Goal: Task Accomplishment & Management: Use online tool/utility

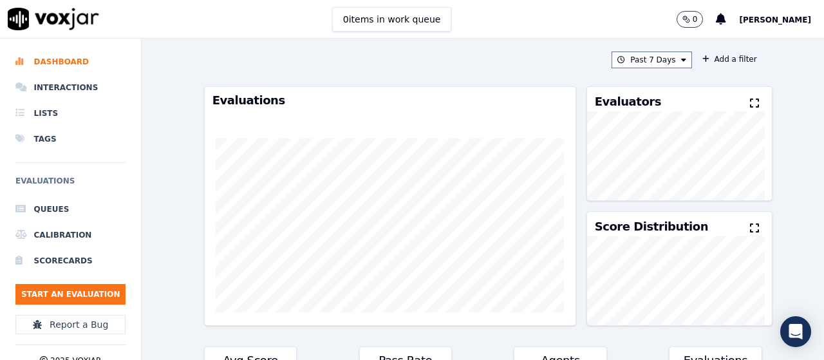
scroll to position [838, 0]
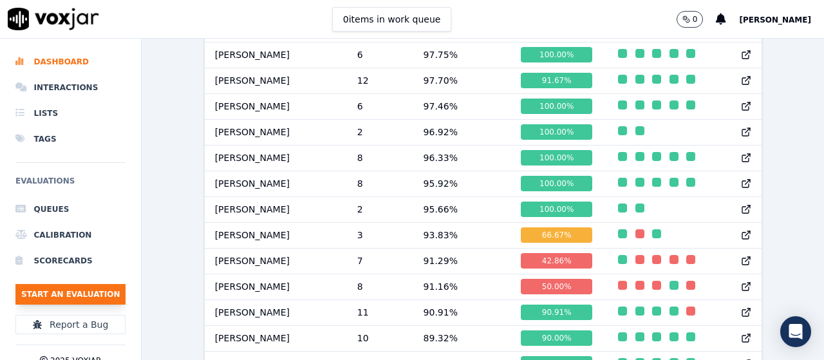
click at [74, 293] on button "Start an Evaluation" at bounding box center [70, 294] width 110 height 21
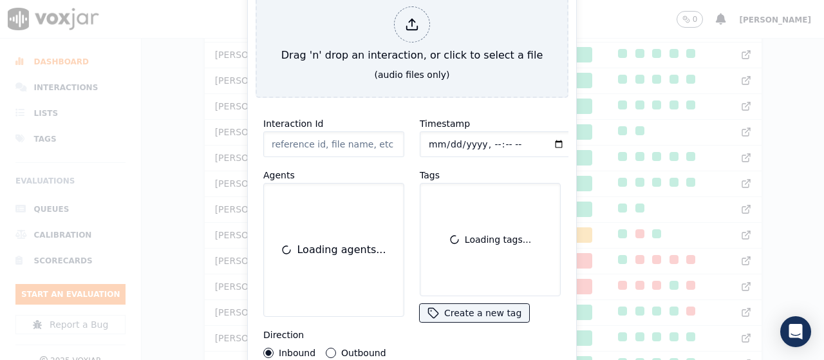
scroll to position [79, 0]
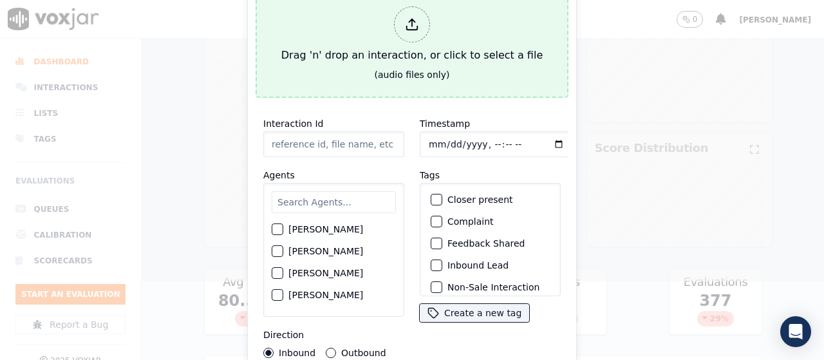
click at [419, 48] on div "Drag 'n' drop an interaction, or click to select a file" at bounding box center [412, 34] width 272 height 67
type input "20250812-161730_2155885591-all.mp3"
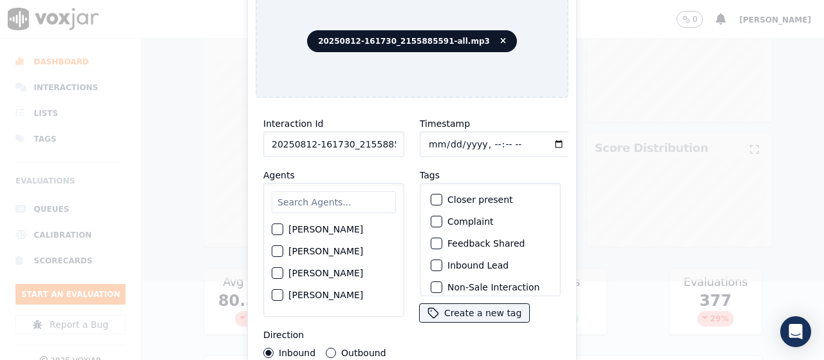
click at [323, 202] on input "text" at bounding box center [334, 202] width 124 height 22
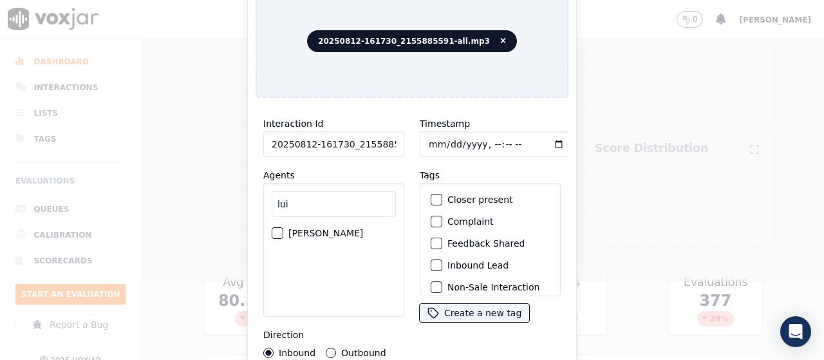
type input "lui"
click at [325, 229] on label "[PERSON_NAME]" at bounding box center [326, 233] width 75 height 9
click at [283, 227] on button "[PERSON_NAME]" at bounding box center [278, 233] width 12 height 12
click at [428, 140] on input "Timestamp" at bounding box center [496, 144] width 153 height 26
type input "[DATE]T12:21"
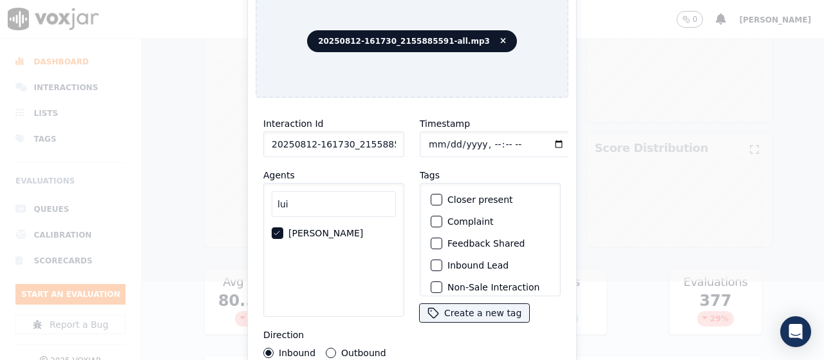
scroll to position [122, 0]
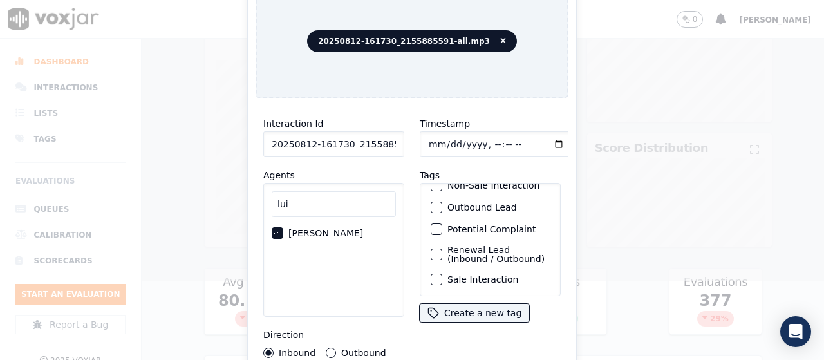
click at [473, 275] on label "Sale Interaction" at bounding box center [483, 279] width 71 height 9
click at [443, 274] on button "Sale Interaction" at bounding box center [437, 280] width 12 height 12
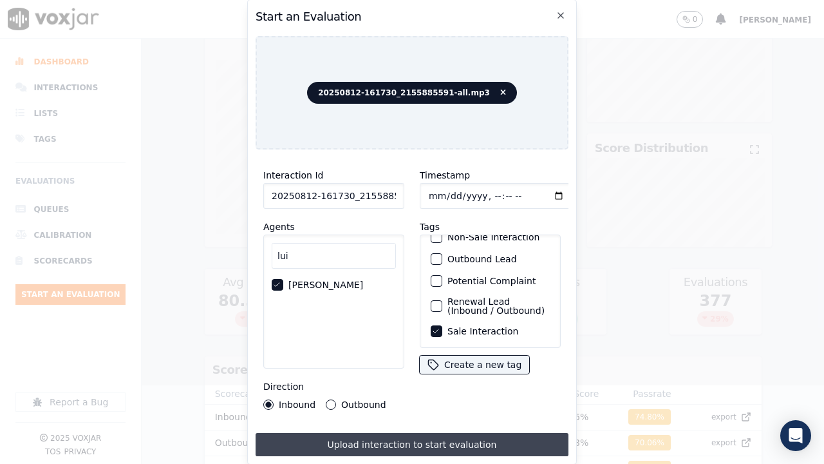
click at [472, 359] on button "Upload interaction to start evaluation" at bounding box center [412, 444] width 313 height 23
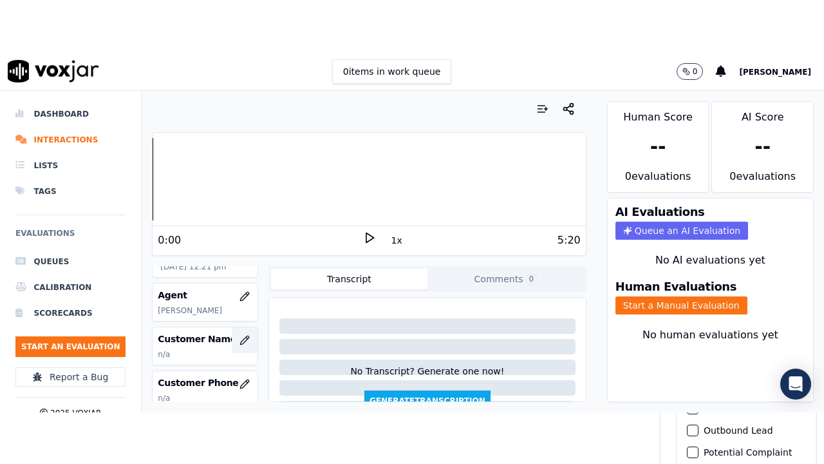
scroll to position [129, 0]
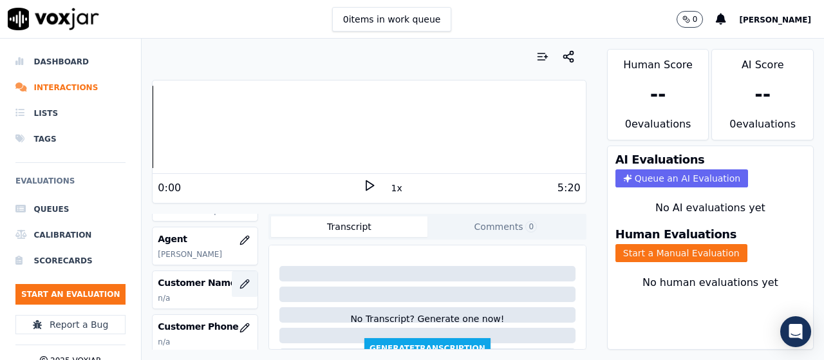
click at [240, 280] on icon "button" at bounding box center [244, 284] width 8 height 8
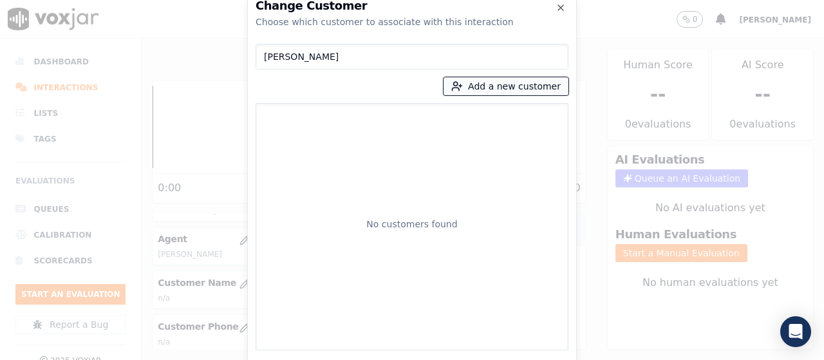
type input "[PERSON_NAME]"
click at [481, 89] on button "Add a new customer" at bounding box center [506, 86] width 125 height 18
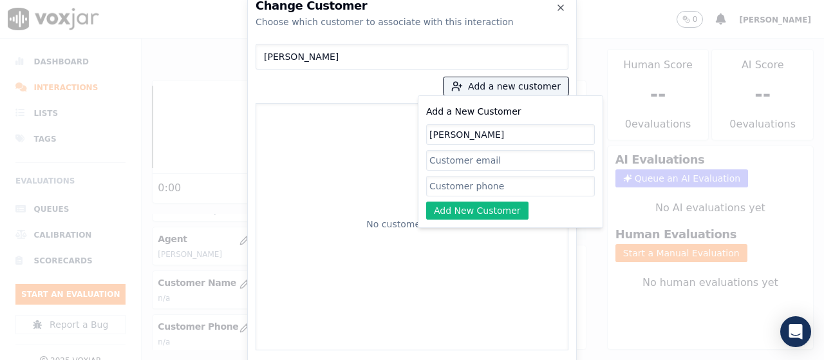
type input "[PERSON_NAME]"
click at [473, 186] on input "Add a New Customer" at bounding box center [510, 186] width 169 height 21
paste input "2155885591"
paste input "6103046167"
type input "2155885591-6103046167"
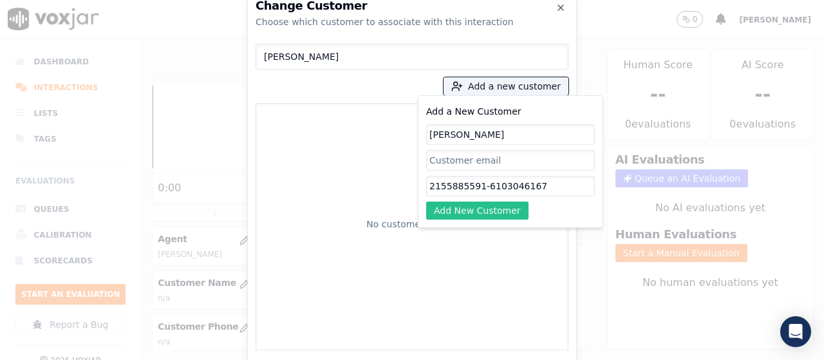
click at [499, 209] on button "Add New Customer" at bounding box center [477, 211] width 102 height 18
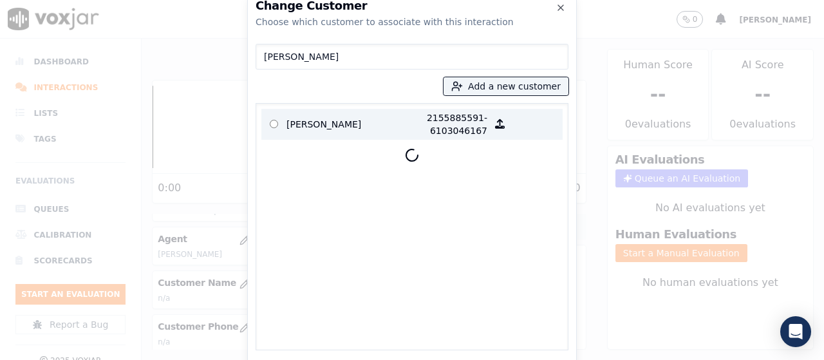
click at [320, 125] on p "[PERSON_NAME]" at bounding box center [337, 124] width 100 height 26
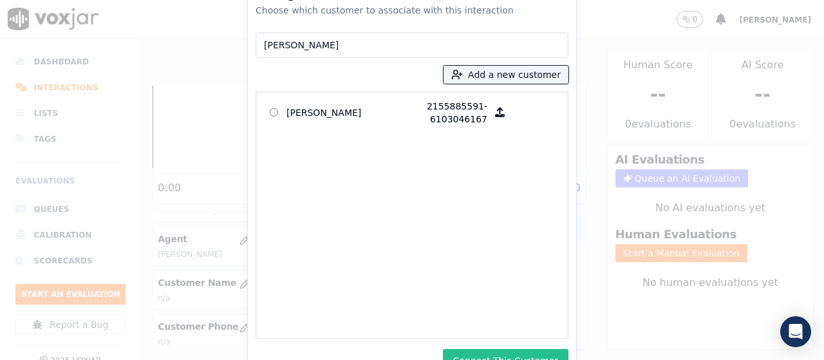
click at [511, 354] on button "Connect This Customer" at bounding box center [506, 360] width 126 height 23
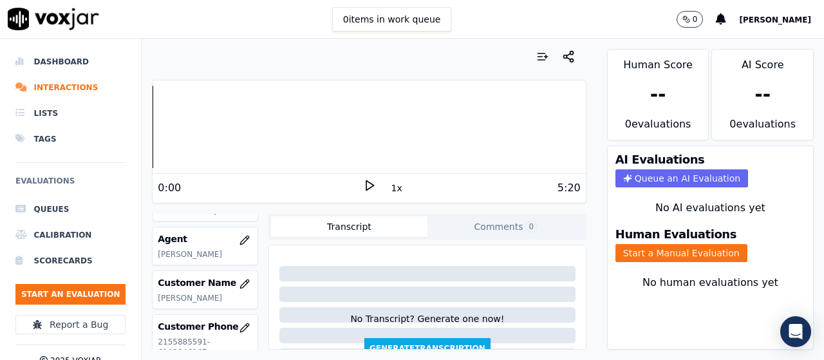
drag, startPoint x: 643, startPoint y: 249, endPoint x: 643, endPoint y: 285, distance: 36.7
click at [643, 249] on button "Start a Manual Evaluation" at bounding box center [682, 253] width 132 height 18
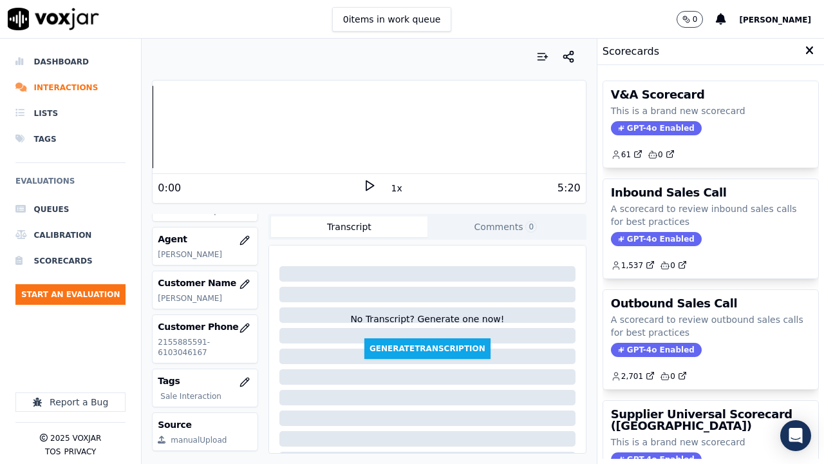
drag, startPoint x: 689, startPoint y: 414, endPoint x: 653, endPoint y: 316, distance: 104.1
click at [689, 359] on h3 "Supplier Universal Scorecard ([GEOGRAPHIC_DATA])" at bounding box center [711, 419] width 200 height 23
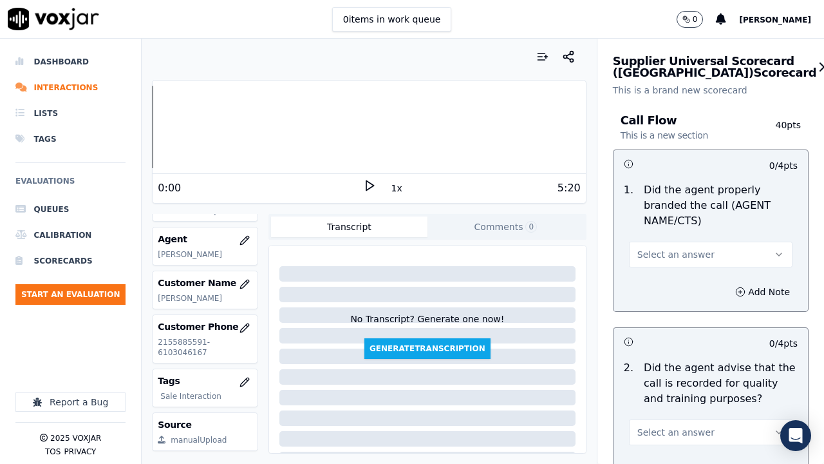
click at [689, 251] on span "Select an answer" at bounding box center [676, 254] width 77 height 13
click at [683, 276] on div "Yes" at bounding box center [687, 283] width 139 height 21
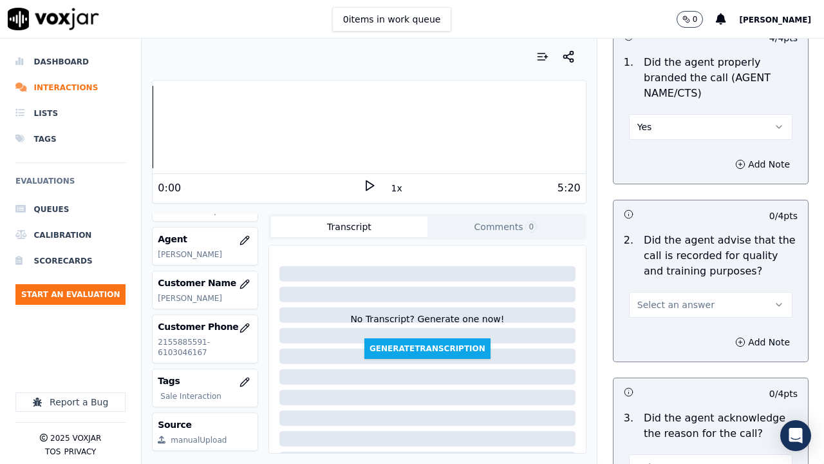
scroll to position [386, 0]
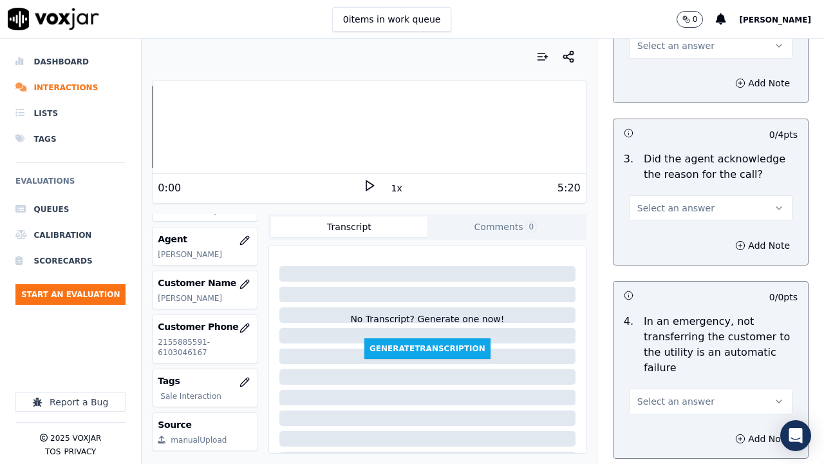
click at [665, 49] on span "Select an answer" at bounding box center [676, 45] width 77 height 13
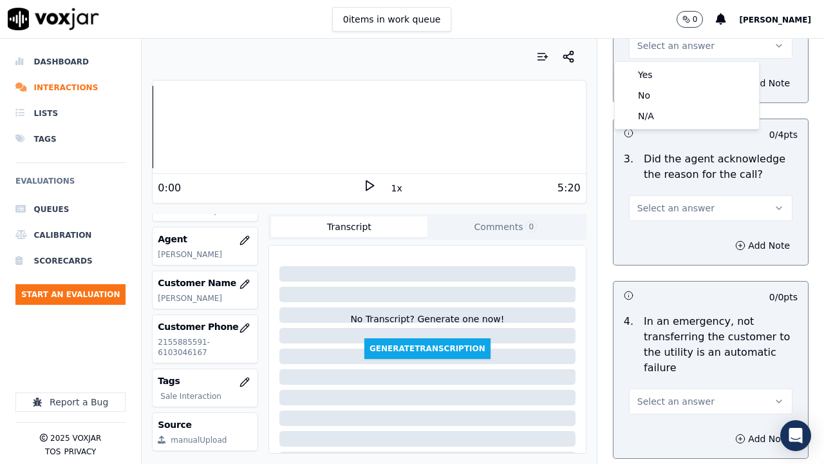
click at [674, 64] on div "Yes No N/A" at bounding box center [687, 95] width 144 height 67
click at [677, 74] on div "Yes" at bounding box center [687, 74] width 139 height 21
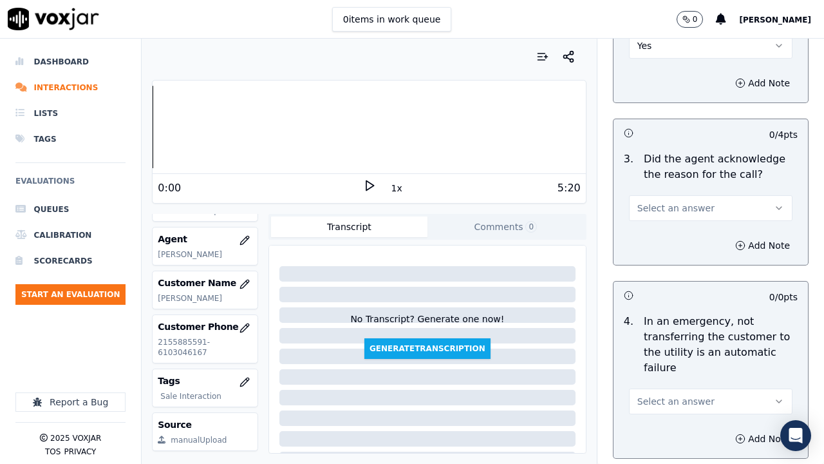
click at [694, 191] on div "Select an answer" at bounding box center [711, 201] width 184 height 39
click at [696, 213] on button "Select an answer" at bounding box center [711, 208] width 164 height 26
click at [683, 240] on div "Yes" at bounding box center [687, 237] width 139 height 21
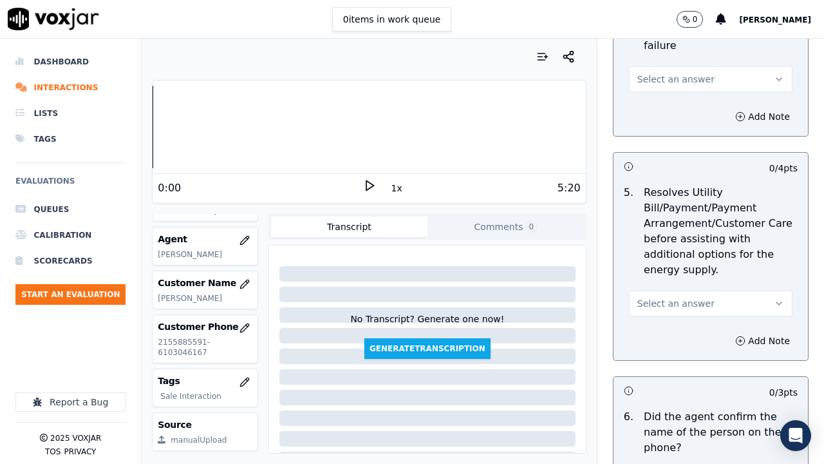
click at [667, 81] on span "Select an answer" at bounding box center [676, 79] width 77 height 13
click at [671, 109] on div "Yes" at bounding box center [687, 108] width 139 height 21
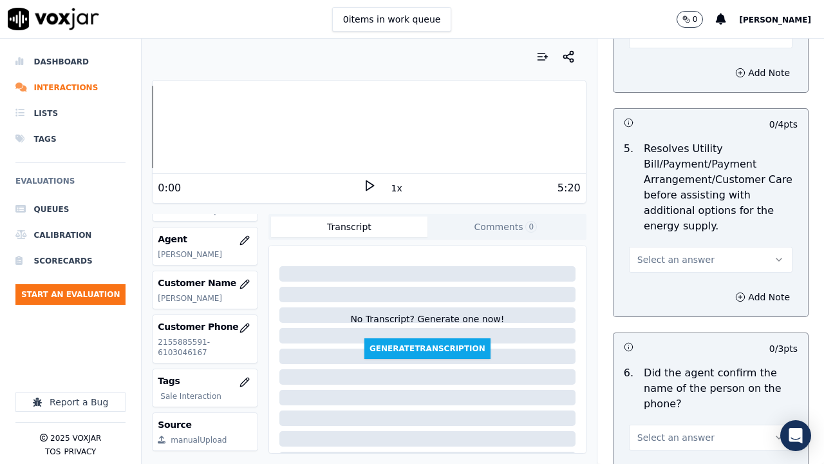
scroll to position [837, 0]
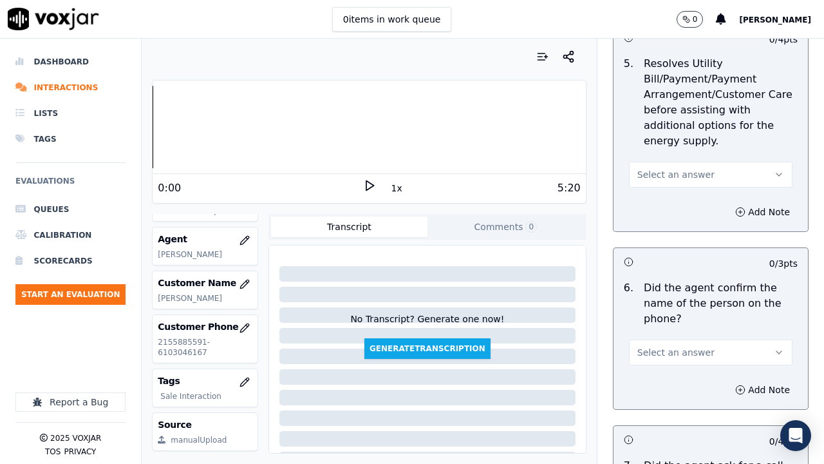
click at [667, 171] on span "Select an answer" at bounding box center [676, 174] width 77 height 13
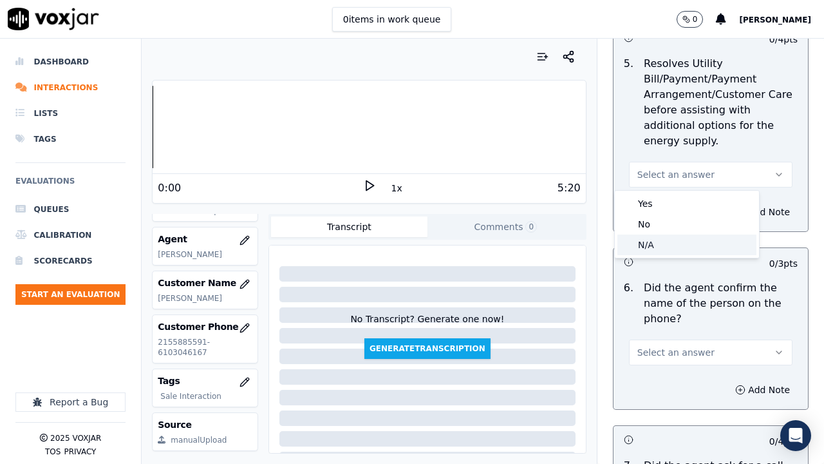
click at [676, 237] on div "N/A" at bounding box center [687, 244] width 139 height 21
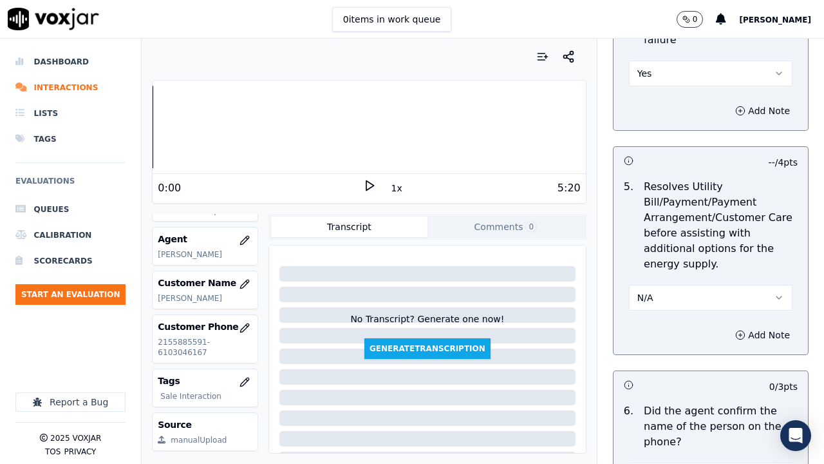
scroll to position [709, 0]
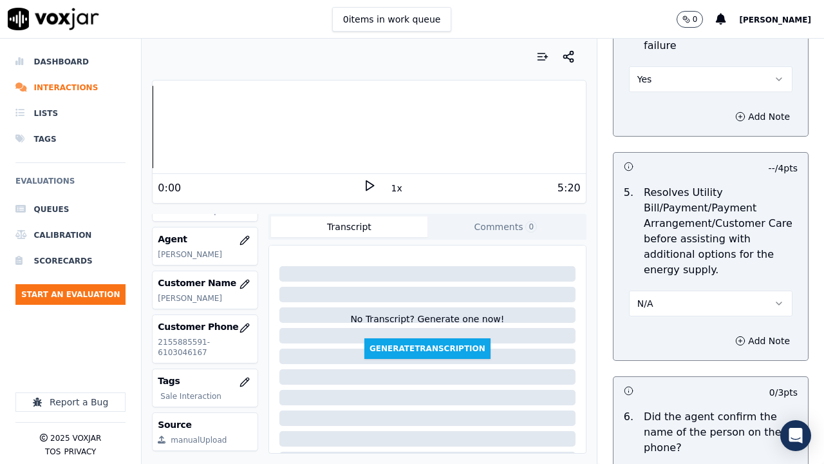
click at [676, 77] on button "Yes" at bounding box center [711, 79] width 164 height 26
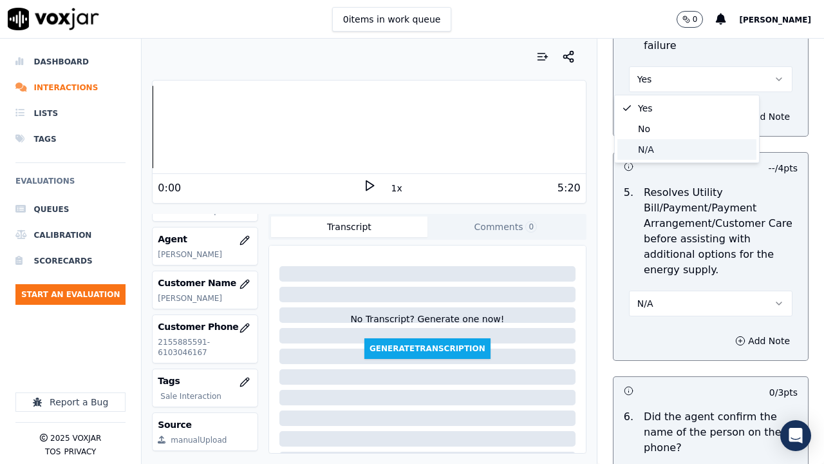
click at [670, 145] on div "N/A" at bounding box center [687, 149] width 139 height 21
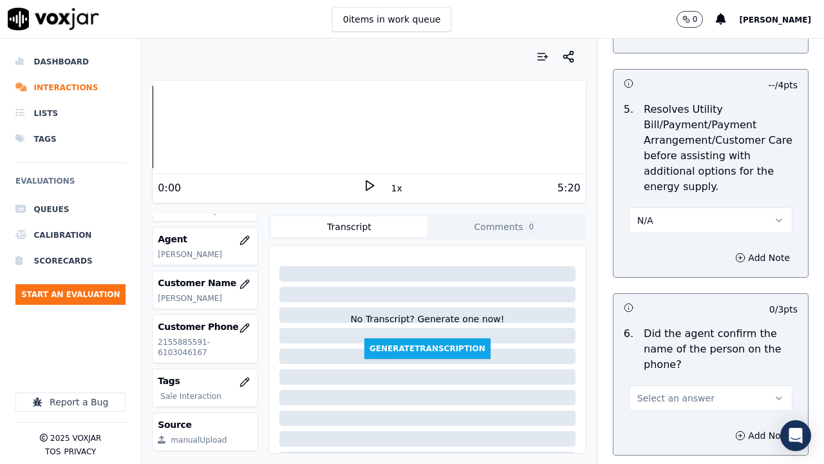
scroll to position [1031, 0]
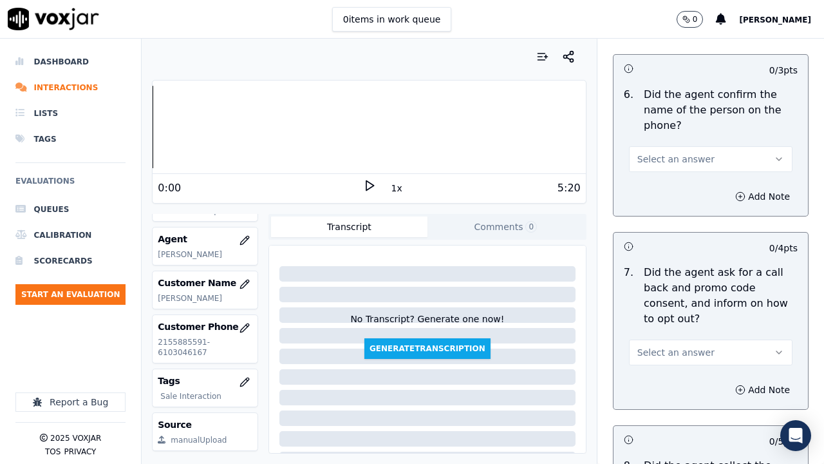
click at [663, 155] on span "Select an answer" at bounding box center [676, 159] width 77 height 13
click at [675, 191] on div "Yes" at bounding box center [687, 188] width 139 height 21
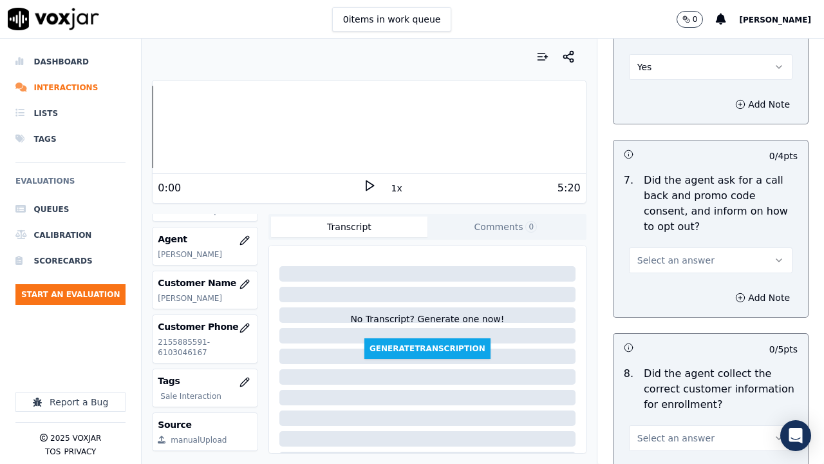
scroll to position [1288, 0]
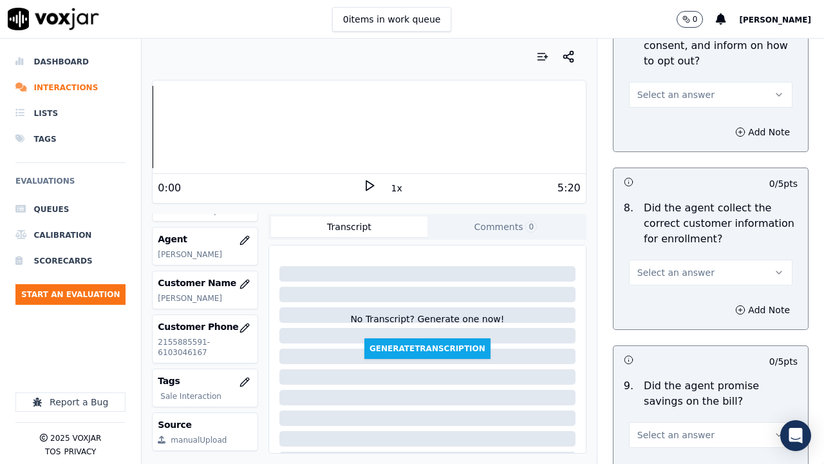
click at [655, 81] on div "Select an answer" at bounding box center [711, 93] width 164 height 28
click at [657, 90] on span "Select an answer" at bounding box center [676, 94] width 77 height 13
drag, startPoint x: 662, startPoint y: 124, endPoint x: 687, endPoint y: 218, distance: 97.2
click at [662, 129] on div "Yes" at bounding box center [687, 123] width 139 height 21
click at [665, 269] on span "Select an answer" at bounding box center [676, 272] width 77 height 13
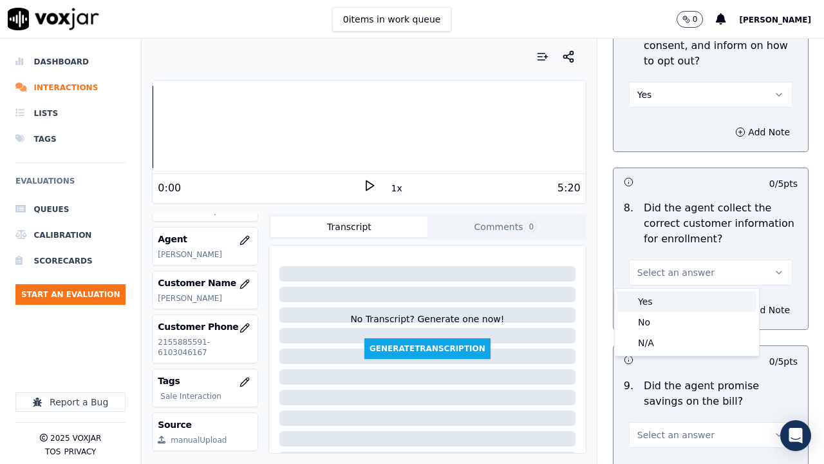
click at [663, 294] on div "Yes" at bounding box center [687, 301] width 139 height 21
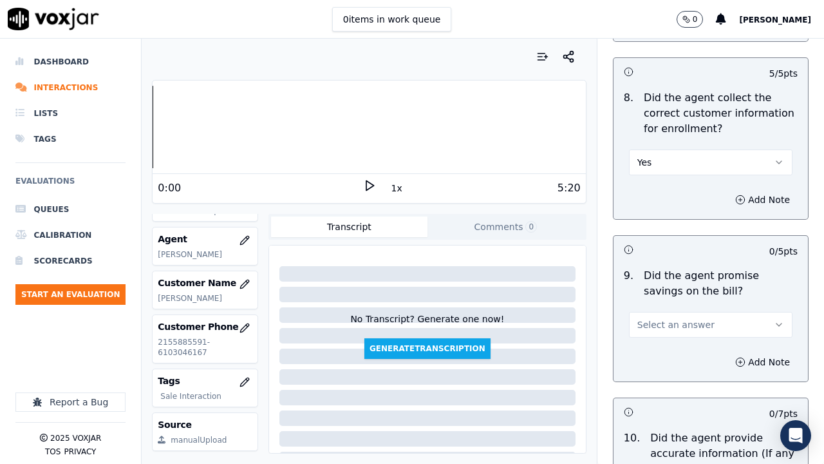
scroll to position [1546, 0]
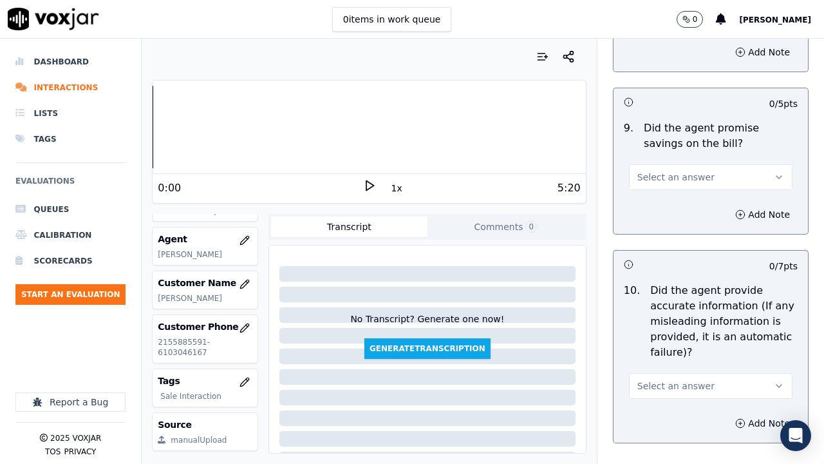
click at [679, 174] on span "Select an answer" at bounding box center [676, 177] width 77 height 13
click at [680, 200] on div "Yes" at bounding box center [687, 206] width 139 height 21
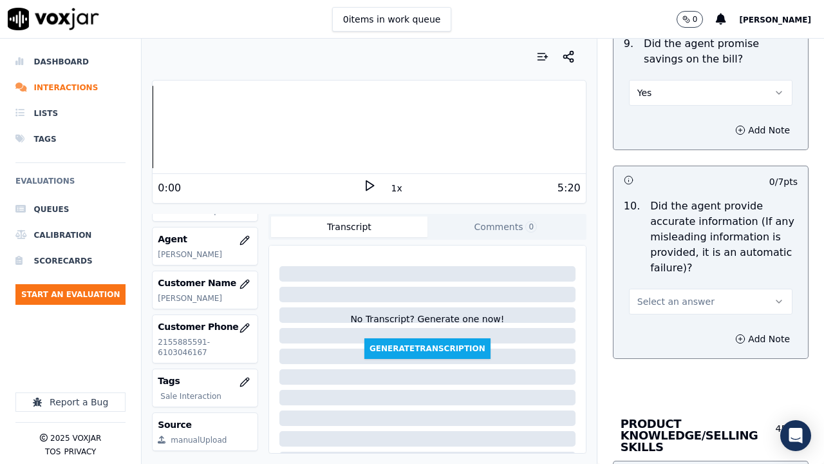
scroll to position [1739, 0]
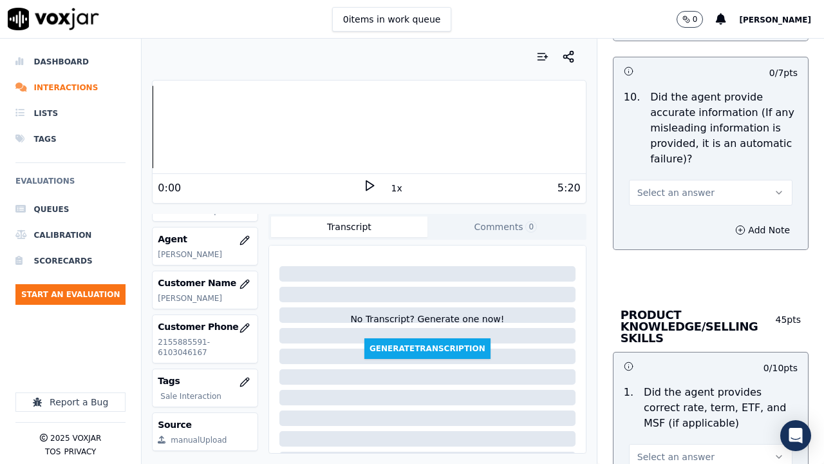
click at [669, 191] on span "Select an answer" at bounding box center [676, 192] width 77 height 13
click at [678, 221] on div "Yes" at bounding box center [687, 221] width 139 height 21
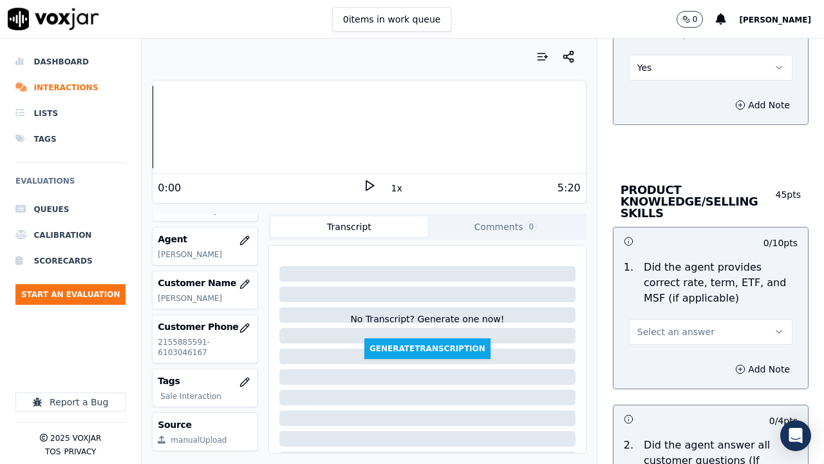
scroll to position [1868, 0]
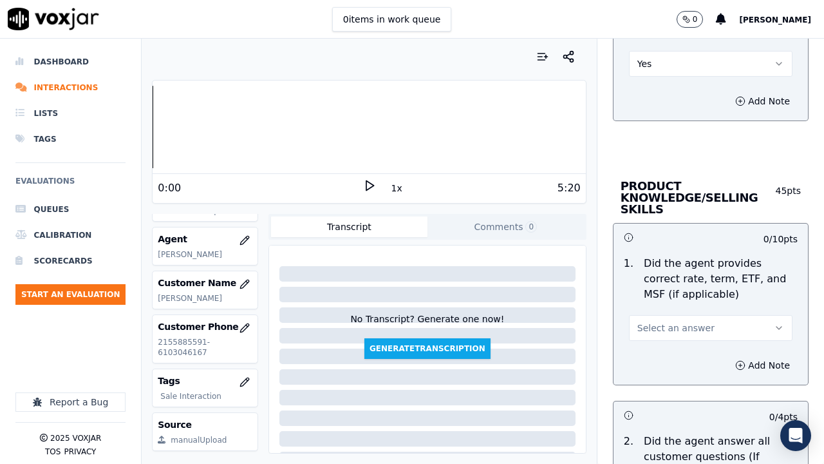
click at [672, 331] on span "Select an answer" at bounding box center [676, 327] width 77 height 13
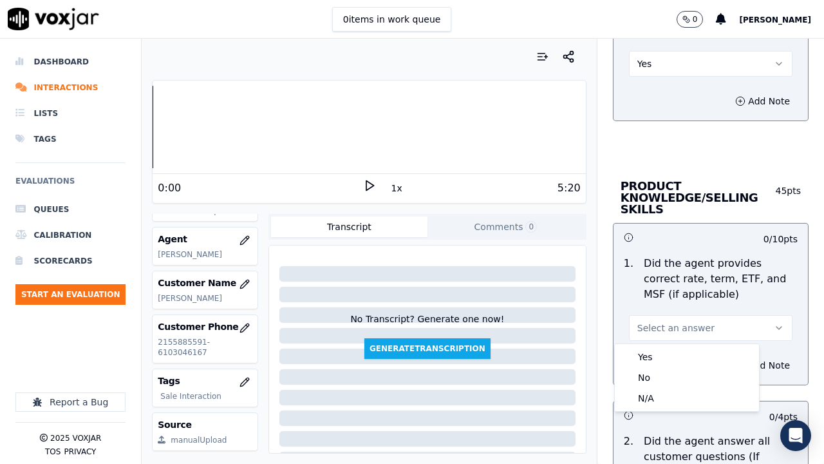
click at [672, 344] on div "Yes No N/A" at bounding box center [687, 377] width 144 height 67
click at [675, 359] on div "Yes" at bounding box center [687, 357] width 139 height 21
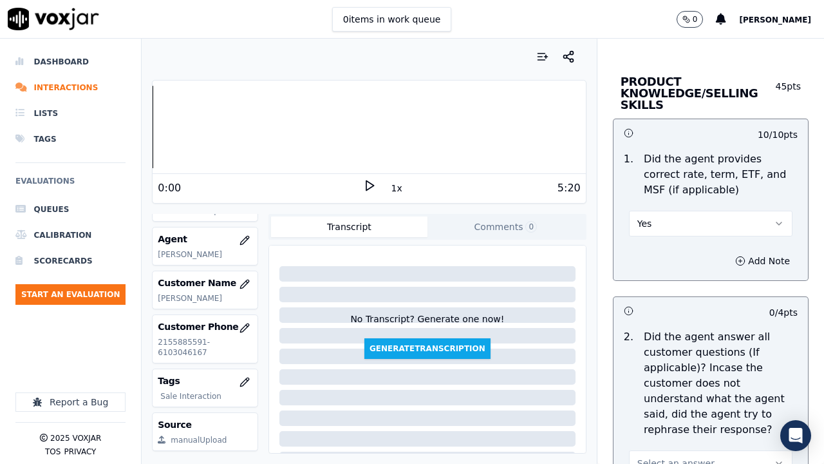
scroll to position [2254, 0]
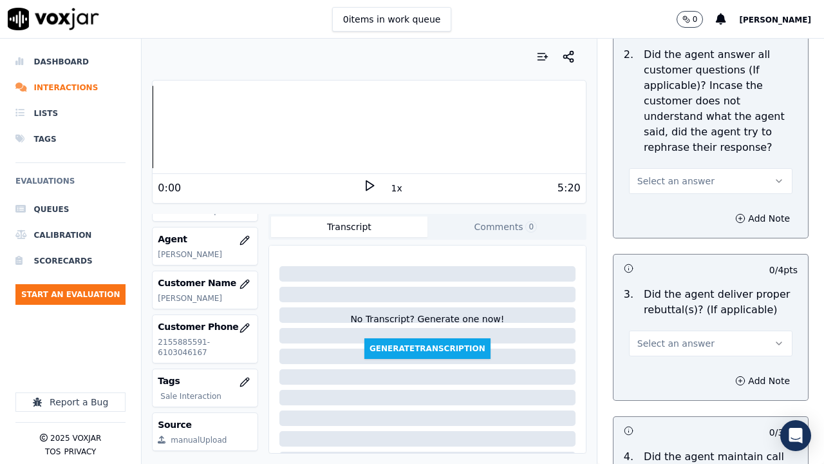
click at [672, 186] on span "Select an answer" at bounding box center [676, 181] width 77 height 13
click at [680, 209] on div "Yes" at bounding box center [687, 210] width 139 height 21
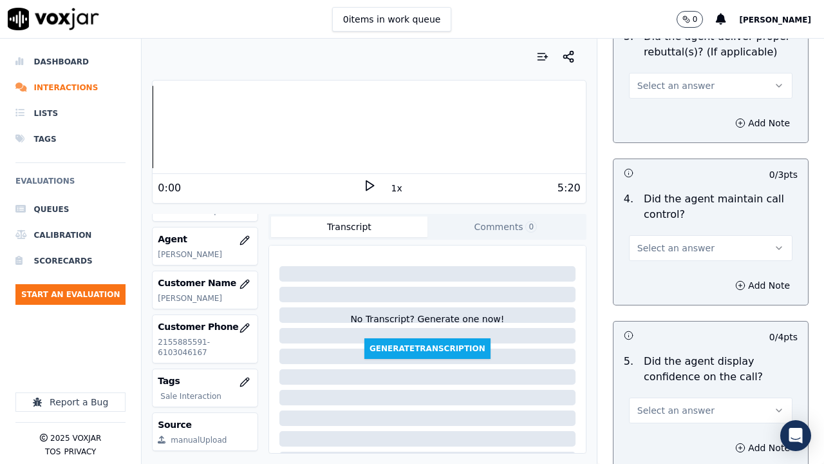
click at [638, 84] on span "Select an answer" at bounding box center [676, 85] width 77 height 13
drag, startPoint x: 654, startPoint y: 112, endPoint x: 683, endPoint y: 228, distance: 119.4
click at [654, 113] on div "Yes" at bounding box center [687, 114] width 139 height 21
drag, startPoint x: 667, startPoint y: 247, endPoint x: 665, endPoint y: 258, distance: 11.1
click at [667, 250] on span "Select an answer" at bounding box center [676, 248] width 77 height 13
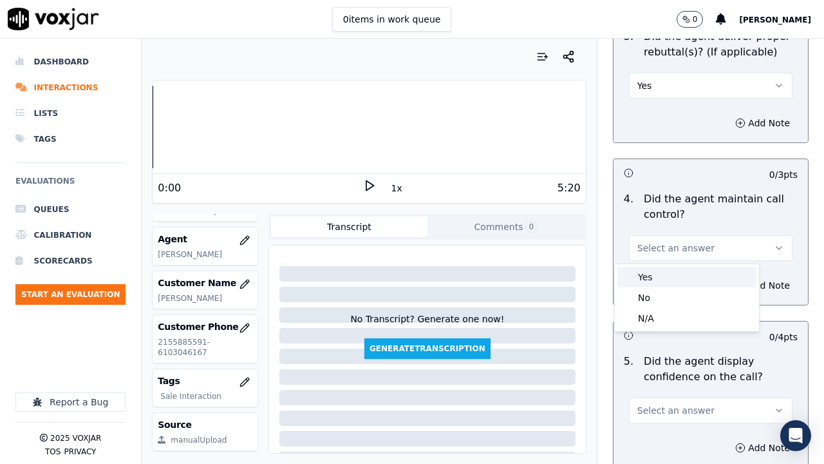
click at [666, 267] on div "Yes" at bounding box center [687, 277] width 139 height 21
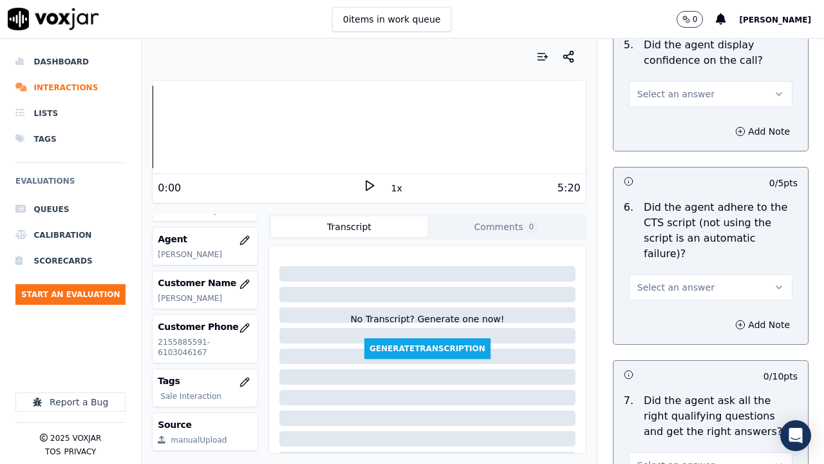
scroll to position [2834, 0]
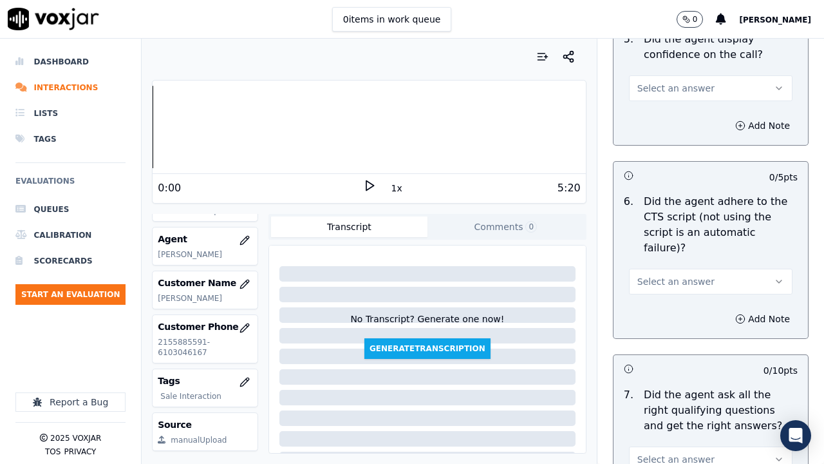
click at [647, 90] on span "Select an answer" at bounding box center [676, 88] width 77 height 13
click at [662, 117] on div "Yes" at bounding box center [687, 117] width 139 height 21
click at [662, 275] on span "Select an answer" at bounding box center [676, 281] width 77 height 13
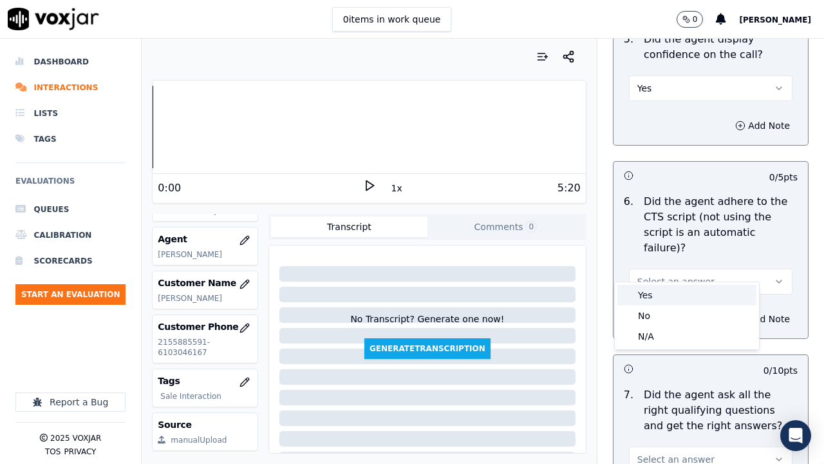
click at [661, 296] on div "Yes" at bounding box center [687, 295] width 139 height 21
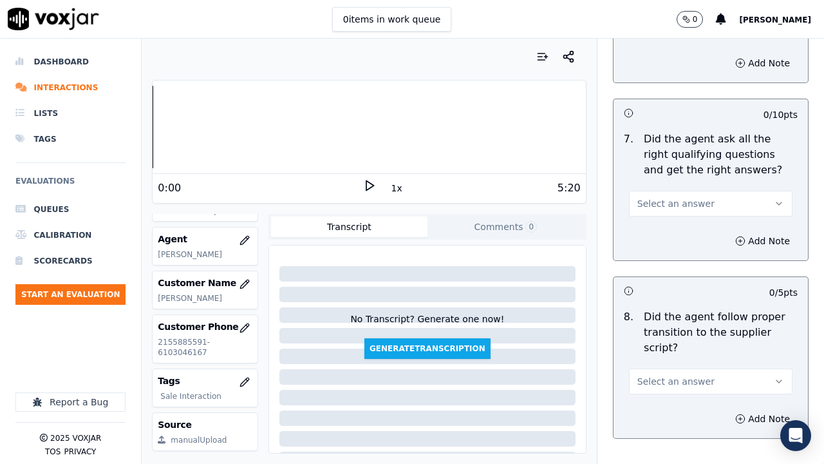
scroll to position [3092, 0]
click at [653, 189] on button "Select an answer" at bounding box center [711, 202] width 164 height 26
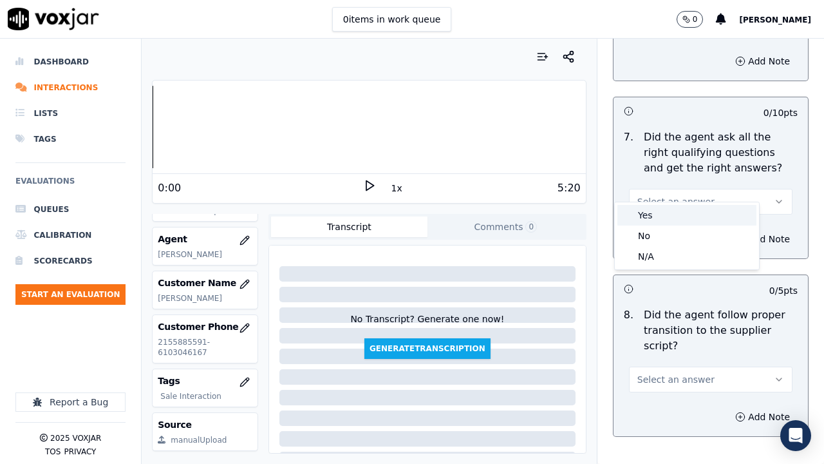
click at [663, 209] on div "Yes" at bounding box center [687, 215] width 139 height 21
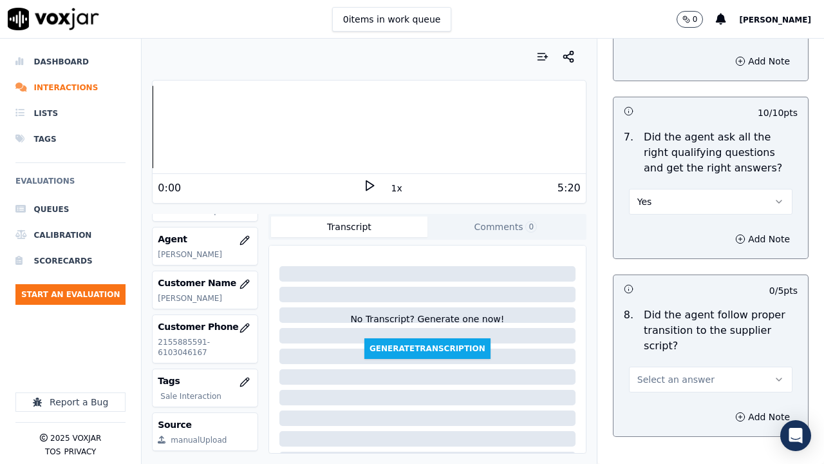
click at [670, 359] on span "Select an answer" at bounding box center [676, 379] width 77 height 13
click at [673, 359] on div "Yes" at bounding box center [687, 393] width 139 height 21
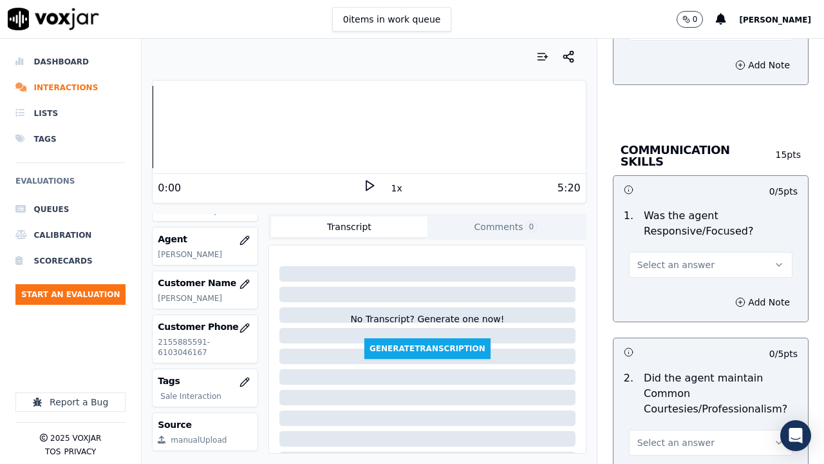
scroll to position [3478, 0]
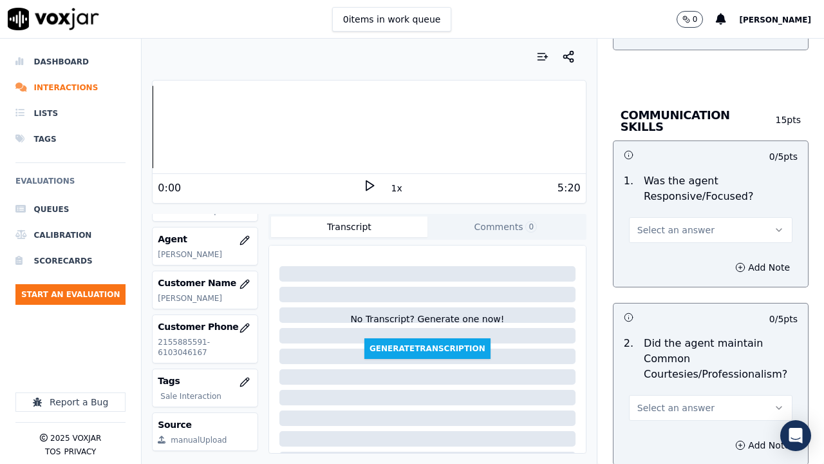
click at [670, 217] on button "Select an answer" at bounding box center [711, 230] width 164 height 26
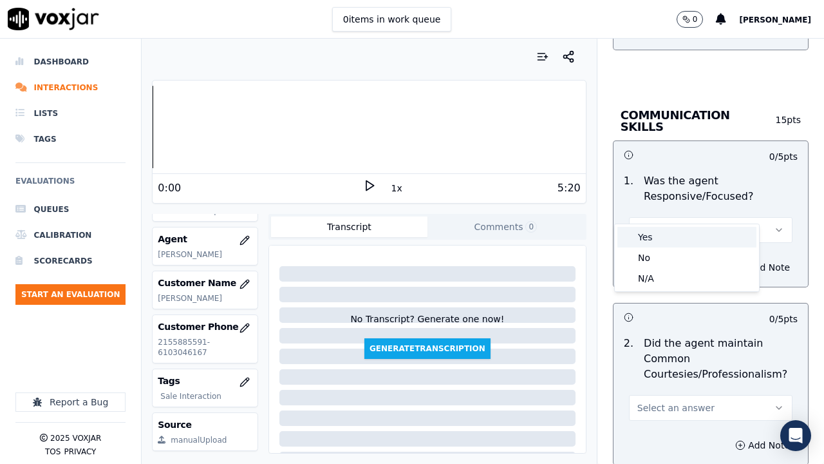
drag, startPoint x: 670, startPoint y: 215, endPoint x: 675, endPoint y: 271, distance: 56.3
click at [665, 240] on div "Yes" at bounding box center [687, 237] width 139 height 21
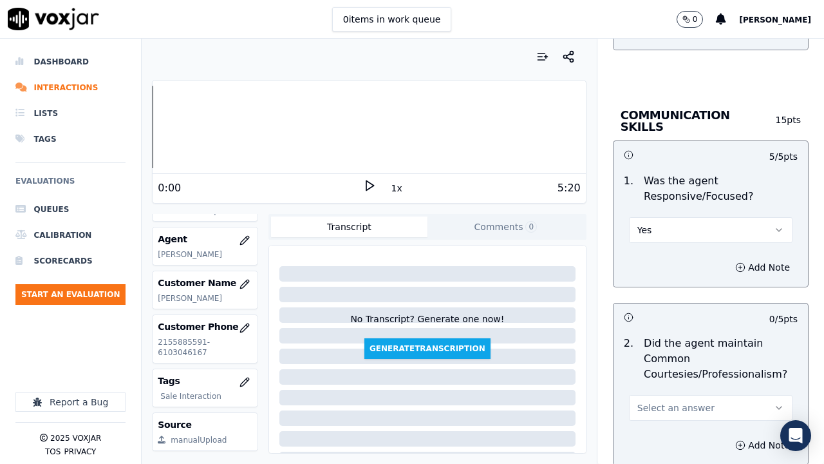
scroll to position [3672, 0]
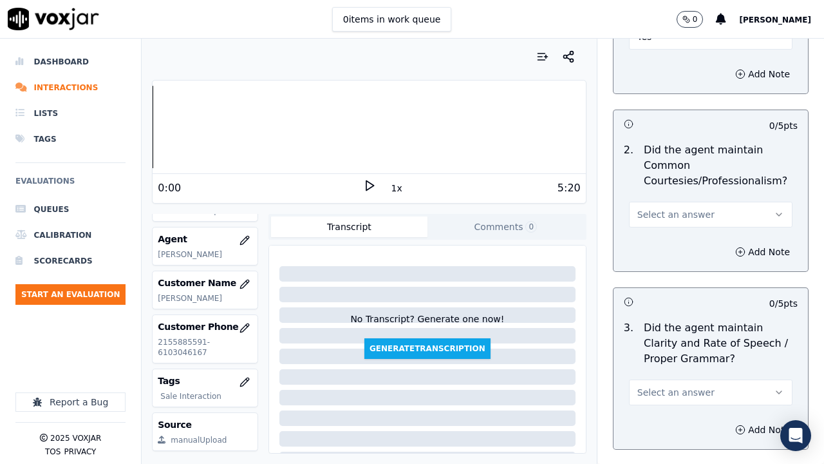
click at [658, 208] on span "Select an answer" at bounding box center [676, 214] width 77 height 13
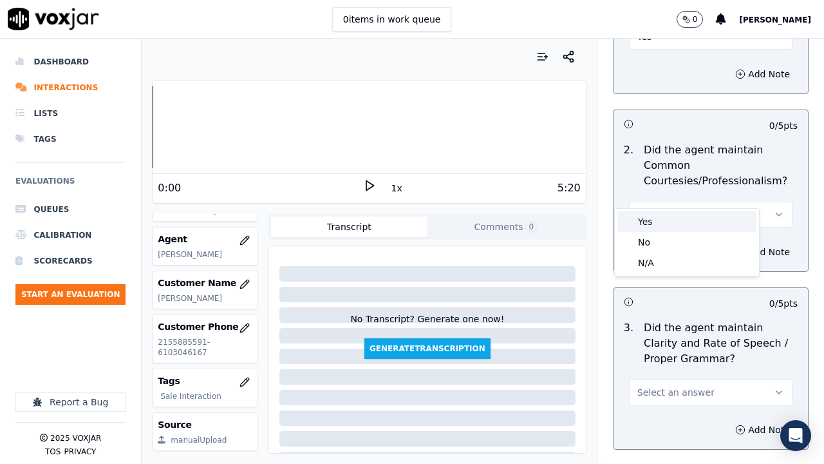
click at [667, 228] on div "Yes" at bounding box center [687, 221] width 139 height 21
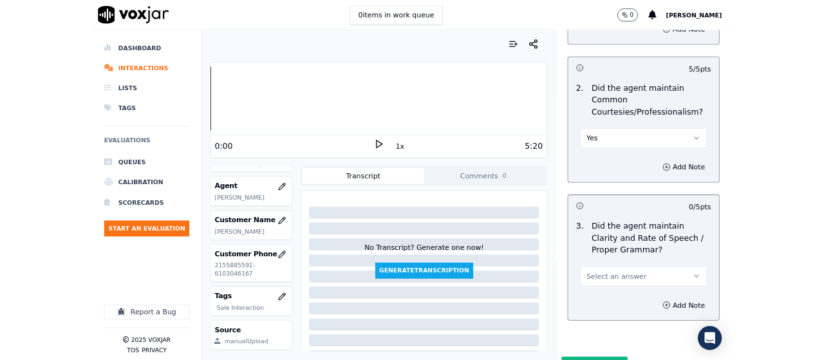
scroll to position [3746, 0]
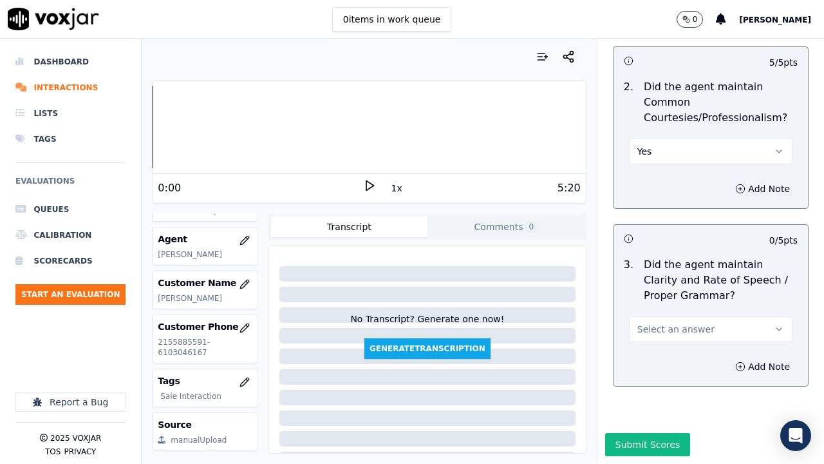
click at [678, 323] on span "Select an answer" at bounding box center [676, 329] width 77 height 13
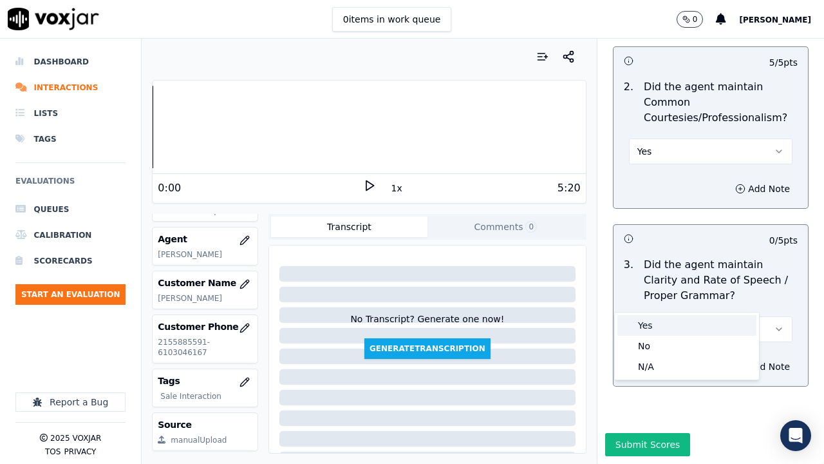
drag, startPoint x: 672, startPoint y: 319, endPoint x: 671, endPoint y: 353, distance: 34.2
click at [672, 325] on div "Yes" at bounding box center [687, 325] width 139 height 21
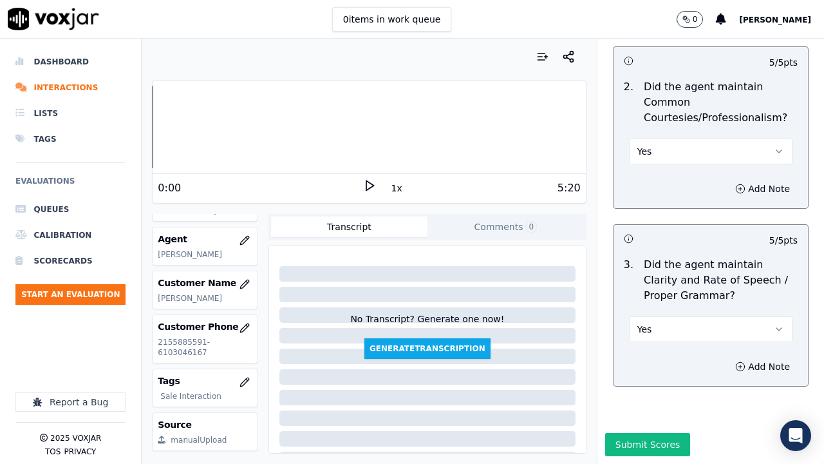
drag, startPoint x: 648, startPoint y: 415, endPoint x: 632, endPoint y: 419, distance: 16.6
click at [647, 359] on button "Submit Scores" at bounding box center [648, 444] width 86 height 23
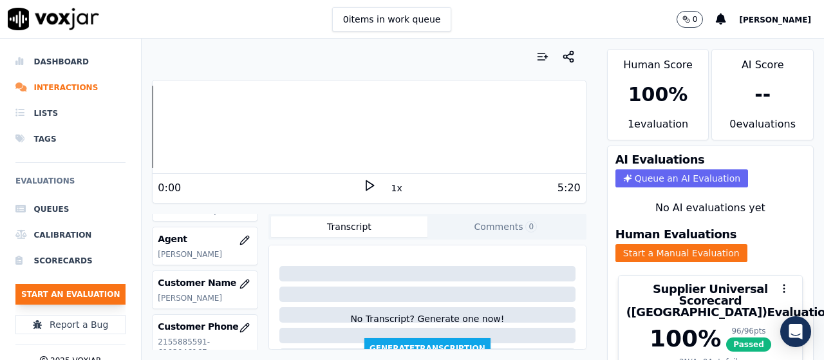
click at [107, 291] on button "Start an Evaluation" at bounding box center [70, 294] width 110 height 21
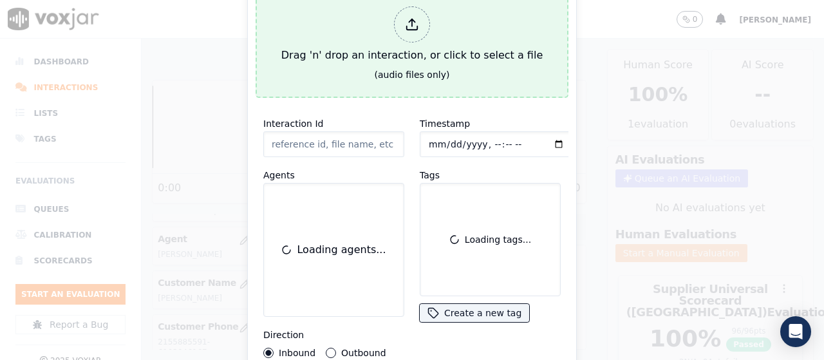
click at [366, 44] on div "Drag 'n' drop an interaction, or click to select a file" at bounding box center [412, 34] width 272 height 67
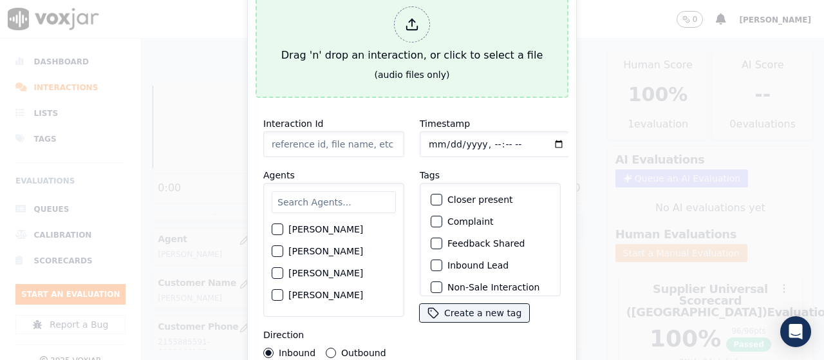
type input "20250812-151445_2156720285-all.mp3"
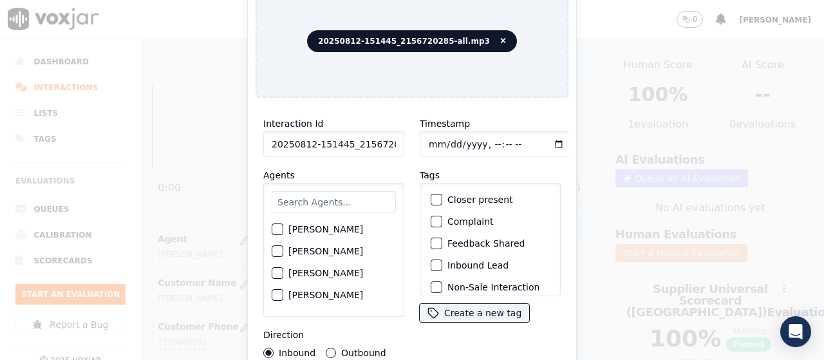
click at [319, 205] on input "text" at bounding box center [334, 202] width 124 height 22
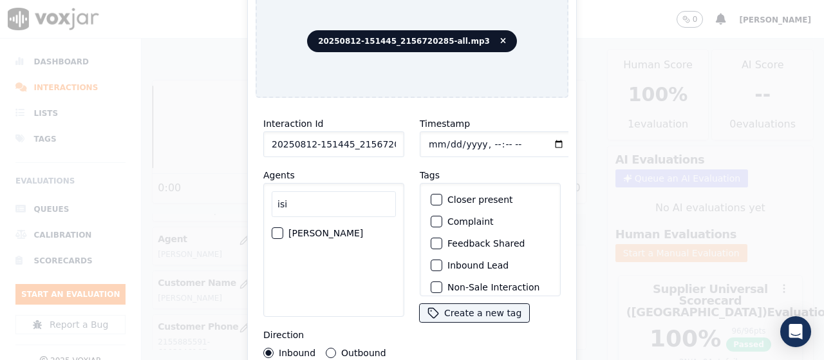
type input "isi"
click at [320, 229] on label "[PERSON_NAME]" at bounding box center [326, 233] width 75 height 9
click at [283, 227] on button "[PERSON_NAME]" at bounding box center [278, 233] width 12 height 12
click at [360, 350] on label "Outbound" at bounding box center [363, 352] width 44 height 9
click at [336, 350] on button "Outbound" at bounding box center [331, 353] width 10 height 10
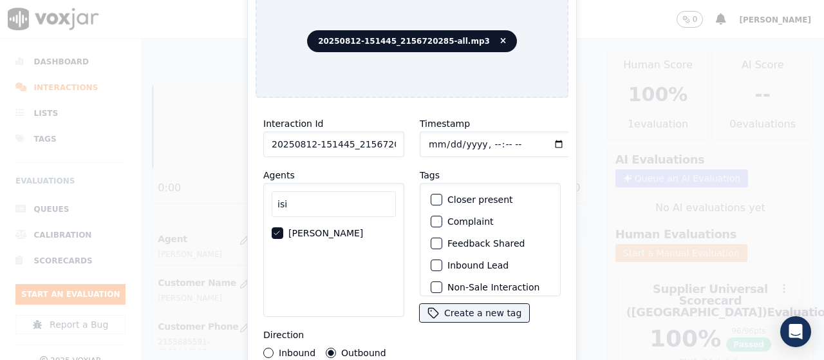
click at [430, 136] on input "Timestamp" at bounding box center [496, 144] width 153 height 26
type input "[DATE]T12:27"
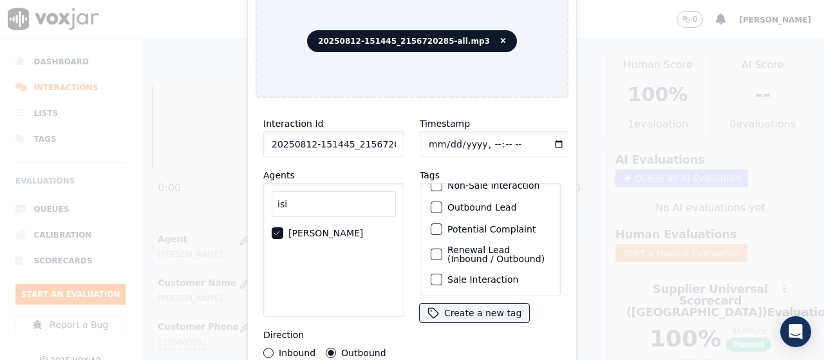
click at [497, 275] on label "Sale Interaction" at bounding box center [483, 279] width 71 height 9
click at [443, 274] on button "Sale Interaction" at bounding box center [437, 280] width 12 height 12
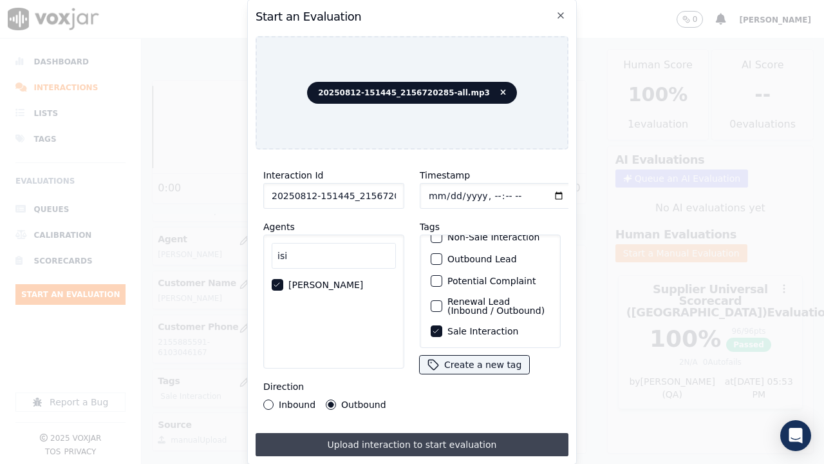
click at [474, 359] on button "Upload interaction to start evaluation" at bounding box center [412, 444] width 313 height 23
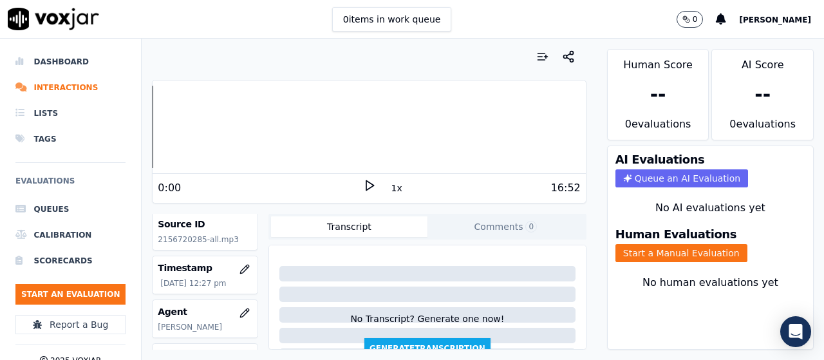
scroll to position [129, 0]
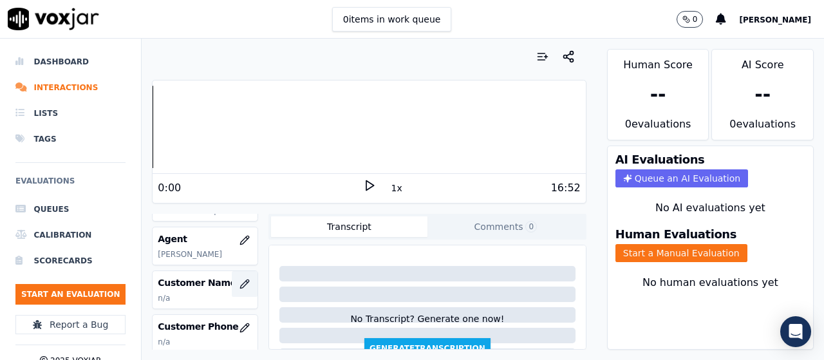
click at [240, 280] on icon "button" at bounding box center [245, 284] width 10 height 10
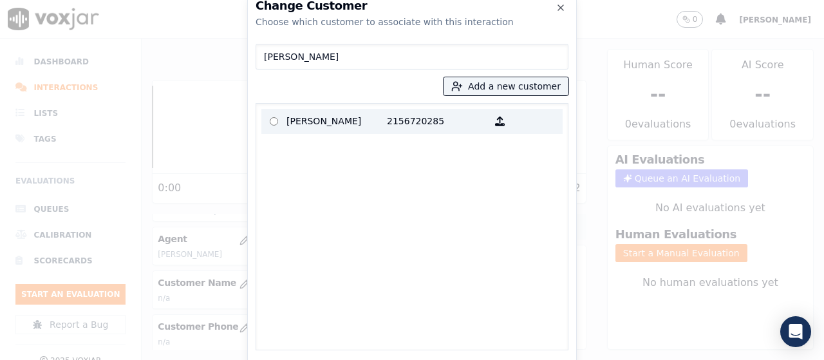
type input "[PERSON_NAME]"
click at [309, 121] on p "[PERSON_NAME]" at bounding box center [337, 121] width 100 height 20
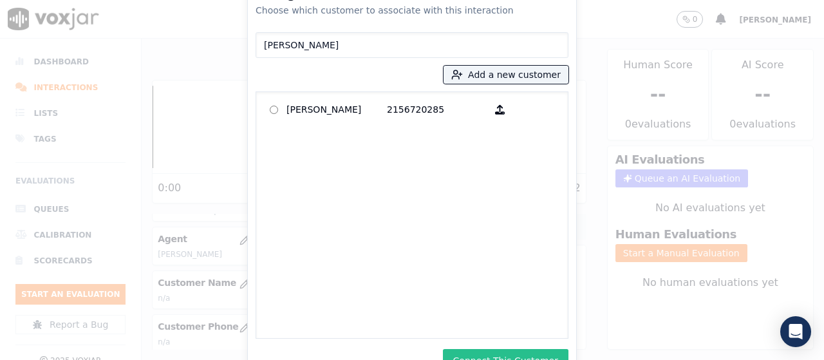
click at [539, 356] on button "Connect This Customer" at bounding box center [506, 360] width 126 height 23
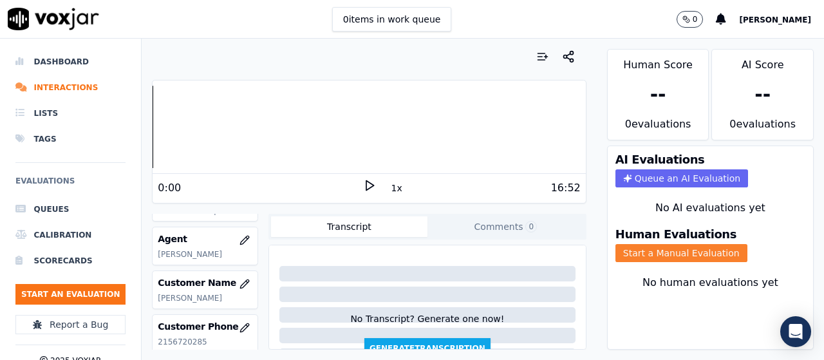
click at [650, 253] on button "Start a Manual Evaluation" at bounding box center [682, 253] width 132 height 18
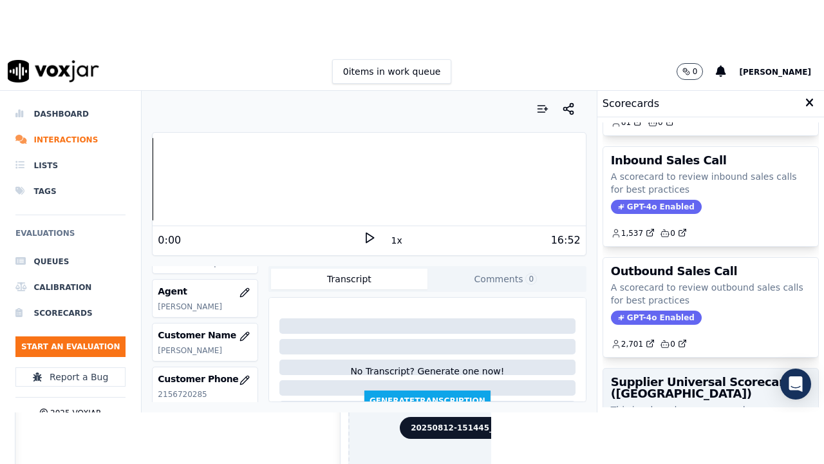
scroll to position [193, 0]
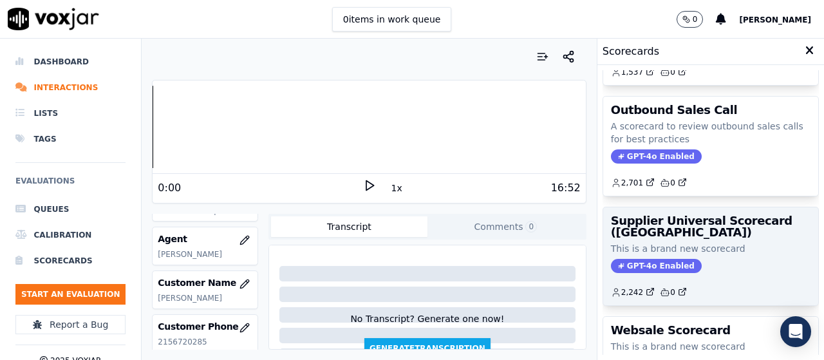
click at [691, 241] on div "Supplier Universal Scorecard ([GEOGRAPHIC_DATA]) This is a brand new scorecard …" at bounding box center [711, 256] width 215 height 98
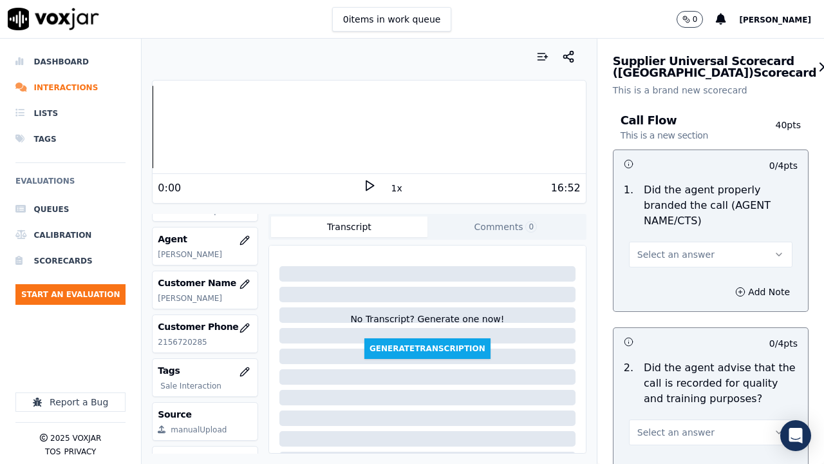
click at [710, 256] on button "Select an answer" at bounding box center [711, 255] width 164 height 26
click at [700, 279] on div "Yes" at bounding box center [687, 283] width 139 height 21
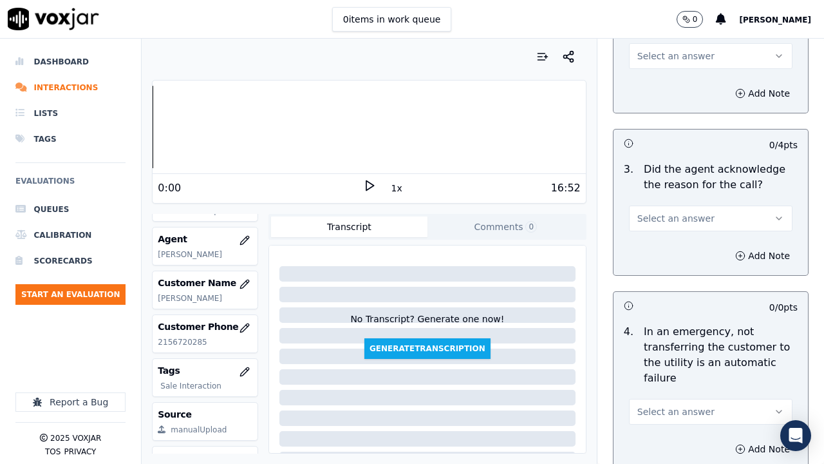
scroll to position [386, 0]
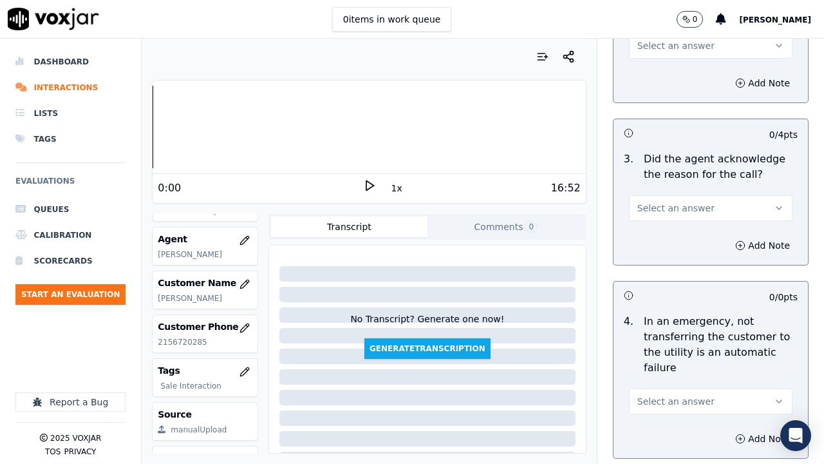
click at [659, 48] on span "Select an answer" at bounding box center [676, 45] width 77 height 13
click at [663, 77] on div "Yes" at bounding box center [687, 74] width 139 height 21
click at [692, 209] on button "Select an answer" at bounding box center [711, 208] width 164 height 26
click at [685, 238] on div "Yes" at bounding box center [687, 237] width 139 height 21
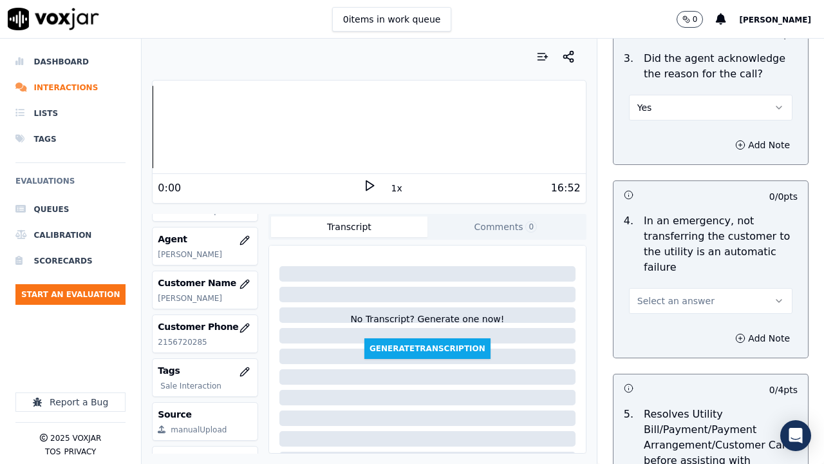
scroll to position [644, 0]
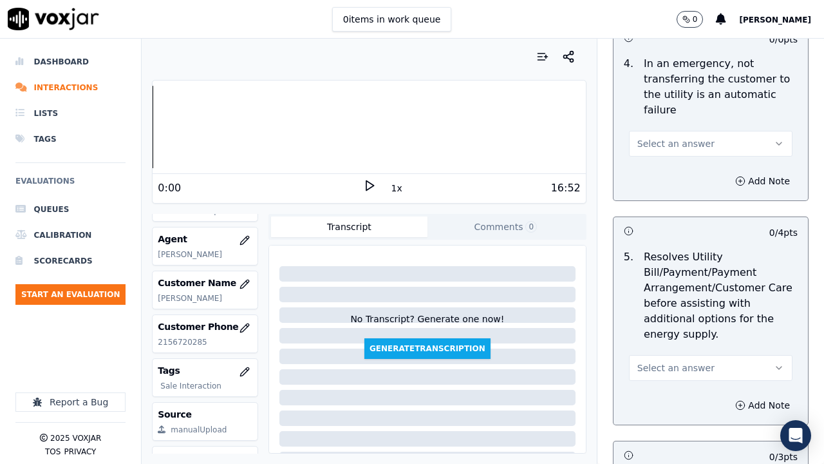
click at [683, 141] on span "Select an answer" at bounding box center [676, 143] width 77 height 13
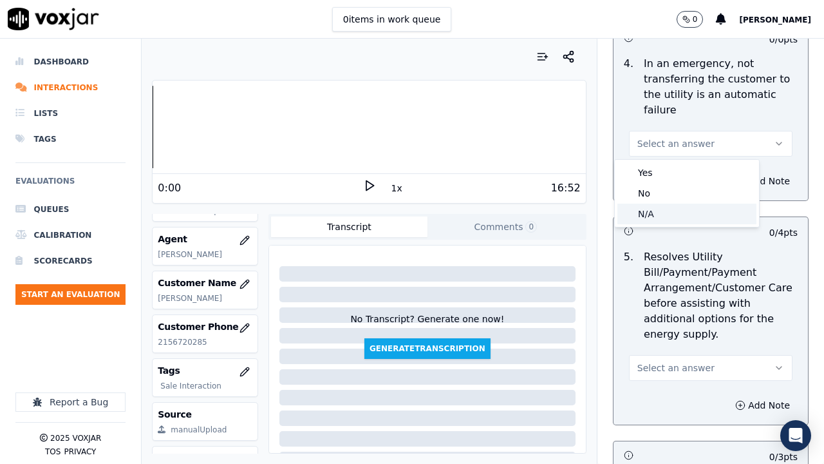
click at [681, 209] on div "N/A" at bounding box center [687, 214] width 139 height 21
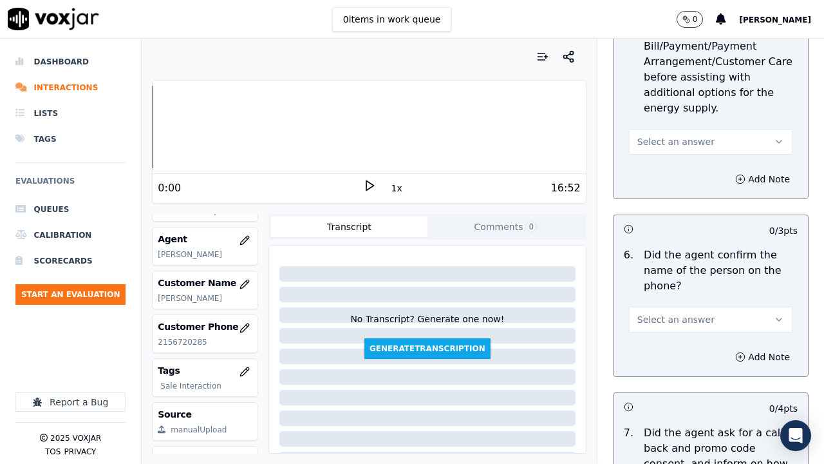
scroll to position [902, 0]
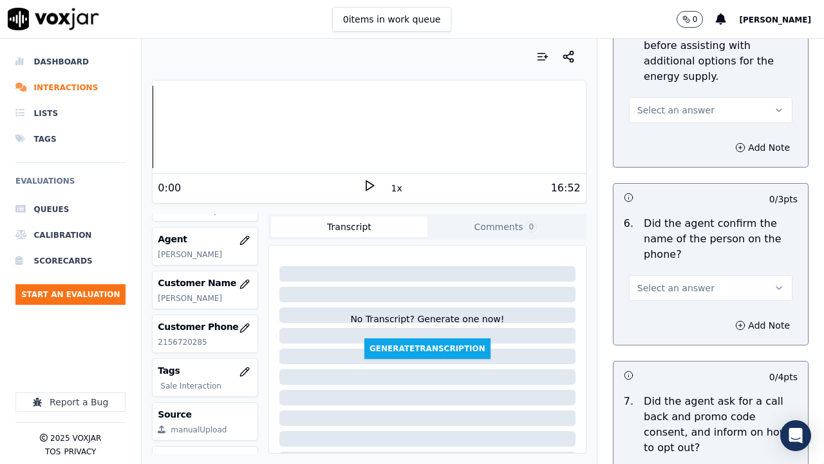
click at [675, 109] on span "Select an answer" at bounding box center [676, 110] width 77 height 13
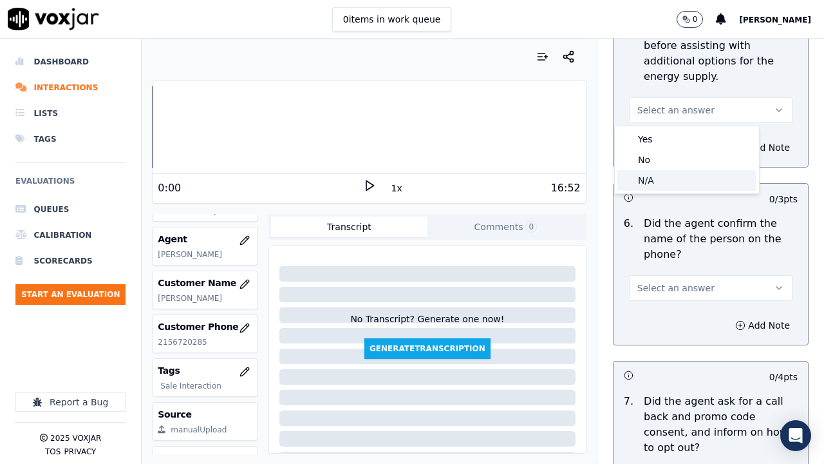
drag, startPoint x: 676, startPoint y: 177, endPoint x: 675, endPoint y: 204, distance: 27.1
click at [675, 181] on div "N/A" at bounding box center [687, 180] width 139 height 21
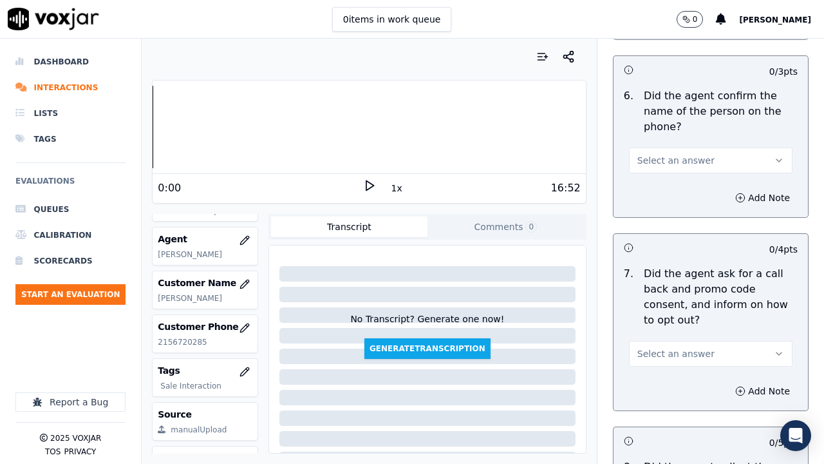
scroll to position [1031, 0]
click at [672, 152] on button "Select an answer" at bounding box center [711, 159] width 164 height 26
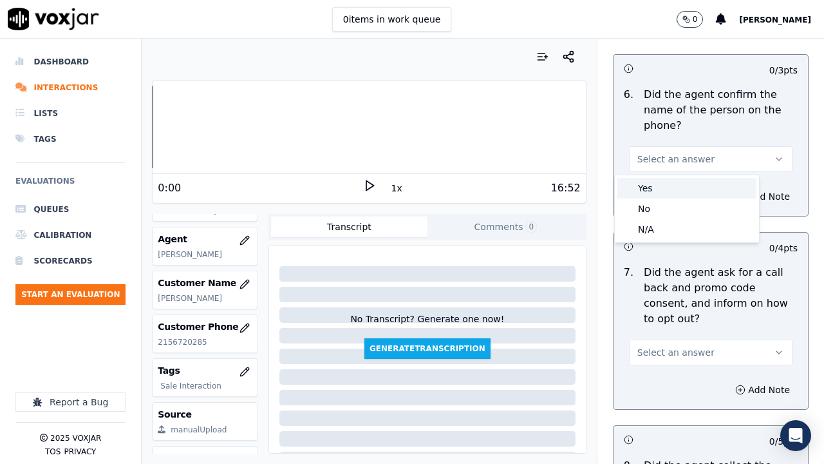
click at [683, 188] on div "Yes" at bounding box center [687, 188] width 139 height 21
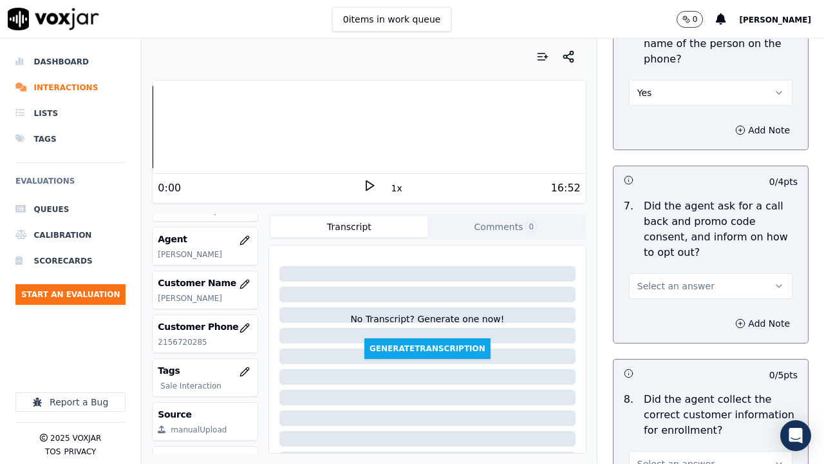
scroll to position [1224, 0]
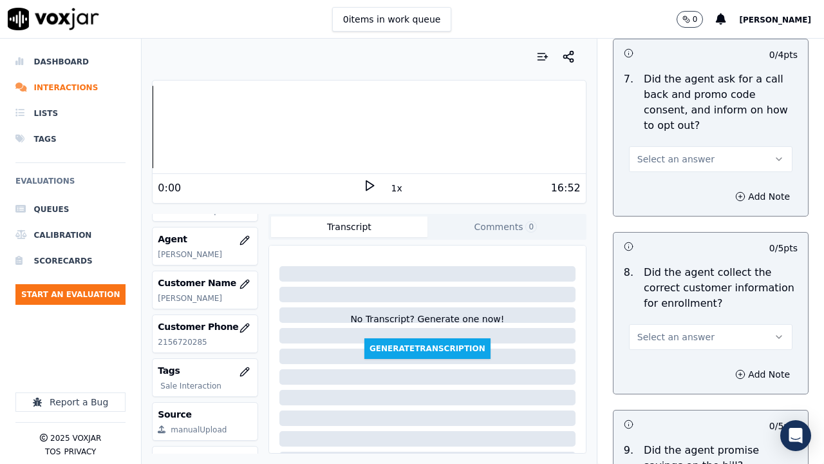
click at [676, 153] on span "Select an answer" at bounding box center [676, 159] width 77 height 13
click at [671, 186] on div "Yes" at bounding box center [687, 188] width 139 height 21
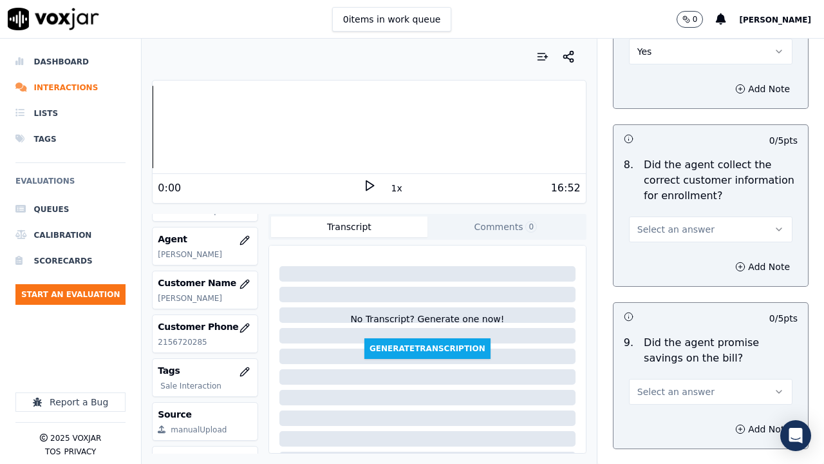
scroll to position [1482, 0]
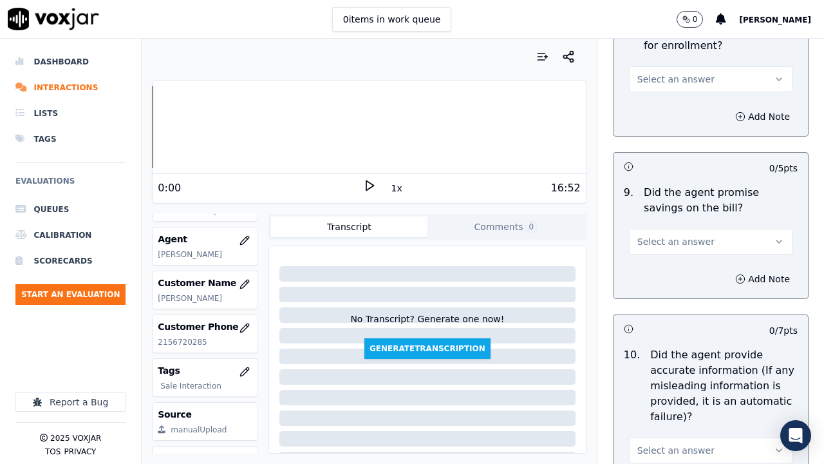
drag, startPoint x: 660, startPoint y: 78, endPoint x: 659, endPoint y: 84, distance: 6.5
click at [659, 78] on span "Select an answer" at bounding box center [676, 79] width 77 height 13
click at [660, 100] on div "Yes" at bounding box center [687, 108] width 139 height 21
drag, startPoint x: 676, startPoint y: 240, endPoint x: 664, endPoint y: 254, distance: 19.2
click at [676, 240] on span "Select an answer" at bounding box center [676, 241] width 77 height 13
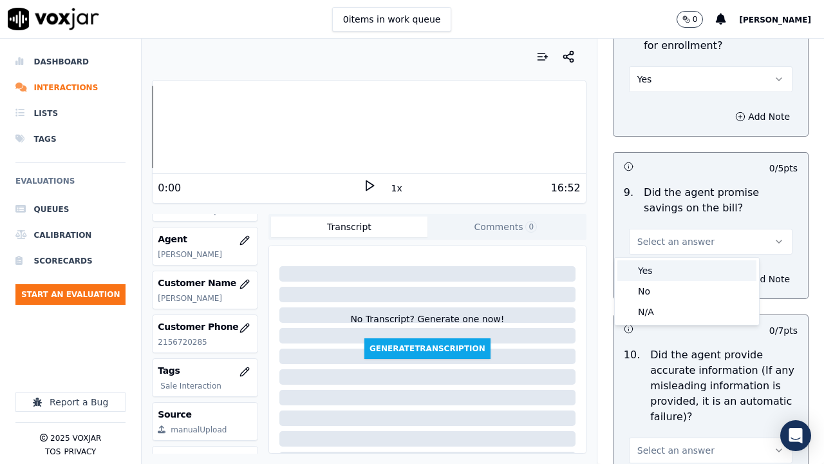
click at [658, 264] on div "Yes" at bounding box center [687, 270] width 139 height 21
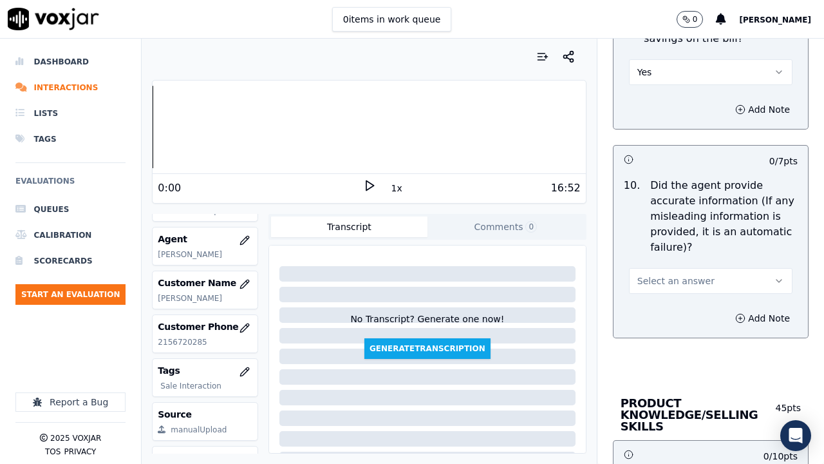
scroll to position [1675, 0]
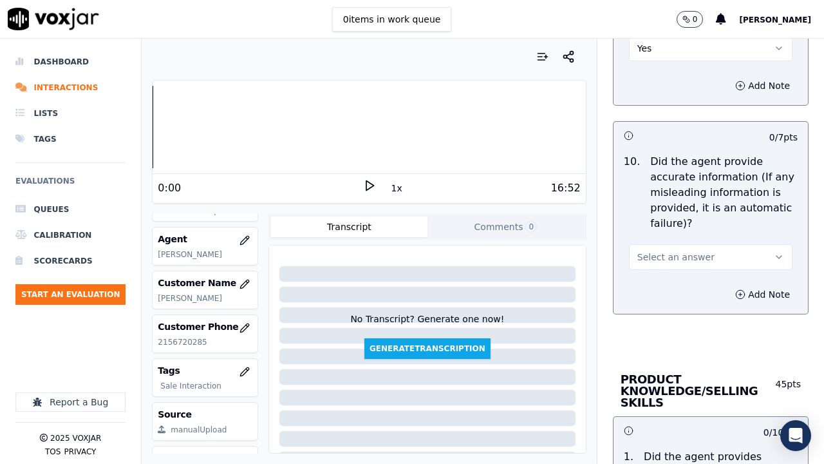
click at [689, 250] on button "Select an answer" at bounding box center [711, 257] width 164 height 26
click at [684, 285] on div "Yes" at bounding box center [687, 286] width 139 height 21
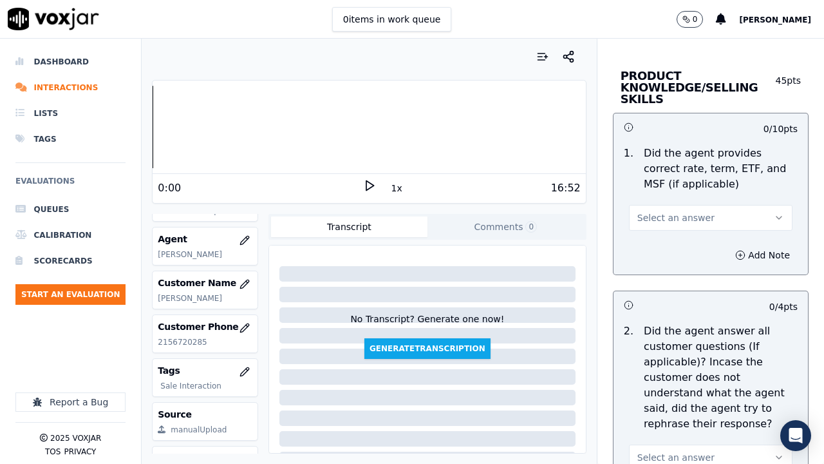
scroll to position [1997, 0]
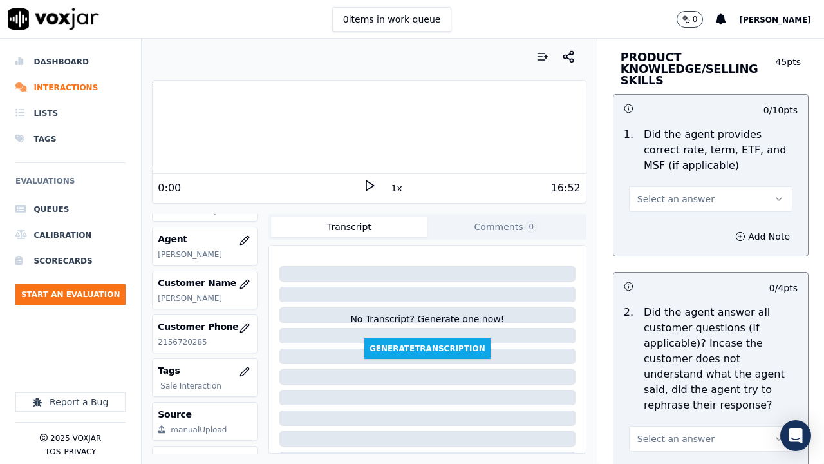
click at [675, 205] on span "Select an answer" at bounding box center [676, 199] width 77 height 13
click at [676, 229] on div "Yes" at bounding box center [687, 228] width 139 height 21
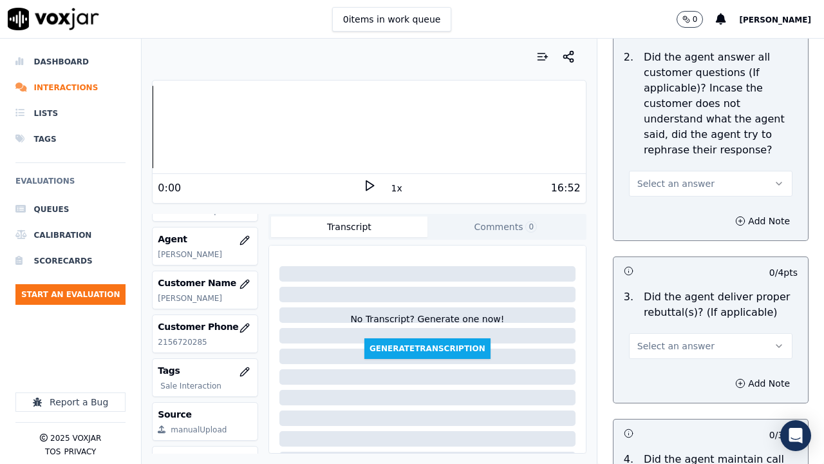
scroll to position [2254, 0]
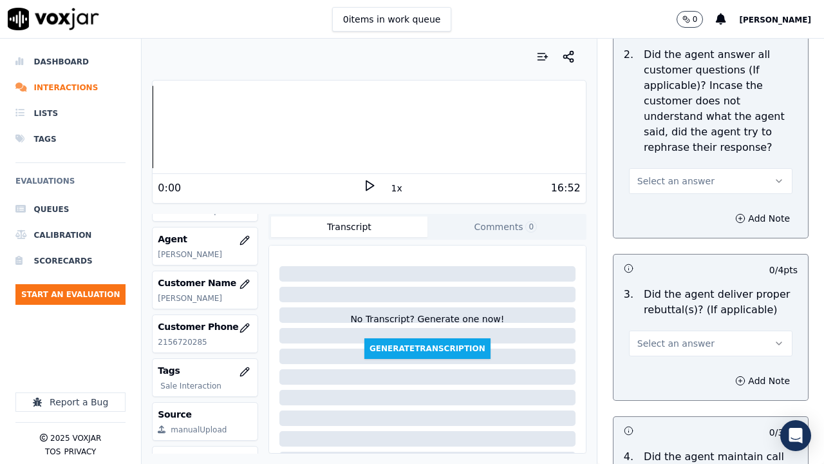
click at [680, 180] on span "Select an answer" at bounding box center [676, 181] width 77 height 13
drag, startPoint x: 680, startPoint y: 209, endPoint x: 686, endPoint y: 240, distance: 32.2
click at [680, 210] on div "Yes" at bounding box center [687, 210] width 139 height 21
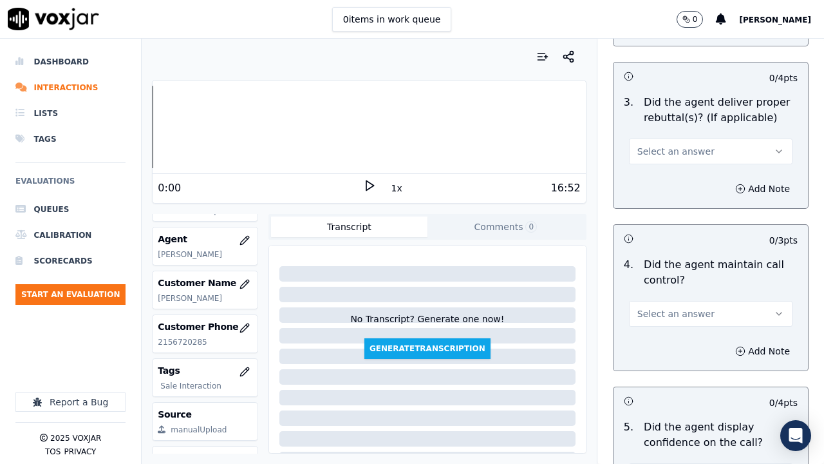
scroll to position [2448, 0]
click at [675, 149] on span "Select an answer" at bounding box center [676, 150] width 77 height 13
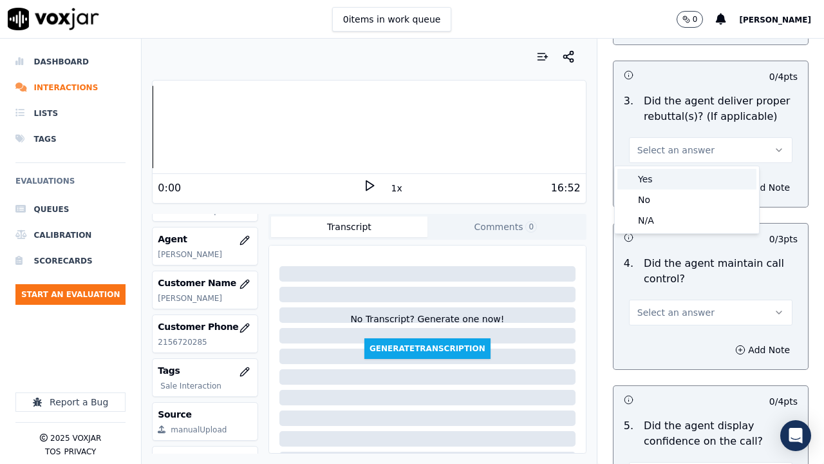
click at [674, 176] on div "Yes" at bounding box center [687, 179] width 139 height 21
drag, startPoint x: 687, startPoint y: 310, endPoint x: 683, endPoint y: 322, distance: 12.0
click at [687, 314] on span "Select an answer" at bounding box center [676, 312] width 77 height 13
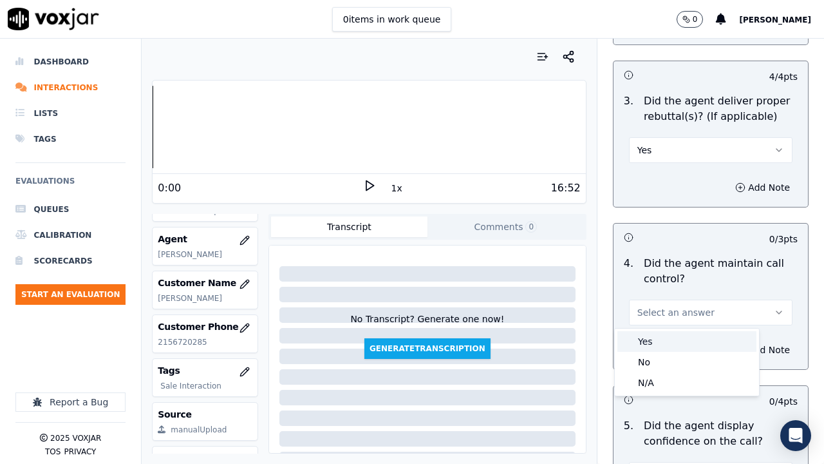
drag, startPoint x: 676, startPoint y: 336, endPoint x: 677, endPoint y: 363, distance: 27.1
click at [674, 343] on div "Yes" at bounding box center [687, 341] width 139 height 21
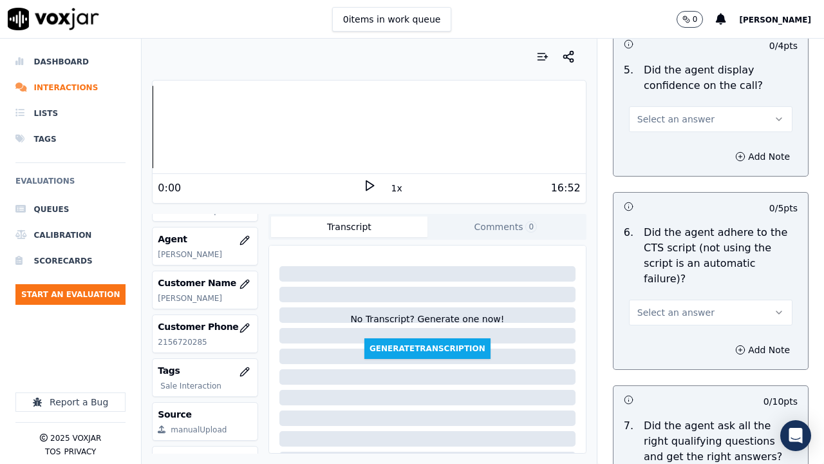
scroll to position [2834, 0]
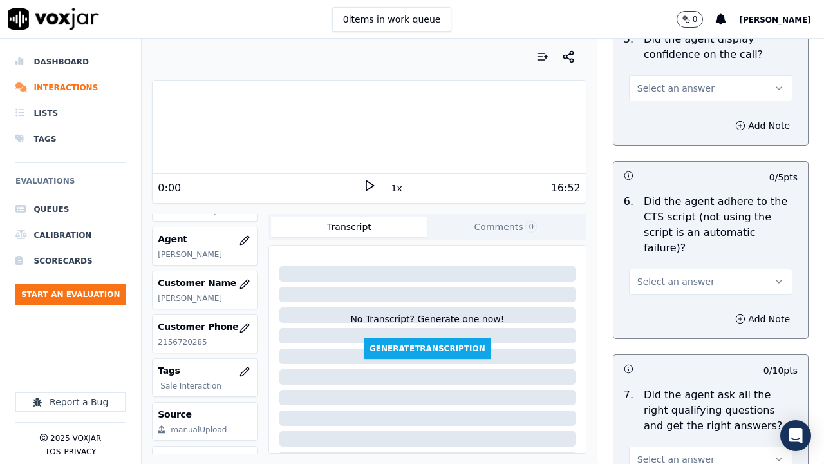
click at [663, 90] on span "Select an answer" at bounding box center [676, 88] width 77 height 13
click at [665, 118] on div "Yes" at bounding box center [687, 117] width 139 height 21
click at [660, 275] on span "Select an answer" at bounding box center [676, 281] width 77 height 13
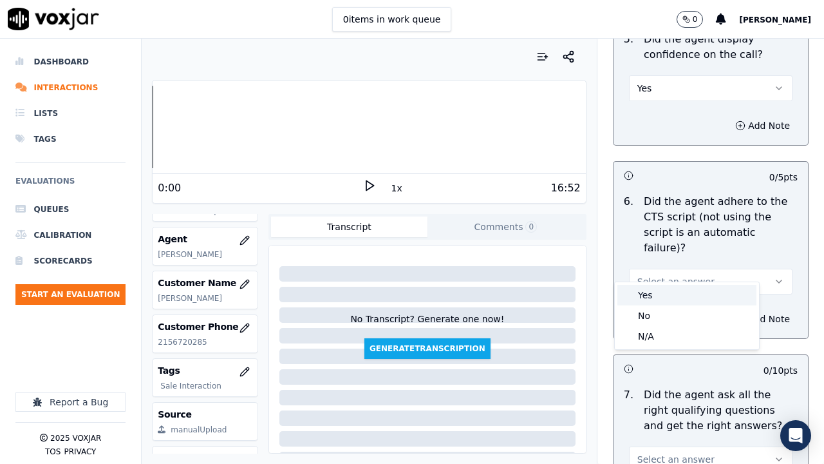
click at [656, 300] on div "Yes" at bounding box center [687, 295] width 139 height 21
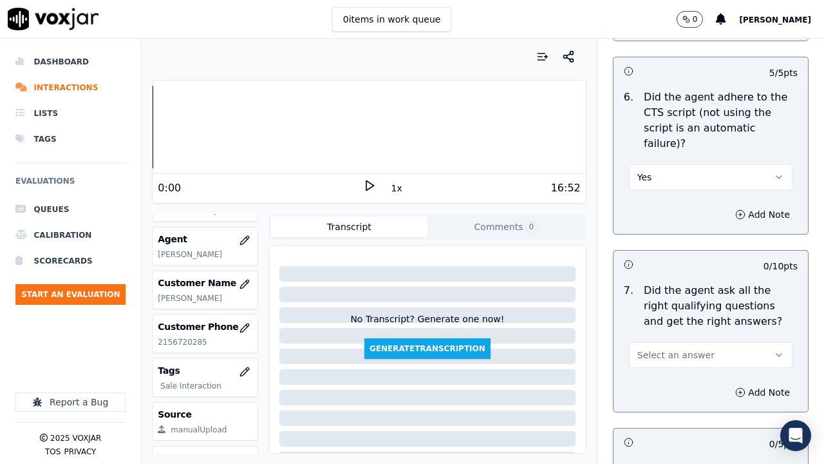
scroll to position [3092, 0]
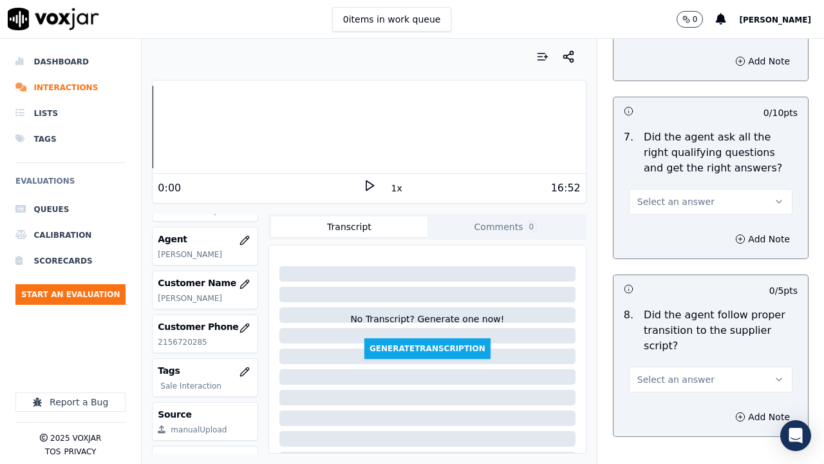
click at [669, 195] on span "Select an answer" at bounding box center [676, 201] width 77 height 13
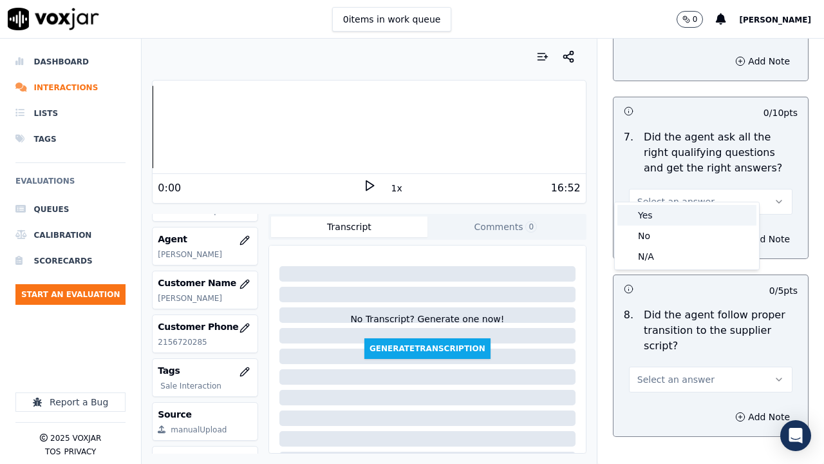
click at [672, 214] on div "Yes" at bounding box center [687, 215] width 139 height 21
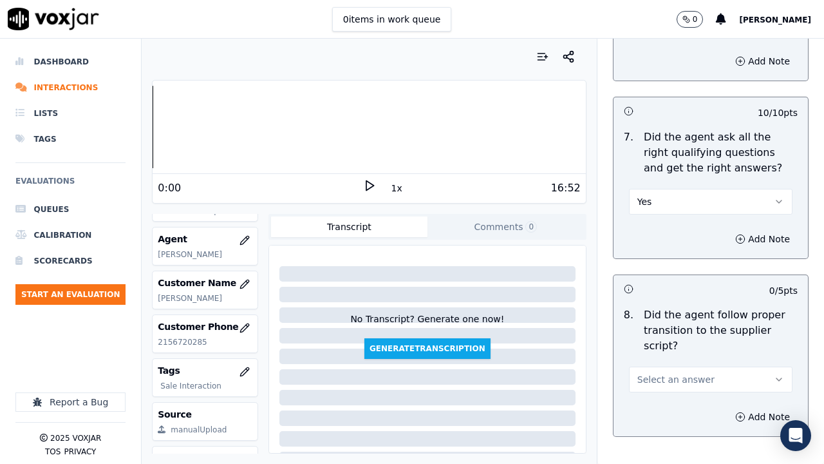
click at [671, 359] on button "Select an answer" at bounding box center [711, 380] width 164 height 26
drag, startPoint x: 664, startPoint y: 393, endPoint x: 676, endPoint y: 407, distance: 18.3
click at [664, 359] on div "Yes" at bounding box center [687, 393] width 139 height 21
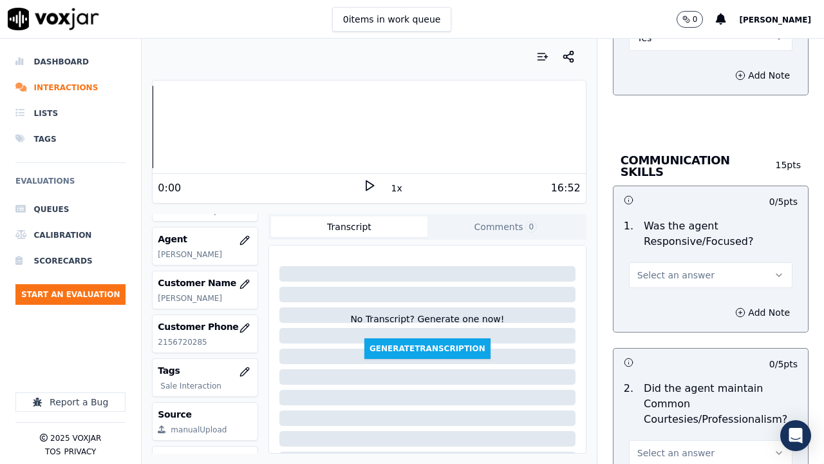
scroll to position [3478, 0]
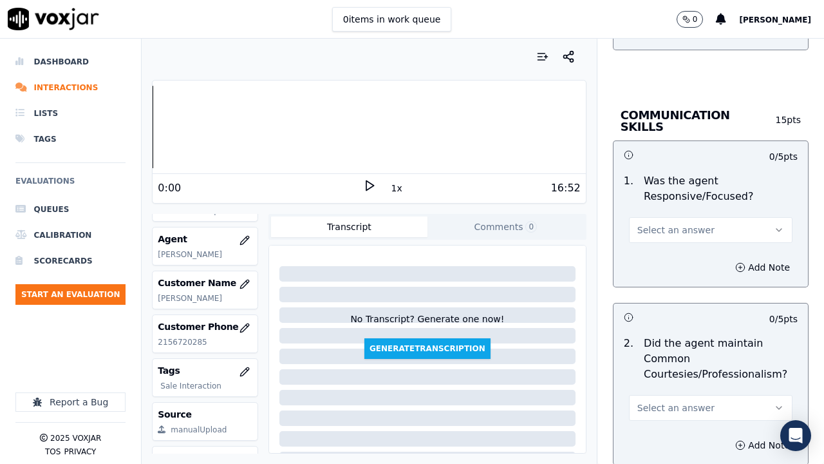
drag, startPoint x: 652, startPoint y: 202, endPoint x: 651, endPoint y: 218, distance: 16.1
click at [652, 224] on span "Select an answer" at bounding box center [676, 230] width 77 height 13
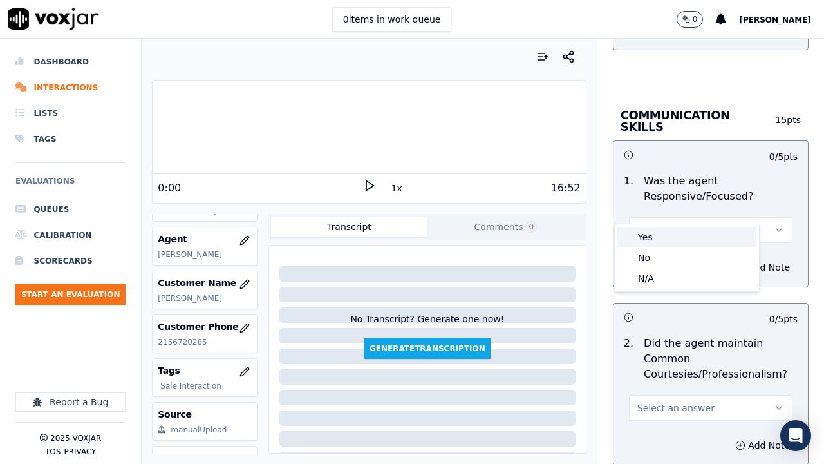
click at [659, 235] on div "Yes" at bounding box center [687, 237] width 139 height 21
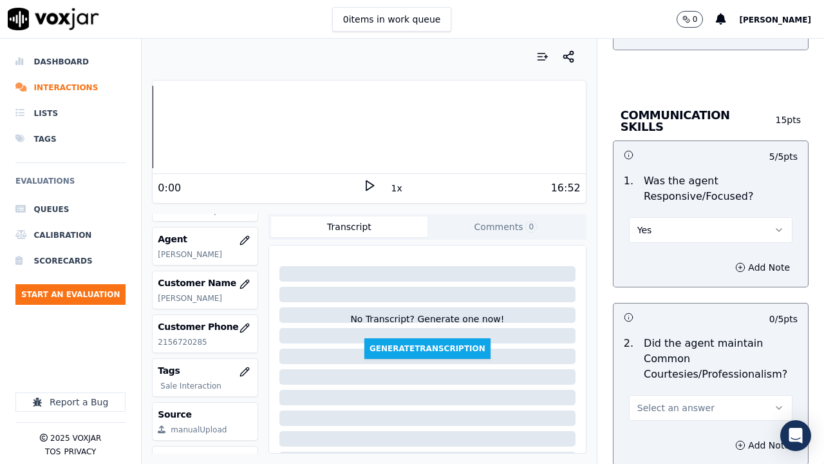
drag, startPoint x: 676, startPoint y: 377, endPoint x: 678, endPoint y: 405, distance: 27.8
click at [676, 359] on button "Select an answer" at bounding box center [711, 408] width 164 height 26
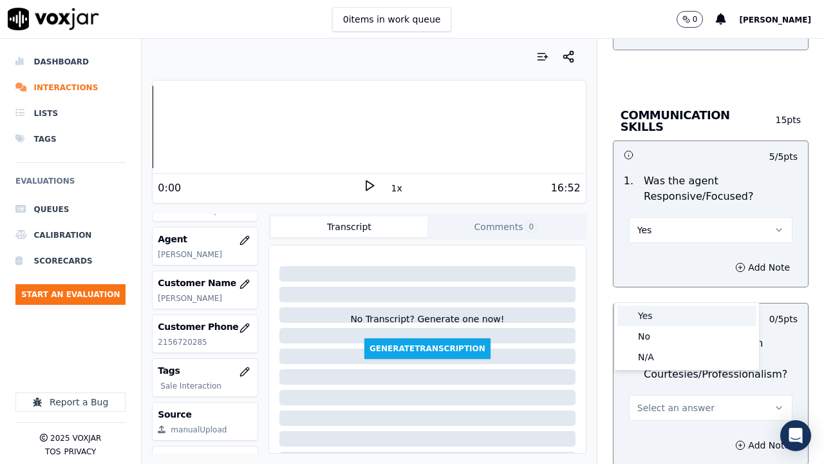
click at [671, 319] on div "Yes" at bounding box center [687, 315] width 139 height 21
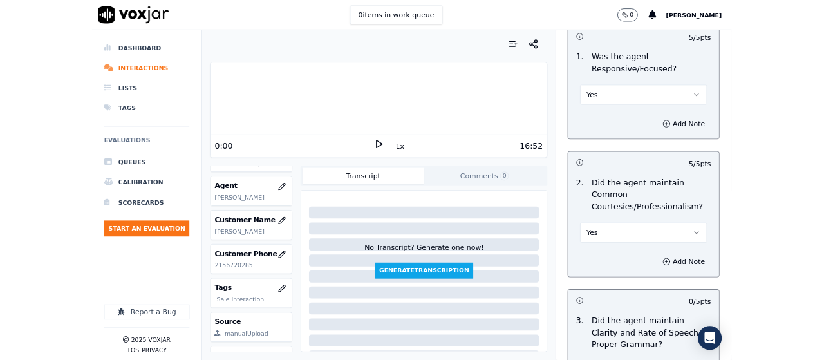
scroll to position [3746, 0]
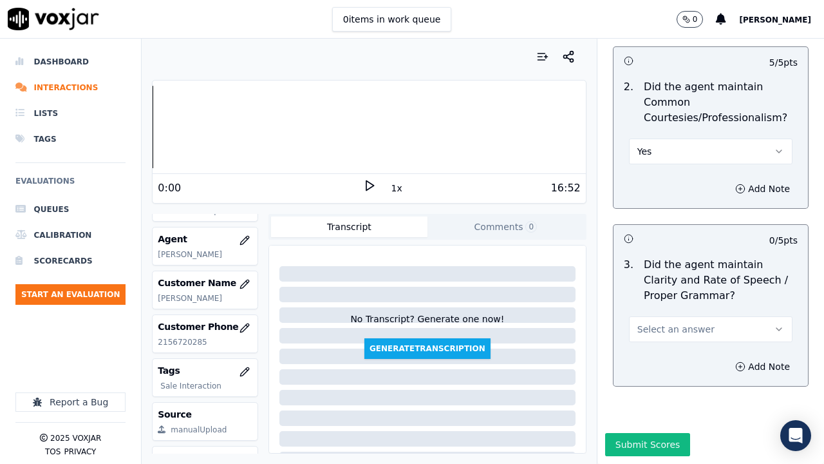
click at [677, 323] on span "Select an answer" at bounding box center [676, 329] width 77 height 13
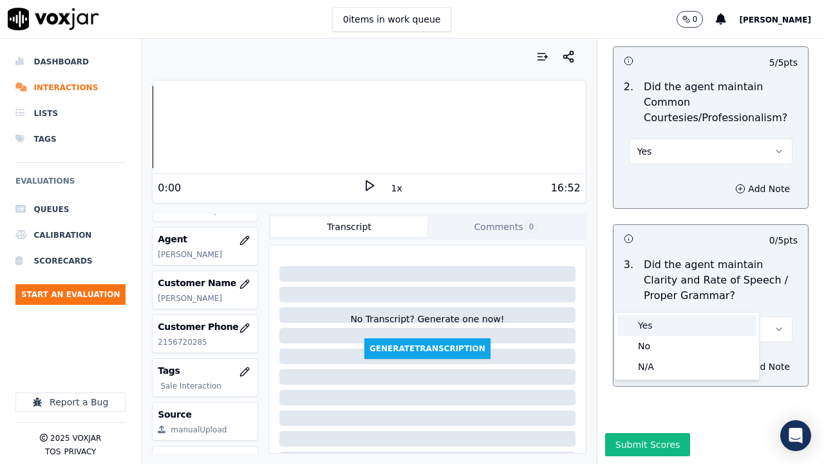
click at [667, 327] on div "Yes" at bounding box center [687, 325] width 139 height 21
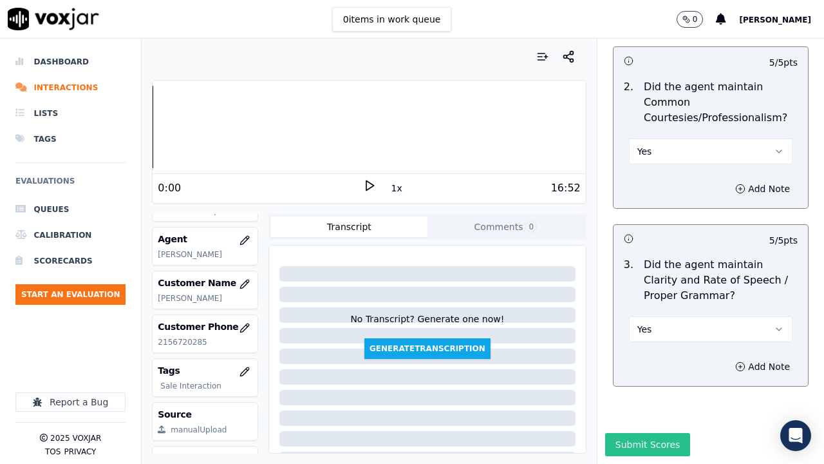
click at [639, 359] on button "Submit Scores" at bounding box center [648, 444] width 86 height 23
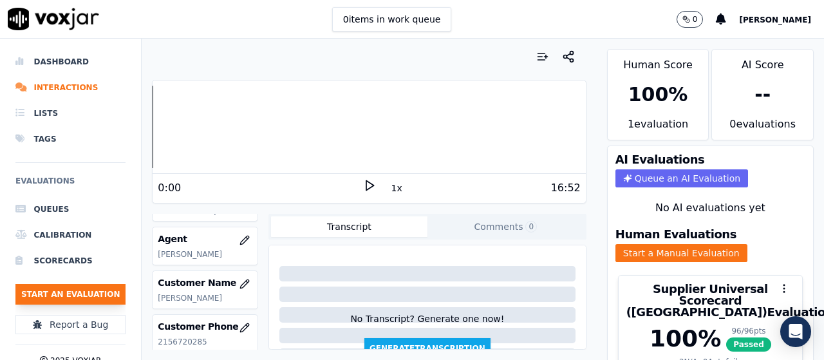
click at [79, 296] on button "Start an Evaluation" at bounding box center [70, 294] width 110 height 21
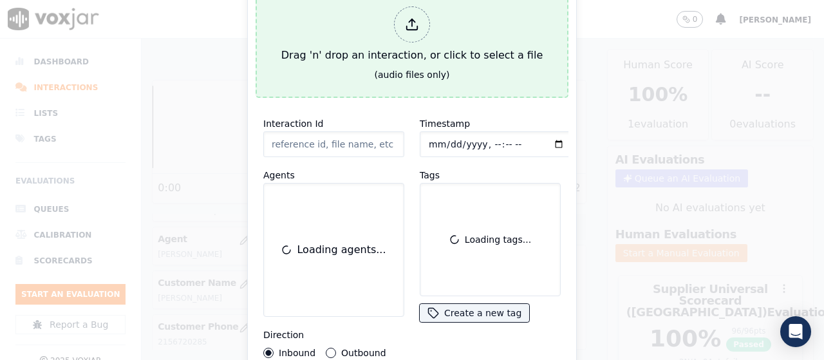
click at [426, 37] on div "Drag 'n' drop an interaction, or click to select a file" at bounding box center [412, 34] width 272 height 67
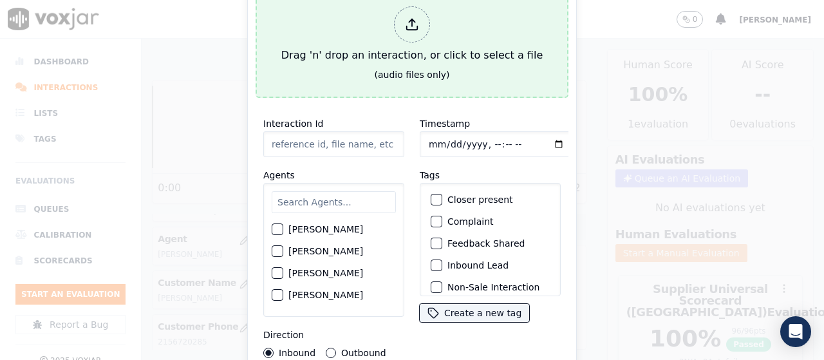
type input "20250812-190944_2673041940-all.mp3"
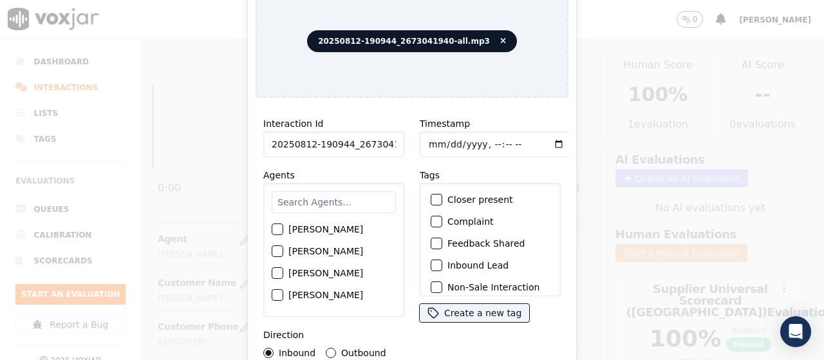
click at [318, 203] on input "text" at bounding box center [334, 202] width 124 height 22
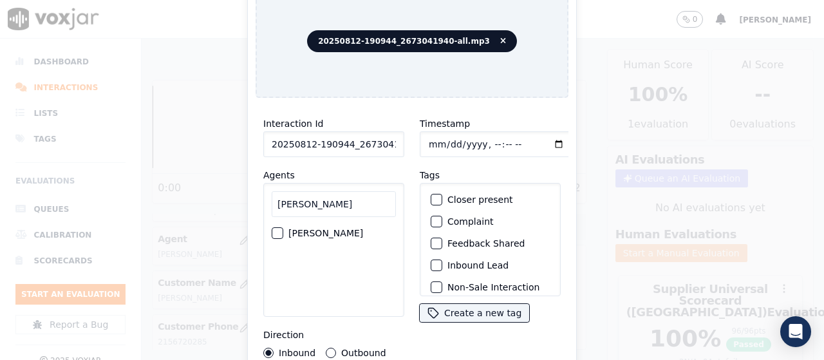
type input "[PERSON_NAME]"
click at [338, 229] on label "[PERSON_NAME]" at bounding box center [326, 233] width 75 height 9
click at [283, 227] on button "[PERSON_NAME]" at bounding box center [278, 233] width 12 height 12
click at [424, 139] on input "Timestamp" at bounding box center [496, 144] width 153 height 26
type input "[DATE]T13:11"
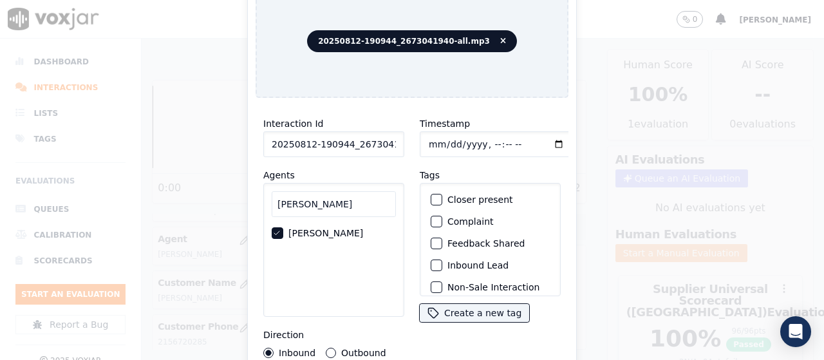
scroll to position [122, 0]
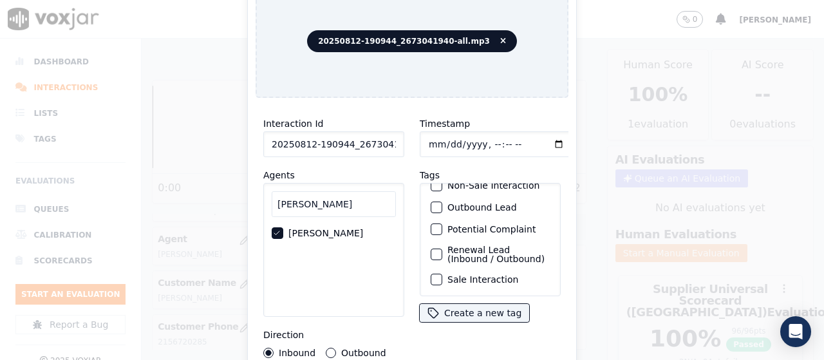
click at [477, 275] on label "Sale Interaction" at bounding box center [483, 279] width 71 height 9
click at [443, 274] on button "Sale Interaction" at bounding box center [437, 280] width 12 height 12
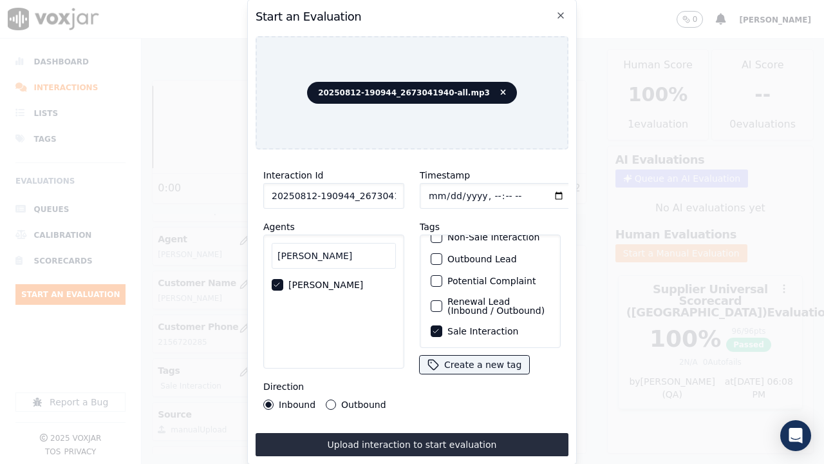
click at [341, 359] on label "Outbound" at bounding box center [363, 404] width 44 height 9
click at [336, 359] on button "Outbound" at bounding box center [331, 404] width 10 height 10
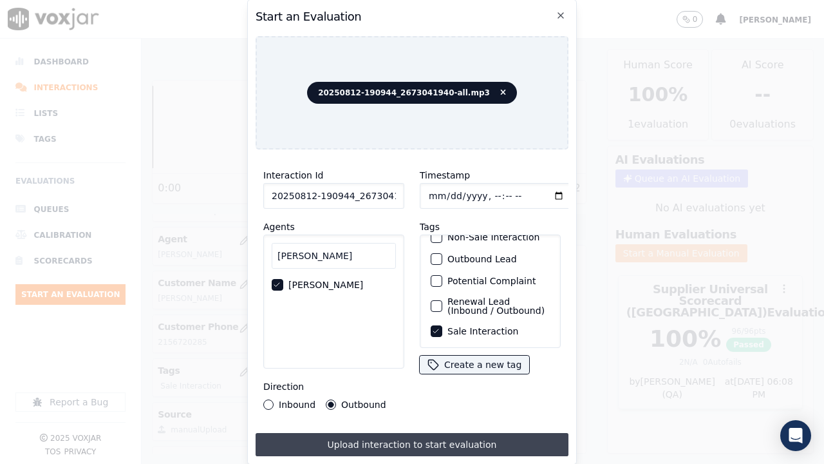
click at [372, 359] on button "Upload interaction to start evaluation" at bounding box center [412, 444] width 313 height 23
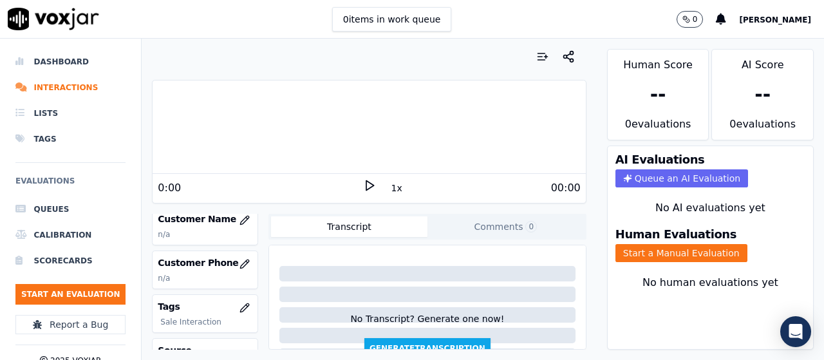
scroll to position [193, 0]
click at [240, 220] on icon "button" at bounding box center [245, 219] width 10 height 10
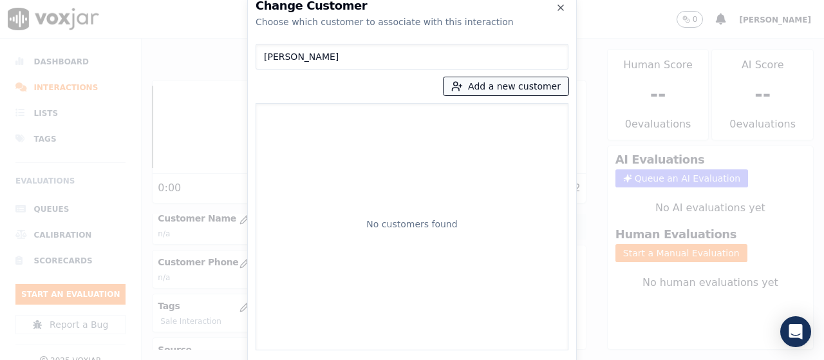
type input "[PERSON_NAME]"
click at [499, 81] on button "Add a new customer" at bounding box center [506, 86] width 125 height 18
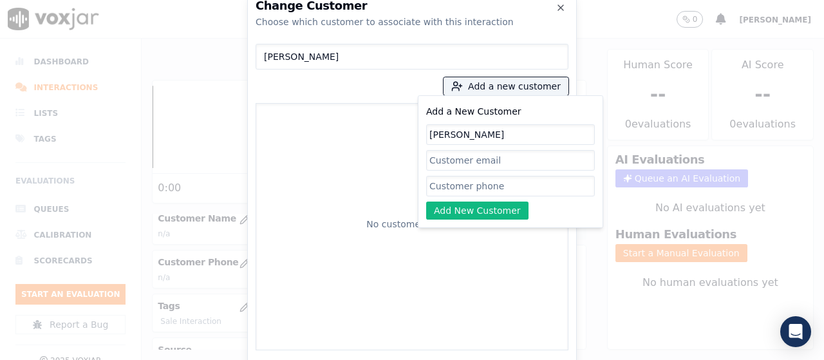
click at [455, 136] on input "[PERSON_NAME]" at bounding box center [510, 134] width 169 height 21
type input "[PERSON_NAME]"
drag, startPoint x: 463, startPoint y: 193, endPoint x: 297, endPoint y: 18, distance: 241.0
click at [463, 193] on input "Add a New Customer" at bounding box center [510, 186] width 169 height 21
paste input "2673041940"
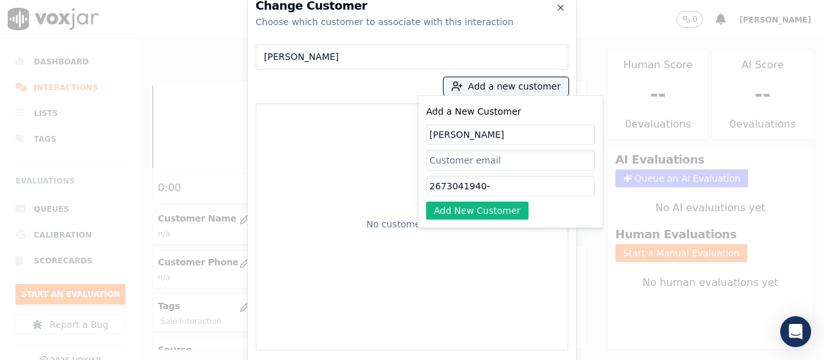
paste input "2154241354"
type input "2673041940-2154241354"
click at [506, 208] on button "Add New Customer" at bounding box center [477, 211] width 102 height 18
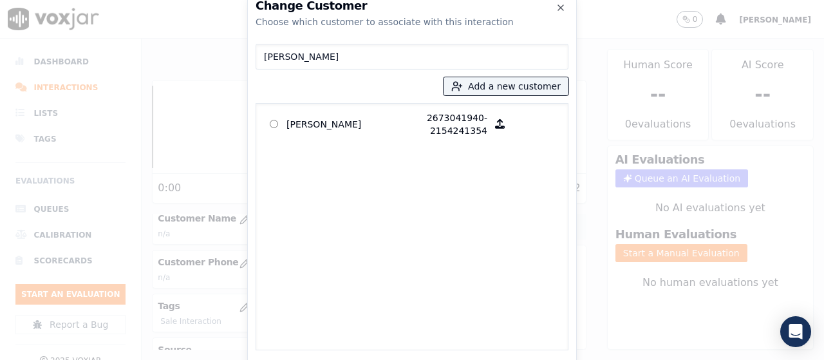
drag, startPoint x: 296, startPoint y: 122, endPoint x: 531, endPoint y: 277, distance: 281.9
click at [307, 133] on p "[PERSON_NAME]" at bounding box center [337, 124] width 100 height 26
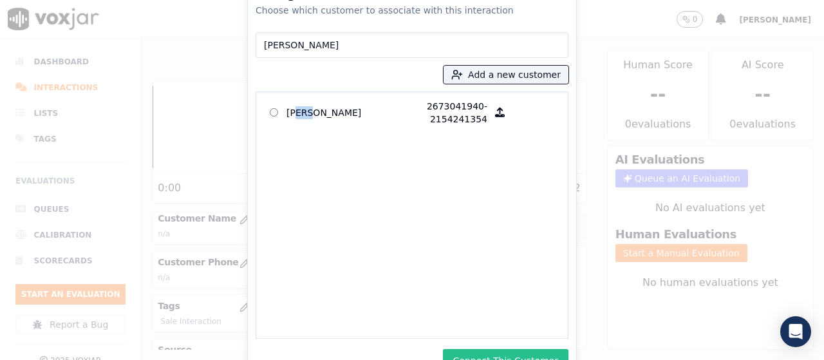
click at [527, 356] on button "Connect This Customer" at bounding box center [506, 360] width 126 height 23
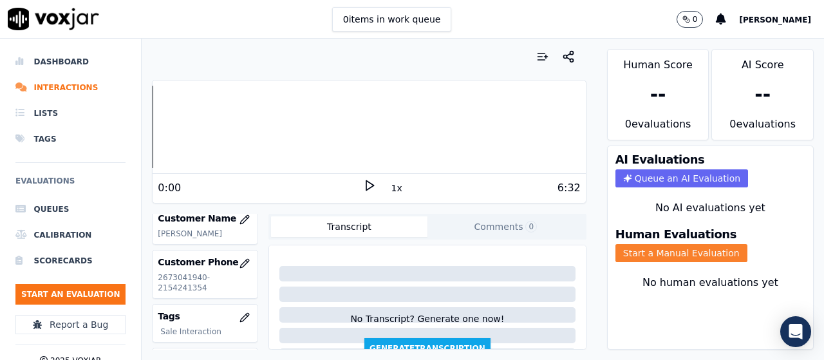
click at [663, 251] on button "Start a Manual Evaluation" at bounding box center [682, 253] width 132 height 18
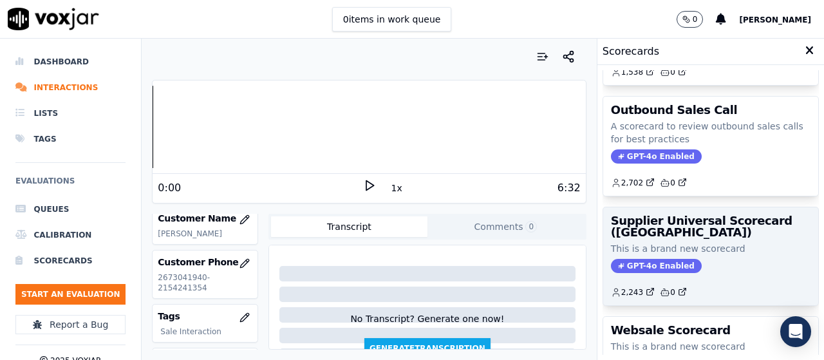
click at [686, 236] on h3 "Supplier Universal Scorecard ([GEOGRAPHIC_DATA])" at bounding box center [711, 226] width 200 height 23
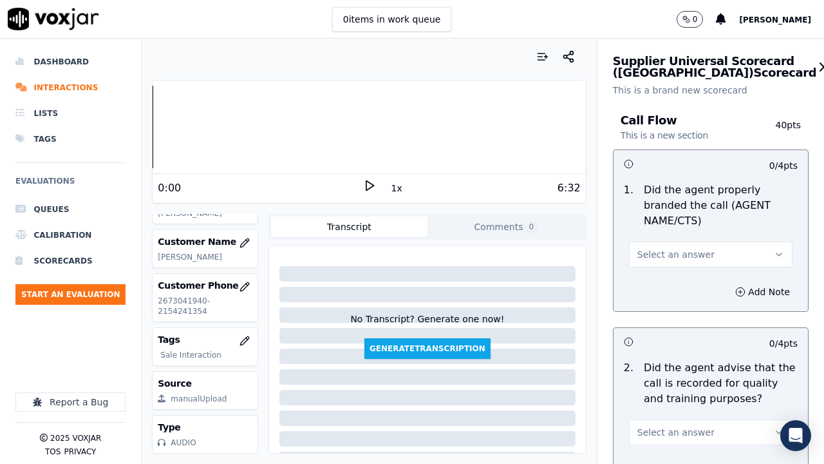
drag, startPoint x: 694, startPoint y: 253, endPoint x: 691, endPoint y: 262, distance: 9.6
click at [694, 253] on button "Select an answer" at bounding box center [711, 255] width 164 height 26
click at [678, 281] on div "Yes" at bounding box center [687, 283] width 139 height 21
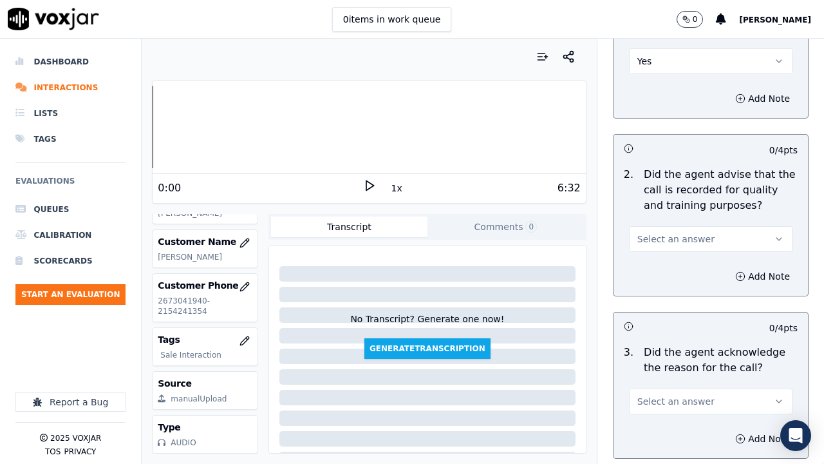
click at [667, 240] on span "Select an answer" at bounding box center [676, 239] width 77 height 13
click at [675, 274] on div "Yes" at bounding box center [687, 268] width 139 height 21
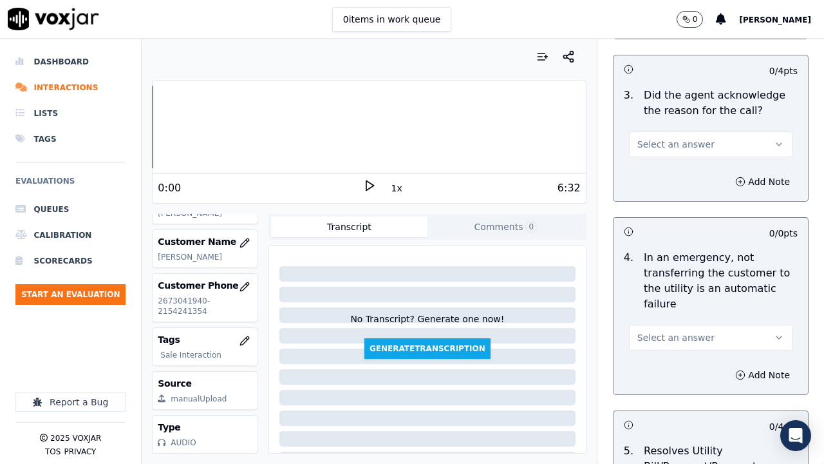
scroll to position [451, 0]
click at [652, 146] on span "Select an answer" at bounding box center [676, 143] width 77 height 13
click at [656, 169] on div "Yes" at bounding box center [687, 172] width 139 height 21
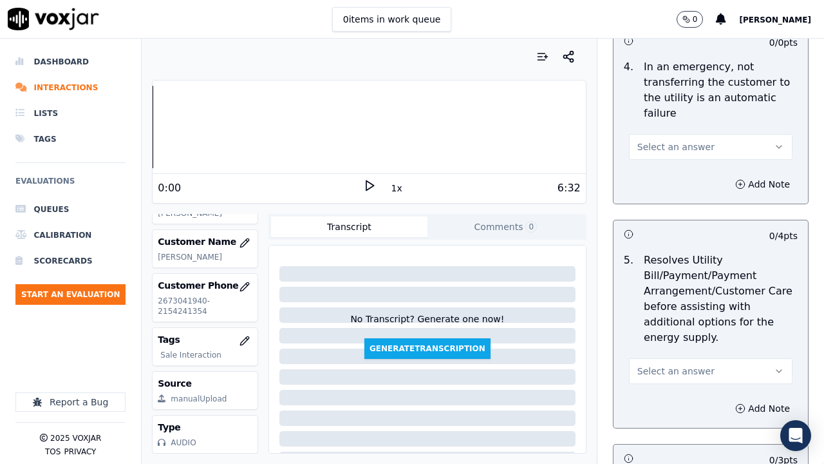
scroll to position [644, 0]
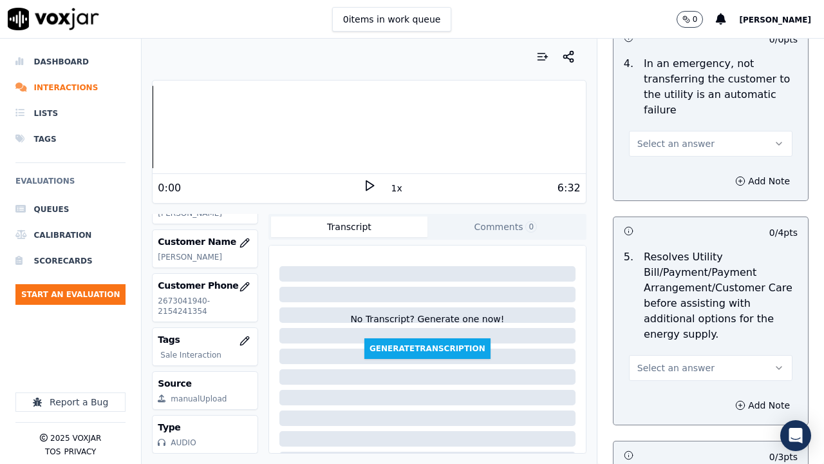
click at [658, 144] on span "Select an answer" at bounding box center [676, 143] width 77 height 13
drag, startPoint x: 658, startPoint y: 151, endPoint x: 660, endPoint y: 216, distance: 65.1
click at [660, 176] on div "Yes" at bounding box center [687, 172] width 139 height 21
click at [649, 142] on button "Yes" at bounding box center [711, 144] width 164 height 26
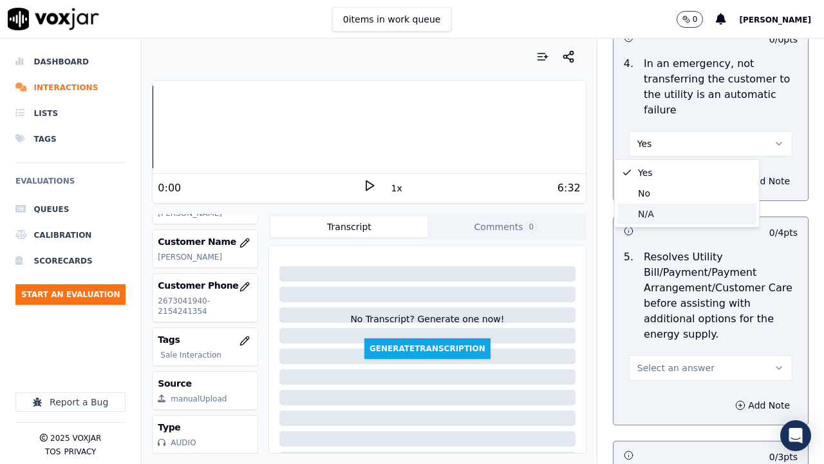
click at [664, 224] on div "N/A" at bounding box center [687, 214] width 139 height 21
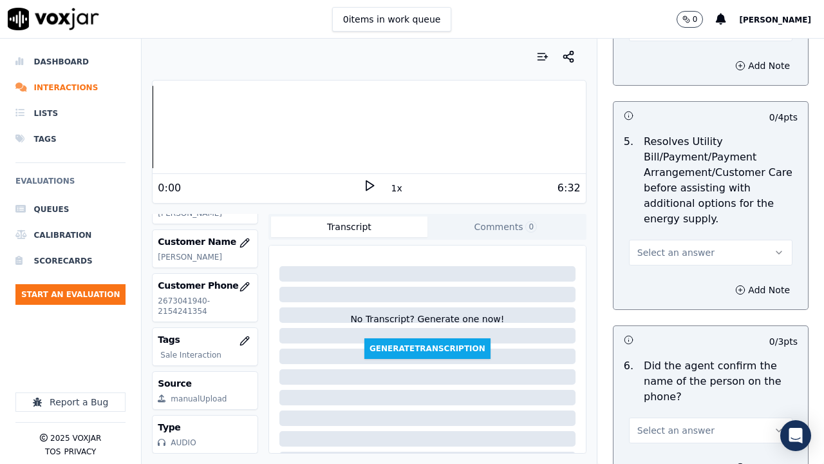
scroll to position [966, 0]
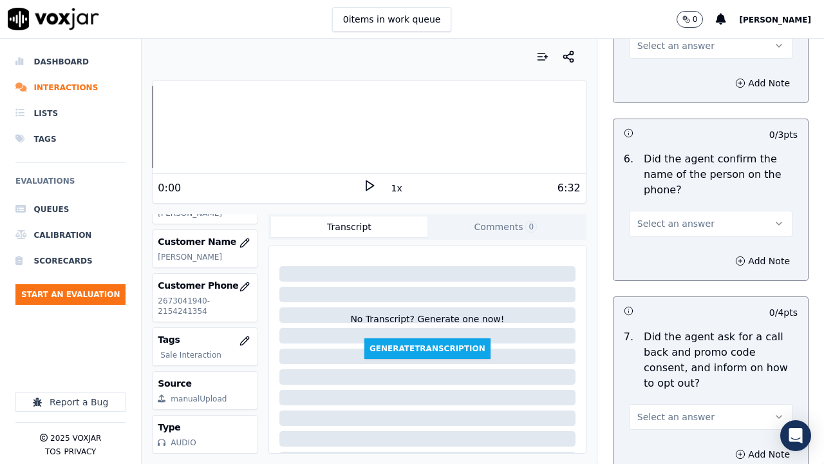
click at [651, 48] on span "Select an answer" at bounding box center [676, 45] width 77 height 13
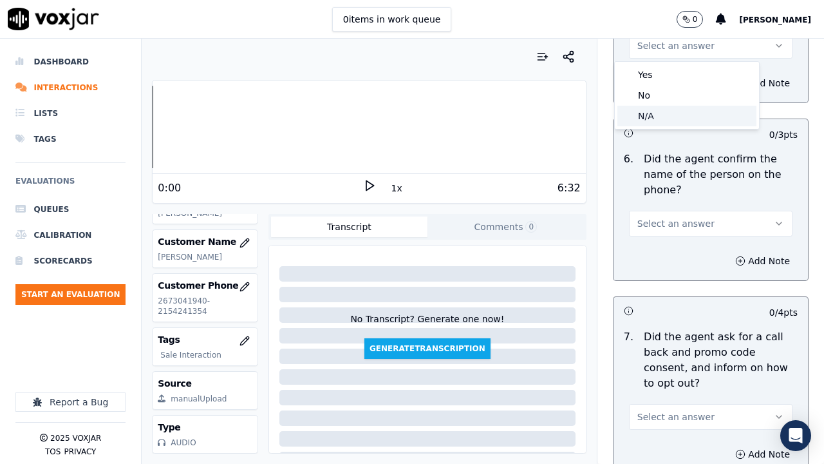
click at [663, 114] on div "N/A" at bounding box center [687, 116] width 139 height 21
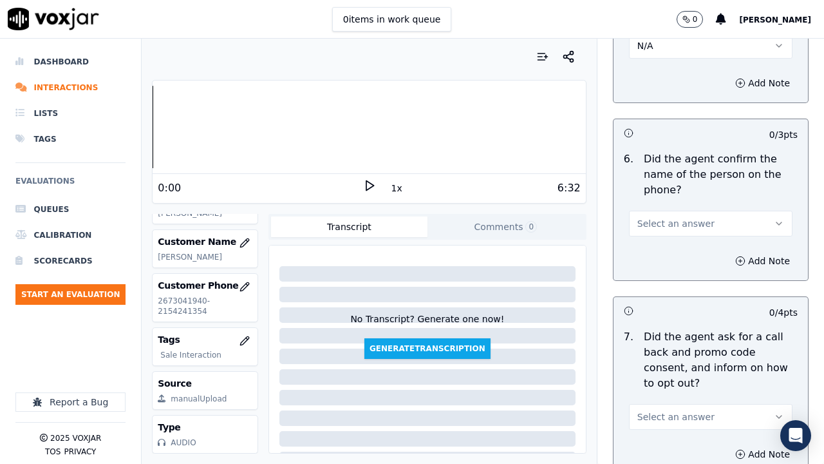
click at [664, 225] on span "Select an answer" at bounding box center [676, 223] width 77 height 13
click at [658, 244] on div "Yes" at bounding box center [687, 252] width 139 height 21
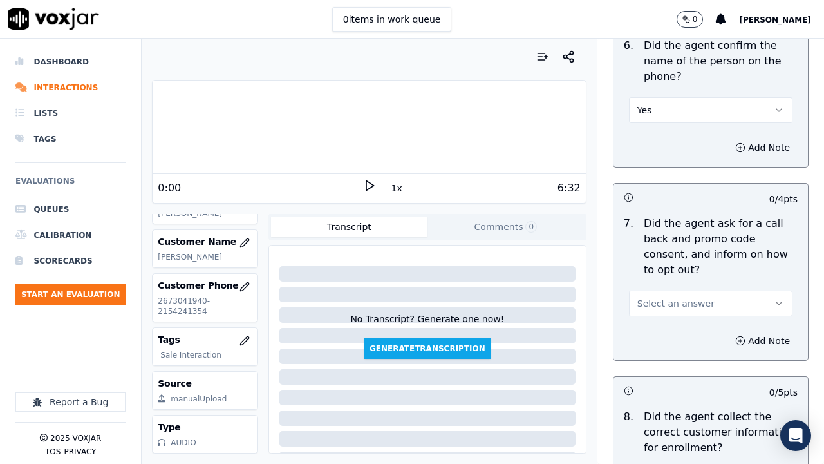
scroll to position [1224, 0]
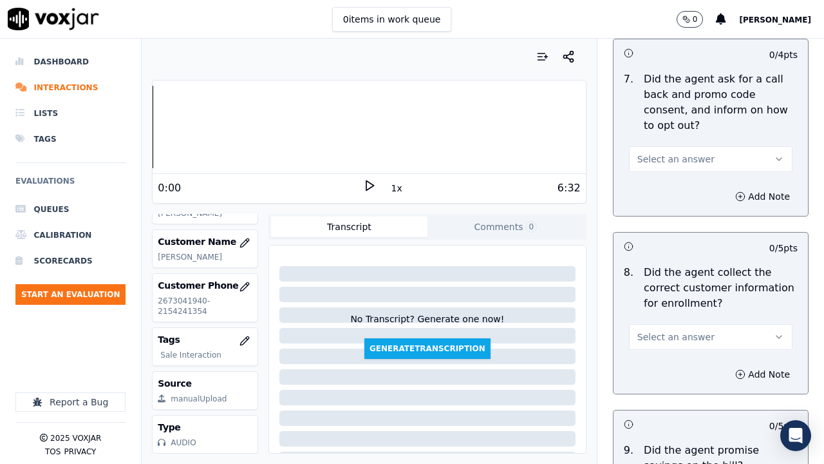
click at [665, 154] on span "Select an answer" at bounding box center [676, 159] width 77 height 13
click at [669, 182] on div "Yes" at bounding box center [687, 188] width 139 height 21
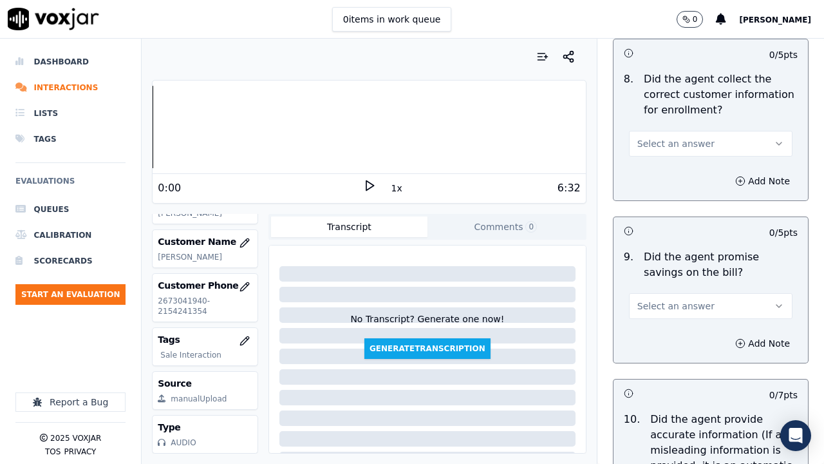
click at [668, 142] on span "Select an answer" at bounding box center [676, 143] width 77 height 13
drag, startPoint x: 671, startPoint y: 174, endPoint x: 691, endPoint y: 296, distance: 123.4
click at [671, 178] on div "Yes" at bounding box center [687, 172] width 139 height 21
click at [687, 305] on span "Select an answer" at bounding box center [676, 306] width 77 height 13
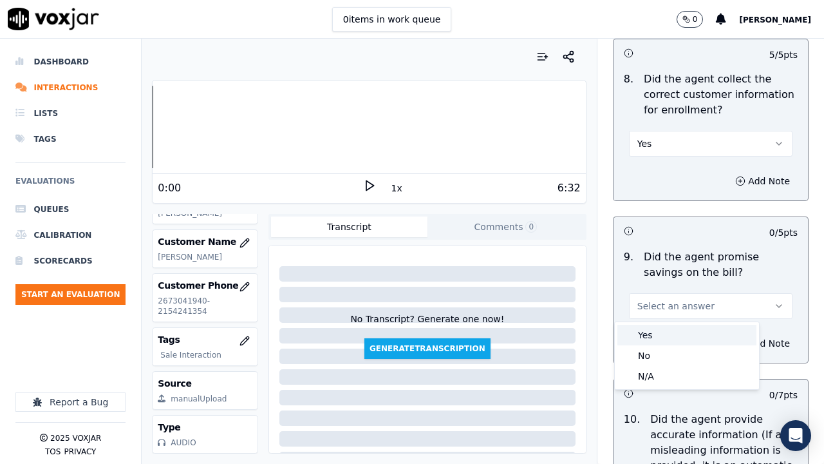
click at [680, 330] on div "Yes" at bounding box center [687, 335] width 139 height 21
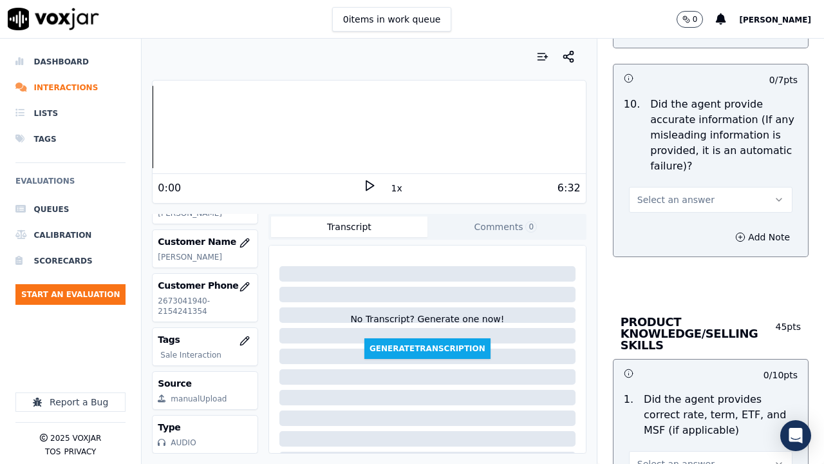
scroll to position [1739, 0]
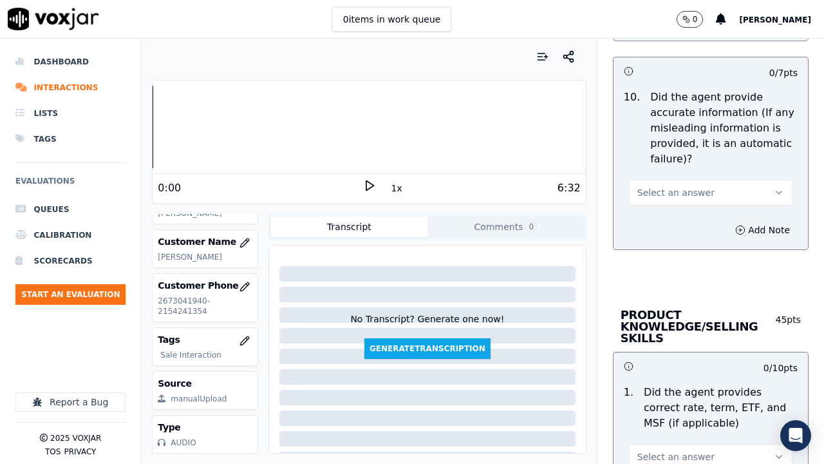
click at [669, 193] on span "Select an answer" at bounding box center [676, 192] width 77 height 13
drag, startPoint x: 669, startPoint y: 227, endPoint x: 669, endPoint y: 258, distance: 31.6
click at [669, 231] on div "Yes" at bounding box center [687, 221] width 139 height 21
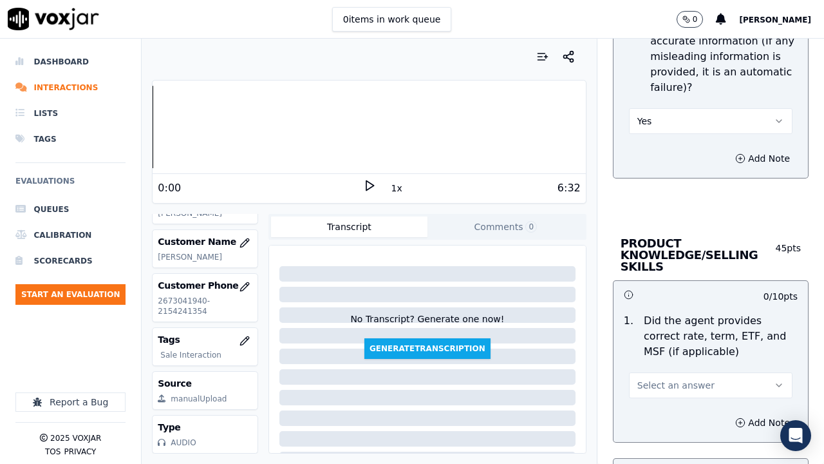
scroll to position [1997, 0]
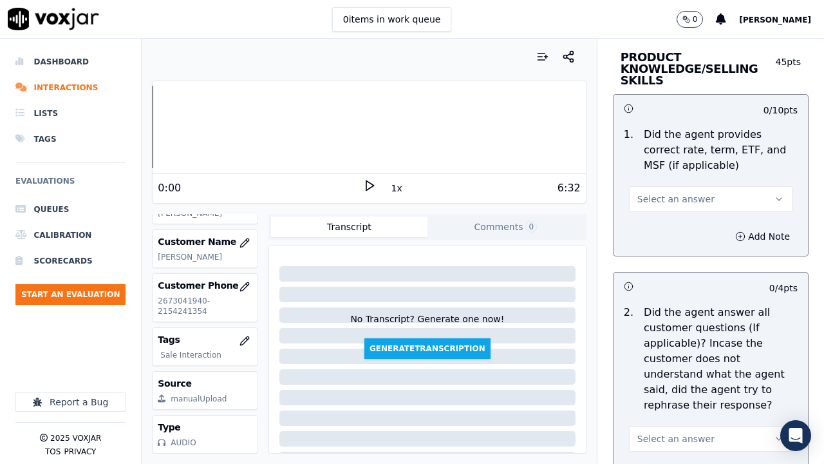
click at [672, 207] on button "Select an answer" at bounding box center [711, 199] width 164 height 26
click at [676, 236] on div "Yes" at bounding box center [687, 228] width 139 height 21
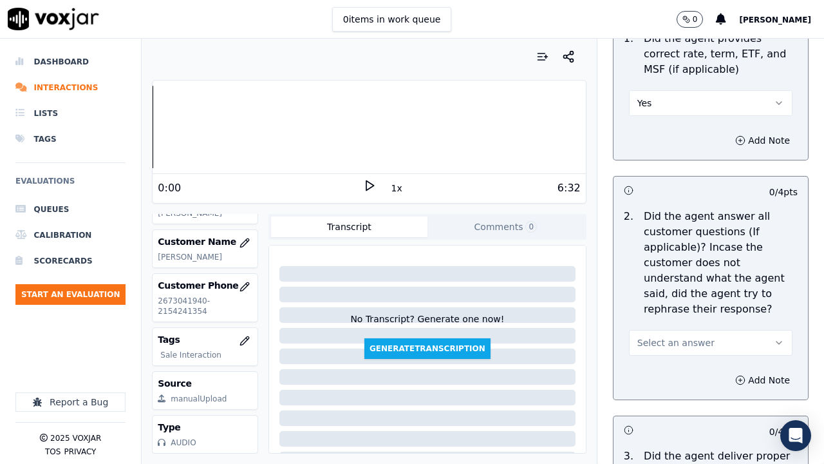
scroll to position [2254, 0]
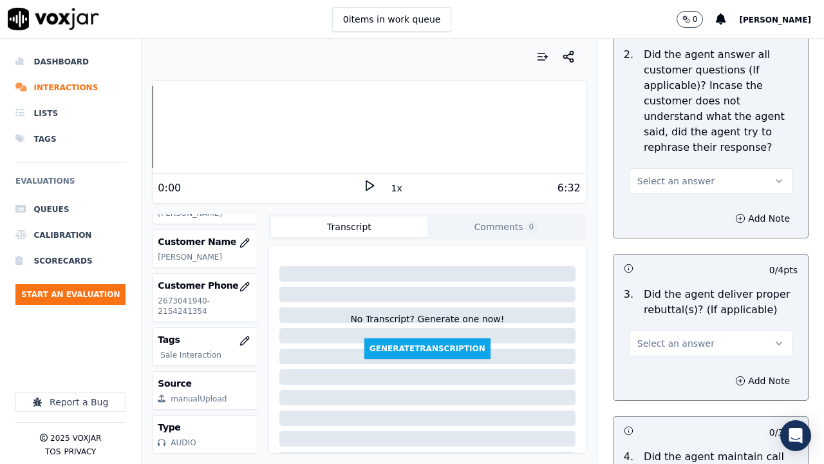
click at [672, 193] on button "Select an answer" at bounding box center [711, 181] width 164 height 26
click at [680, 218] on div "Yes" at bounding box center [687, 210] width 139 height 21
click at [684, 339] on span "Select an answer" at bounding box center [676, 343] width 77 height 13
click at [685, 359] on div "Yes" at bounding box center [687, 372] width 139 height 21
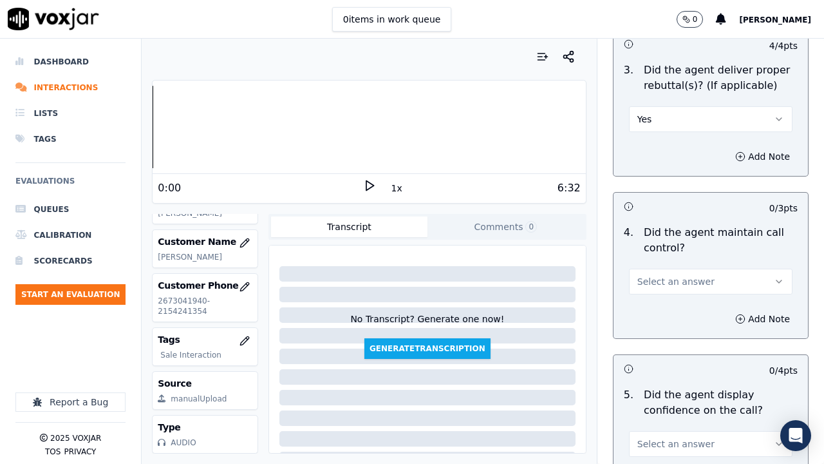
scroll to position [2577, 0]
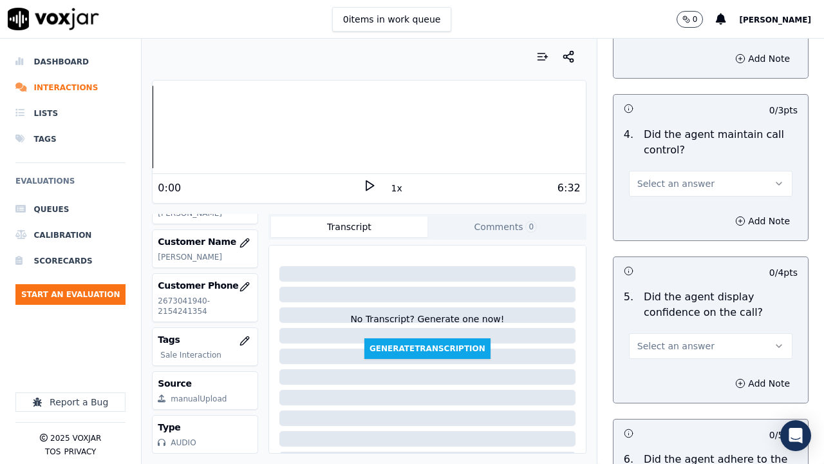
click at [665, 184] on span "Select an answer" at bounding box center [676, 183] width 77 height 13
drag, startPoint x: 666, startPoint y: 194, endPoint x: 687, endPoint y: 283, distance: 91.4
click at [669, 209] on div "Yes" at bounding box center [687, 212] width 139 height 21
click at [680, 347] on span "Select an answer" at bounding box center [676, 345] width 77 height 13
drag, startPoint x: 681, startPoint y: 368, endPoint x: 682, endPoint y: 390, distance: 21.3
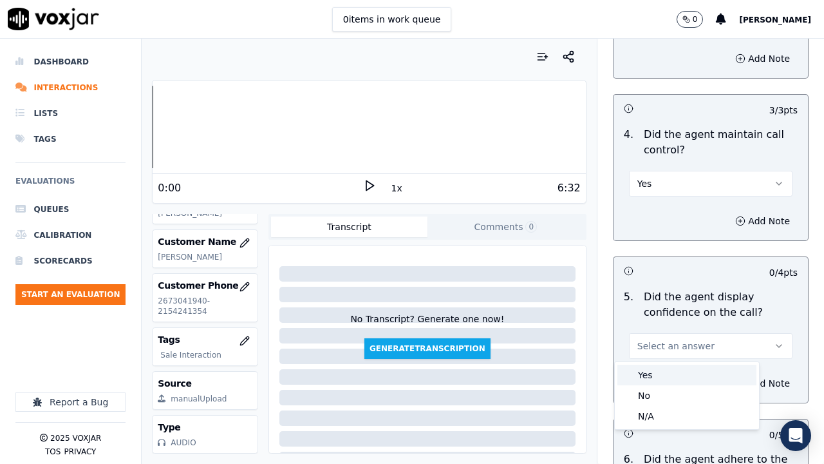
click at [681, 359] on div "Yes" at bounding box center [687, 375] width 139 height 21
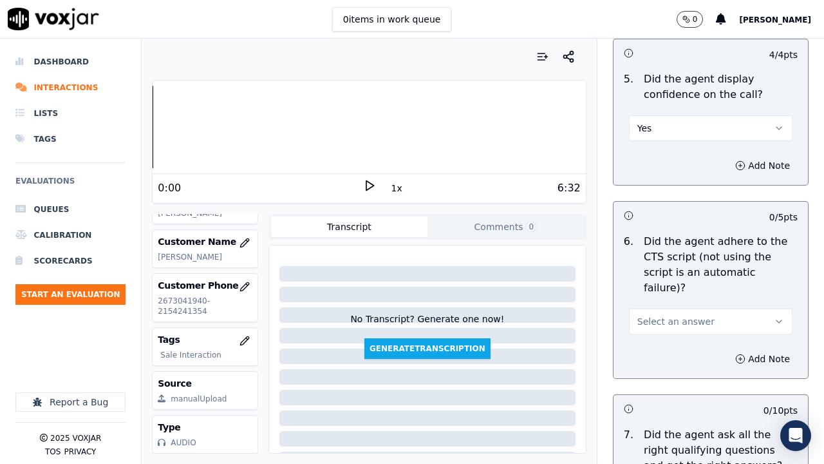
scroll to position [2963, 0]
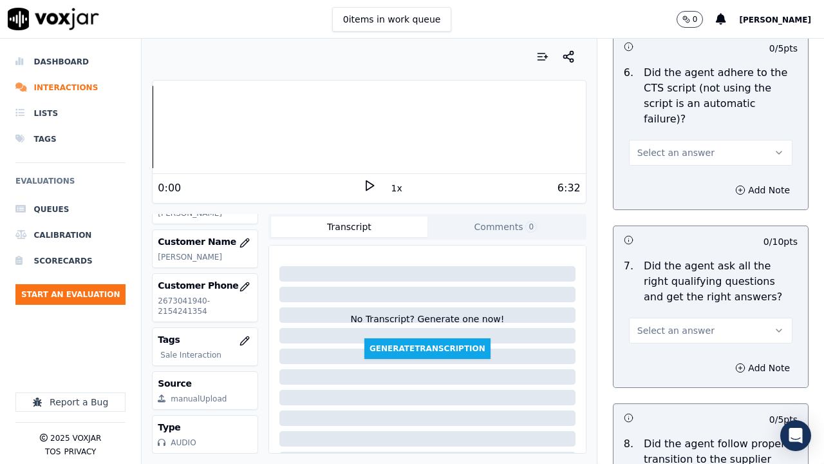
click at [671, 147] on button "Select an answer" at bounding box center [711, 153] width 164 height 26
click at [671, 166] on div "Yes" at bounding box center [687, 166] width 139 height 21
click at [667, 324] on span "Select an answer" at bounding box center [676, 330] width 77 height 13
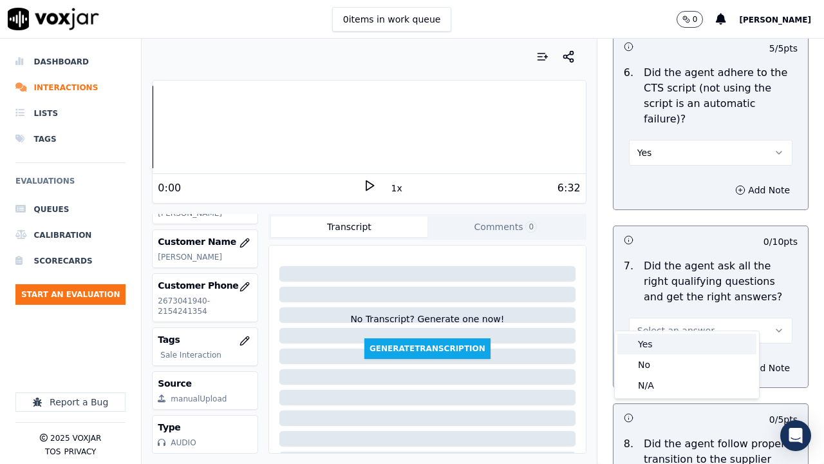
click at [666, 341] on div "Yes" at bounding box center [687, 344] width 139 height 21
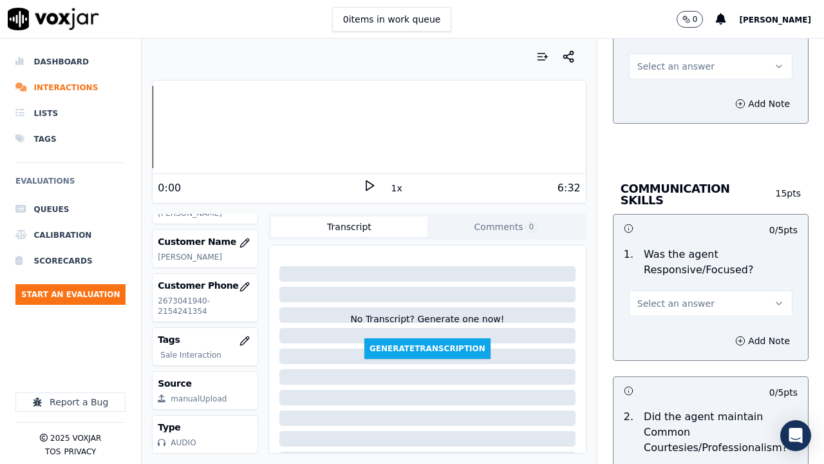
scroll to position [3414, 0]
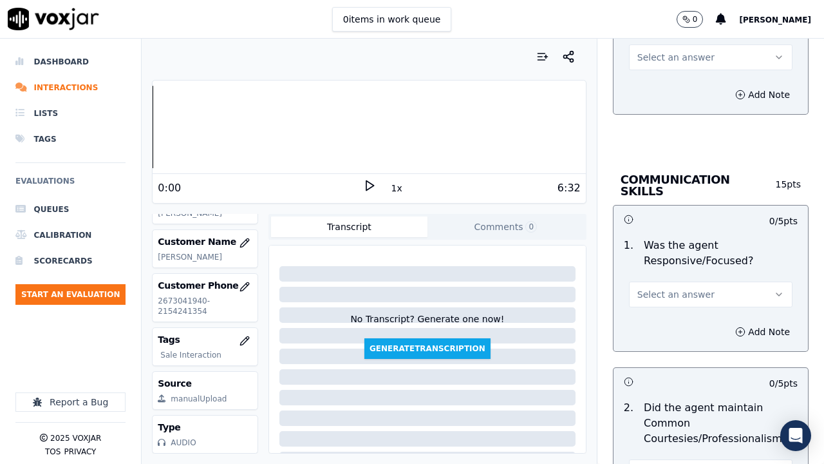
click at [659, 51] on span "Select an answer" at bounding box center [676, 57] width 77 height 13
drag, startPoint x: 661, startPoint y: 68, endPoint x: 666, endPoint y: 95, distance: 27.5
click at [661, 71] on div "Yes" at bounding box center [687, 71] width 139 height 21
click at [683, 288] on span "Select an answer" at bounding box center [676, 294] width 77 height 13
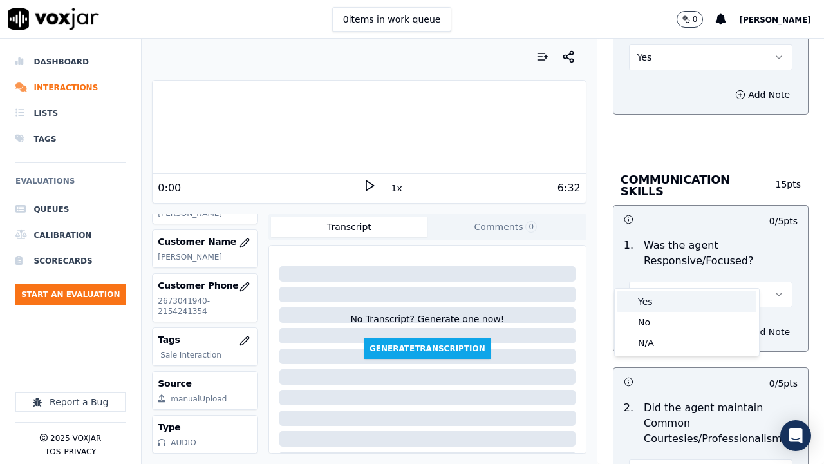
drag, startPoint x: 678, startPoint y: 307, endPoint x: 671, endPoint y: 335, distance: 28.4
click at [678, 308] on div "Yes" at bounding box center [687, 301] width 139 height 21
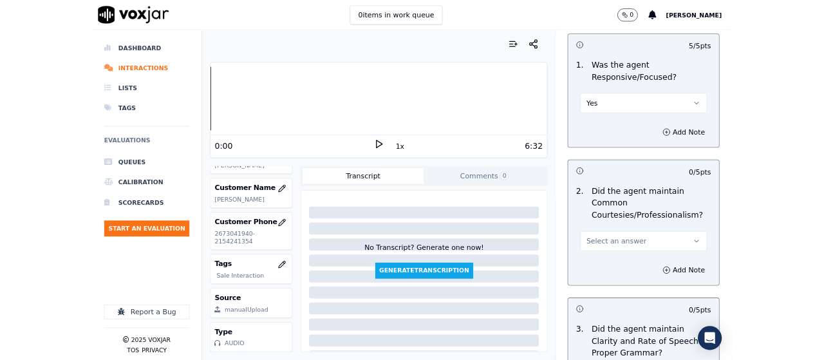
scroll to position [3746, 0]
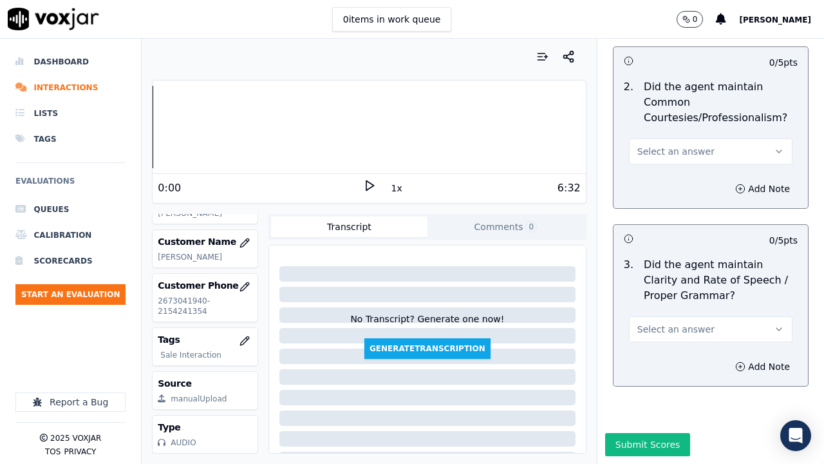
click at [663, 145] on span "Select an answer" at bounding box center [676, 151] width 77 height 13
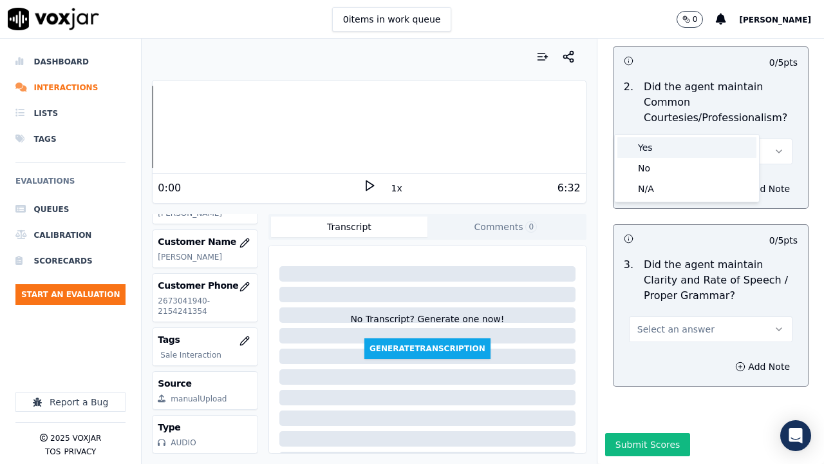
click at [664, 141] on div "Yes" at bounding box center [687, 147] width 139 height 21
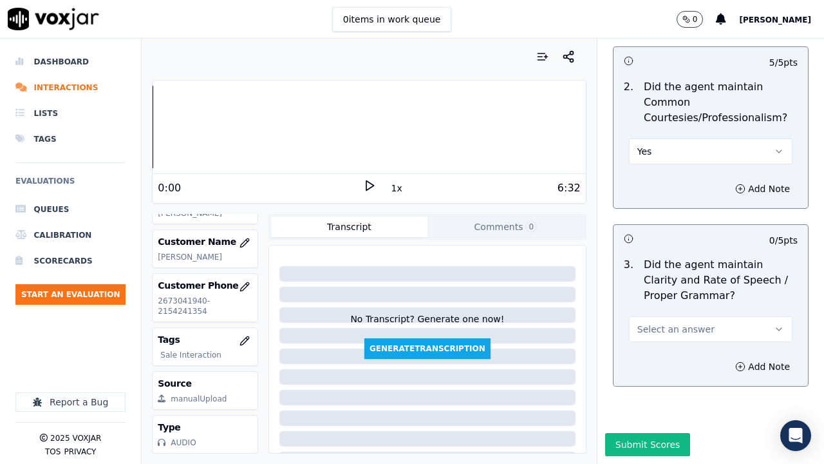
click at [680, 316] on button "Select an answer" at bounding box center [711, 329] width 164 height 26
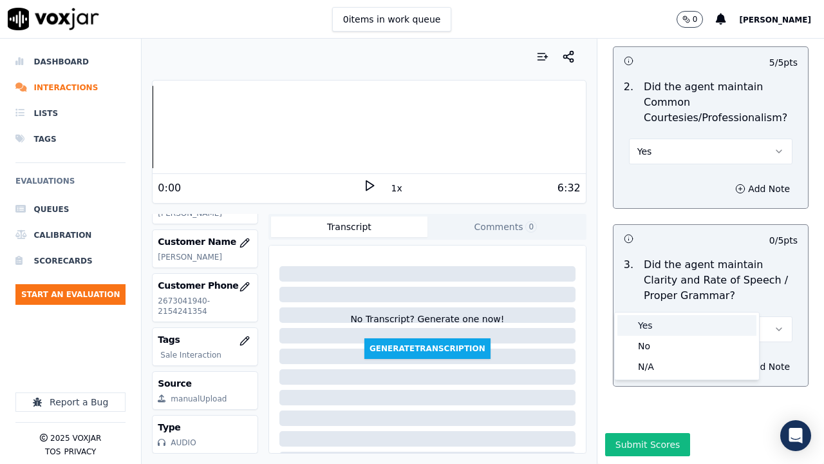
drag, startPoint x: 660, startPoint y: 329, endPoint x: 659, endPoint y: 400, distance: 70.9
click at [660, 333] on div "Yes" at bounding box center [687, 325] width 139 height 21
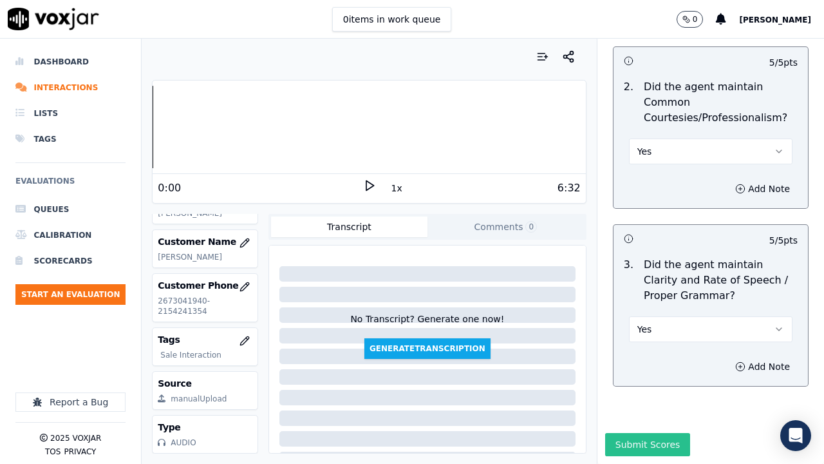
click at [652, 359] on button "Submit Scores" at bounding box center [648, 444] width 86 height 23
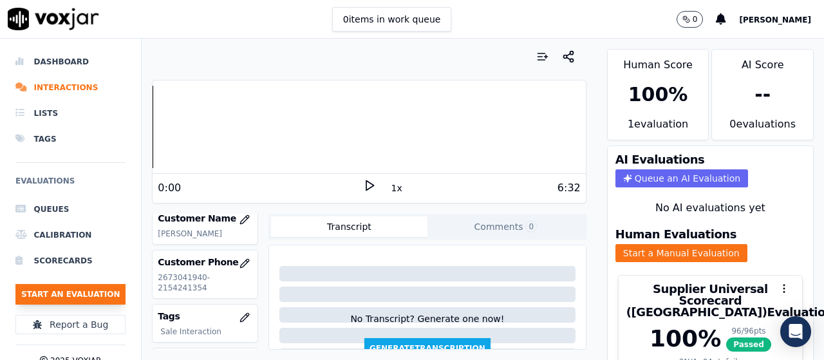
click at [98, 285] on button "Start an Evaluation" at bounding box center [70, 294] width 110 height 21
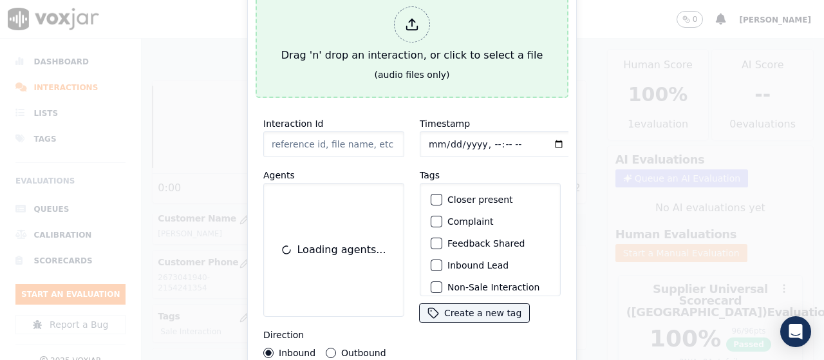
click at [357, 5] on div "Drag 'n' drop an interaction, or click to select a file" at bounding box center [412, 34] width 272 height 67
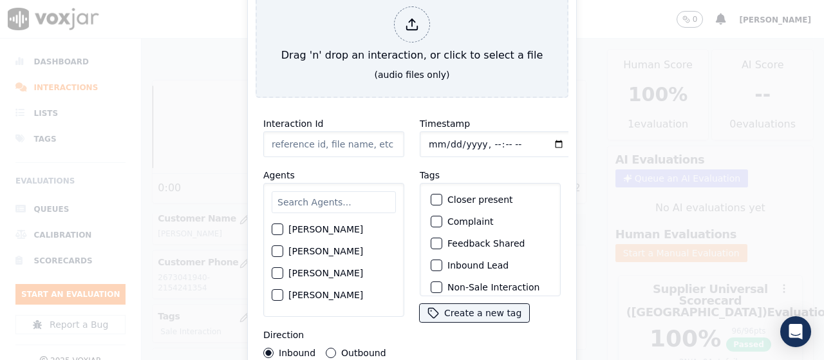
type input "20250812-130334_2673388562-all.mp3"
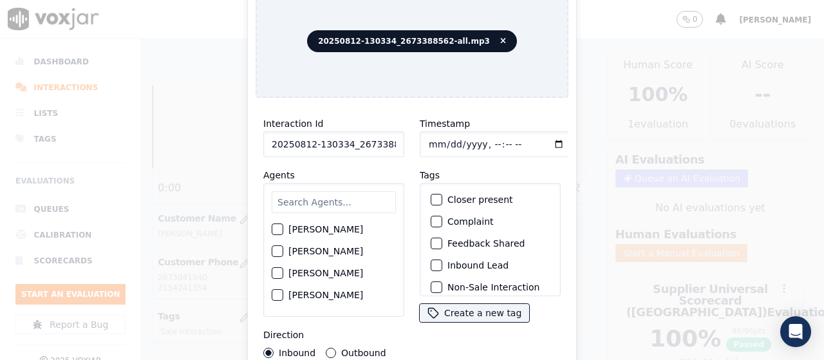
click at [350, 202] on input "text" at bounding box center [334, 202] width 124 height 22
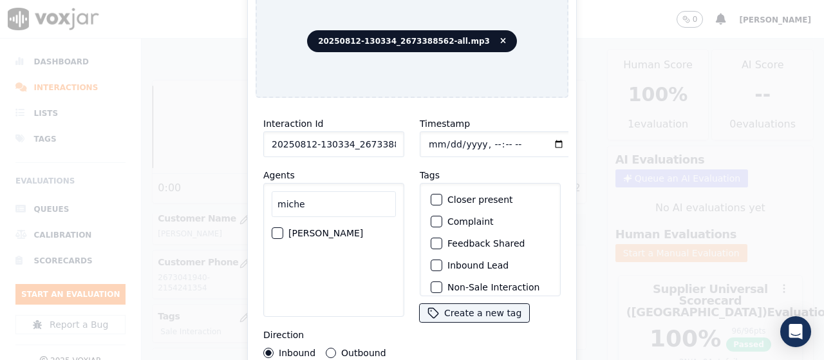
type input "miche"
click at [316, 229] on label "[PERSON_NAME]" at bounding box center [326, 233] width 75 height 9
click at [283, 227] on button "[PERSON_NAME]" at bounding box center [278, 233] width 12 height 12
click at [433, 136] on input "Timestamp" at bounding box center [496, 144] width 153 height 26
type input "[DATE]T13:34"
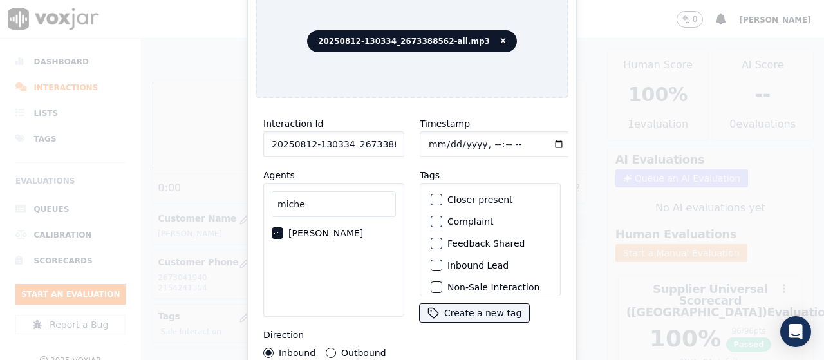
scroll to position [122, 0]
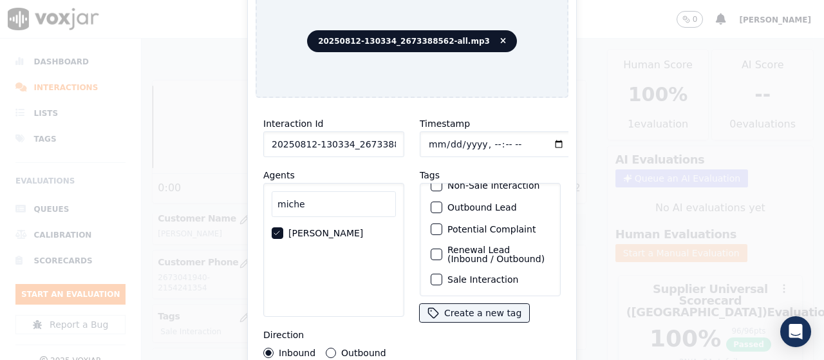
click at [482, 275] on label "Sale Interaction" at bounding box center [483, 279] width 71 height 9
click at [443, 274] on button "Sale Interaction" at bounding box center [437, 280] width 12 height 12
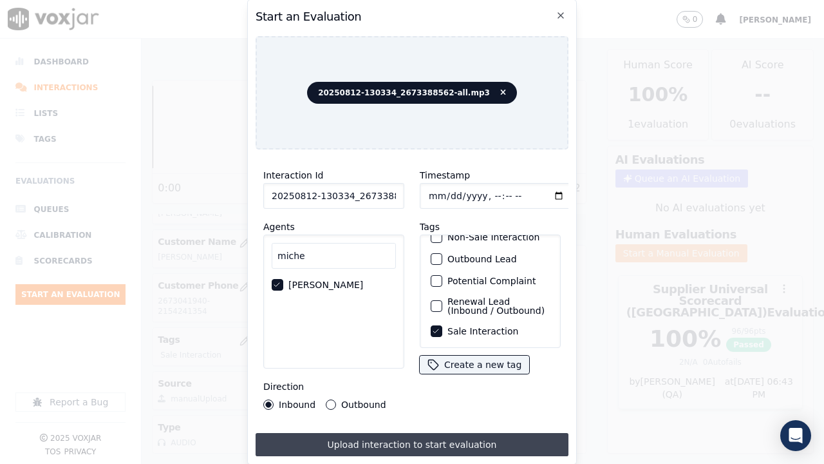
click at [460, 359] on button "Upload interaction to start evaluation" at bounding box center [412, 444] width 313 height 23
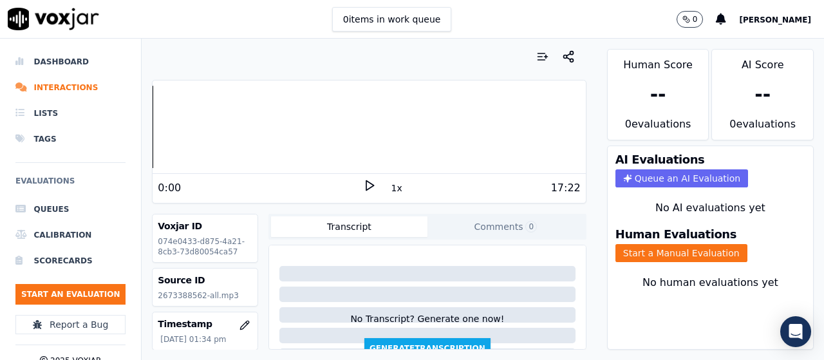
scroll to position [193, 0]
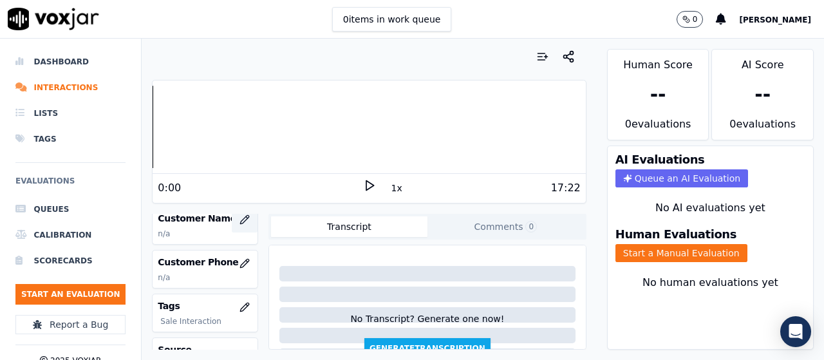
click at [240, 219] on icon "button" at bounding box center [244, 219] width 8 height 8
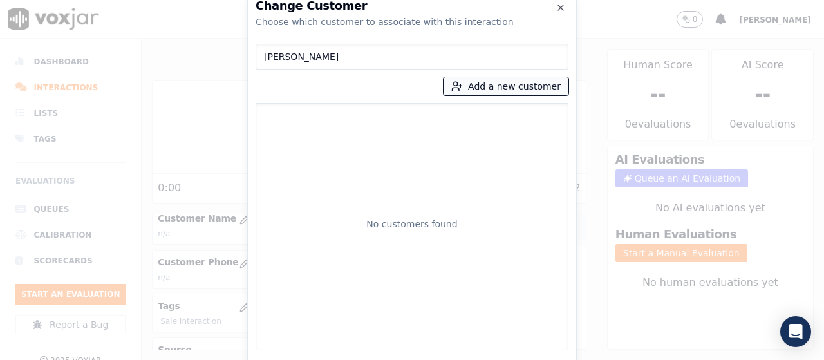
type input "[PERSON_NAME]"
click at [460, 89] on icon "button" at bounding box center [456, 89] width 7 height 3
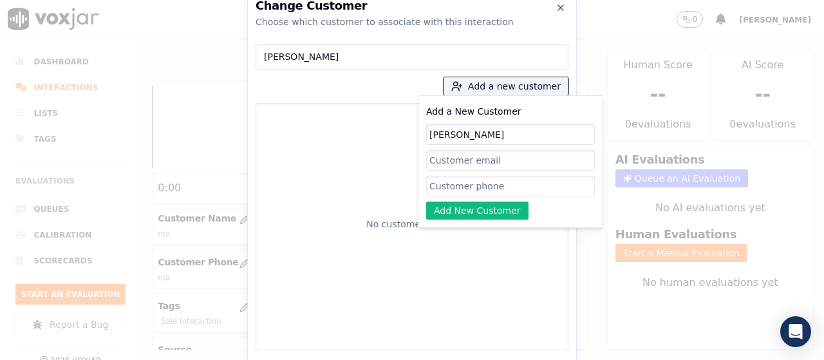
type input "[PERSON_NAME]"
drag, startPoint x: 464, startPoint y: 186, endPoint x: 357, endPoint y: 20, distance: 197.6
click at [464, 186] on input "Add a New Customer" at bounding box center [510, 186] width 169 height 21
paste input "2673388562"
type input "2673388562"
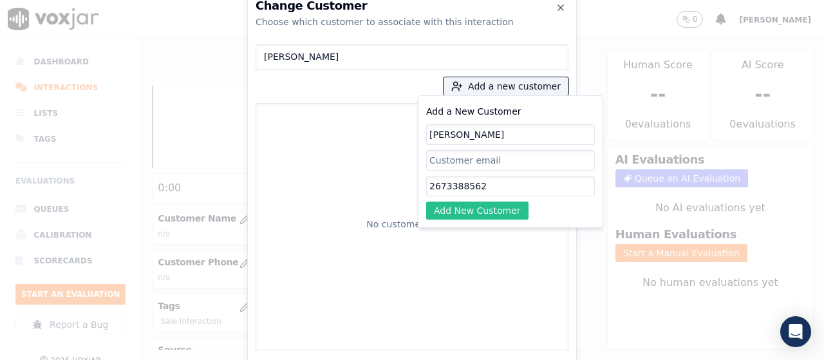
click at [464, 212] on button "Add New Customer" at bounding box center [477, 211] width 102 height 18
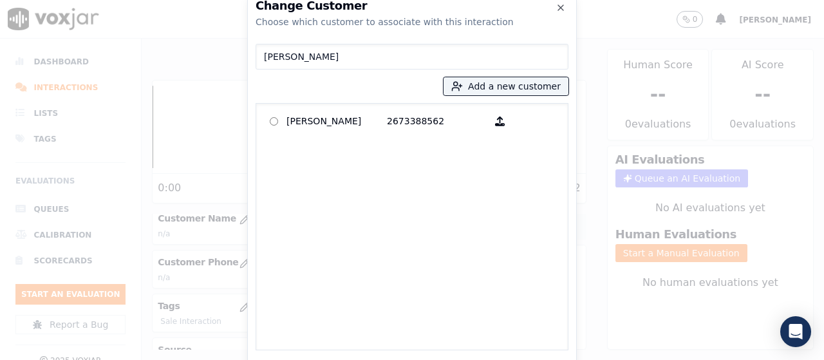
drag, startPoint x: 305, startPoint y: 119, endPoint x: 548, endPoint y: 299, distance: 302.5
click at [318, 131] on label "[PERSON_NAME] 2673388562" at bounding box center [412, 121] width 301 height 25
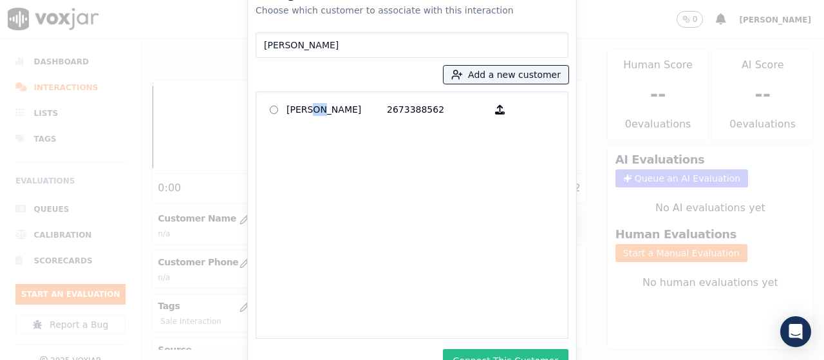
click at [537, 352] on button "Connect This Customer" at bounding box center [506, 360] width 126 height 23
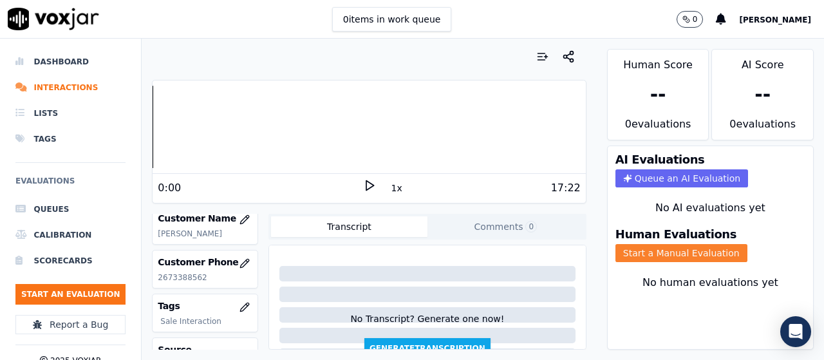
click at [672, 252] on button "Start a Manual Evaluation" at bounding box center [682, 253] width 132 height 18
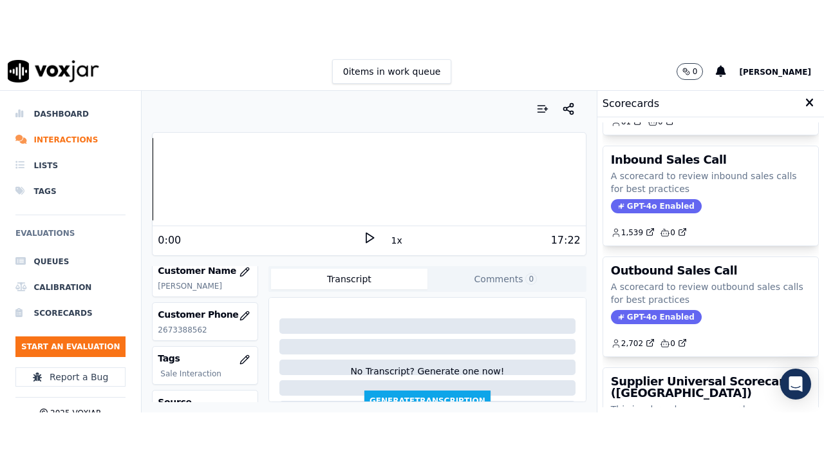
scroll to position [258, 0]
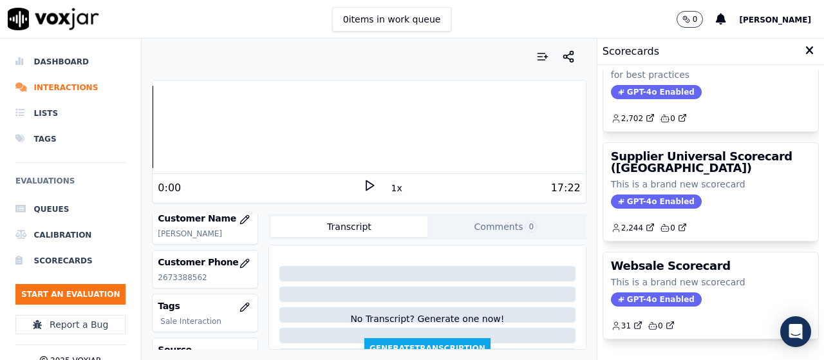
click at [672, 177] on div "Supplier Universal Scorecard ([GEOGRAPHIC_DATA]) This is a brand new scorecard …" at bounding box center [711, 192] width 215 height 98
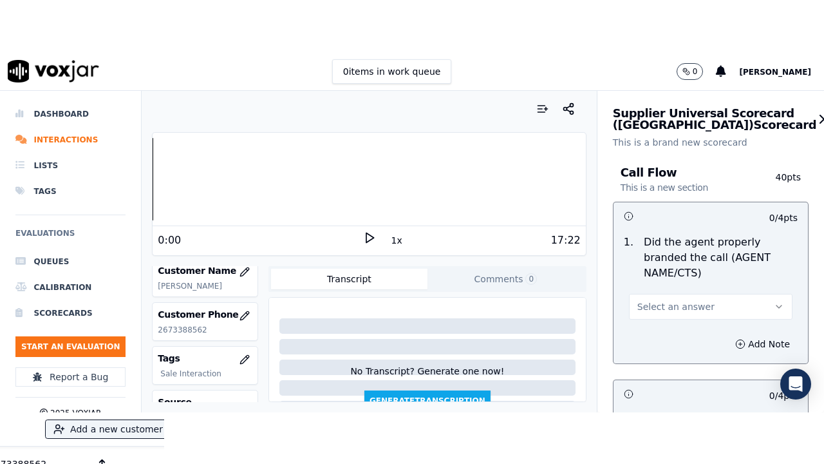
scroll to position [193, 0]
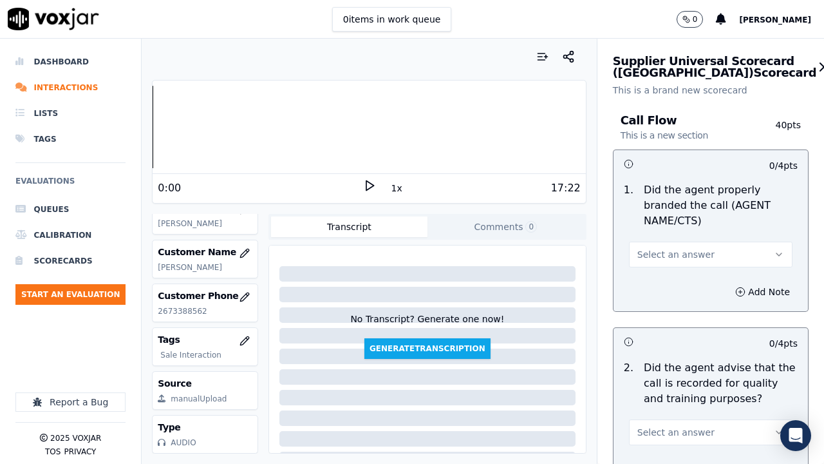
click at [686, 252] on span "Select an answer" at bounding box center [676, 254] width 77 height 13
click at [680, 277] on div "Yes" at bounding box center [687, 283] width 139 height 21
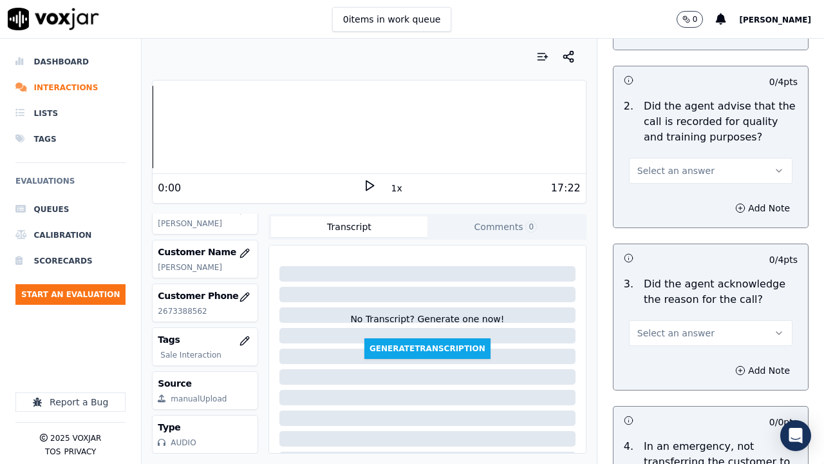
scroll to position [322, 0]
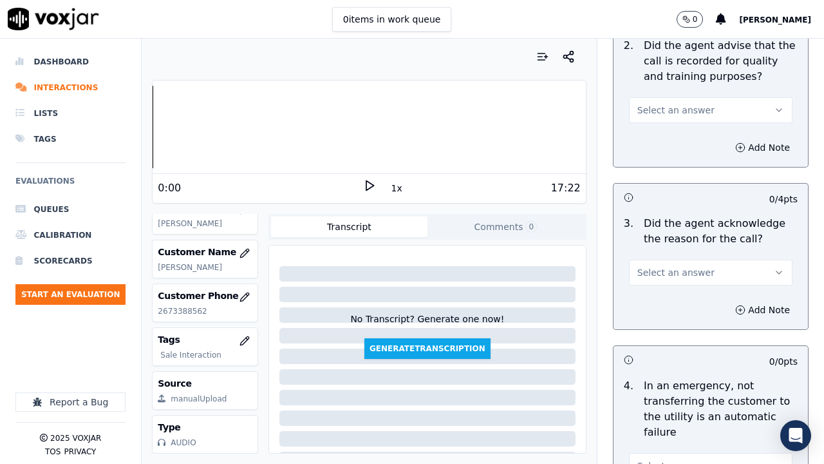
click at [673, 109] on span "Select an answer" at bounding box center [676, 110] width 77 height 13
click at [670, 147] on div "Yes" at bounding box center [687, 139] width 139 height 21
click at [679, 284] on button "Select an answer" at bounding box center [711, 273] width 164 height 26
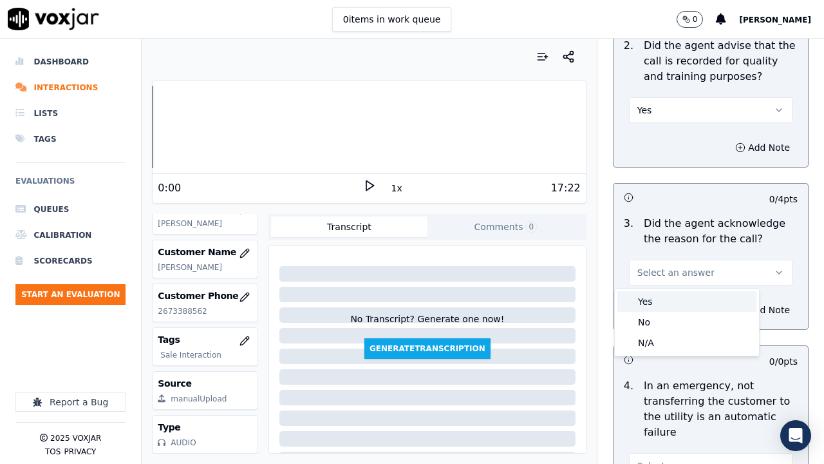
click at [665, 301] on div "Yes" at bounding box center [687, 301] width 139 height 21
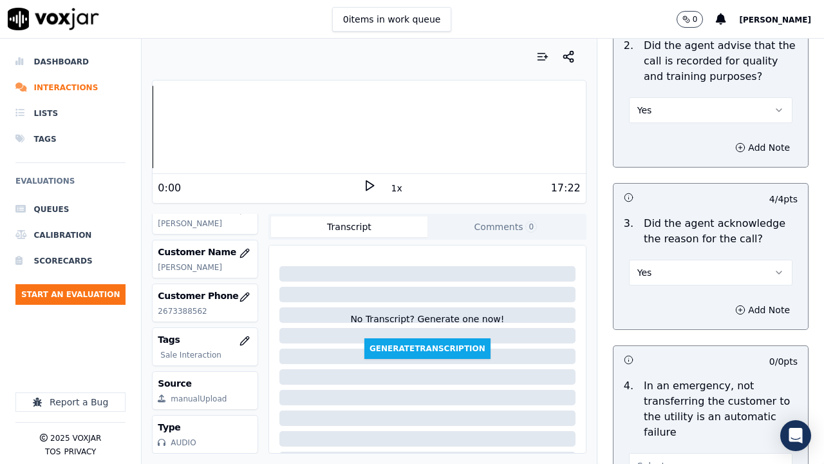
scroll to position [644, 0]
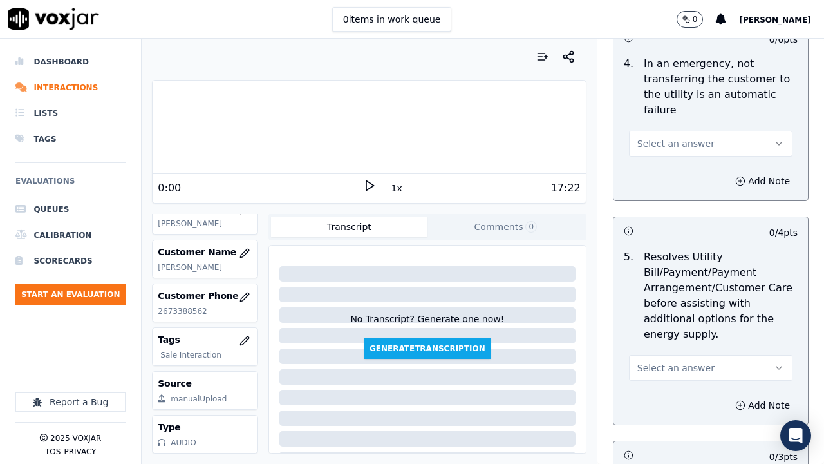
click at [649, 146] on span "Select an answer" at bounding box center [676, 143] width 77 height 13
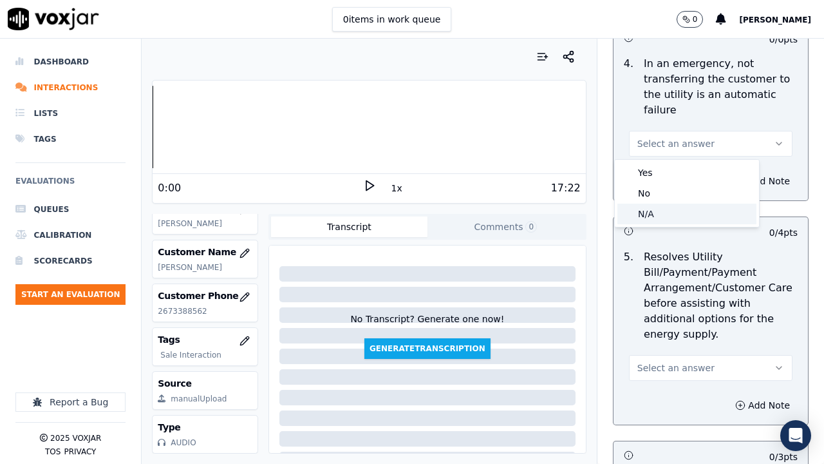
click at [660, 210] on div "N/A" at bounding box center [687, 214] width 139 height 21
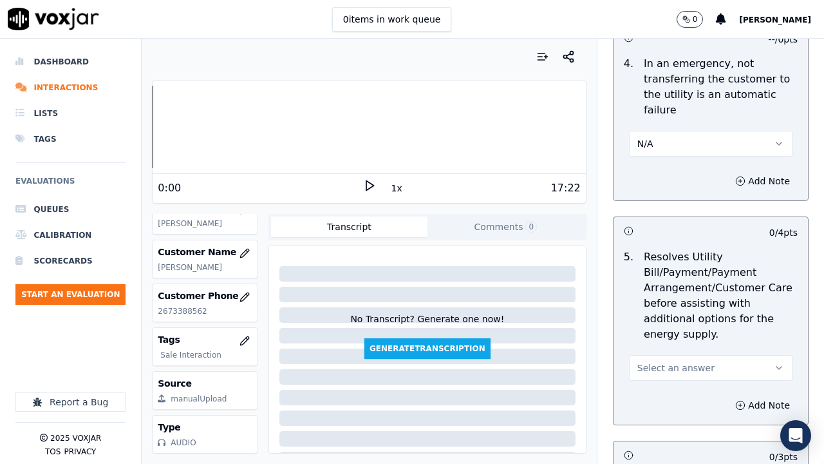
drag, startPoint x: 680, startPoint y: 370, endPoint x: 680, endPoint y: 378, distance: 7.7
click at [680, 359] on span "Select an answer" at bounding box center [676, 367] width 77 height 13
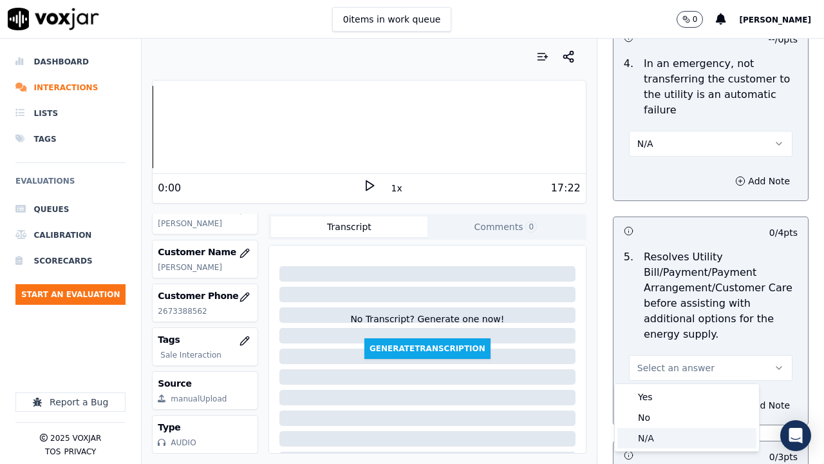
click at [671, 359] on div "N/A" at bounding box center [687, 438] width 139 height 21
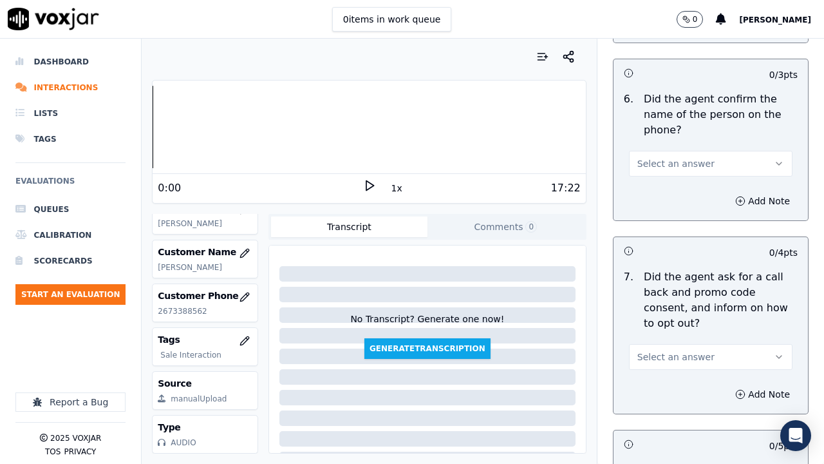
scroll to position [1031, 0]
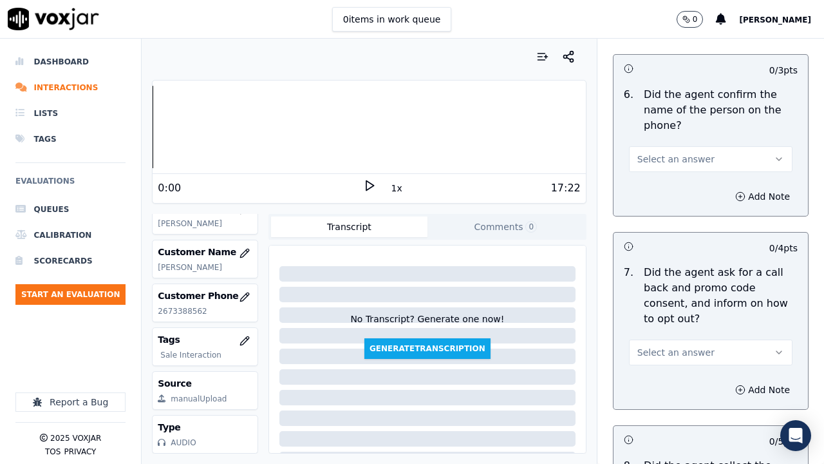
click at [679, 157] on span "Select an answer" at bounding box center [676, 159] width 77 height 13
click at [683, 181] on div "Yes" at bounding box center [687, 188] width 139 height 21
click at [680, 342] on button "Select an answer" at bounding box center [711, 352] width 164 height 26
click at [678, 359] on div "Yes" at bounding box center [687, 381] width 139 height 21
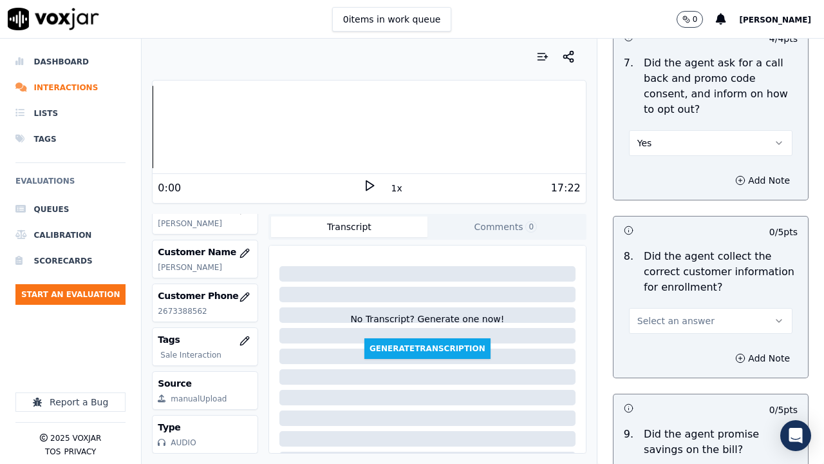
scroll to position [1288, 0]
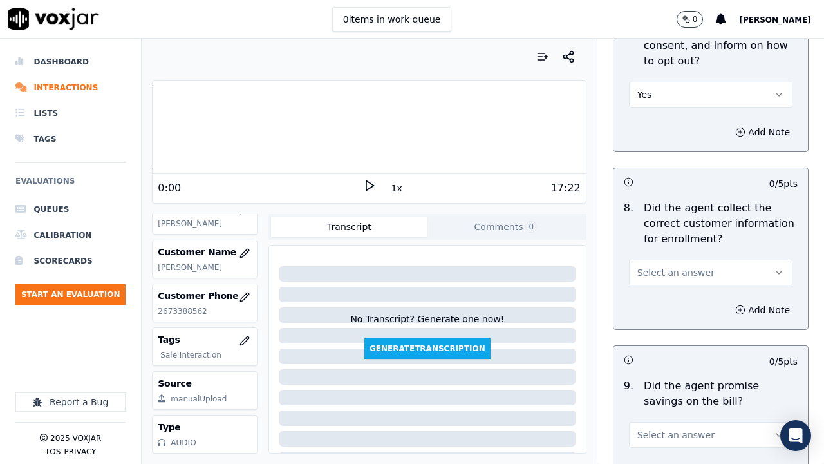
click at [674, 272] on span "Select an answer" at bounding box center [676, 272] width 77 height 13
click at [689, 305] on div "Yes" at bounding box center [687, 301] width 139 height 21
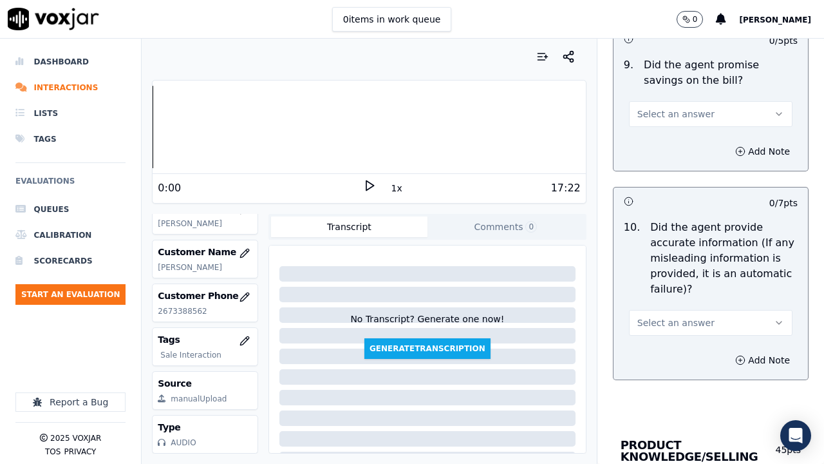
scroll to position [1610, 0]
click at [662, 119] on span "Select an answer" at bounding box center [676, 112] width 77 height 13
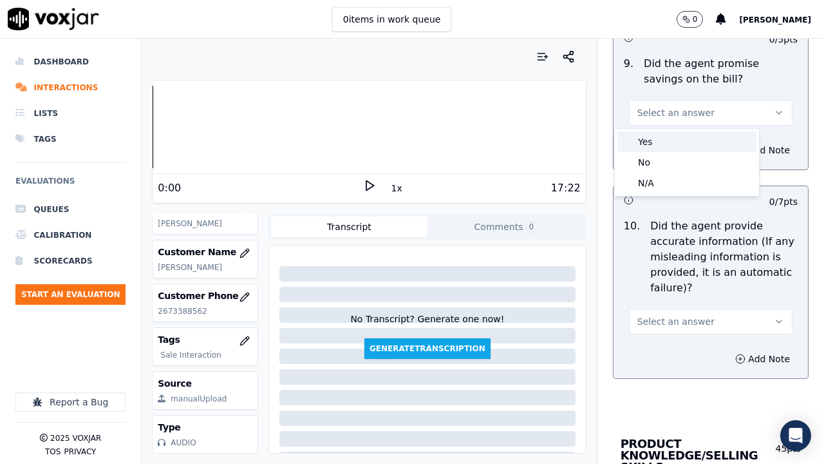
click at [662, 140] on div "Yes" at bounding box center [687, 141] width 139 height 21
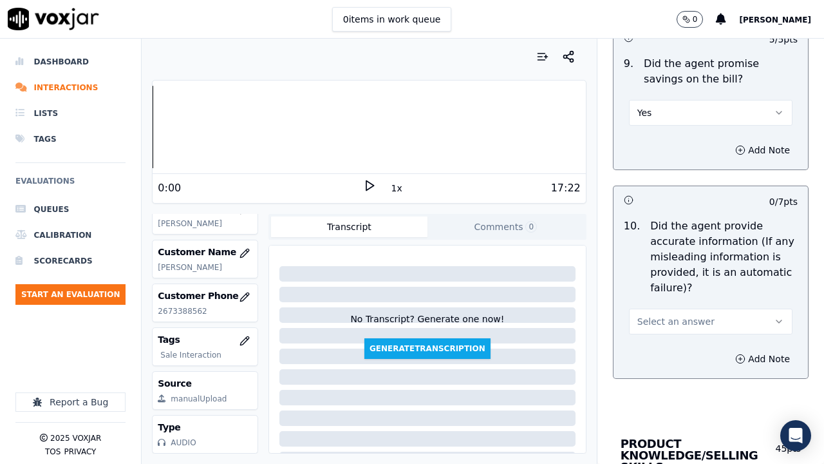
drag, startPoint x: 679, startPoint y: 323, endPoint x: 678, endPoint y: 332, distance: 9.0
click at [679, 325] on span "Select an answer" at bounding box center [676, 321] width 77 height 13
click at [676, 345] on div "Yes" at bounding box center [687, 350] width 139 height 21
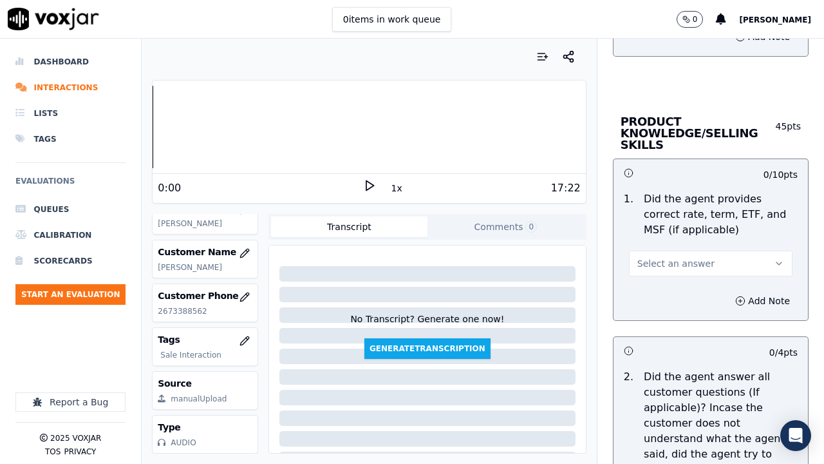
click at [656, 262] on span "Select an answer" at bounding box center [676, 263] width 77 height 13
click at [660, 289] on div "Yes" at bounding box center [687, 292] width 139 height 21
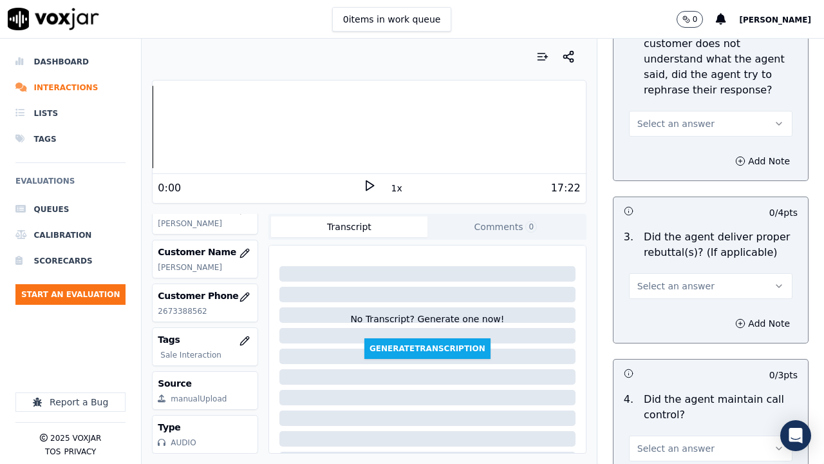
scroll to position [2319, 0]
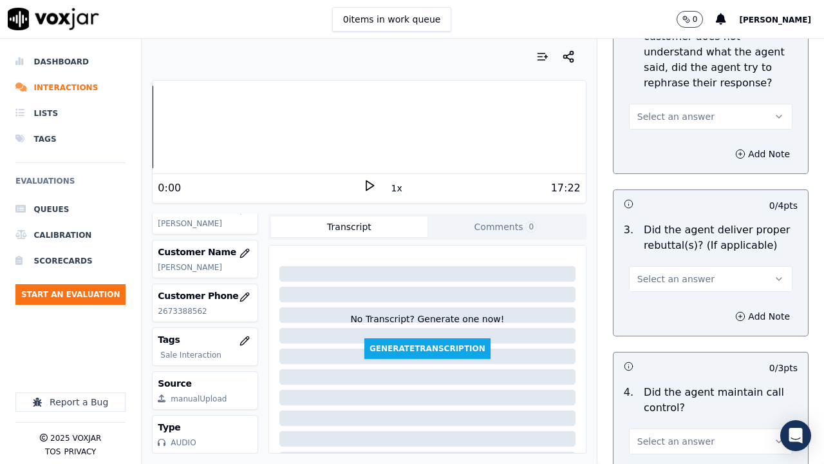
click at [651, 120] on span "Select an answer" at bounding box center [676, 116] width 77 height 13
click at [657, 144] on div "Yes" at bounding box center [687, 145] width 139 height 21
click at [657, 277] on span "Select an answer" at bounding box center [676, 278] width 77 height 13
click at [662, 310] on div "Yes" at bounding box center [687, 308] width 139 height 21
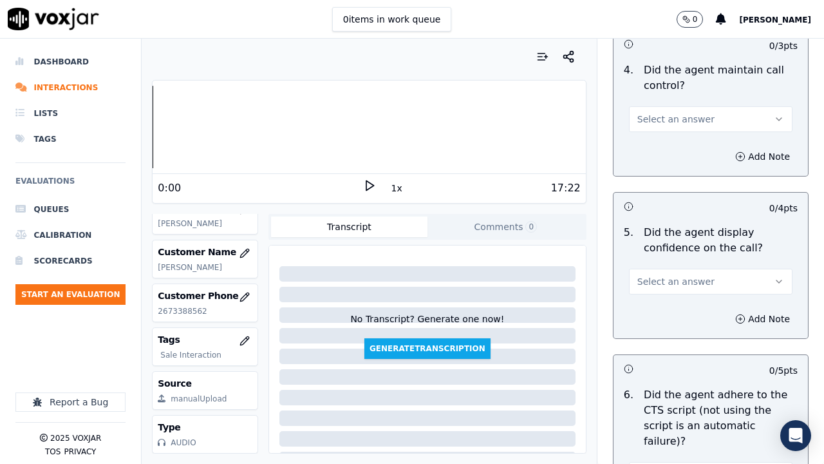
click at [654, 117] on span "Select an answer" at bounding box center [676, 119] width 77 height 13
click at [660, 144] on div "Yes" at bounding box center [687, 148] width 139 height 21
click at [672, 276] on span "Select an answer" at bounding box center [676, 281] width 77 height 13
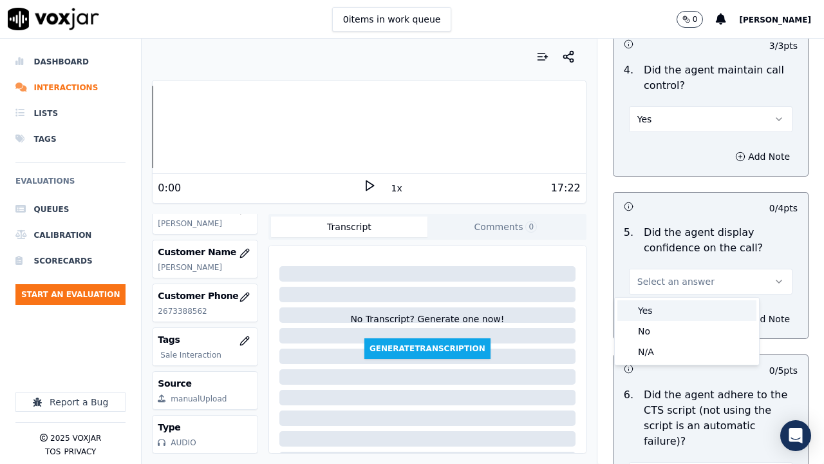
click at [683, 309] on div "Yes" at bounding box center [687, 310] width 139 height 21
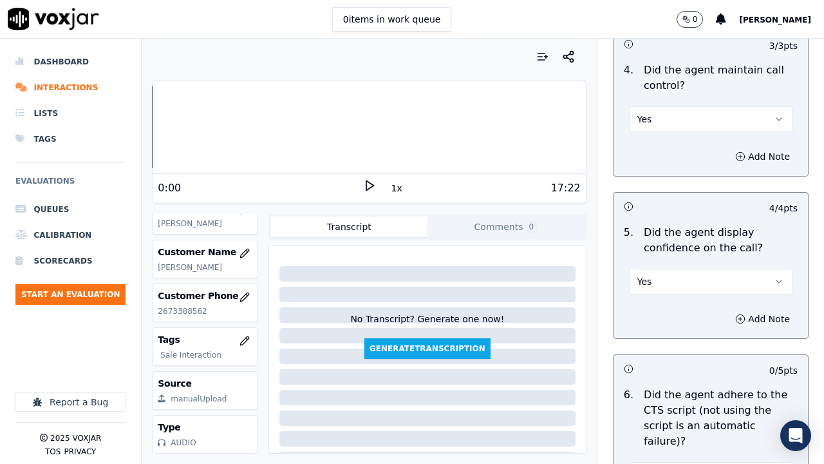
scroll to position [2705, 0]
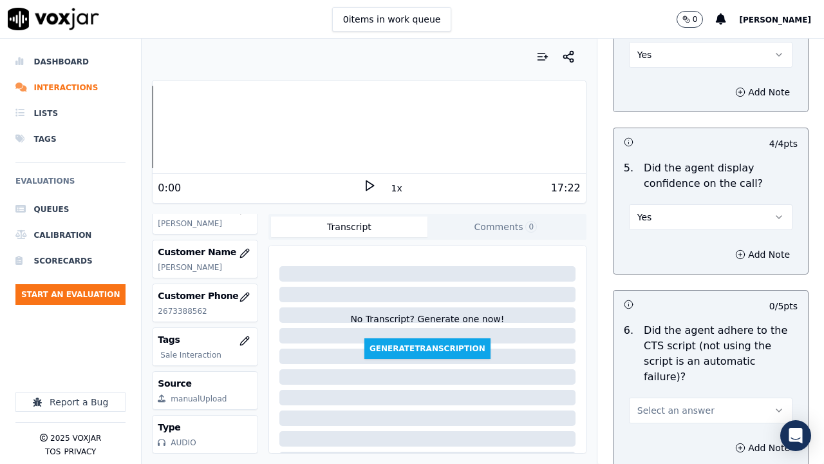
drag, startPoint x: 685, startPoint y: 314, endPoint x: 747, endPoint y: 179, distance: 148.5
click at [747, 179] on p "Did the agent display confidence on the call?" at bounding box center [721, 175] width 154 height 31
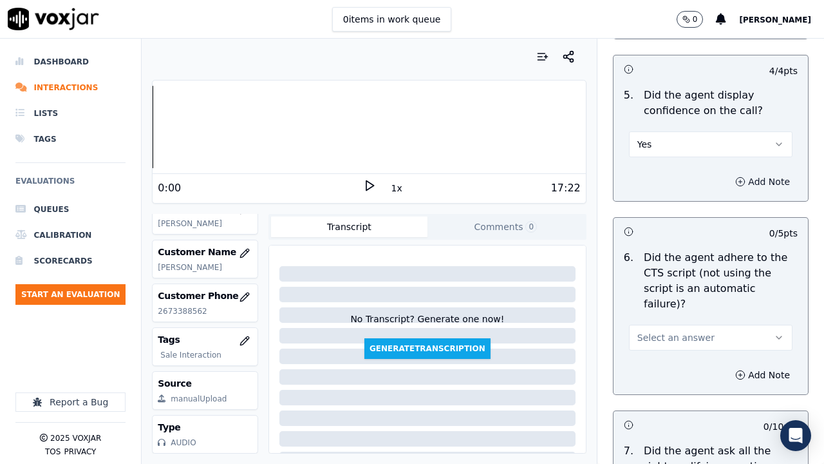
scroll to position [3027, 0]
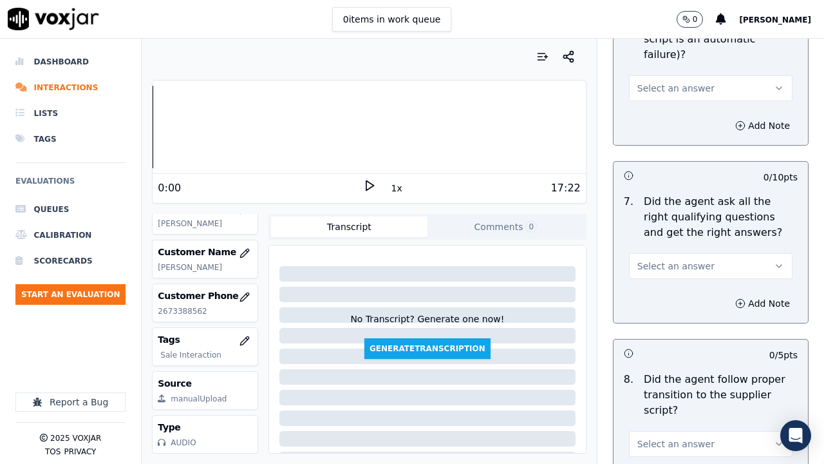
click at [649, 82] on span "Select an answer" at bounding box center [676, 88] width 77 height 13
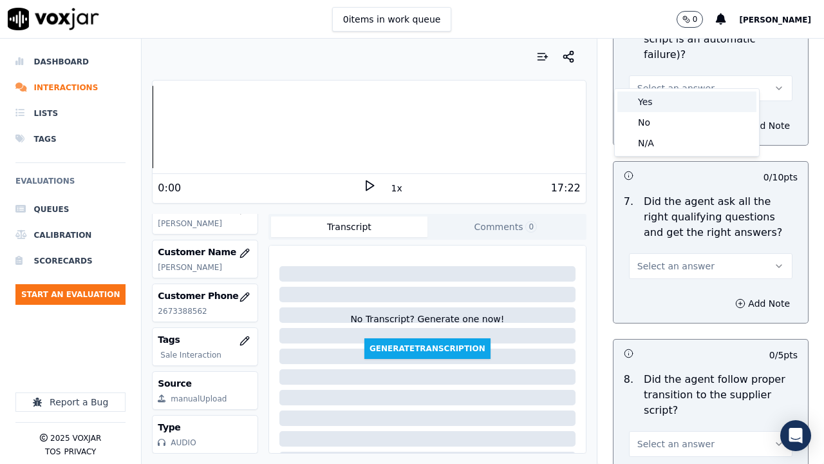
click at [660, 99] on div "Yes" at bounding box center [687, 101] width 139 height 21
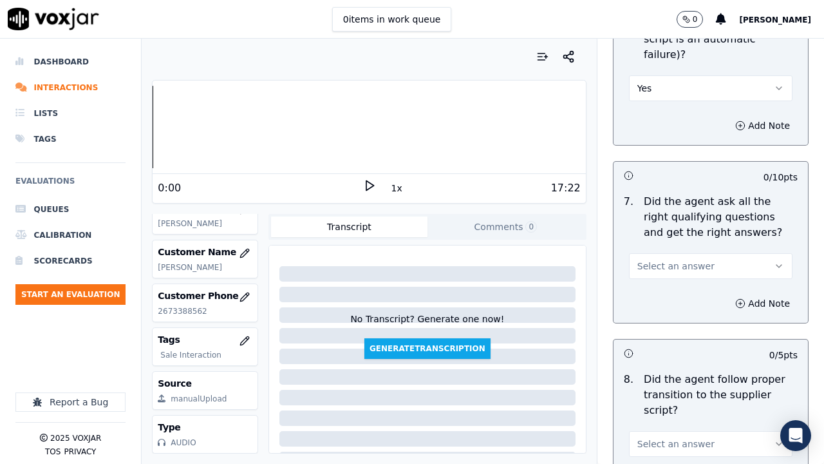
click at [676, 260] on span "Select an answer" at bounding box center [676, 266] width 77 height 13
click at [676, 276] on div "Yes" at bounding box center [687, 279] width 139 height 21
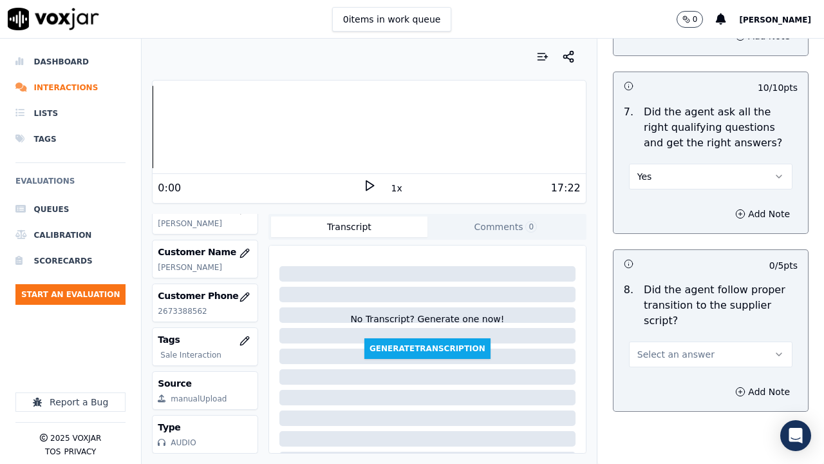
scroll to position [3350, 0]
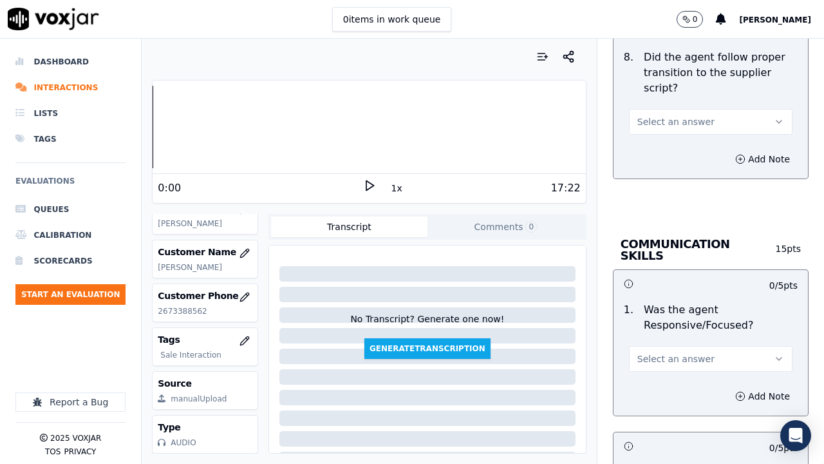
click at [653, 115] on span "Select an answer" at bounding box center [676, 121] width 77 height 13
click at [662, 133] on div "Yes" at bounding box center [687, 135] width 139 height 21
click at [690, 346] on button "Select an answer" at bounding box center [711, 359] width 164 height 26
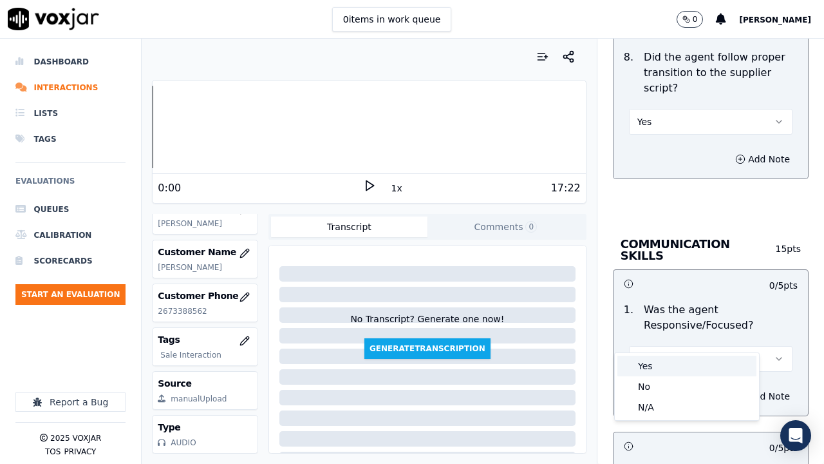
click at [680, 359] on div "Yes" at bounding box center [687, 366] width 139 height 21
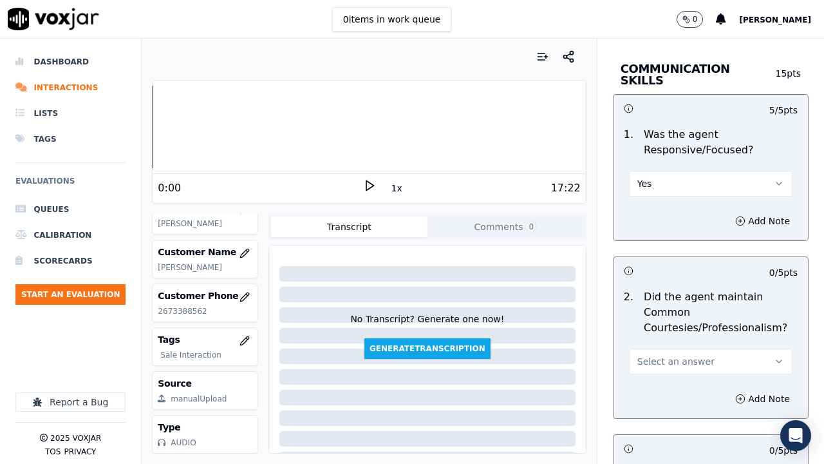
scroll to position [3672, 0]
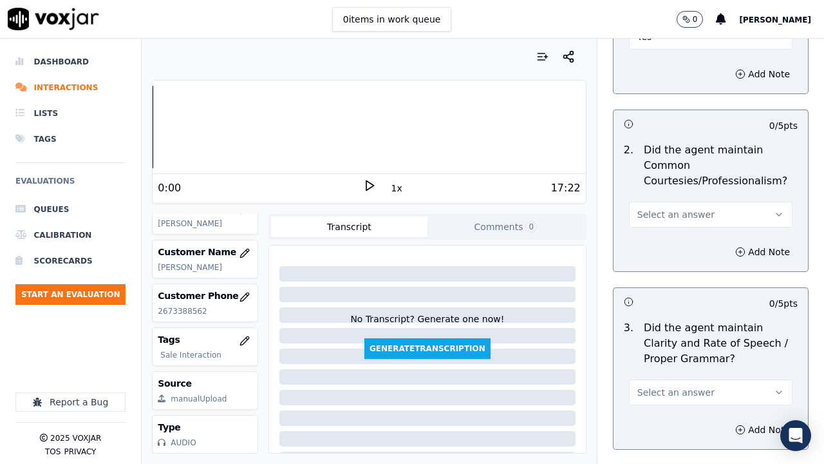
click at [662, 208] on span "Select an answer" at bounding box center [676, 214] width 77 height 13
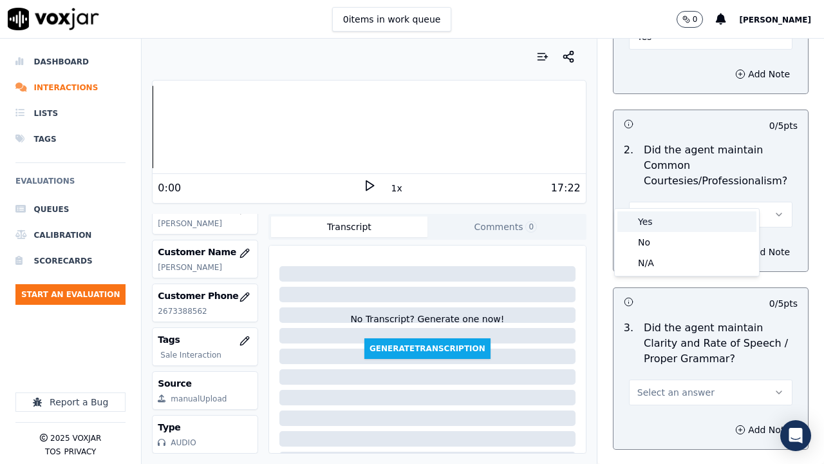
click at [667, 217] on div "Yes" at bounding box center [687, 221] width 139 height 21
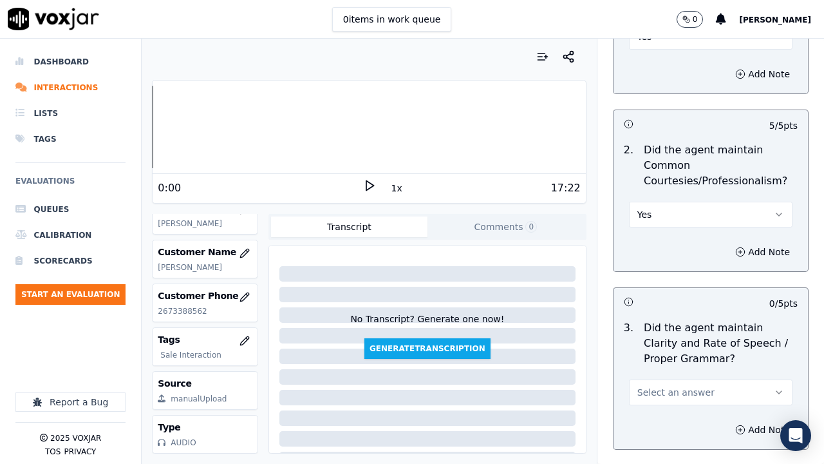
click at [680, 359] on span "Select an answer" at bounding box center [676, 392] width 77 height 13
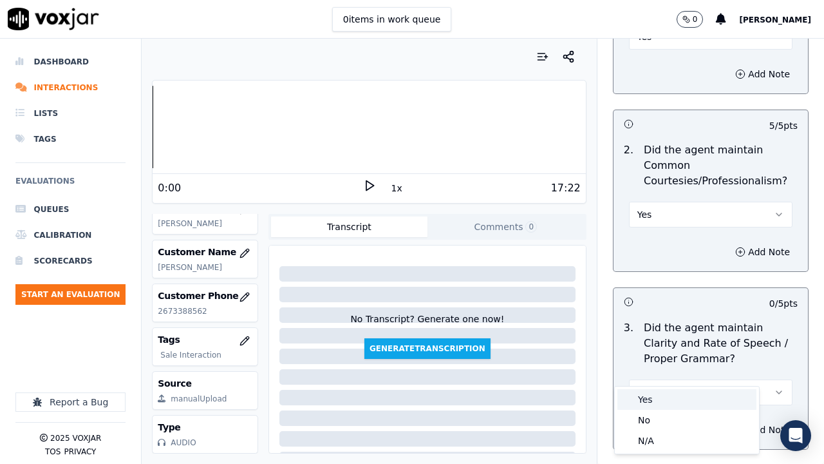
click at [672, 359] on div "Yes" at bounding box center [687, 399] width 139 height 21
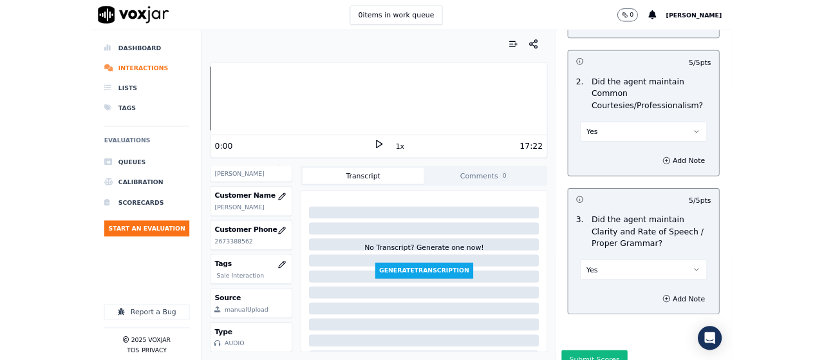
scroll to position [3746, 0]
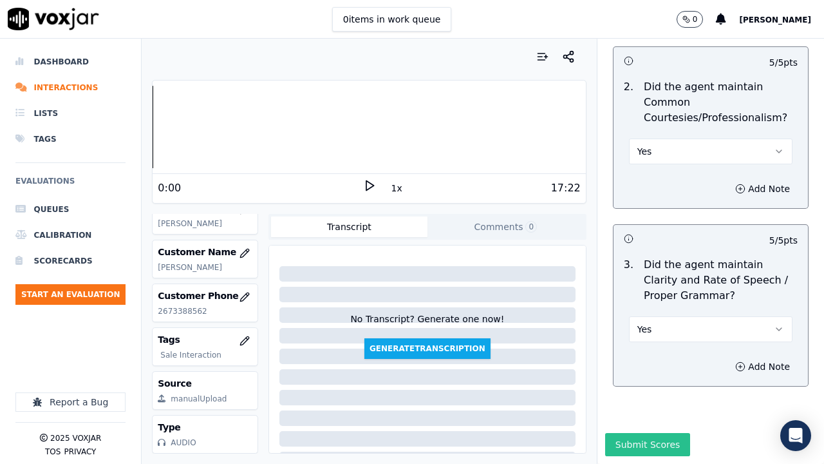
click at [652, 359] on button "Submit Scores" at bounding box center [648, 444] width 86 height 23
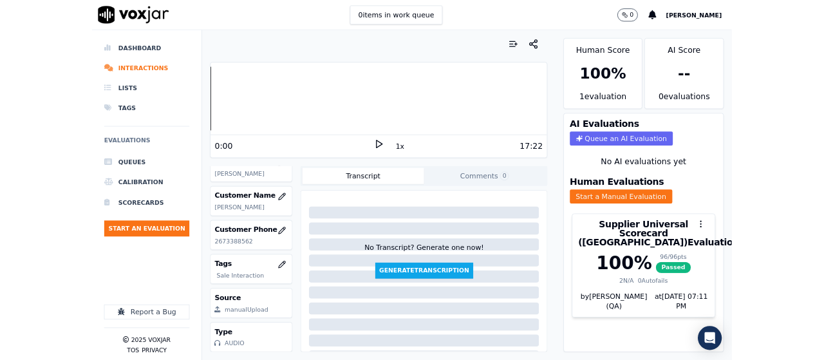
scroll to position [193, 0]
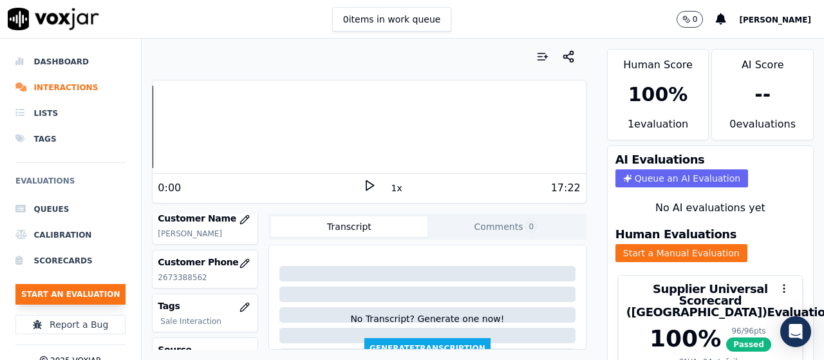
click at [81, 293] on button "Start an Evaluation" at bounding box center [70, 294] width 110 height 21
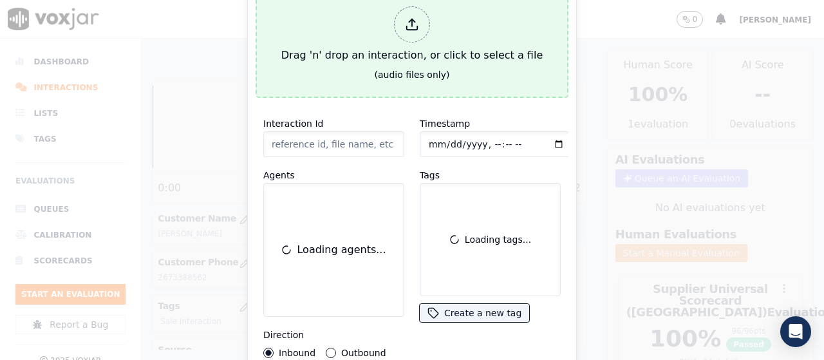
click at [338, 46] on div "Drag 'n' drop an interaction, or click to select a file" at bounding box center [412, 34] width 272 height 67
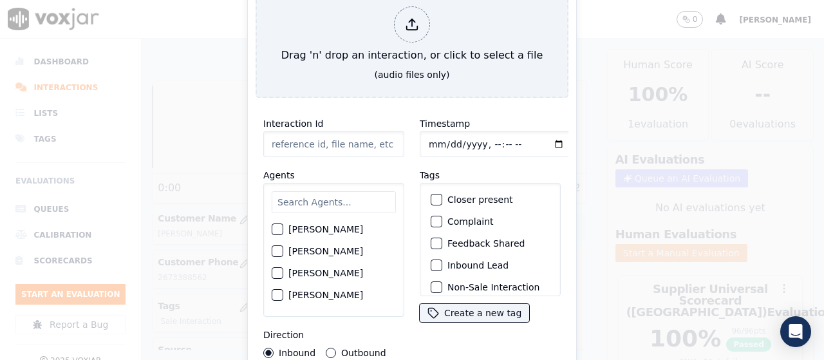
type input "20250812-113857_9376448498-all.mp3"
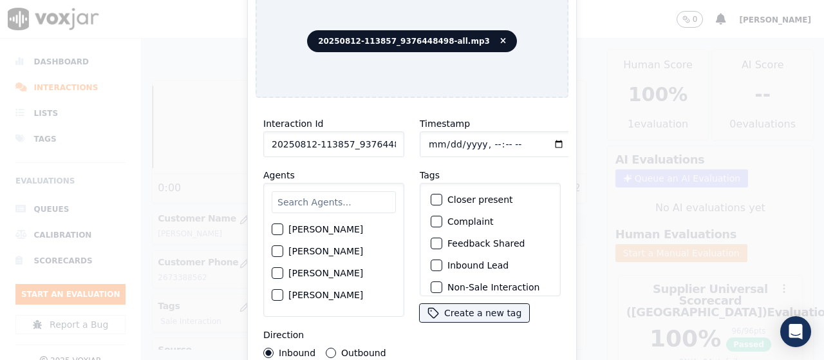
click at [319, 193] on input "text" at bounding box center [334, 202] width 124 height 22
click at [308, 197] on input "text" at bounding box center [334, 202] width 124 height 22
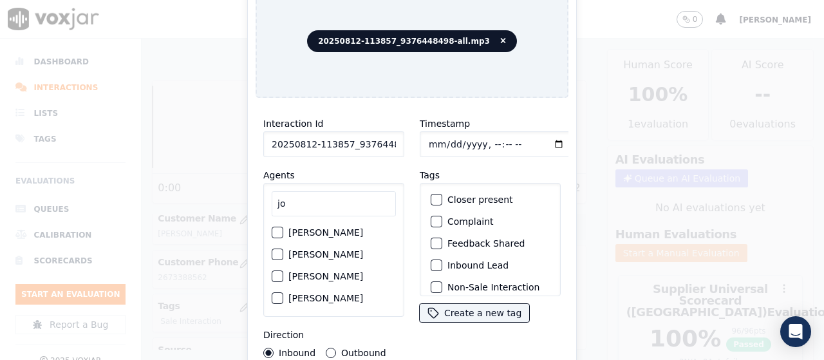
type input "jo"
click at [303, 228] on label "[PERSON_NAME]" at bounding box center [326, 232] width 75 height 9
click at [283, 228] on button "[PERSON_NAME]" at bounding box center [278, 233] width 12 height 12
click at [429, 141] on input "Timestamp" at bounding box center [496, 144] width 153 height 26
type input "[DATE]T14:06"
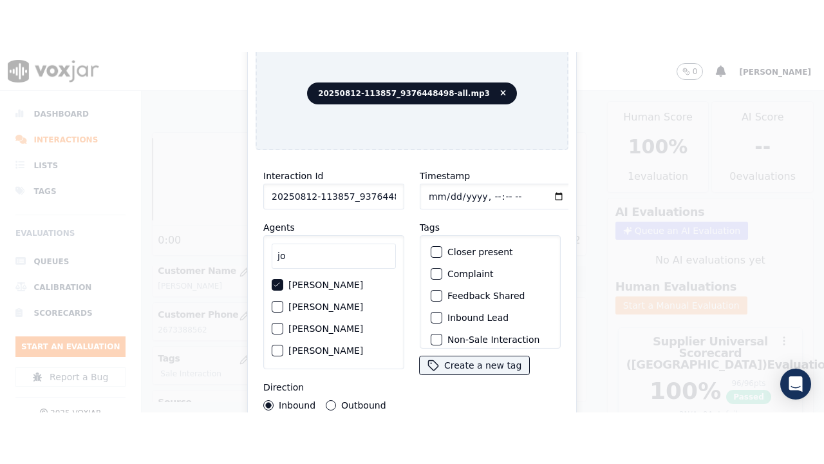
scroll to position [122, 0]
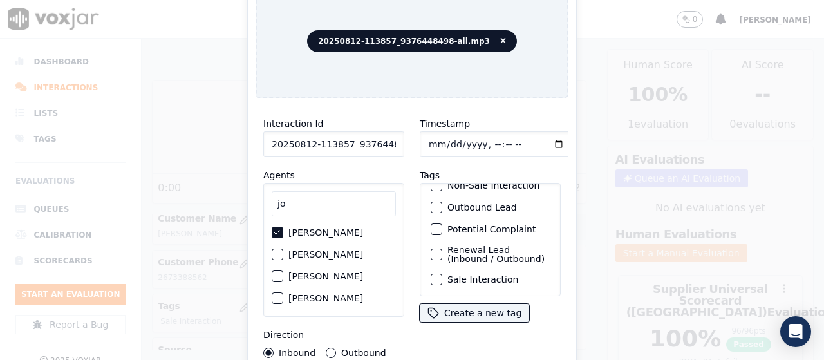
click at [477, 275] on label "Sale Interaction" at bounding box center [483, 279] width 71 height 9
click at [443, 274] on button "Sale Interaction" at bounding box center [437, 280] width 12 height 12
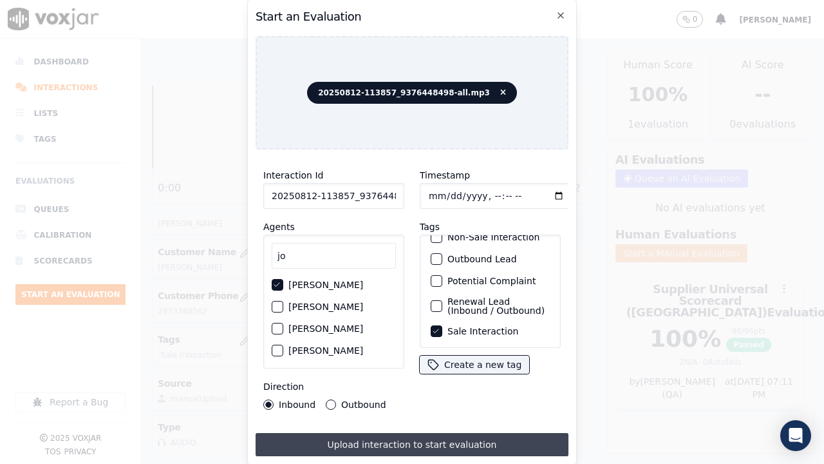
click at [450, 359] on button "Upload interaction to start evaluation" at bounding box center [412, 444] width 313 height 23
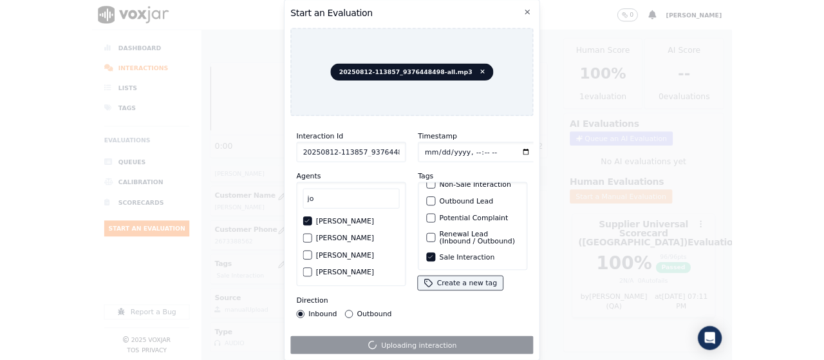
scroll to position [193, 0]
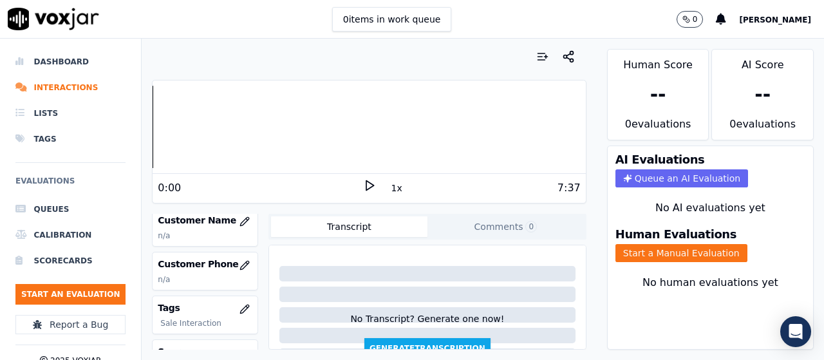
scroll to position [193, 0]
click at [246, 218] on icon "button" at bounding box center [247, 217] width 2 height 2
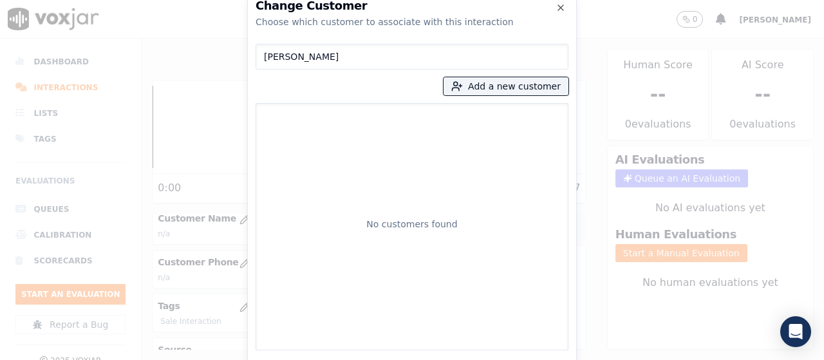
type input "[PERSON_NAME]"
click at [473, 86] on button "Add a new customer" at bounding box center [506, 86] width 125 height 18
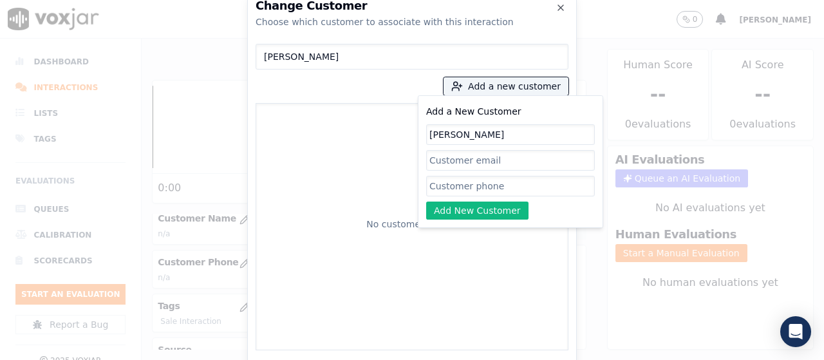
type input "[PERSON_NAME]"
drag, startPoint x: 464, startPoint y: 187, endPoint x: 428, endPoint y: 154, distance: 49.2
click at [464, 187] on input "Add a New Customer" at bounding box center [510, 186] width 169 height 21
paste input "9376448498"
type input "9376448498"
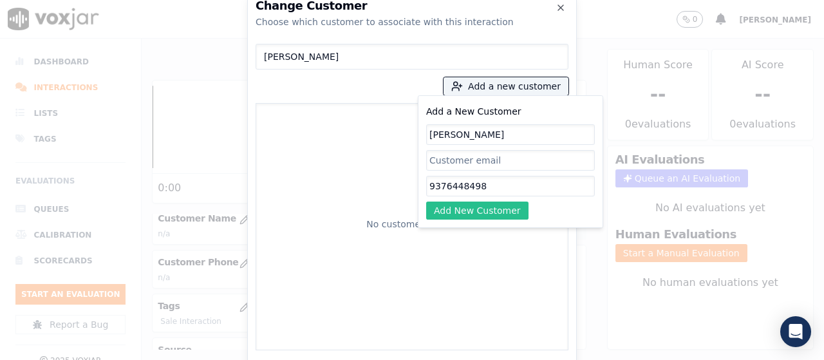
click at [473, 209] on button "Add New Customer" at bounding box center [477, 211] width 102 height 18
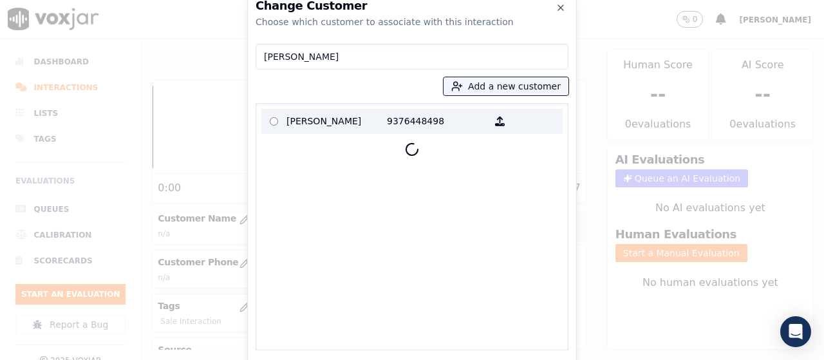
click at [307, 121] on p "[PERSON_NAME]" at bounding box center [337, 121] width 100 height 20
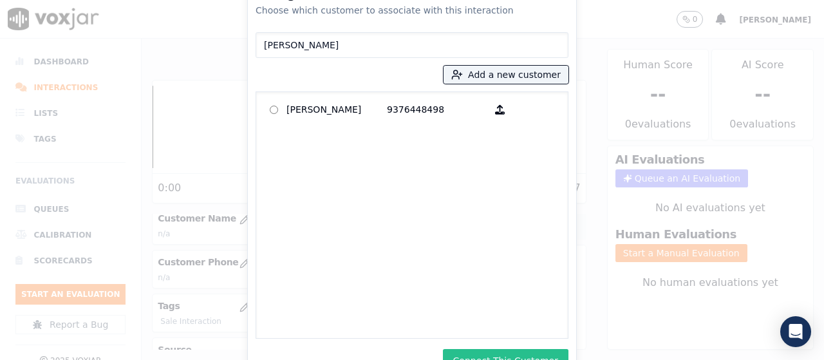
click at [502, 353] on button "Connect This Customer" at bounding box center [506, 360] width 126 height 23
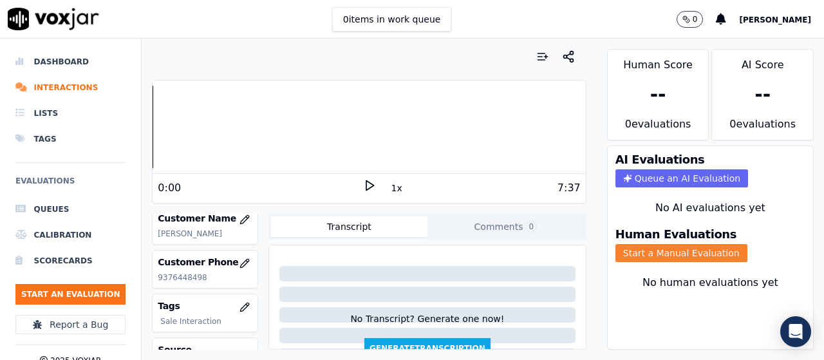
click at [649, 255] on button "Start a Manual Evaluation" at bounding box center [682, 253] width 132 height 18
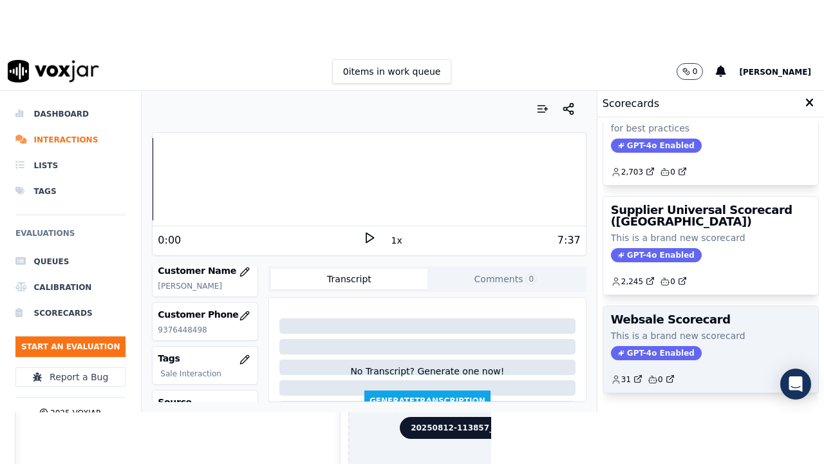
scroll to position [258, 0]
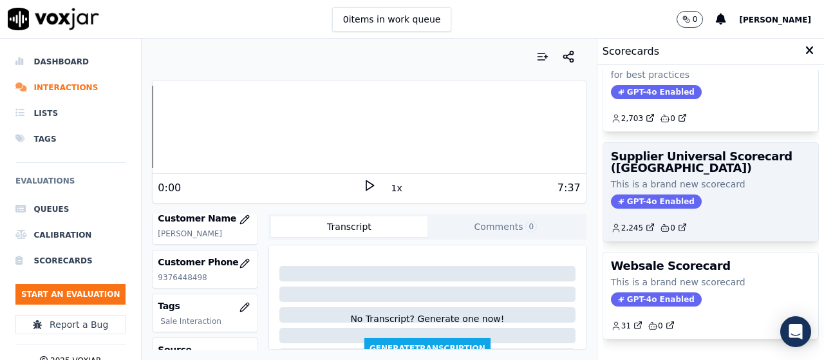
click at [670, 195] on span "GPT-4o Enabled" at bounding box center [656, 202] width 91 height 14
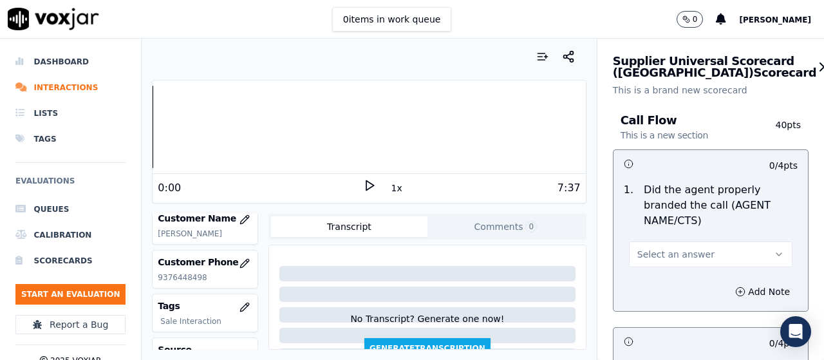
click at [690, 256] on button "Select an answer" at bounding box center [711, 255] width 164 height 26
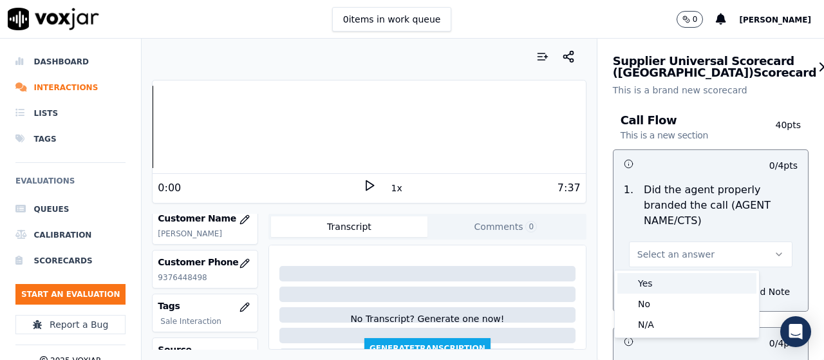
click at [657, 291] on div "Yes" at bounding box center [687, 283] width 139 height 21
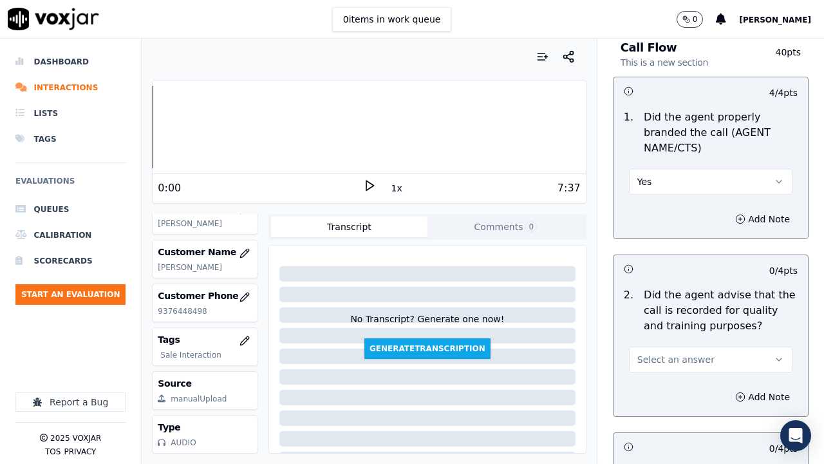
scroll to position [193, 0]
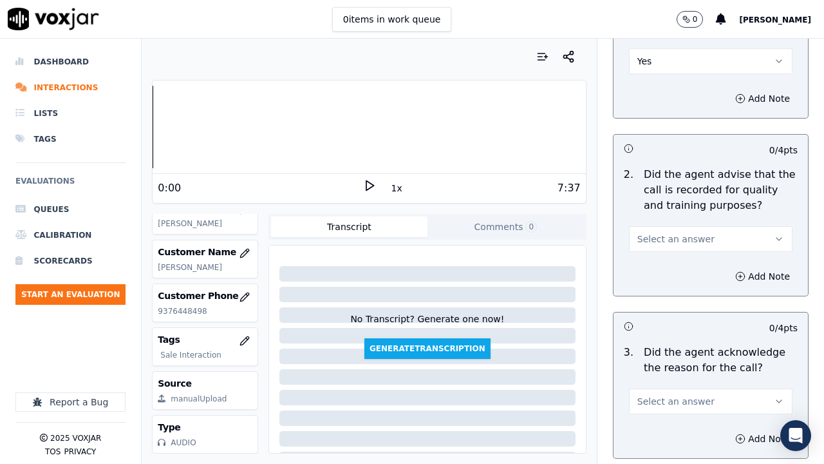
click at [675, 236] on span "Select an answer" at bounding box center [676, 239] width 77 height 13
drag, startPoint x: 672, startPoint y: 265, endPoint x: 672, endPoint y: 278, distance: 12.3
click at [672, 266] on div "Yes" at bounding box center [687, 268] width 139 height 21
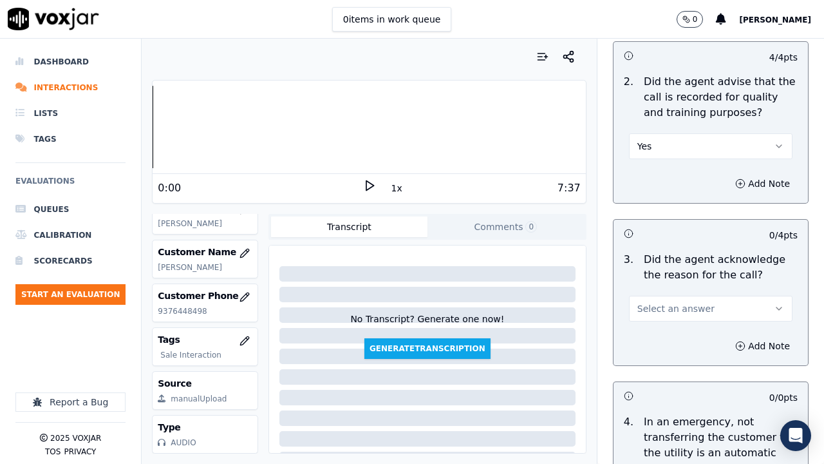
scroll to position [451, 0]
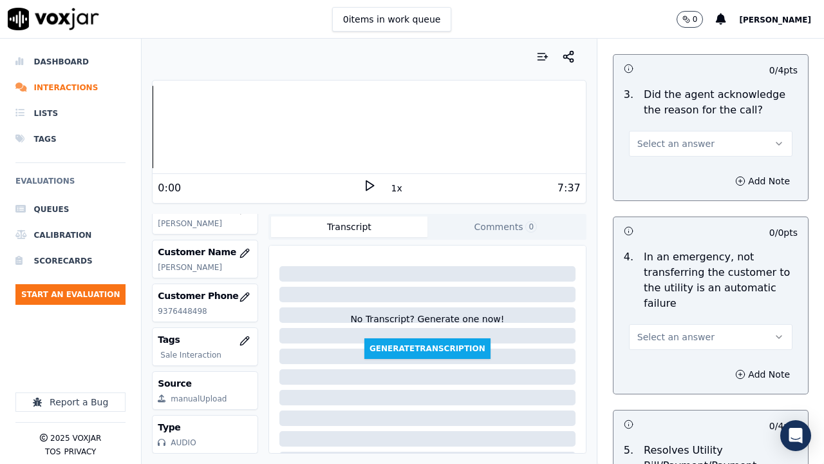
click at [666, 141] on span "Select an answer" at bounding box center [676, 143] width 77 height 13
click at [670, 179] on div "Yes" at bounding box center [687, 172] width 139 height 21
drag, startPoint x: 659, startPoint y: 338, endPoint x: 659, endPoint y: 346, distance: 8.4
click at [659, 346] on button "Select an answer" at bounding box center [711, 337] width 164 height 26
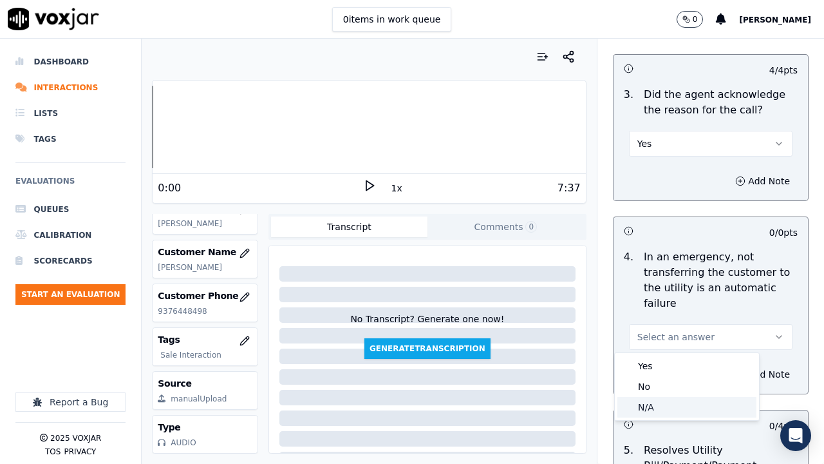
click at [657, 359] on div "N/A" at bounding box center [687, 407] width 139 height 21
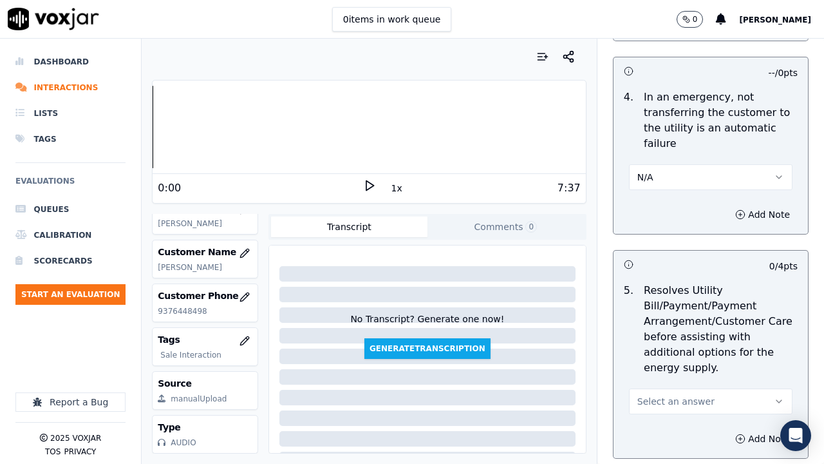
scroll to position [902, 0]
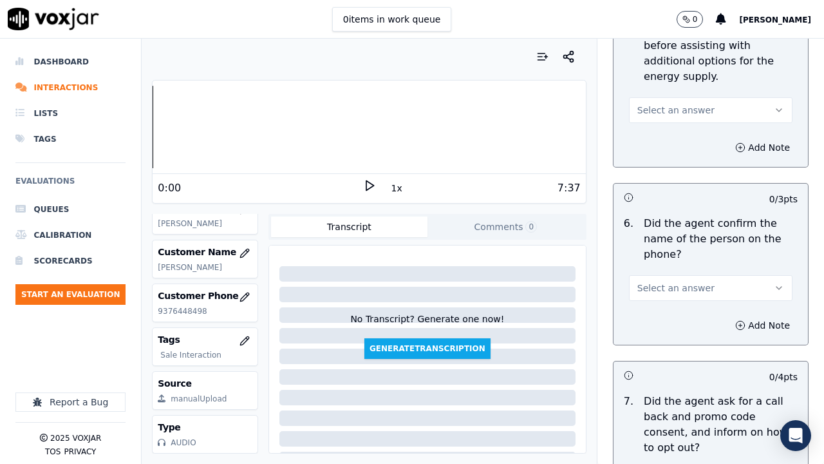
click at [651, 109] on span "Select an answer" at bounding box center [676, 110] width 77 height 13
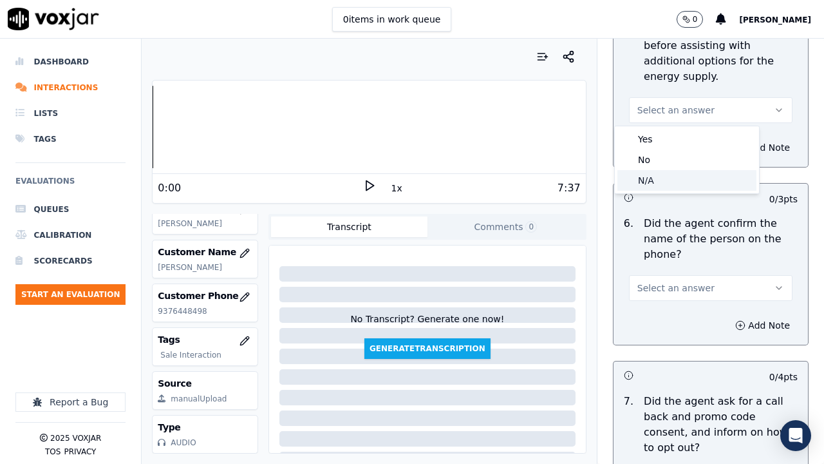
click at [664, 174] on div "N/A" at bounding box center [687, 180] width 139 height 21
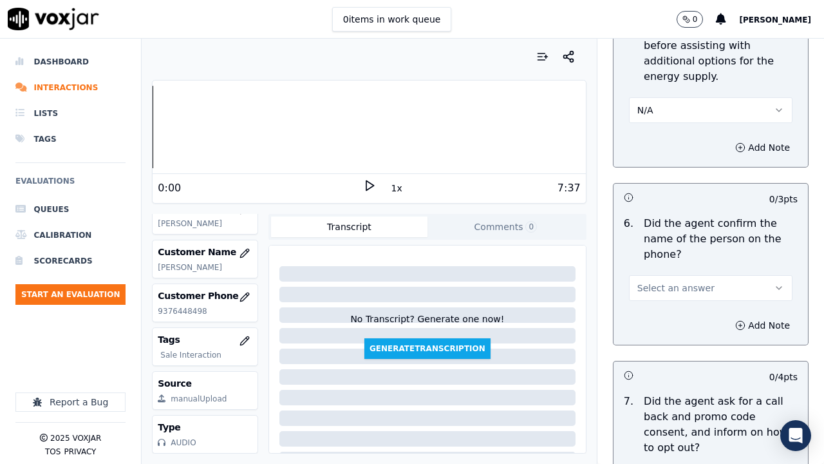
click at [662, 296] on button "Select an answer" at bounding box center [711, 288] width 164 height 26
click at [662, 314] on div "Yes" at bounding box center [687, 317] width 139 height 21
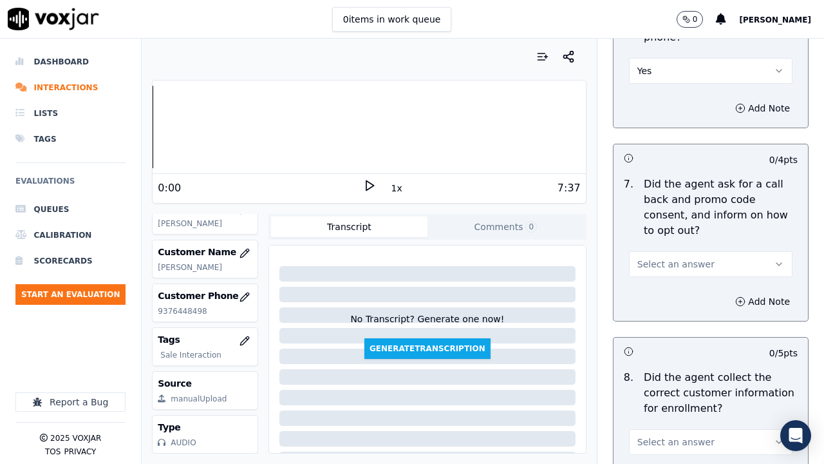
scroll to position [1288, 0]
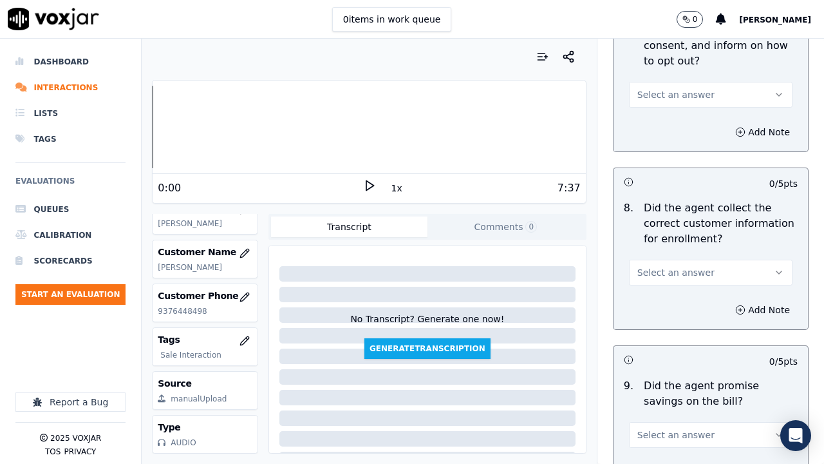
click at [691, 91] on button "Select an answer" at bounding box center [711, 95] width 164 height 26
drag, startPoint x: 688, startPoint y: 124, endPoint x: 671, endPoint y: 214, distance: 91.8
click at [688, 124] on div "Yes" at bounding box center [687, 123] width 139 height 21
click at [658, 274] on span "Select an answer" at bounding box center [676, 272] width 77 height 13
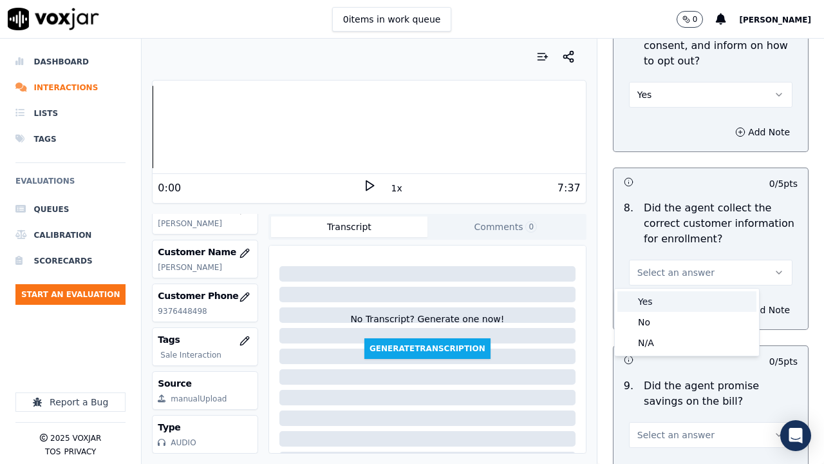
click at [656, 305] on div "Yes" at bounding box center [687, 301] width 139 height 21
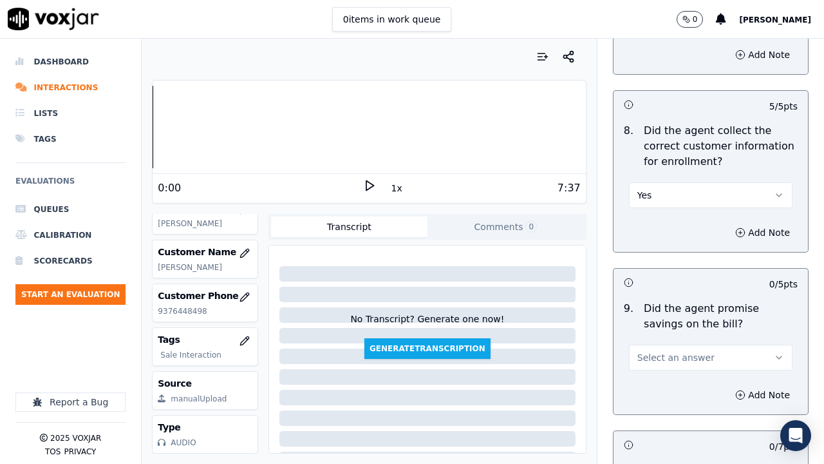
scroll to position [1675, 0]
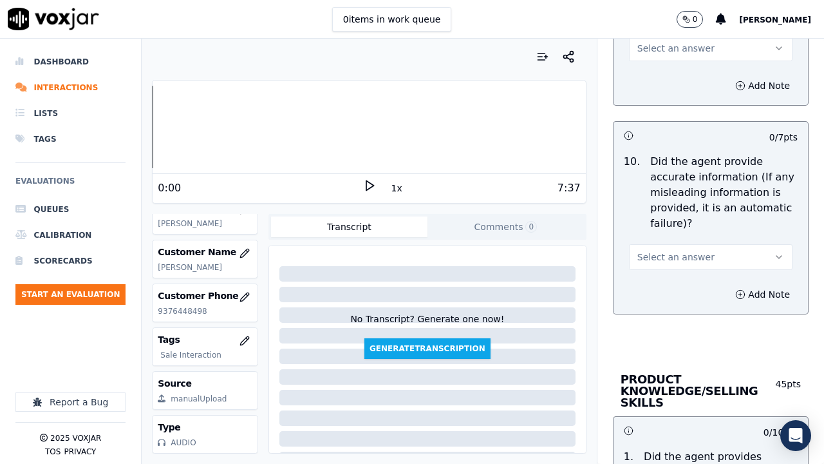
click at [641, 55] on button "Select an answer" at bounding box center [711, 48] width 164 height 26
click at [645, 74] on div "Yes" at bounding box center [687, 77] width 139 height 21
click at [672, 258] on span "Select an answer" at bounding box center [676, 257] width 77 height 13
click at [667, 285] on div "Yes" at bounding box center [687, 286] width 139 height 21
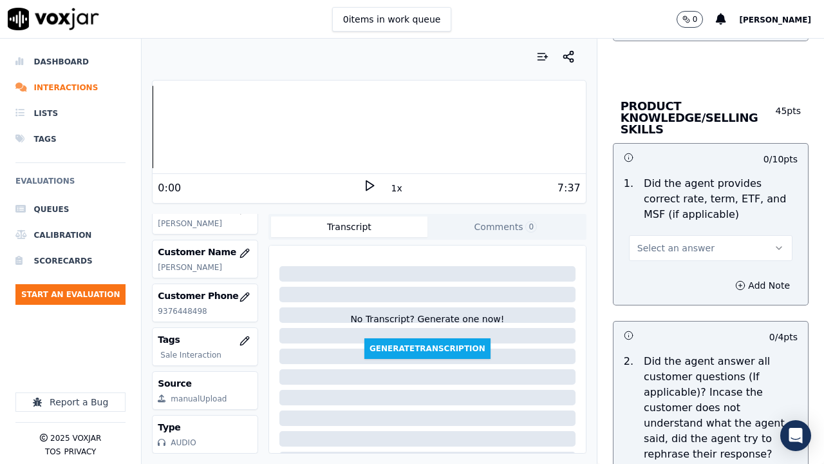
scroll to position [1997, 0]
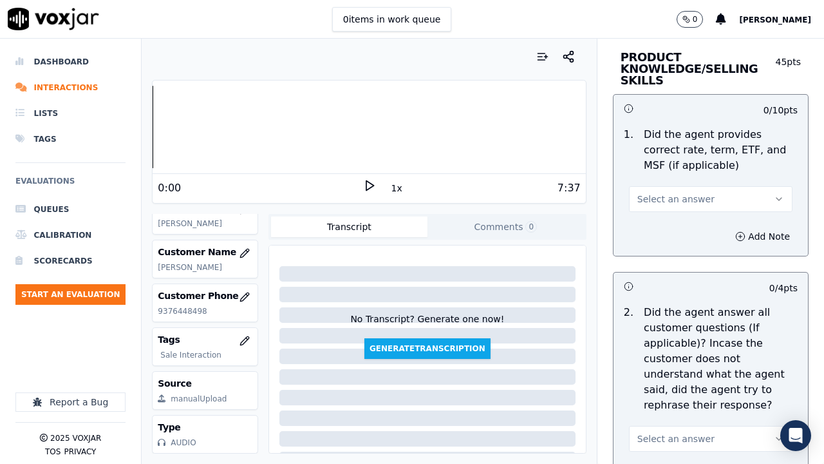
click at [676, 189] on button "Select an answer" at bounding box center [711, 199] width 164 height 26
click at [672, 232] on div "Yes" at bounding box center [687, 228] width 139 height 21
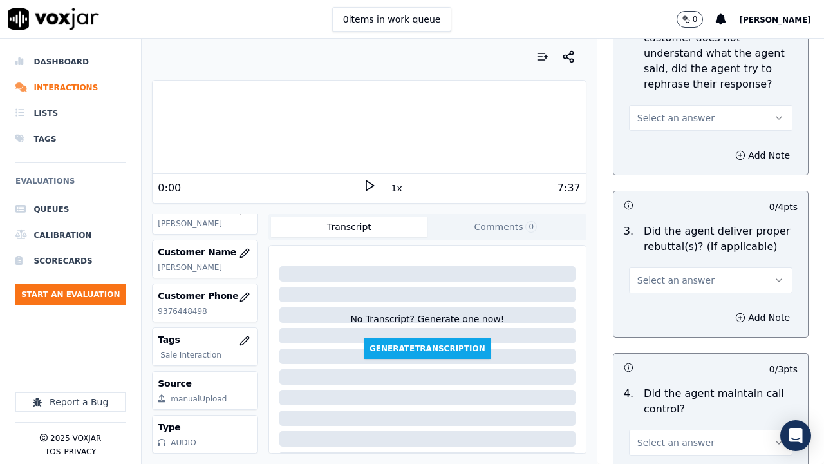
scroll to position [2319, 0]
click at [674, 120] on span "Select an answer" at bounding box center [676, 116] width 77 height 13
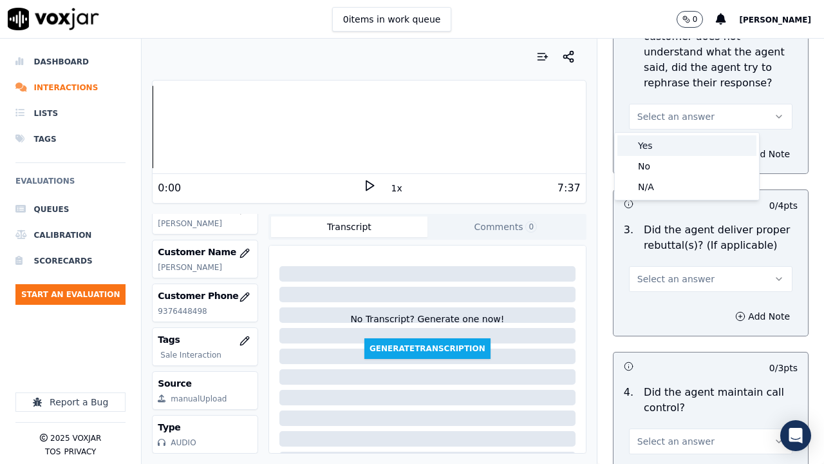
drag, startPoint x: 674, startPoint y: 146, endPoint x: 675, endPoint y: 163, distance: 17.4
click at [674, 148] on div "Yes" at bounding box center [687, 145] width 139 height 21
click at [663, 282] on span "Select an answer" at bounding box center [676, 278] width 77 height 13
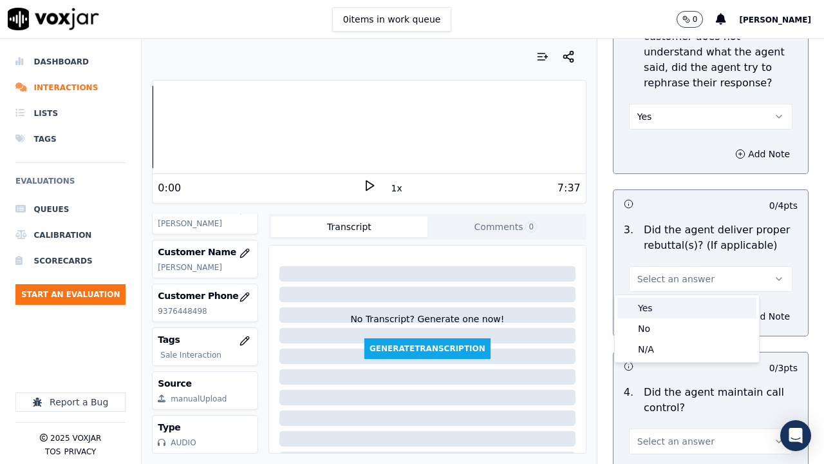
click at [656, 307] on div "Yes" at bounding box center [687, 308] width 139 height 21
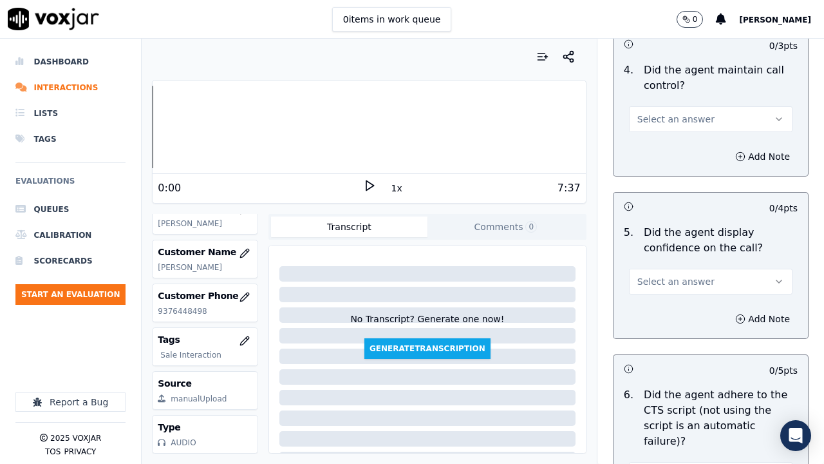
click at [656, 120] on span "Select an answer" at bounding box center [676, 119] width 77 height 13
click at [664, 151] on div "Yes" at bounding box center [687, 148] width 139 height 21
click at [663, 281] on span "Select an answer" at bounding box center [676, 281] width 77 height 13
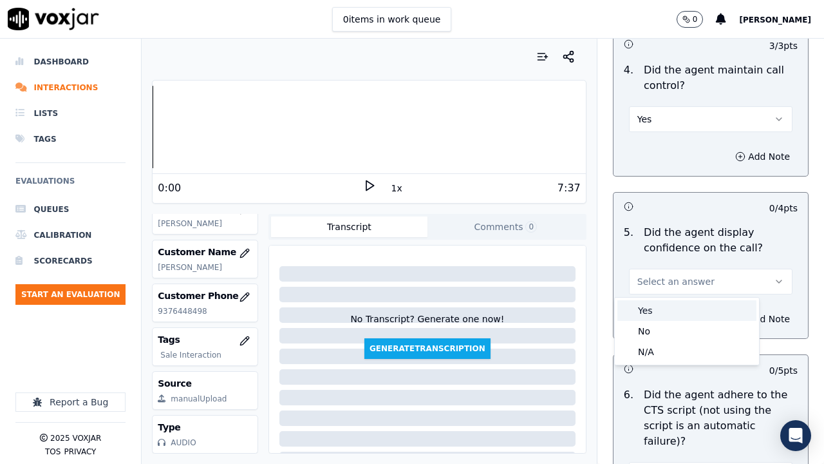
click at [662, 312] on div "Yes" at bounding box center [687, 310] width 139 height 21
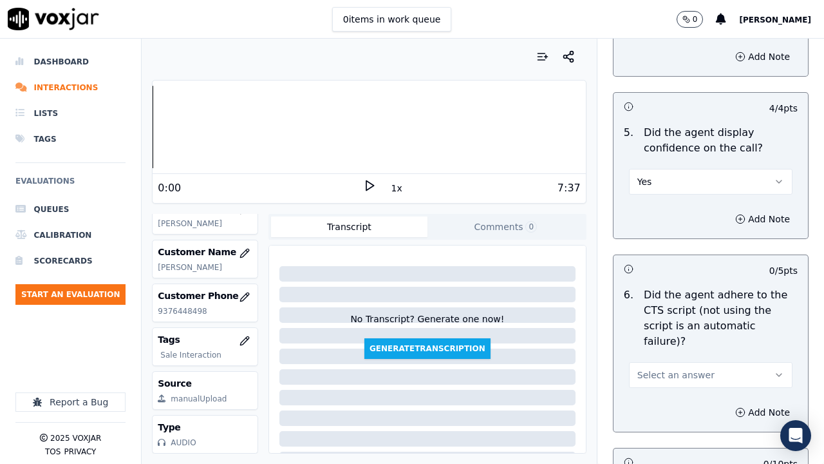
scroll to position [2963, 0]
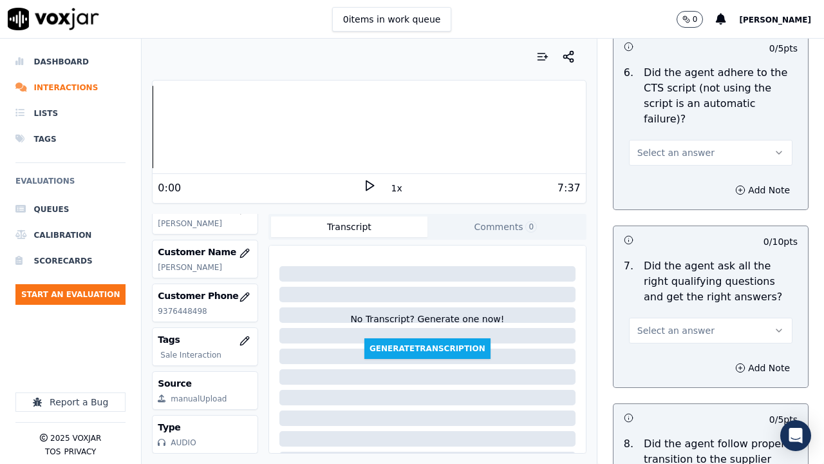
click at [666, 146] on span "Select an answer" at bounding box center [676, 152] width 77 height 13
click at [674, 168] on div "Yes" at bounding box center [687, 166] width 139 height 21
click at [649, 324] on span "Select an answer" at bounding box center [676, 330] width 77 height 13
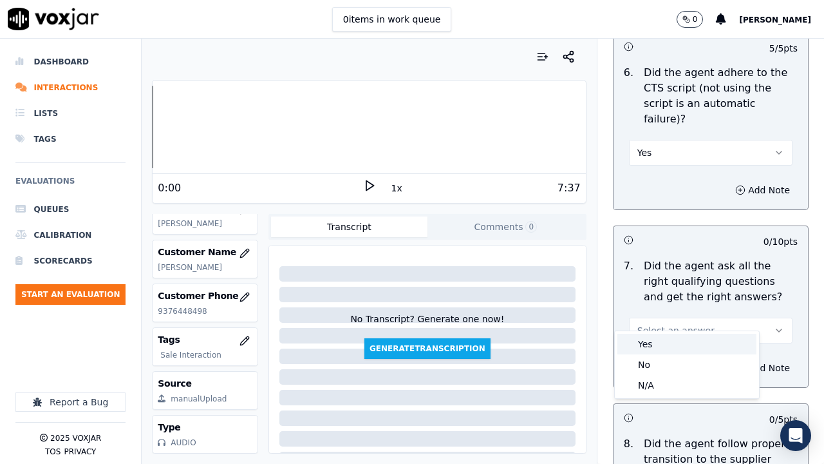
click at [647, 343] on div "Yes" at bounding box center [687, 344] width 139 height 21
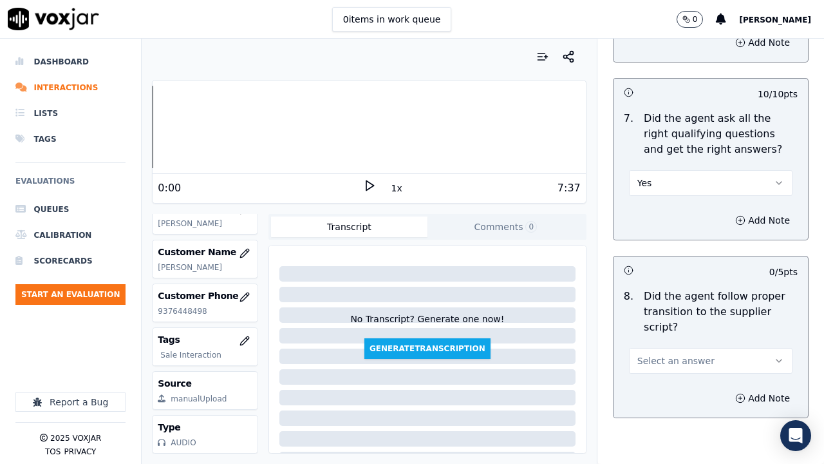
scroll to position [3350, 0]
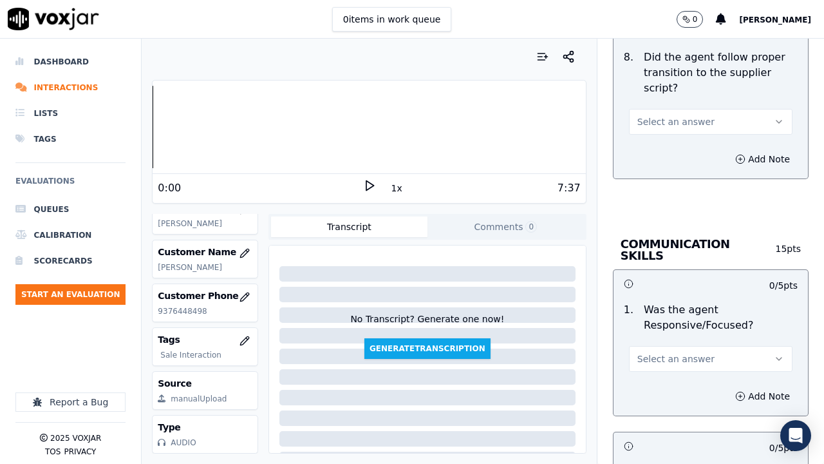
click at [642, 115] on span "Select an answer" at bounding box center [676, 121] width 77 height 13
drag, startPoint x: 642, startPoint y: 133, endPoint x: 677, endPoint y: 231, distance: 104.5
click at [642, 133] on div "Yes" at bounding box center [687, 135] width 139 height 21
click at [656, 352] on span "Select an answer" at bounding box center [676, 358] width 77 height 13
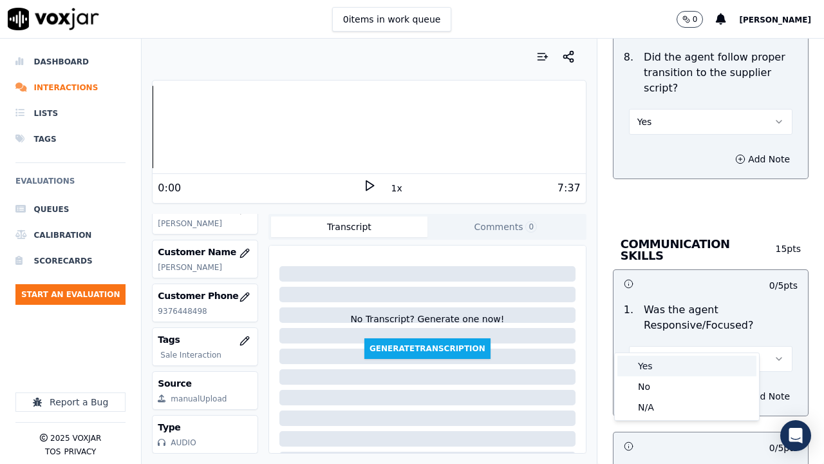
drag, startPoint x: 656, startPoint y: 345, endPoint x: 663, endPoint y: 372, distance: 27.3
click at [654, 359] on div "Yes" at bounding box center [687, 366] width 139 height 21
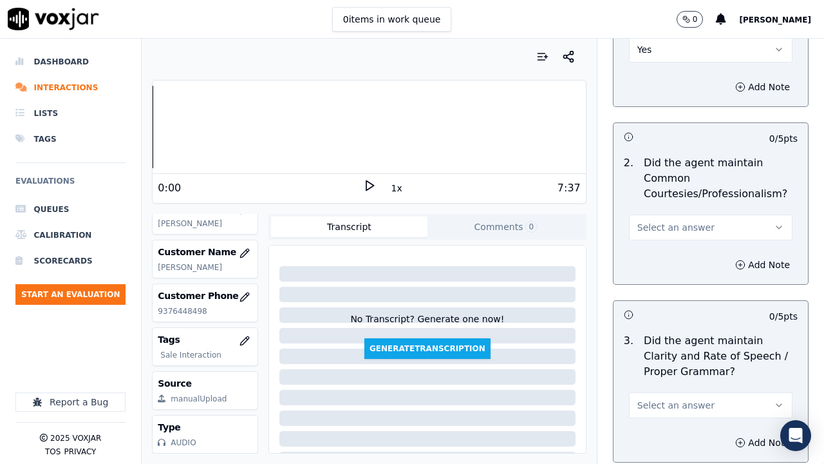
scroll to position [3672, 0]
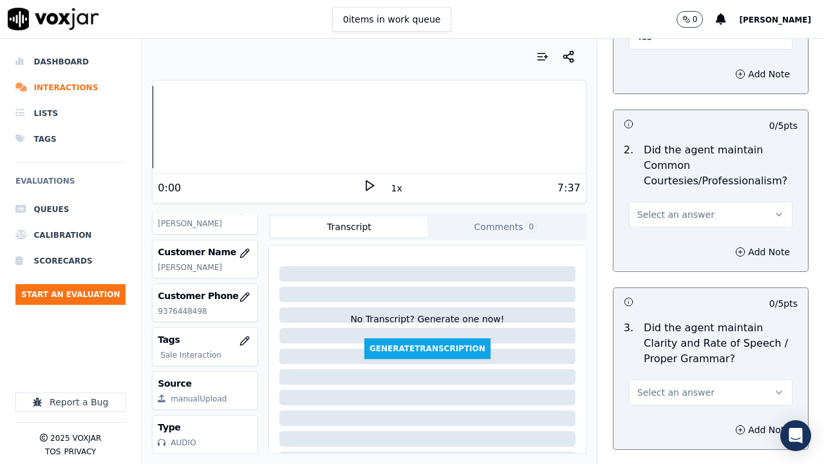
click at [654, 208] on span "Select an answer" at bounding box center [676, 214] width 77 height 13
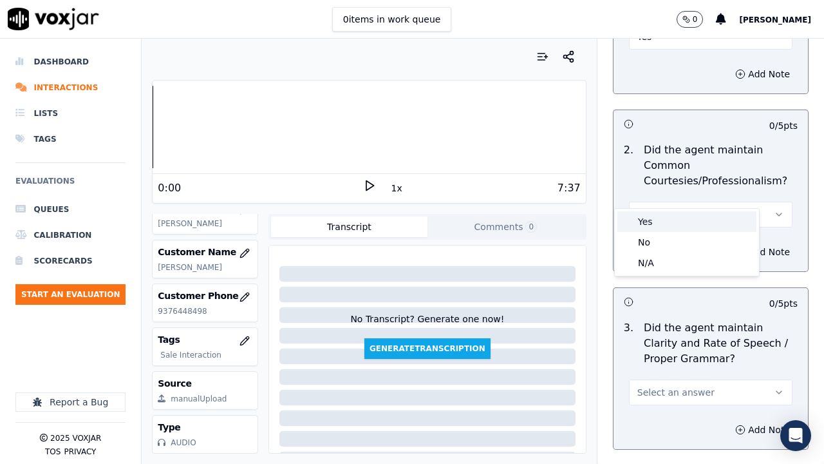
click at [664, 225] on div "Yes" at bounding box center [687, 221] width 139 height 21
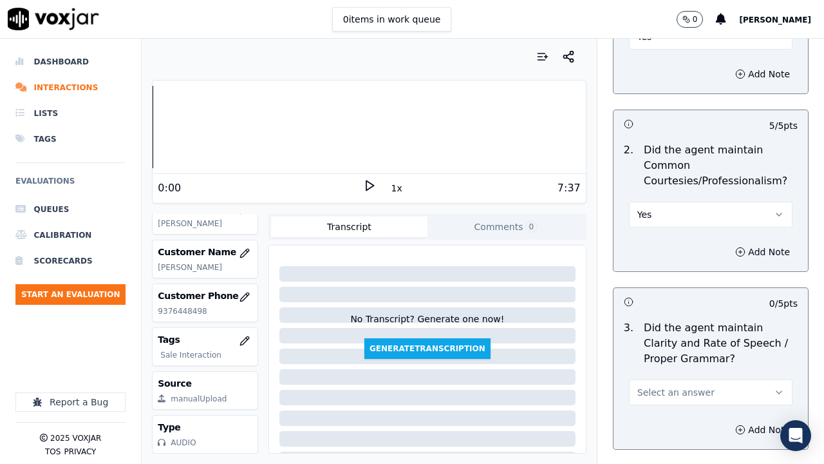
click at [661, 359] on span "Select an answer" at bounding box center [676, 392] width 77 height 13
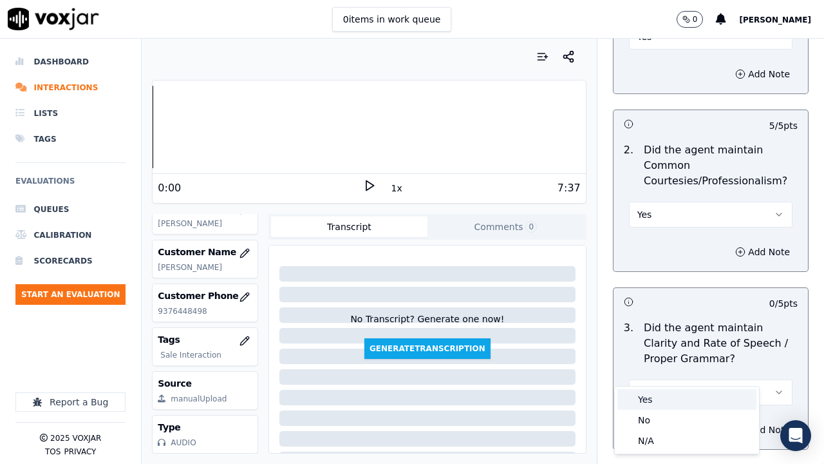
click at [654, 359] on div "Yes" at bounding box center [687, 399] width 139 height 21
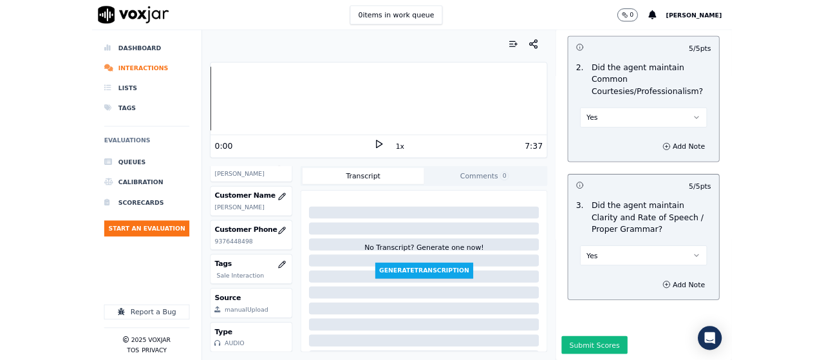
scroll to position [3746, 0]
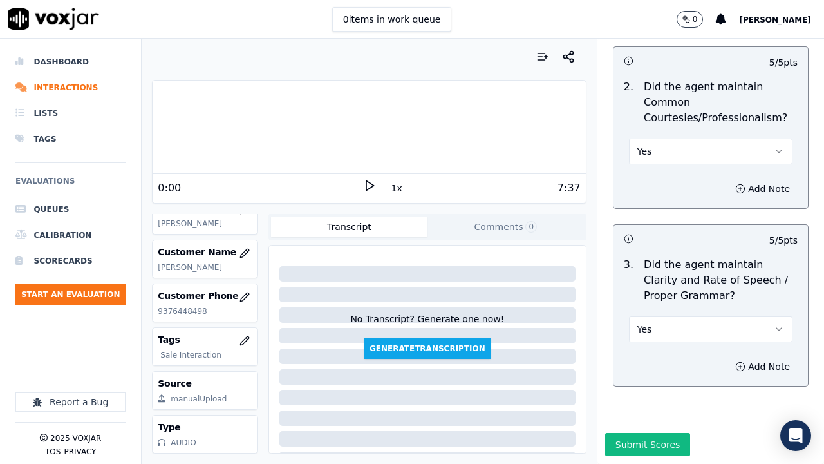
drag, startPoint x: 627, startPoint y: 414, endPoint x: 650, endPoint y: 401, distance: 26.8
click at [626, 359] on button "Submit Scores" at bounding box center [648, 444] width 86 height 23
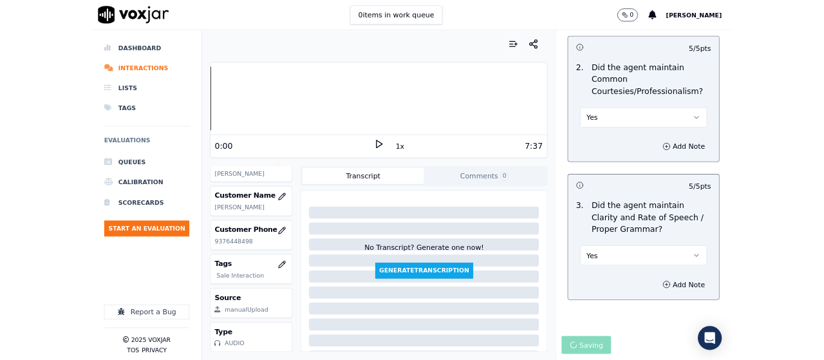
scroll to position [193, 0]
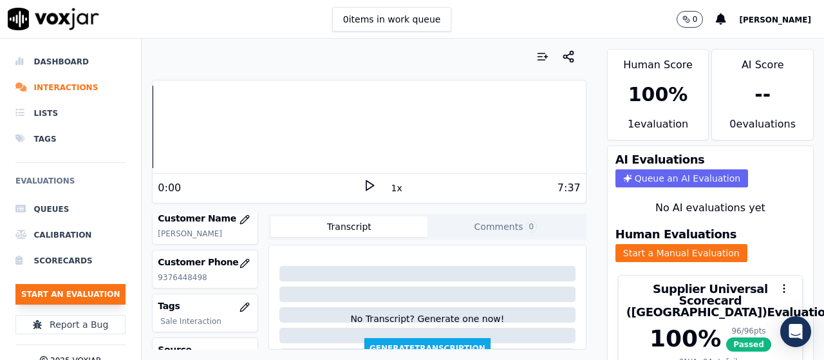
click at [87, 297] on button "Start an Evaluation" at bounding box center [70, 294] width 110 height 21
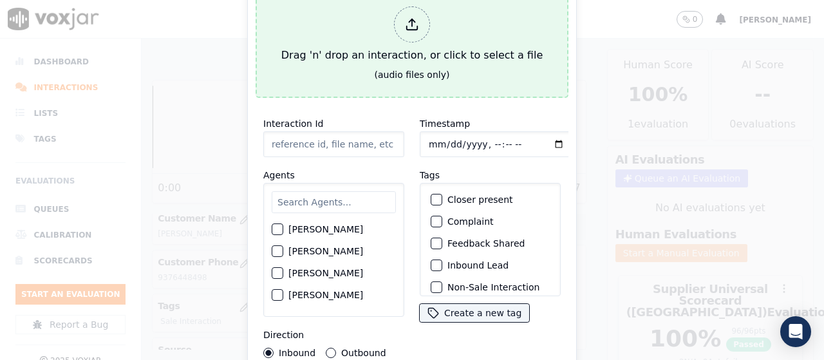
click at [403, 24] on div at bounding box center [412, 24] width 36 height 36
type input "20250812-120316_5025720336-all.mp3"
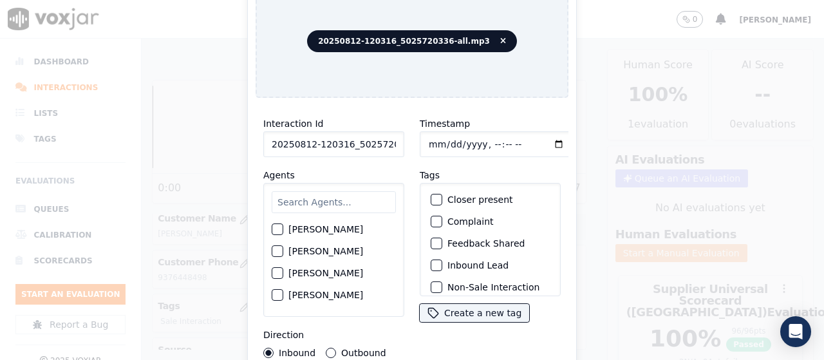
click at [336, 201] on input "text" at bounding box center [334, 202] width 124 height 22
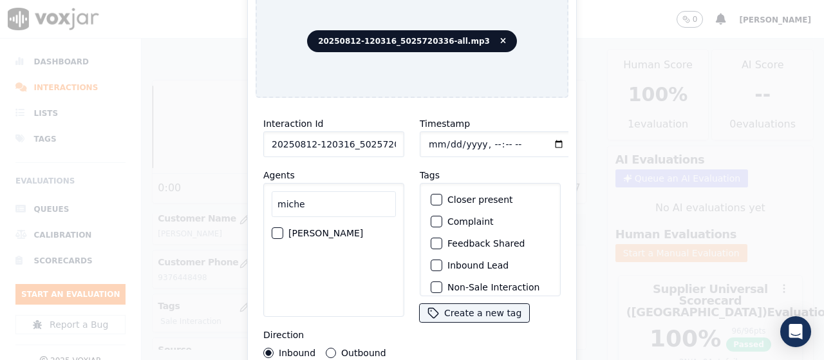
type input "miche"
click at [316, 229] on label "[PERSON_NAME]" at bounding box center [326, 233] width 75 height 9
click at [283, 227] on button "[PERSON_NAME]" at bounding box center [278, 233] width 12 height 12
click at [433, 137] on input "Timestamp" at bounding box center [496, 144] width 153 height 26
type input "[DATE]T14:16"
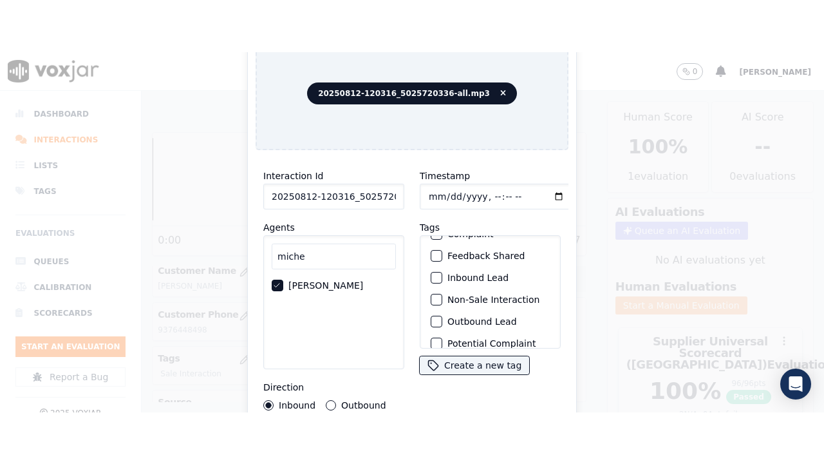
scroll to position [122, 0]
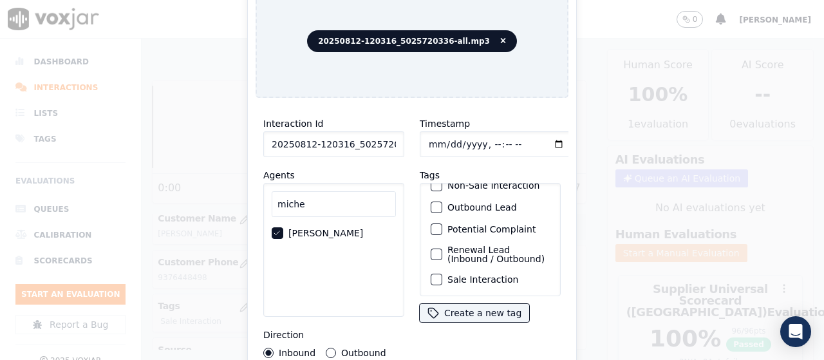
click at [495, 275] on label "Sale Interaction" at bounding box center [483, 279] width 71 height 9
click at [443, 274] on button "Sale Interaction" at bounding box center [437, 280] width 12 height 12
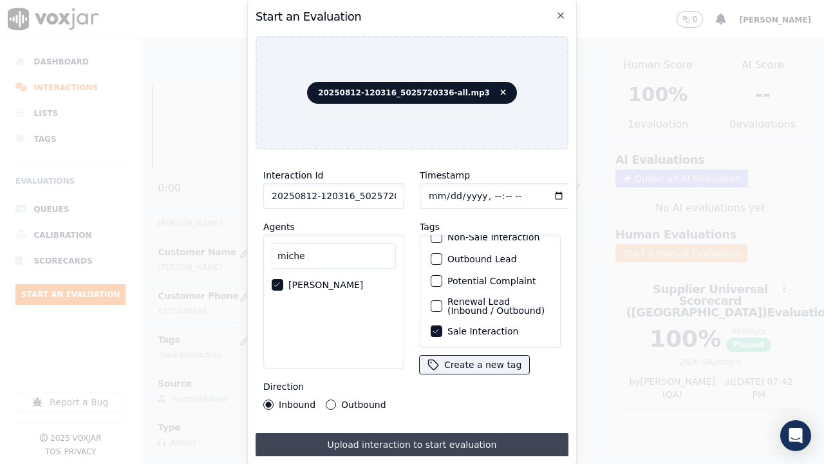
click at [463, 359] on button "Upload interaction to start evaluation" at bounding box center [412, 444] width 313 height 23
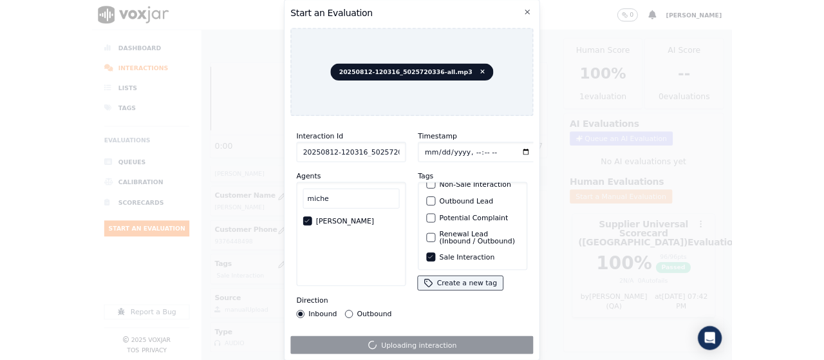
scroll to position [193, 0]
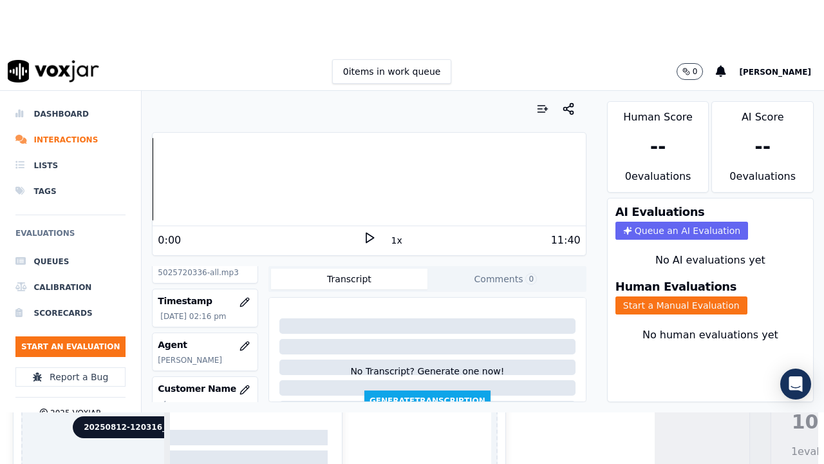
scroll to position [129, 0]
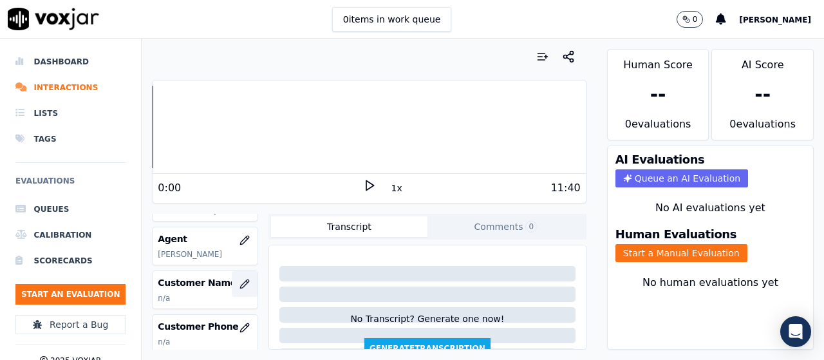
click at [240, 284] on icon "button" at bounding box center [244, 284] width 8 height 8
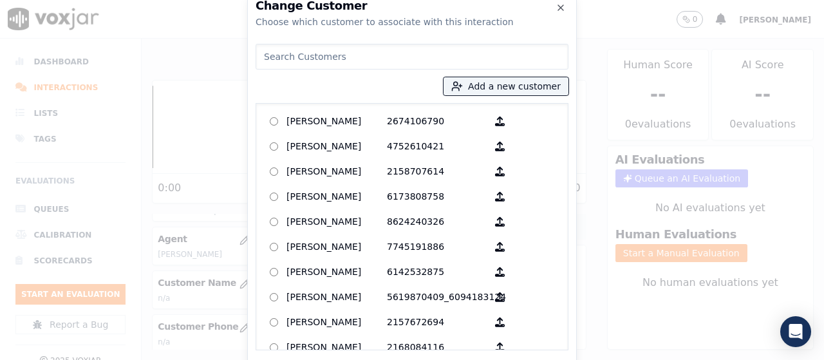
paste input "[PERSON_NAME]"
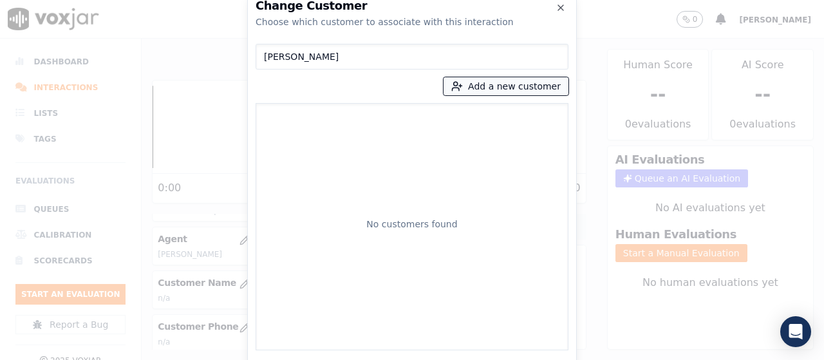
type input "[PERSON_NAME]"
click at [474, 81] on button "Add a new customer" at bounding box center [506, 86] width 125 height 18
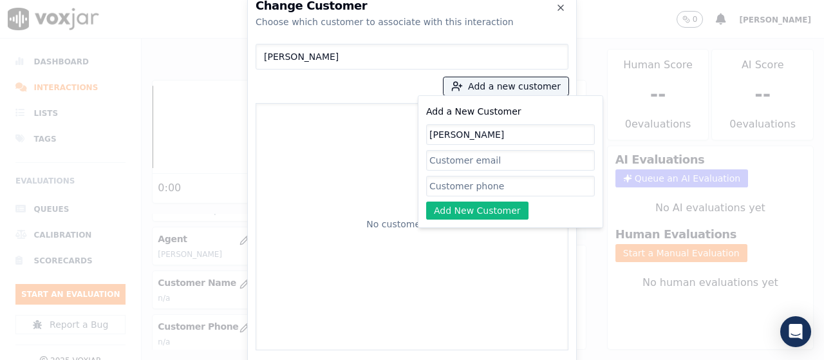
type input "[PERSON_NAME]"
click at [467, 176] on input "Add a New Customer" at bounding box center [510, 186] width 169 height 21
drag, startPoint x: 459, startPoint y: 184, endPoint x: 470, endPoint y: 187, distance: 11.2
click at [459, 184] on input "Add a New Customer" at bounding box center [510, 186] width 169 height 21
paste input "5025720336"
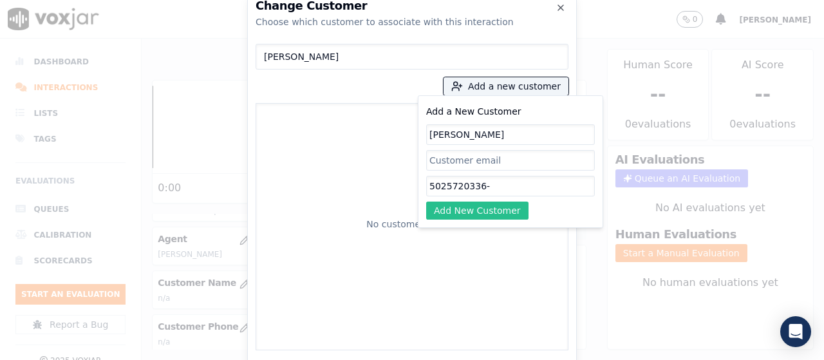
paste input "4407732732"
type input "5025720336-4407732732"
click at [494, 206] on button "Add New Customer" at bounding box center [477, 211] width 102 height 18
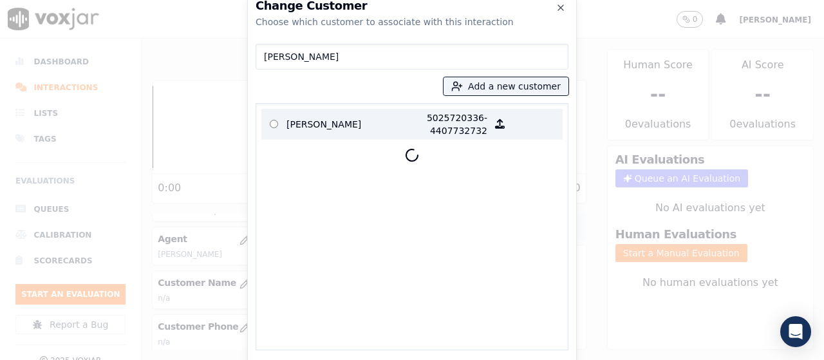
click at [309, 123] on p "[PERSON_NAME]" at bounding box center [337, 124] width 100 height 26
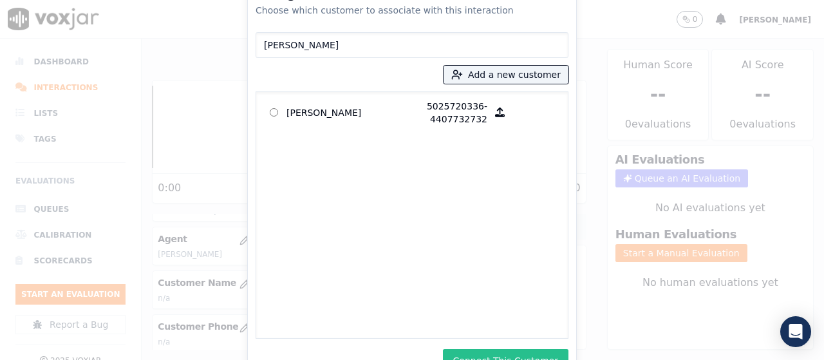
click at [514, 354] on button "Connect This Customer" at bounding box center [506, 360] width 126 height 23
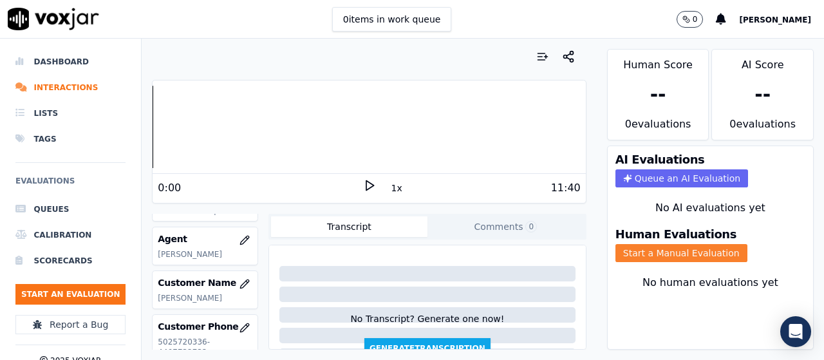
click at [673, 249] on button "Start a Manual Evaluation" at bounding box center [682, 253] width 132 height 18
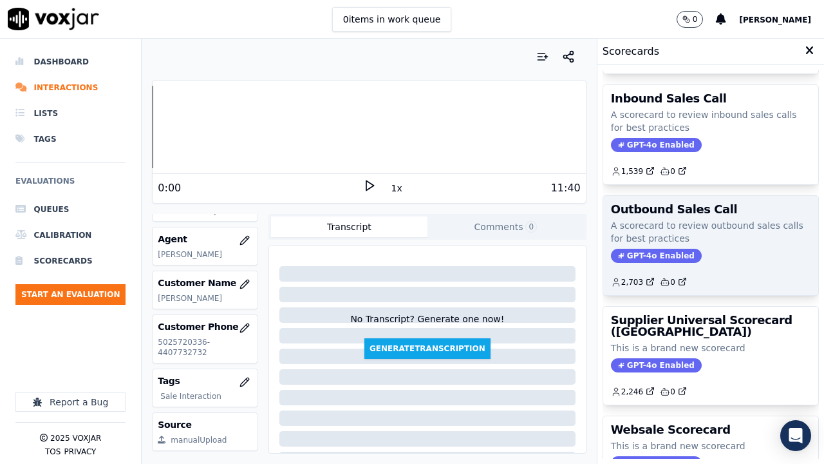
scroll to position [213, 0]
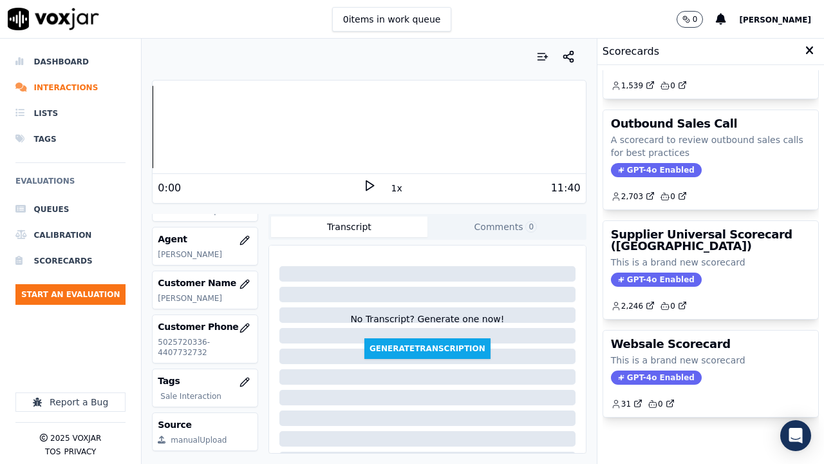
click at [681, 229] on h3 "Supplier Universal Scorecard ([GEOGRAPHIC_DATA])" at bounding box center [711, 240] width 200 height 23
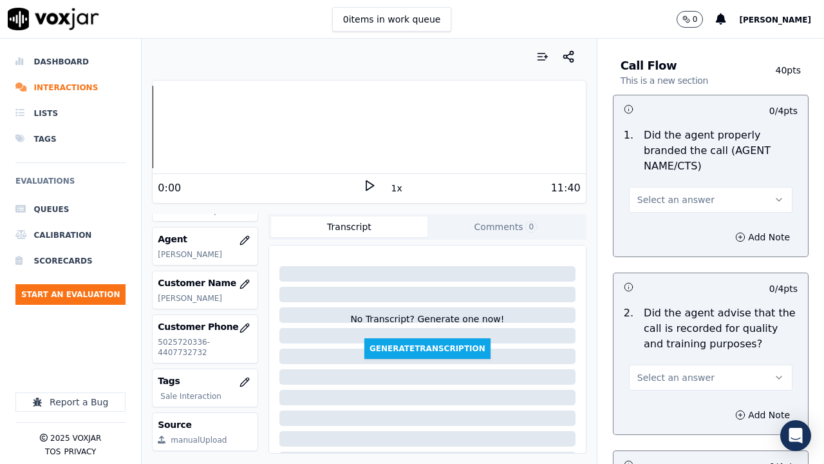
scroll to position [129, 0]
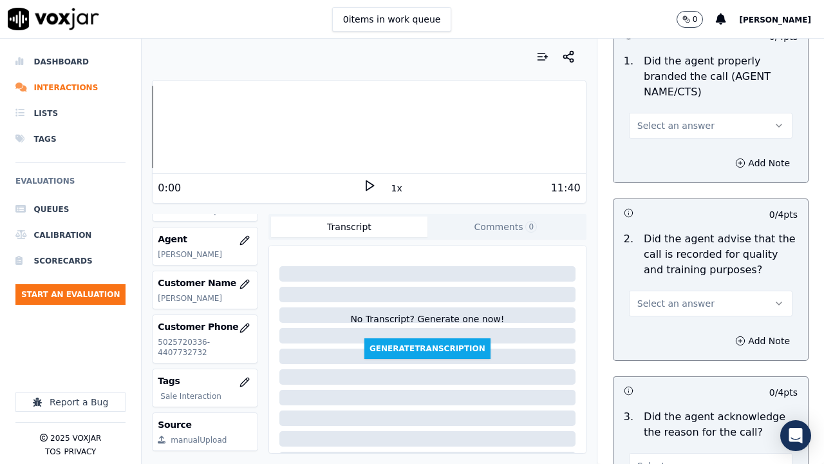
drag, startPoint x: 686, startPoint y: 124, endPoint x: 686, endPoint y: 135, distance: 11.6
click at [686, 126] on span "Select an answer" at bounding box center [676, 125] width 77 height 13
click at [683, 151] on div "Yes" at bounding box center [687, 154] width 139 height 21
click at [671, 297] on span "Select an answer" at bounding box center [676, 303] width 77 height 13
click at [667, 336] on div "Yes" at bounding box center [687, 332] width 139 height 21
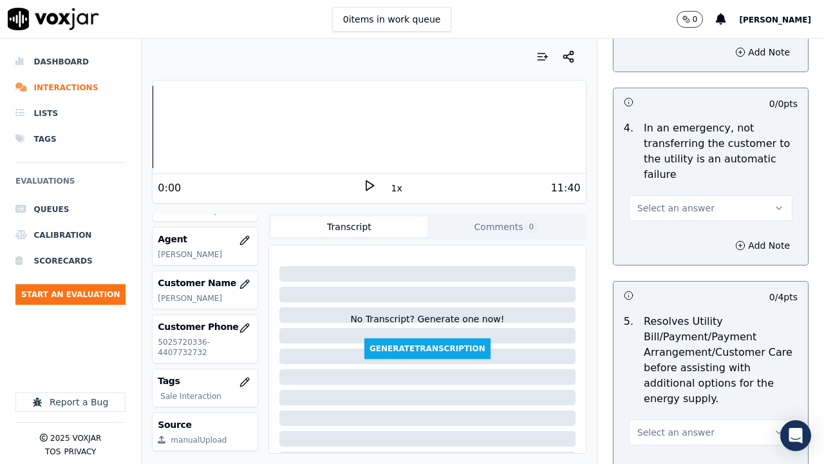
scroll to position [515, 0]
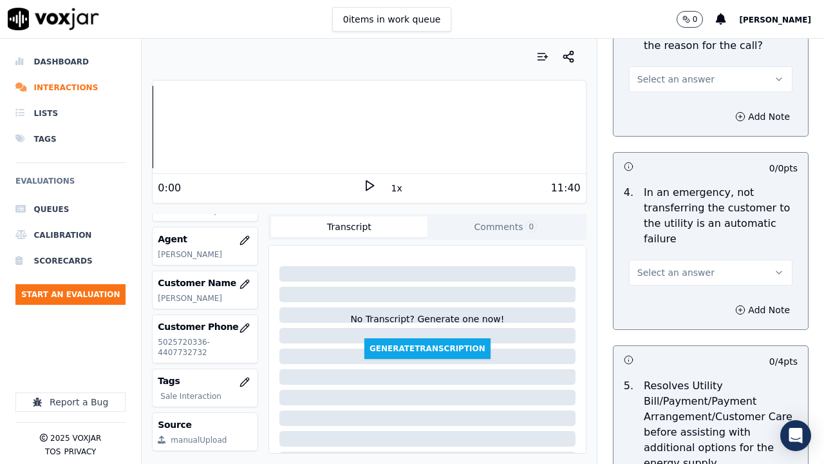
click at [651, 79] on span "Select an answer" at bounding box center [676, 79] width 77 height 13
click at [660, 110] on div "Yes" at bounding box center [687, 108] width 139 height 21
drag, startPoint x: 680, startPoint y: 265, endPoint x: 676, endPoint y: 282, distance: 17.7
click at [680, 265] on button "Select an answer" at bounding box center [711, 273] width 164 height 26
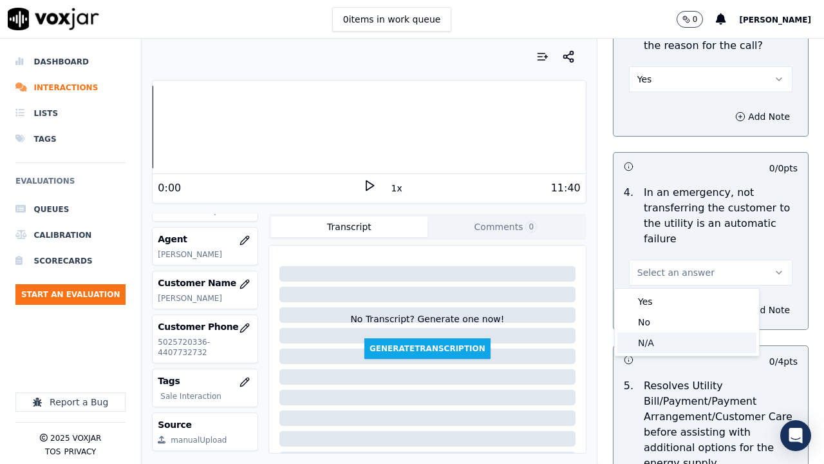
click at [660, 345] on div "N/A" at bounding box center [687, 342] width 139 height 21
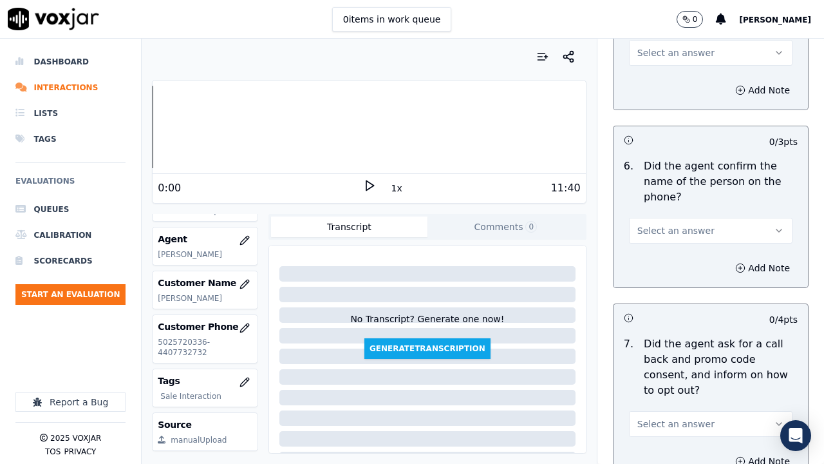
scroll to position [966, 0]
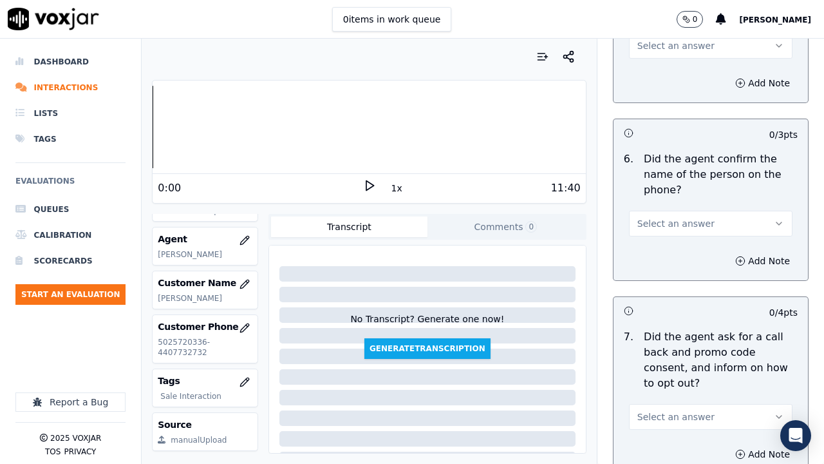
click at [651, 46] on span "Select an answer" at bounding box center [676, 45] width 77 height 13
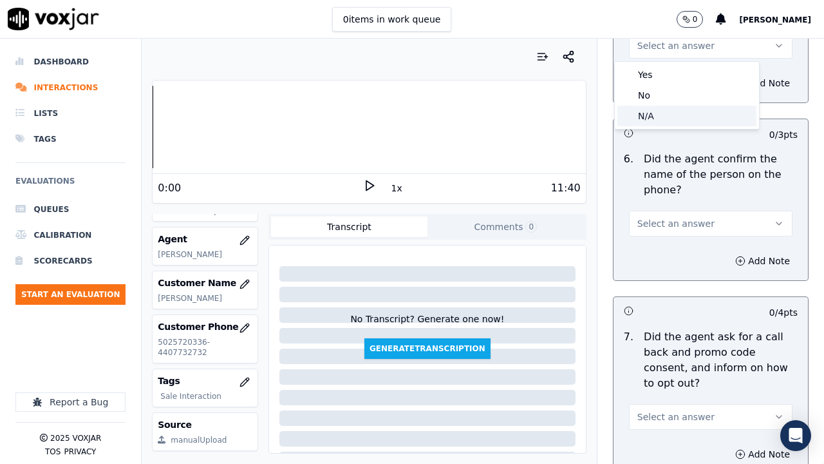
click at [662, 114] on div "N/A" at bounding box center [687, 116] width 139 height 21
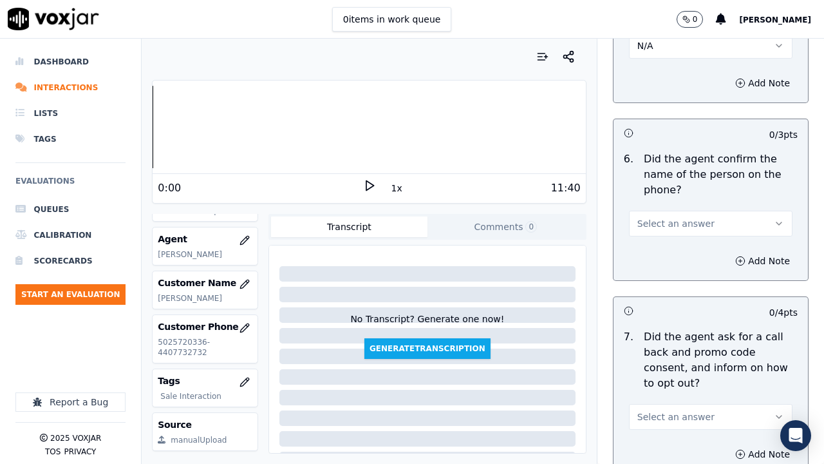
click at [675, 225] on span "Select an answer" at bounding box center [676, 223] width 77 height 13
click at [673, 258] on div "Yes" at bounding box center [687, 252] width 139 height 21
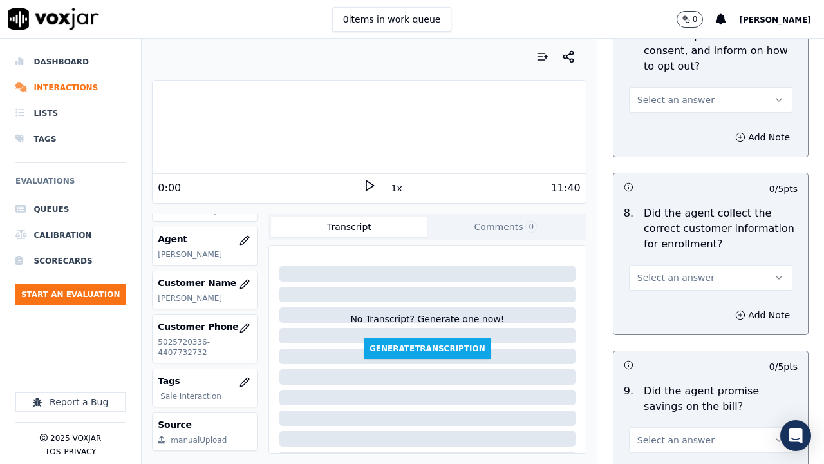
scroll to position [1288, 0]
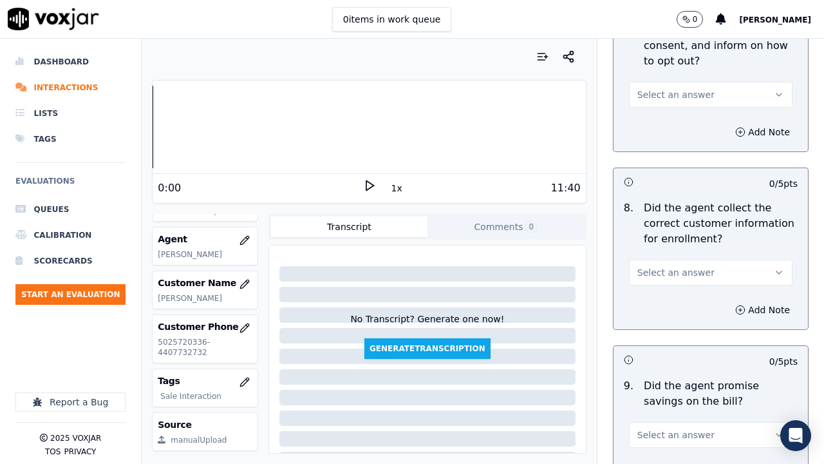
click at [660, 95] on span "Select an answer" at bounding box center [676, 94] width 77 height 13
click at [664, 125] on div "Yes" at bounding box center [687, 123] width 139 height 21
click at [672, 280] on button "Select an answer" at bounding box center [711, 273] width 164 height 26
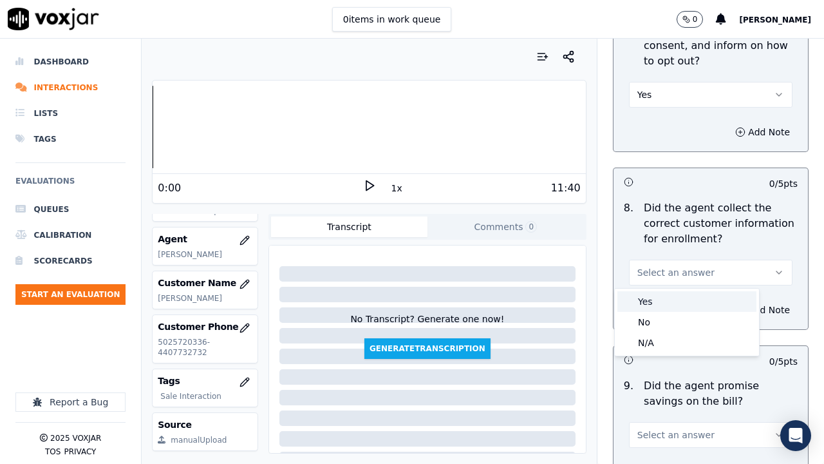
click at [671, 301] on div "Yes" at bounding box center [687, 301] width 139 height 21
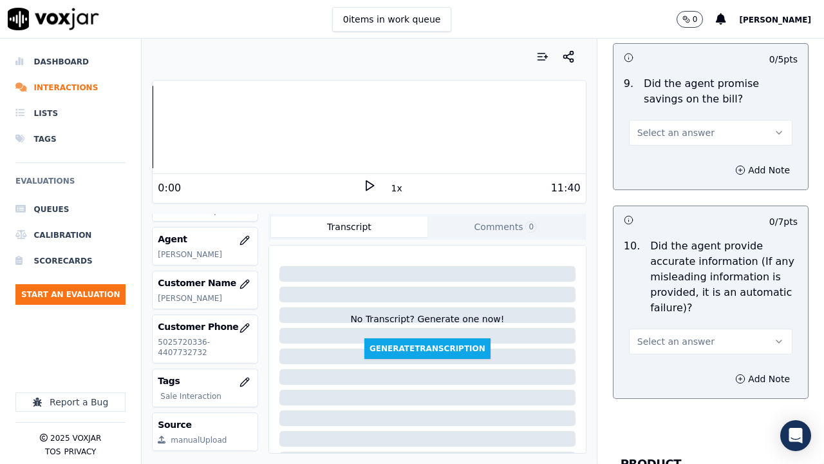
scroll to position [1610, 0]
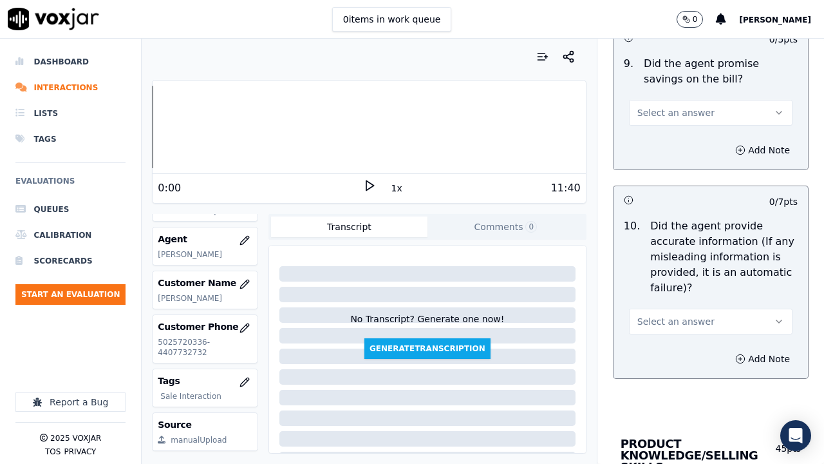
drag, startPoint x: 653, startPoint y: 113, endPoint x: 656, endPoint y: 123, distance: 10.0
click at [653, 115] on span "Select an answer" at bounding box center [676, 112] width 77 height 13
click at [669, 144] on div "Yes" at bounding box center [687, 141] width 139 height 21
click at [672, 318] on span "Select an answer" at bounding box center [676, 321] width 77 height 13
click at [663, 354] on div "Yes" at bounding box center [687, 350] width 139 height 21
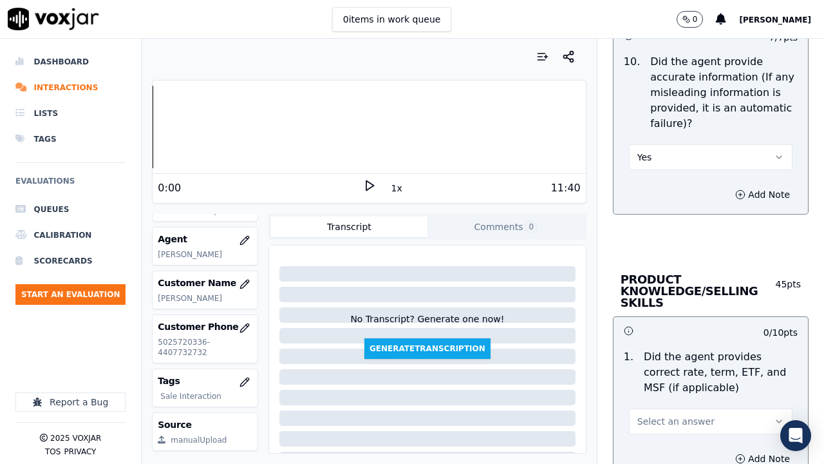
scroll to position [1997, 0]
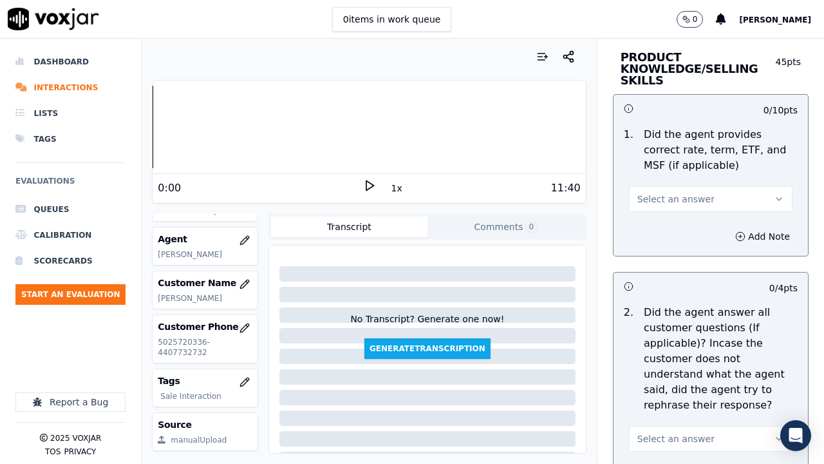
click at [659, 198] on span "Select an answer" at bounding box center [676, 199] width 77 height 13
drag, startPoint x: 662, startPoint y: 229, endPoint x: 663, endPoint y: 261, distance: 31.6
click at [662, 230] on div "Yes" at bounding box center [687, 228] width 139 height 21
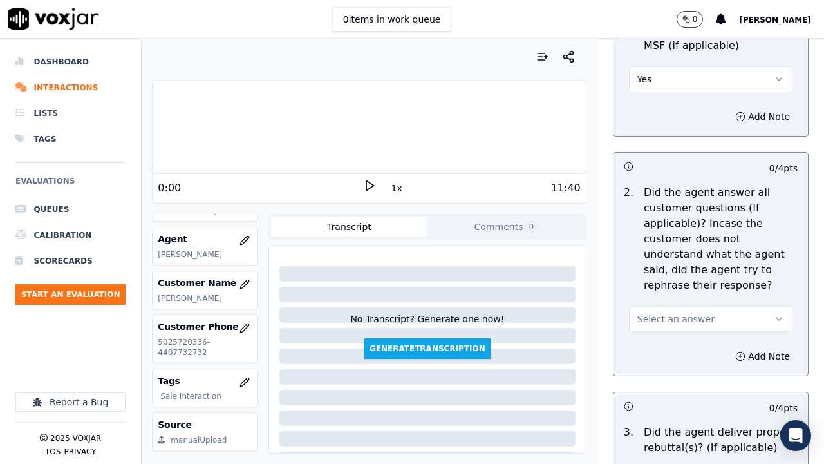
scroll to position [2254, 0]
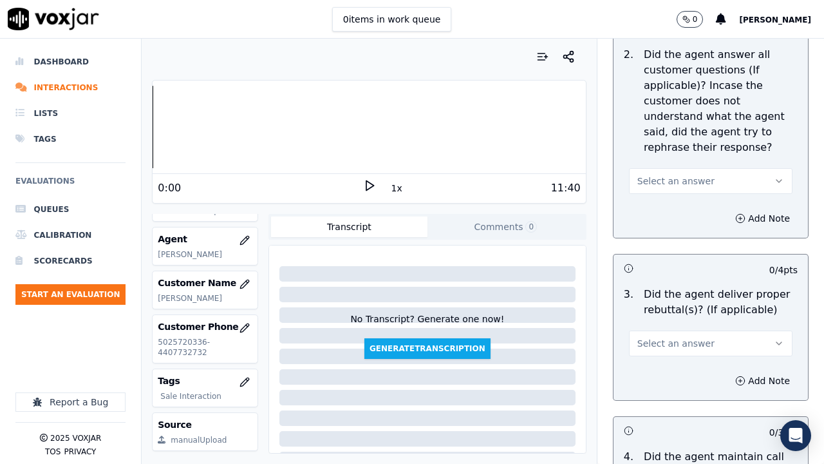
click at [656, 177] on span "Select an answer" at bounding box center [676, 181] width 77 height 13
click at [662, 212] on div "Yes" at bounding box center [687, 210] width 139 height 21
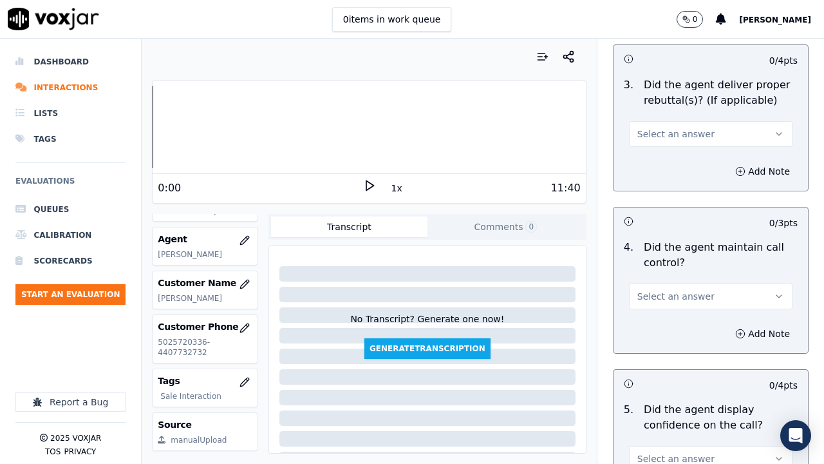
scroll to position [2448, 0]
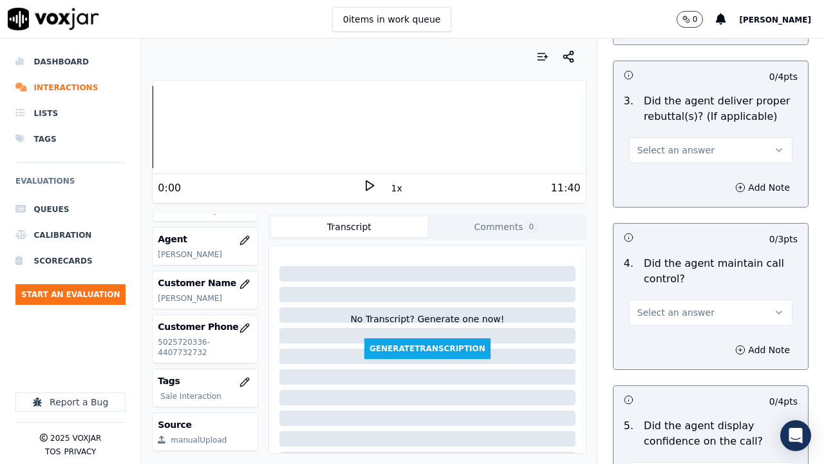
click at [662, 146] on span "Select an answer" at bounding box center [676, 150] width 77 height 13
click at [660, 182] on div "Yes" at bounding box center [687, 179] width 139 height 21
click at [673, 311] on span "Select an answer" at bounding box center [676, 312] width 77 height 13
click at [668, 341] on div "Yes" at bounding box center [687, 341] width 139 height 21
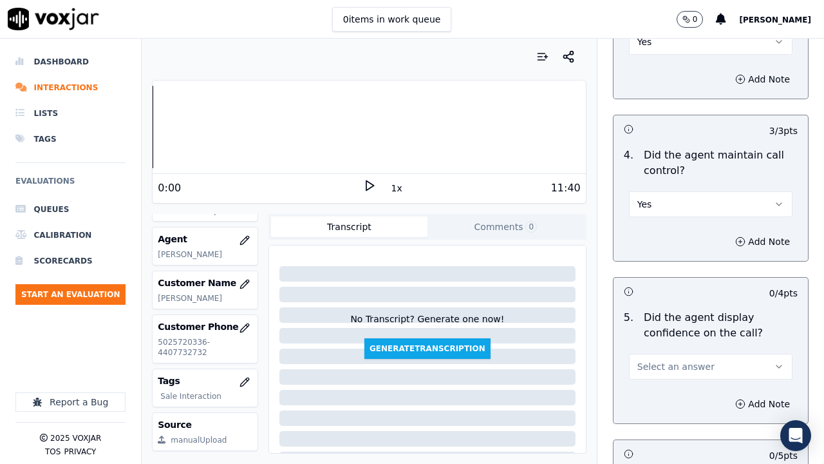
scroll to position [2834, 0]
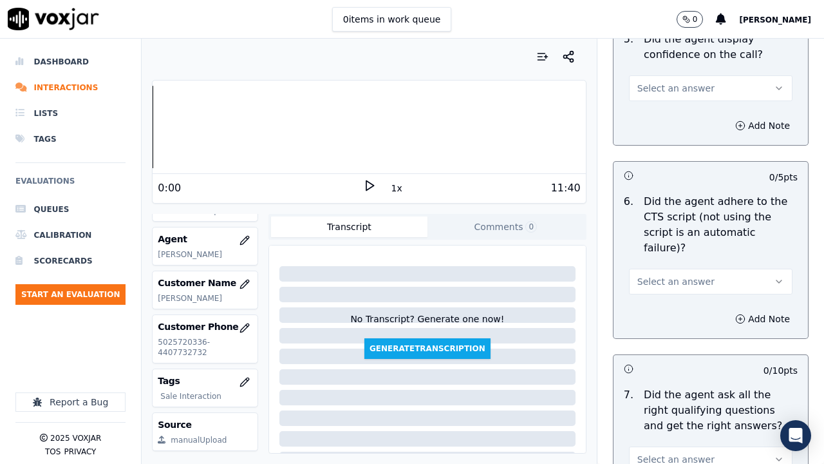
click at [652, 89] on span "Select an answer" at bounding box center [676, 88] width 77 height 13
click at [654, 122] on div "Yes" at bounding box center [687, 117] width 139 height 21
click at [671, 275] on span "Select an answer" at bounding box center [676, 281] width 77 height 13
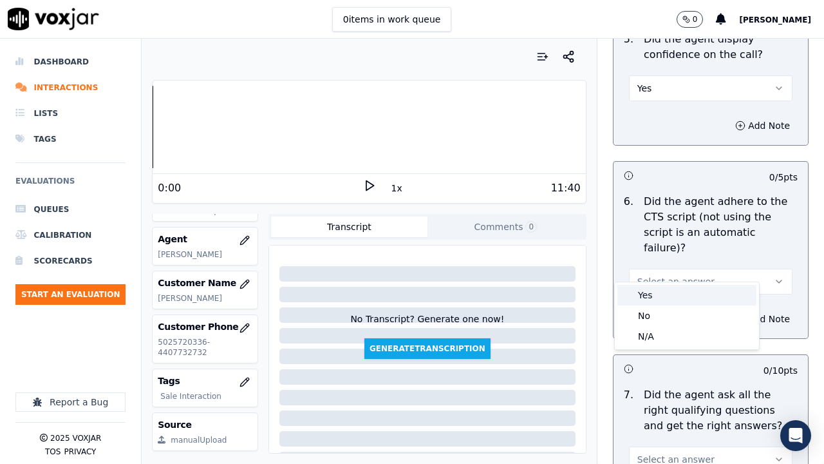
click at [665, 297] on div "Yes" at bounding box center [687, 295] width 139 height 21
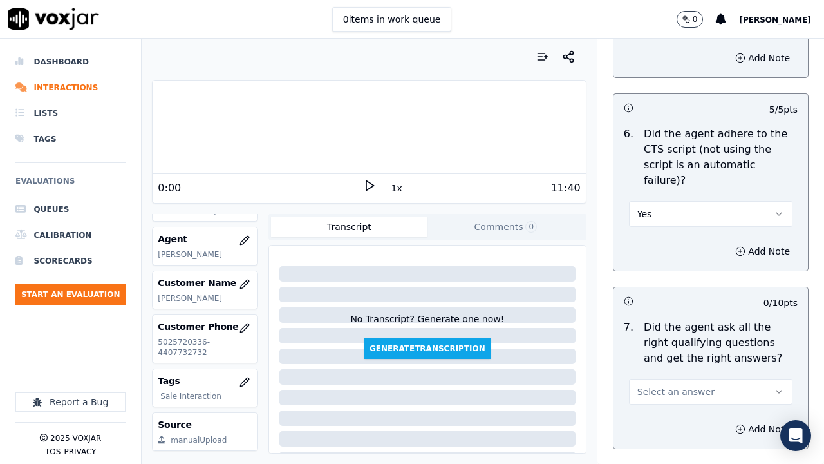
scroll to position [3092, 0]
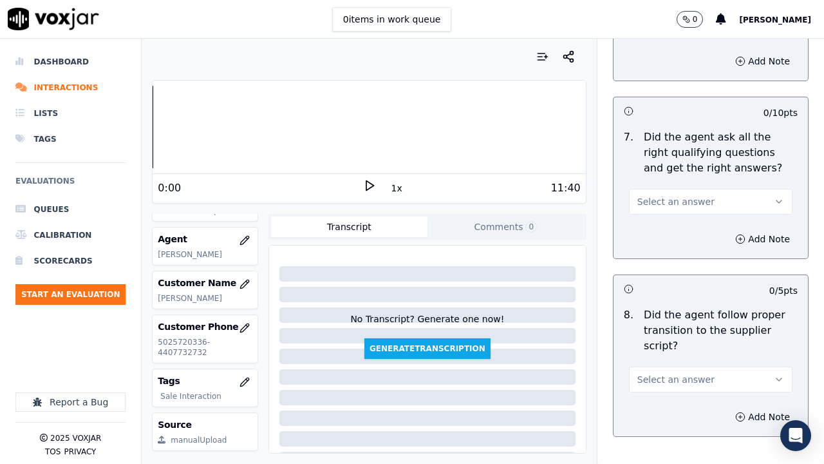
click at [647, 189] on button "Select an answer" at bounding box center [711, 202] width 164 height 26
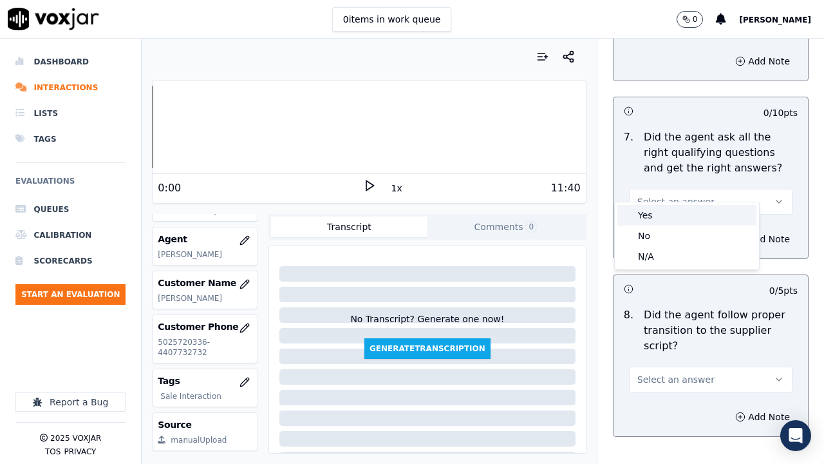
click at [657, 216] on div "Yes" at bounding box center [687, 215] width 139 height 21
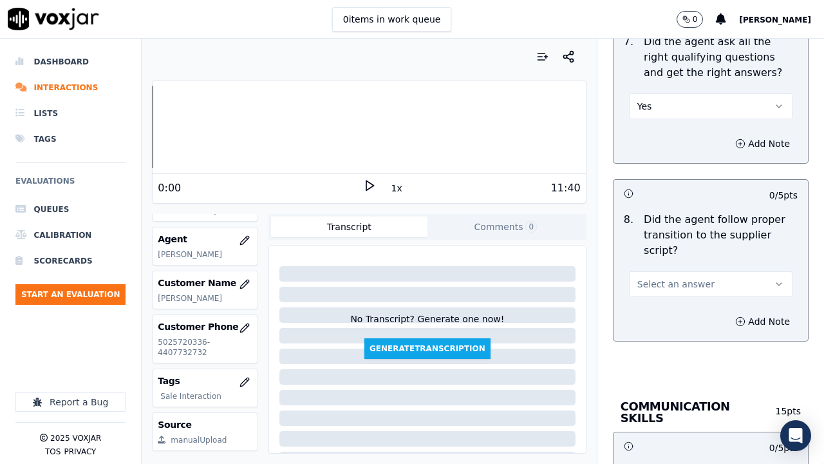
scroll to position [3414, 0]
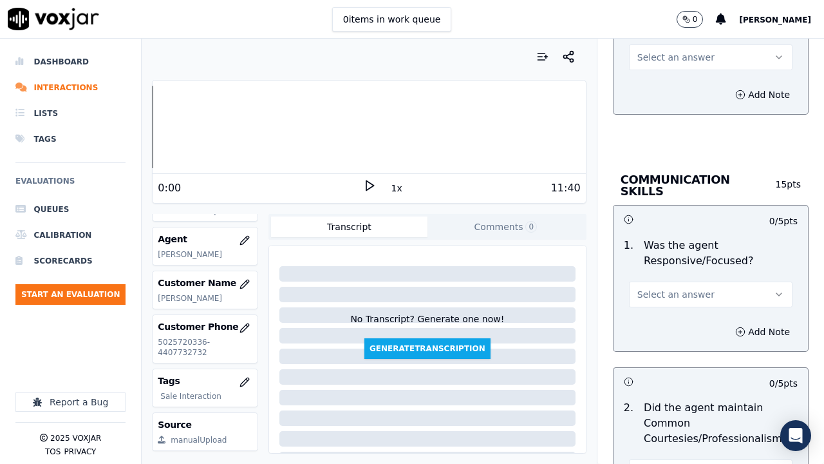
click at [638, 51] on span "Select an answer" at bounding box center [676, 57] width 77 height 13
click at [634, 67] on div "Yes" at bounding box center [687, 71] width 139 height 21
click at [638, 288] on span "Select an answer" at bounding box center [676, 294] width 77 height 13
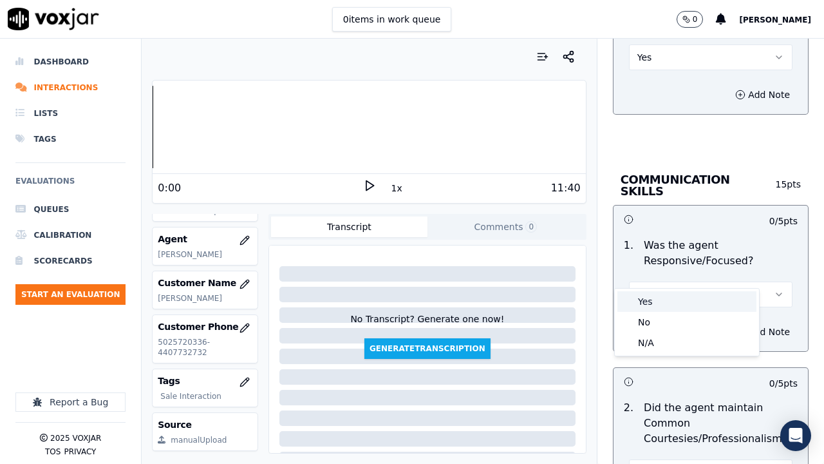
click at [636, 303] on div "Yes" at bounding box center [687, 301] width 139 height 21
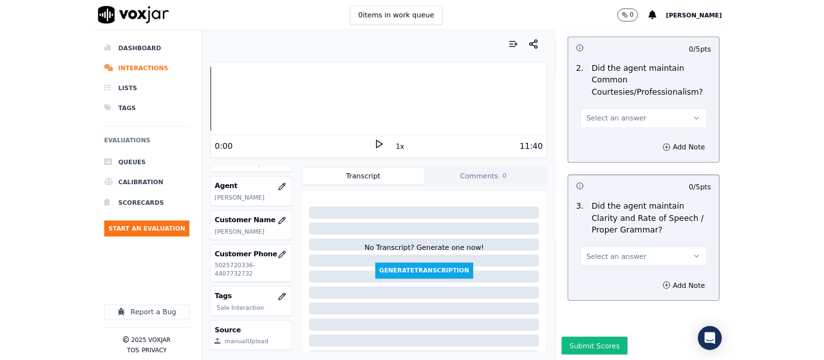
scroll to position [3736, 0]
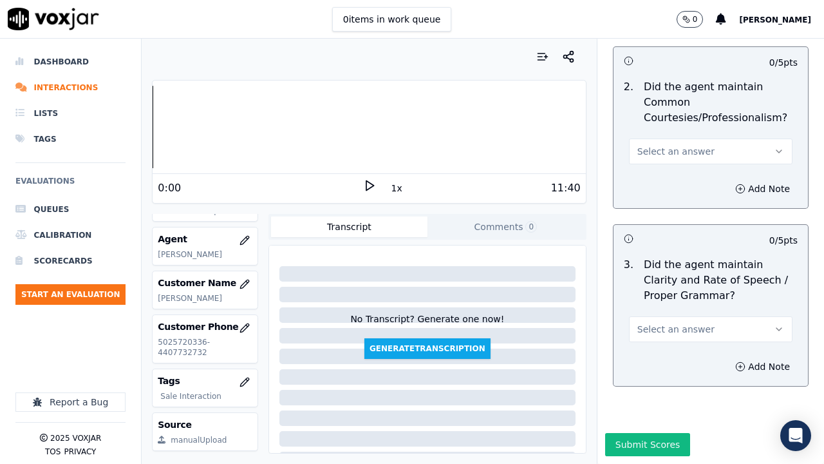
click at [659, 145] on span "Select an answer" at bounding box center [676, 151] width 77 height 13
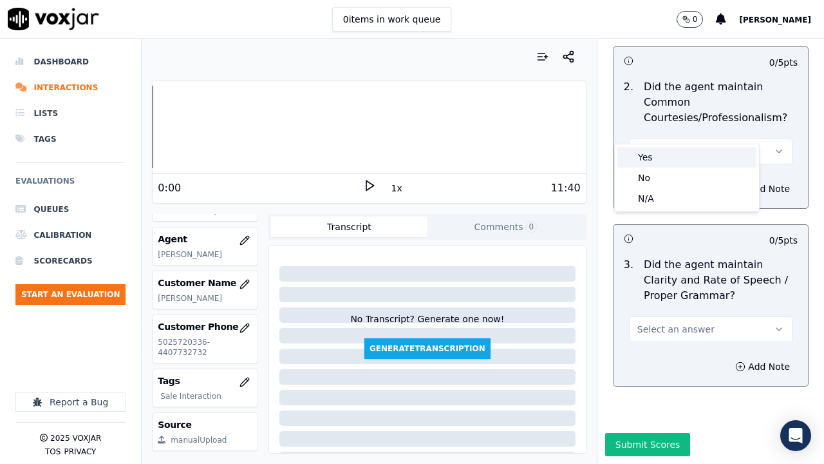
click at [659, 157] on div "Yes" at bounding box center [687, 157] width 139 height 21
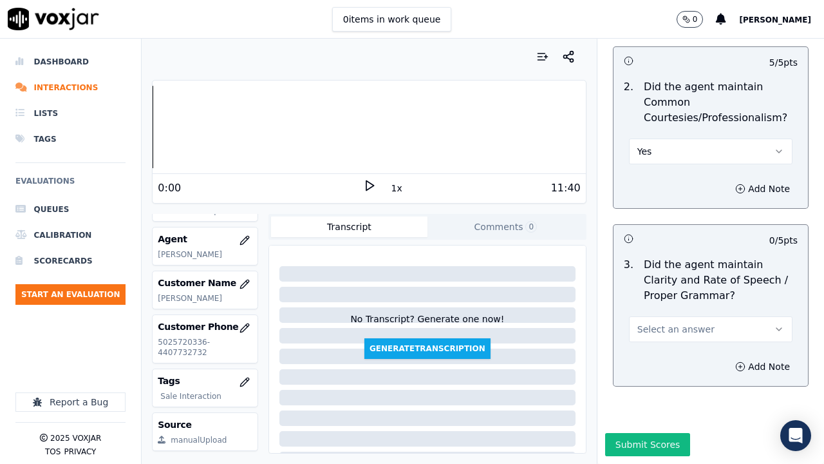
click at [668, 323] on span "Select an answer" at bounding box center [676, 329] width 77 height 13
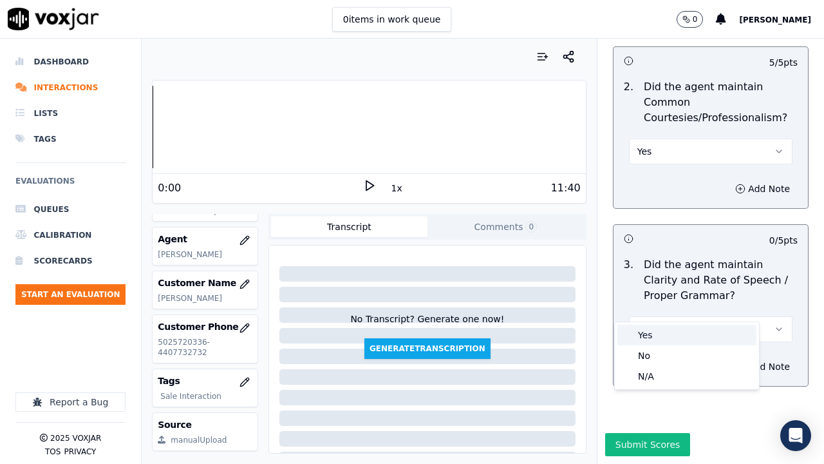
drag, startPoint x: 651, startPoint y: 335, endPoint x: 654, endPoint y: 390, distance: 54.8
click at [652, 339] on div "Yes" at bounding box center [687, 335] width 139 height 21
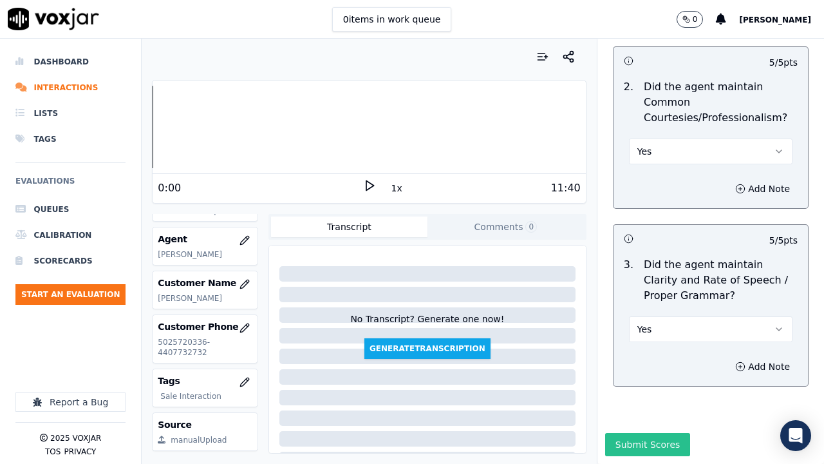
click at [643, 359] on button "Submit Scores" at bounding box center [648, 444] width 86 height 23
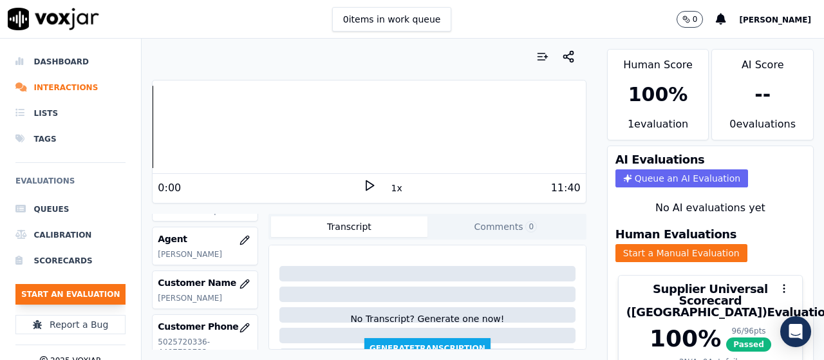
click at [93, 297] on button "Start an Evaluation" at bounding box center [70, 294] width 110 height 21
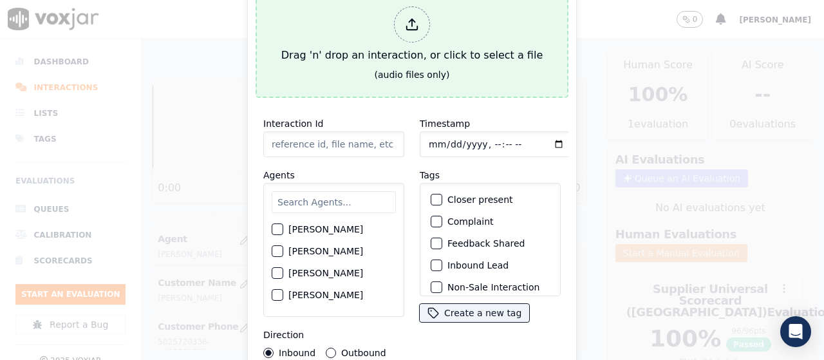
click at [459, 60] on div "Drag 'n' drop an interaction, or click to select a file" at bounding box center [412, 34] width 272 height 67
type input "20250812-122145_6148784494-all.mp3"
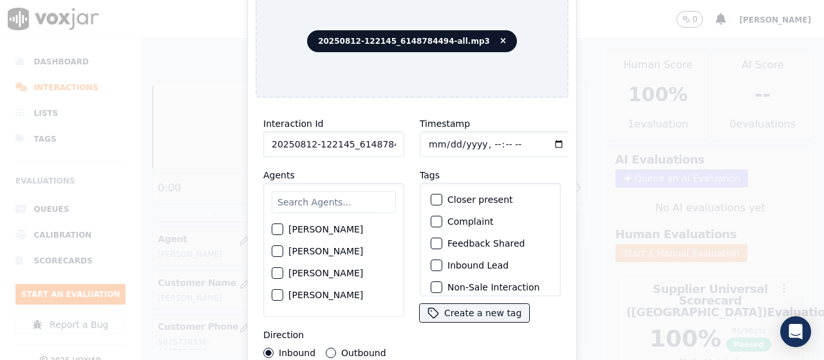
click at [319, 204] on input "text" at bounding box center [334, 202] width 124 height 22
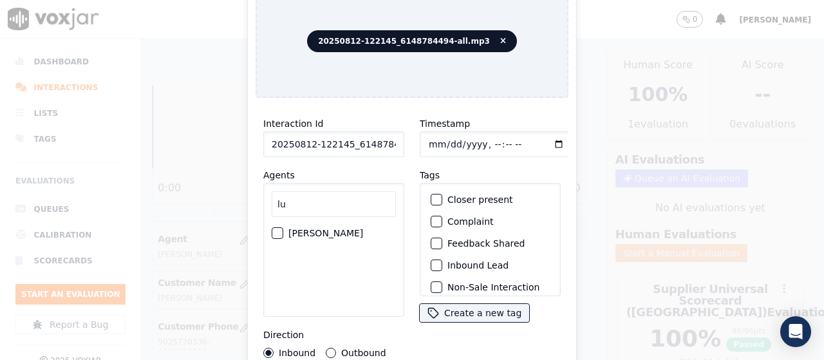
type input "lu"
click at [294, 229] on label "[PERSON_NAME]" at bounding box center [326, 233] width 75 height 9
click at [283, 227] on button "[PERSON_NAME]" at bounding box center [278, 233] width 12 height 12
click at [429, 136] on input "Timestamp" at bounding box center [496, 144] width 153 height 26
type input "[DATE]T14:48"
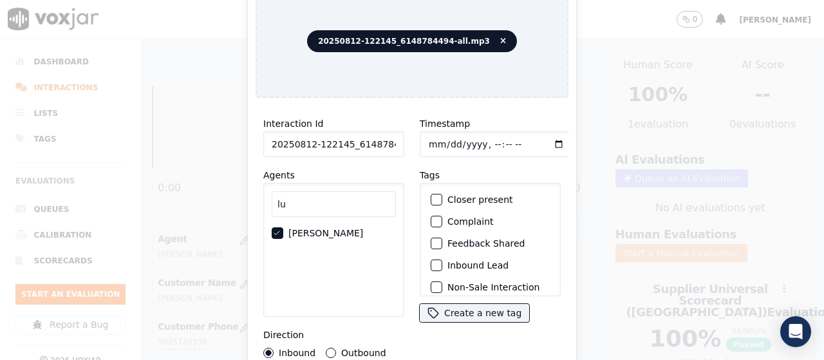
scroll to position [122, 0]
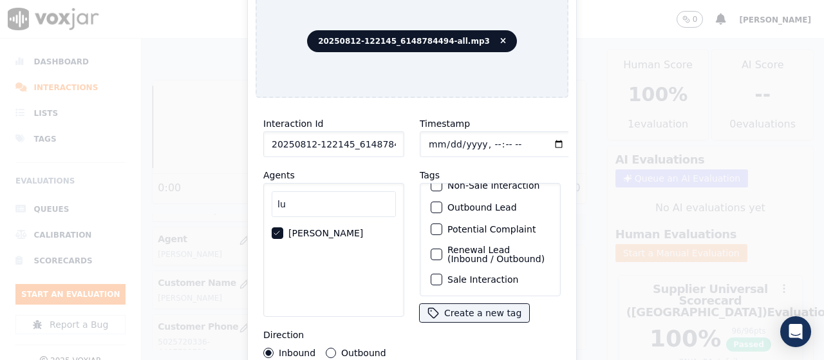
click at [479, 275] on label "Sale Interaction" at bounding box center [483, 279] width 71 height 9
click at [443, 274] on button "Sale Interaction" at bounding box center [437, 280] width 12 height 12
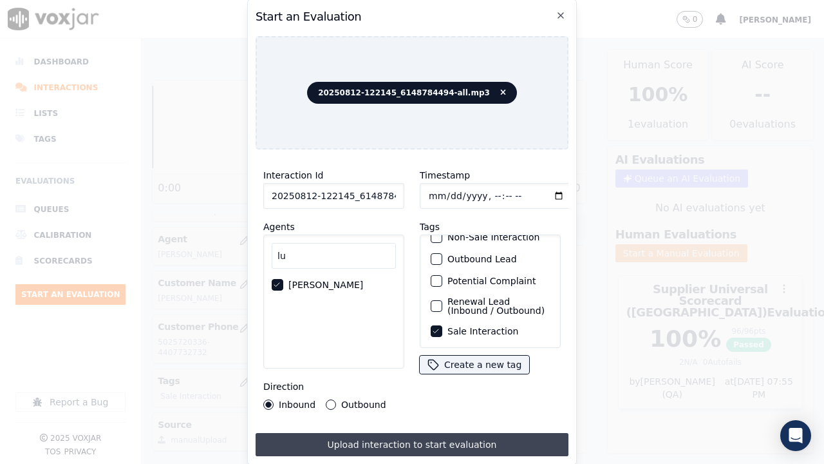
click at [452, 359] on button "Upload interaction to start evaluation" at bounding box center [412, 444] width 313 height 23
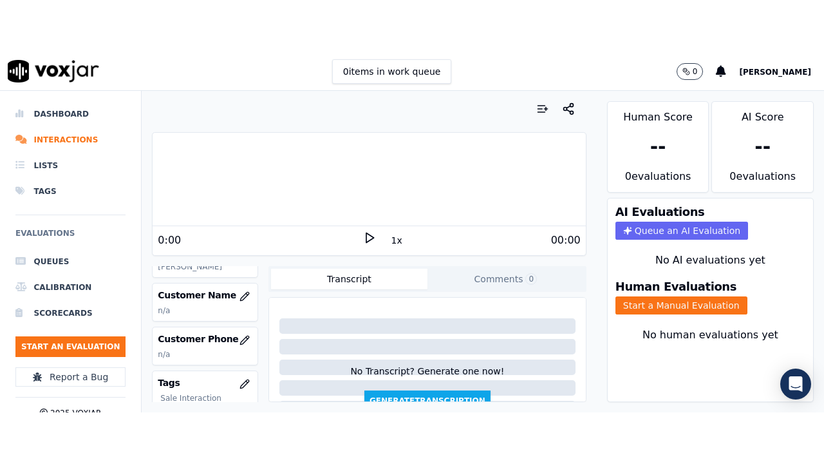
scroll to position [193, 0]
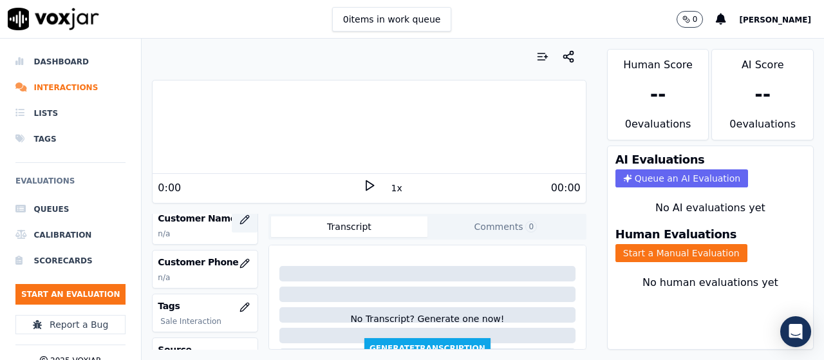
click at [240, 219] on icon "button" at bounding box center [245, 219] width 10 height 10
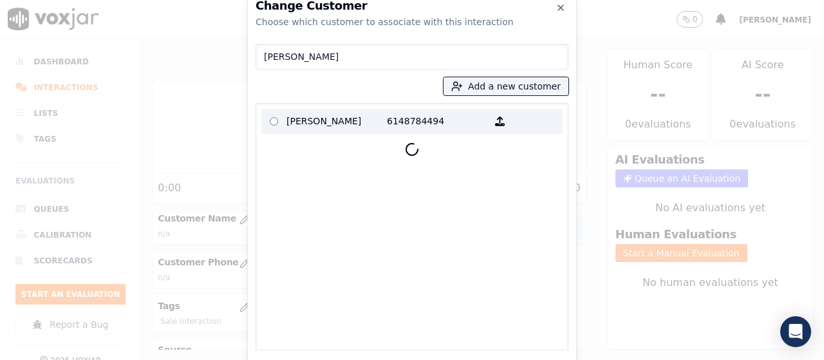
type input "[PERSON_NAME]"
click at [319, 117] on p "[PERSON_NAME]" at bounding box center [337, 121] width 100 height 20
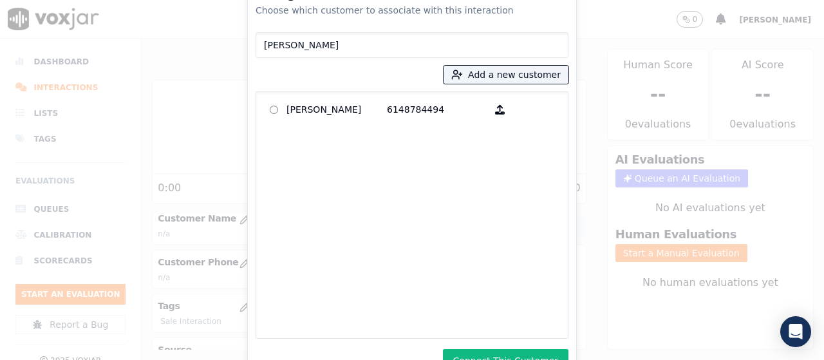
click at [519, 354] on button "Connect This Customer" at bounding box center [506, 360] width 126 height 23
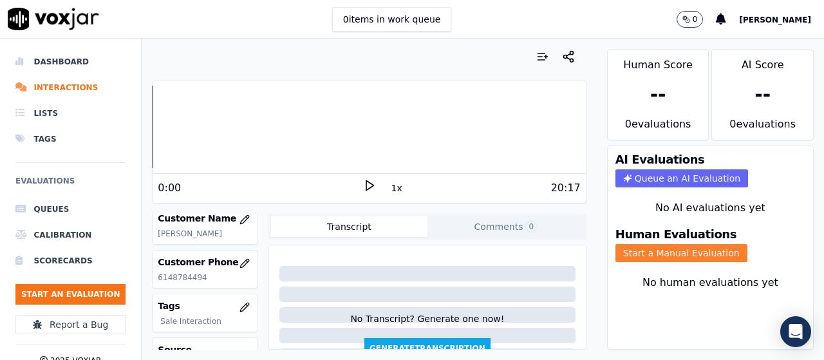
click at [631, 249] on button "Start a Manual Evaluation" at bounding box center [682, 253] width 132 height 18
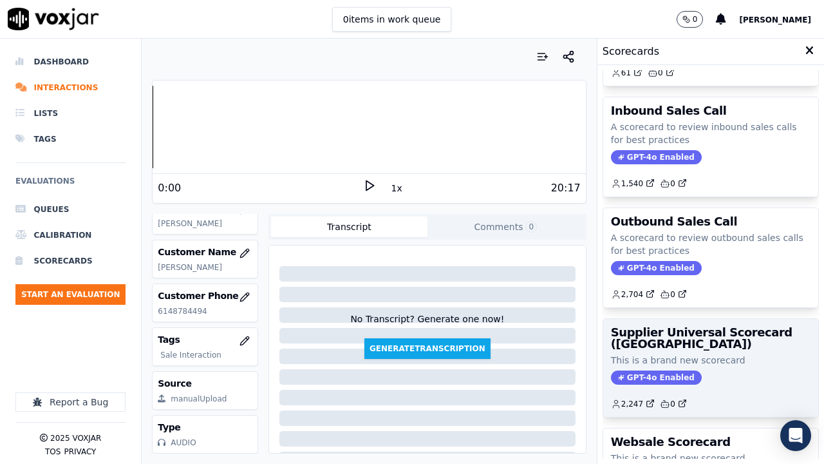
scroll to position [213, 0]
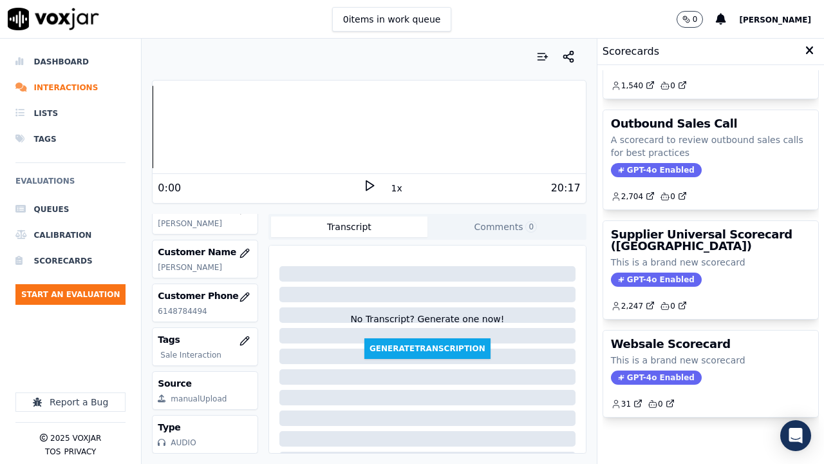
drag, startPoint x: 672, startPoint y: 229, endPoint x: 672, endPoint y: 237, distance: 7.7
click at [672, 256] on p "This is a brand new scorecard" at bounding box center [711, 262] width 200 height 13
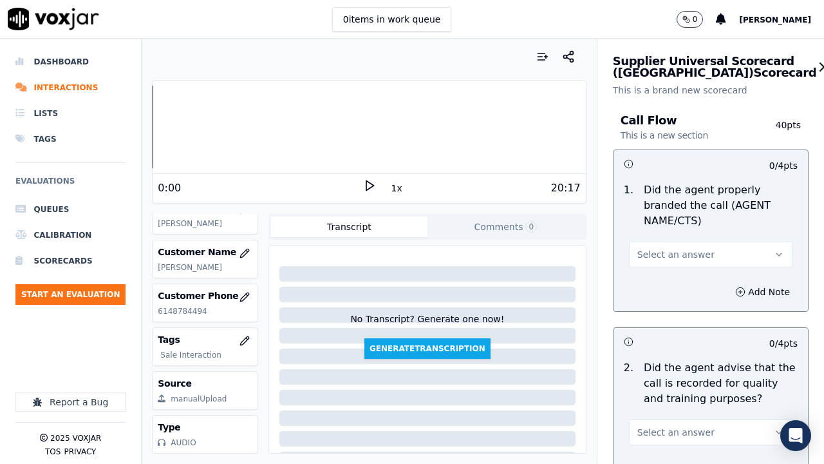
click at [673, 252] on span "Select an answer" at bounding box center [676, 254] width 77 height 13
click at [674, 280] on div "Yes" at bounding box center [687, 283] width 139 height 21
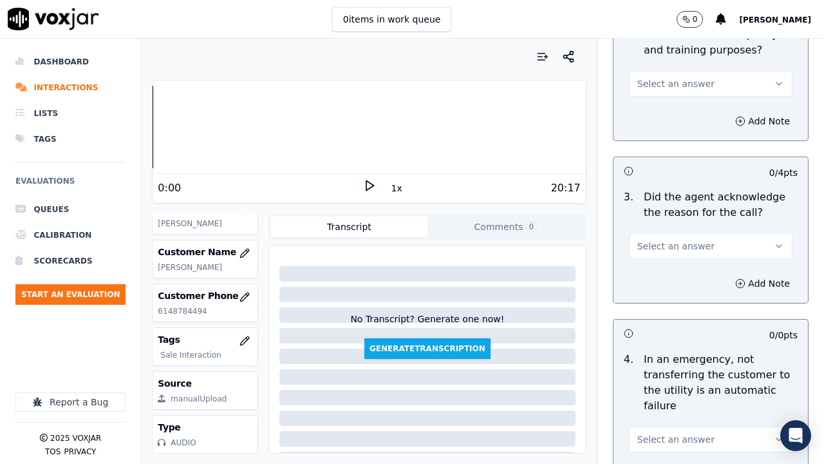
scroll to position [386, 0]
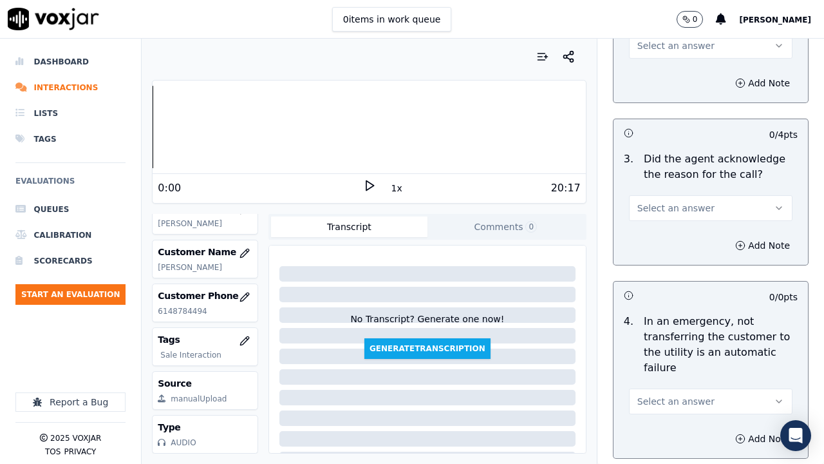
click at [651, 46] on span "Select an answer" at bounding box center [676, 45] width 77 height 13
click at [662, 77] on div "Yes" at bounding box center [687, 74] width 139 height 21
click at [659, 205] on span "Select an answer" at bounding box center [676, 208] width 77 height 13
click at [672, 240] on div "Yes" at bounding box center [687, 237] width 139 height 21
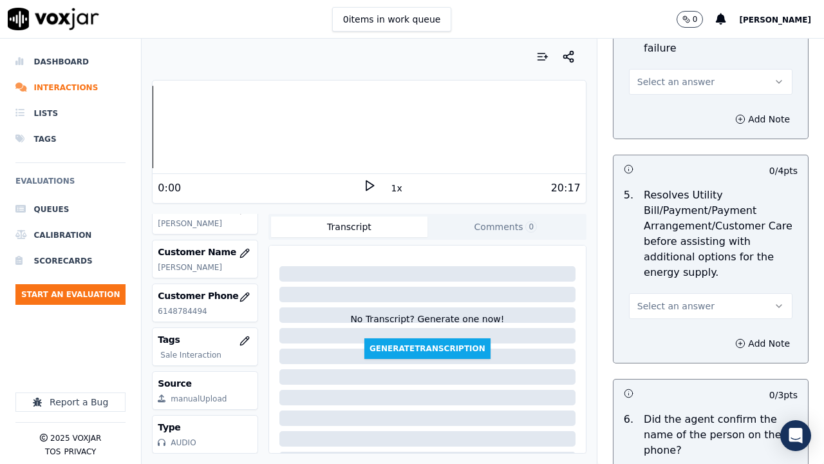
scroll to position [709, 0]
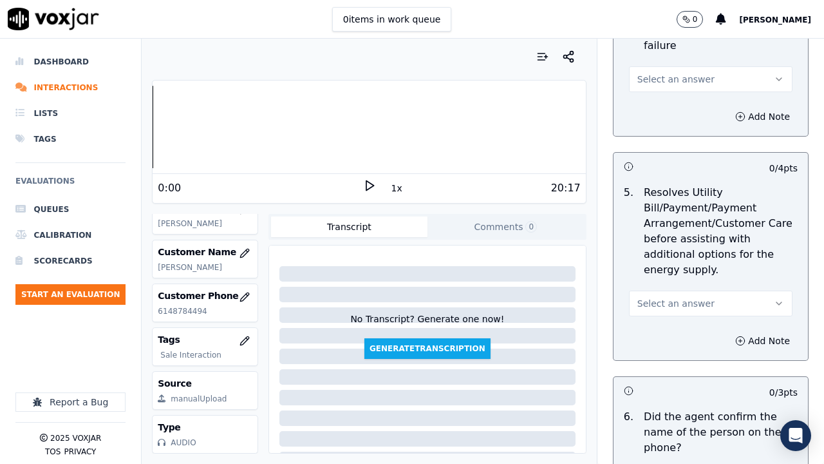
click at [661, 84] on span "Select an answer" at bounding box center [676, 79] width 77 height 13
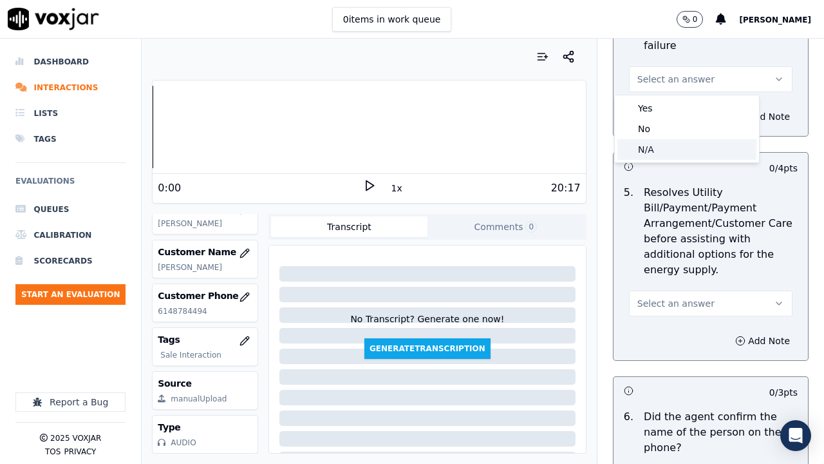
click at [673, 149] on div "N/A" at bounding box center [687, 149] width 139 height 21
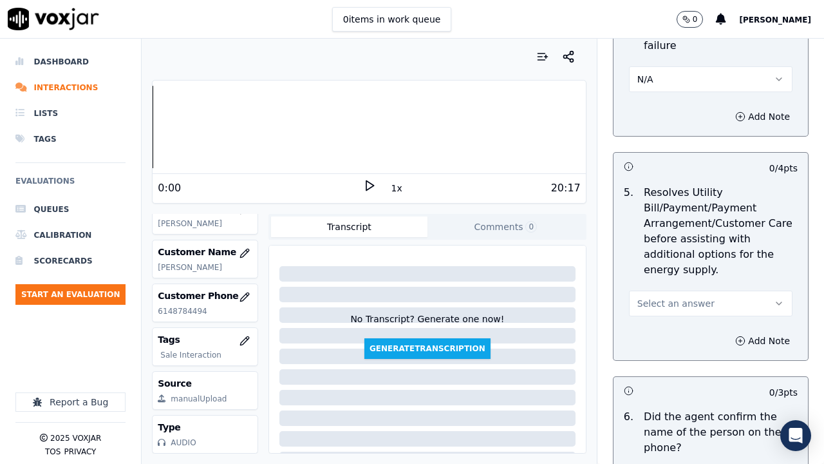
drag, startPoint x: 680, startPoint y: 296, endPoint x: 677, endPoint y: 312, distance: 16.9
click at [680, 296] on button "Select an answer" at bounding box center [711, 304] width 164 height 26
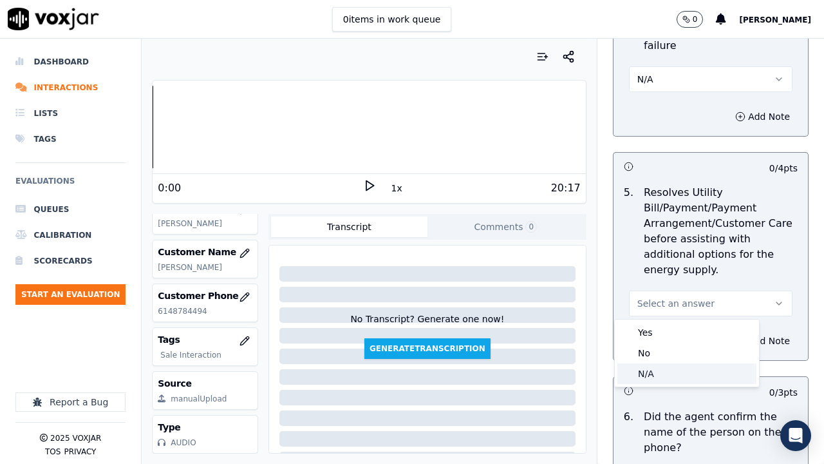
click at [667, 359] on div "N/A" at bounding box center [687, 373] width 139 height 21
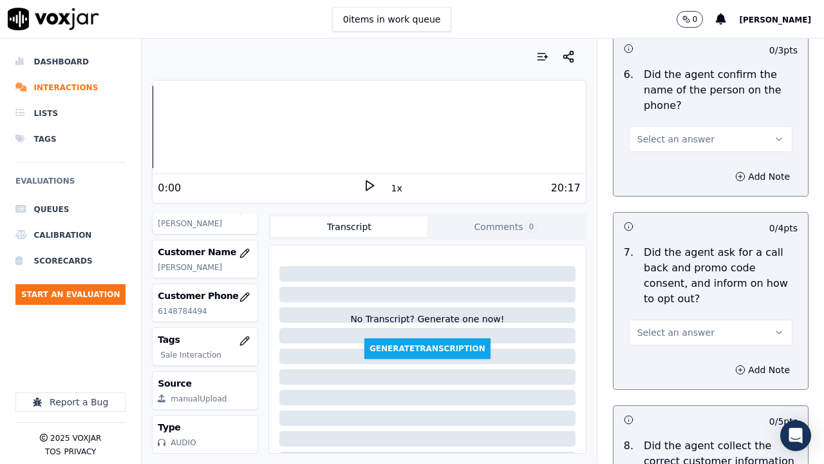
scroll to position [1095, 0]
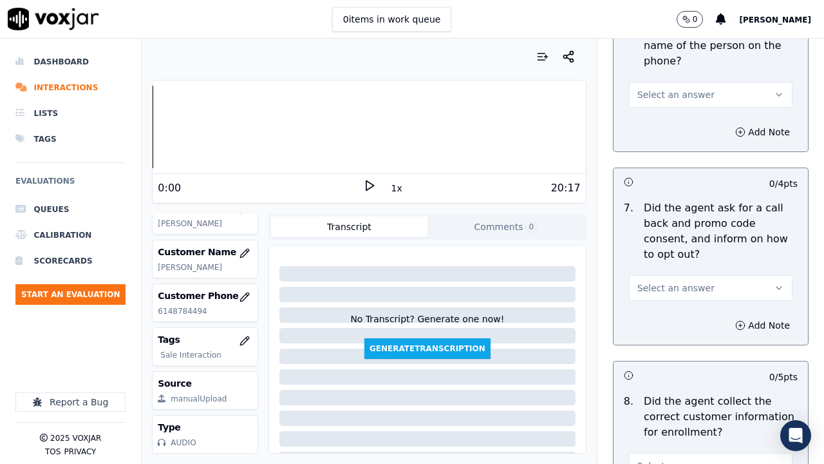
click at [654, 93] on span "Select an answer" at bounding box center [676, 94] width 77 height 13
click at [667, 125] on div "Yes" at bounding box center [687, 123] width 139 height 21
drag, startPoint x: 691, startPoint y: 287, endPoint x: 683, endPoint y: 298, distance: 13.4
click at [691, 287] on button "Select an answer" at bounding box center [711, 288] width 164 height 26
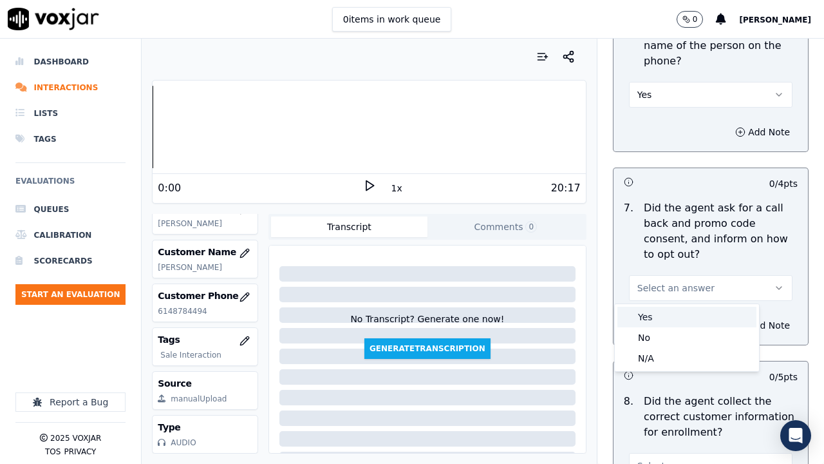
click at [656, 314] on div "Yes" at bounding box center [687, 317] width 139 height 21
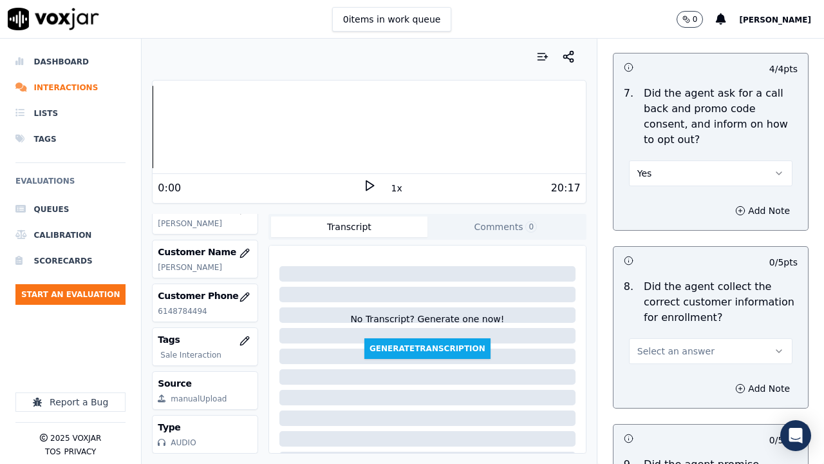
scroll to position [1546, 0]
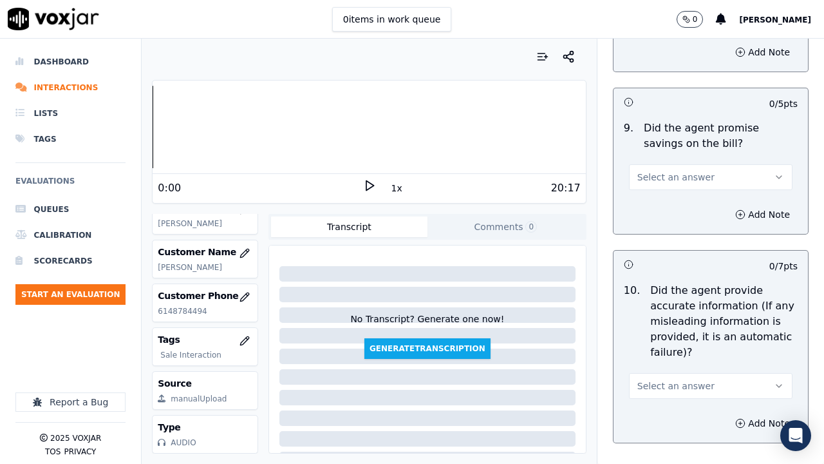
click at [663, 166] on button "Select an answer" at bounding box center [711, 177] width 164 height 26
click at [663, 209] on div "Yes" at bounding box center [687, 206] width 139 height 21
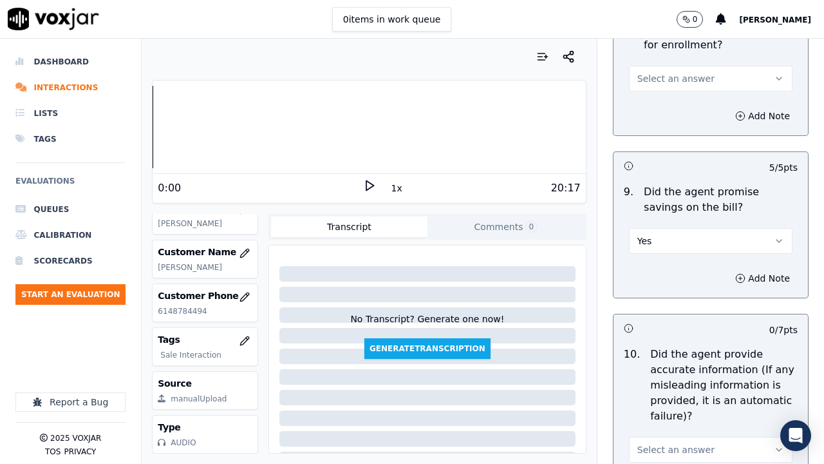
scroll to position [1417, 0]
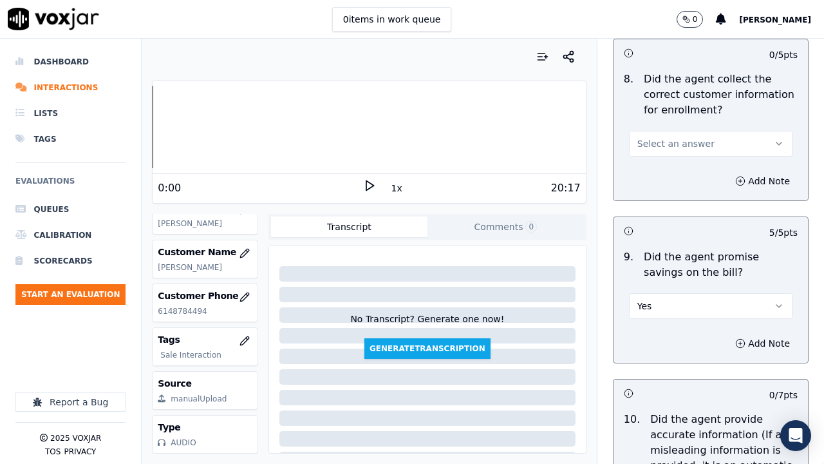
click at [683, 146] on span "Select an answer" at bounding box center [676, 143] width 77 height 13
click at [678, 172] on div "Yes" at bounding box center [687, 172] width 139 height 21
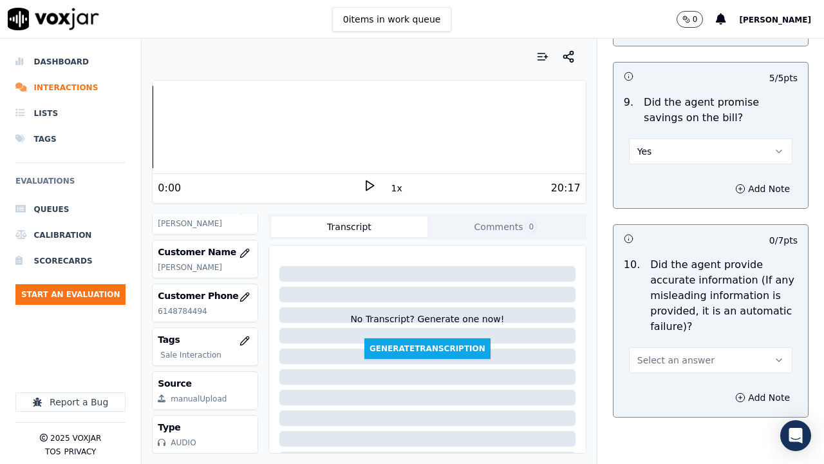
scroll to position [1739, 0]
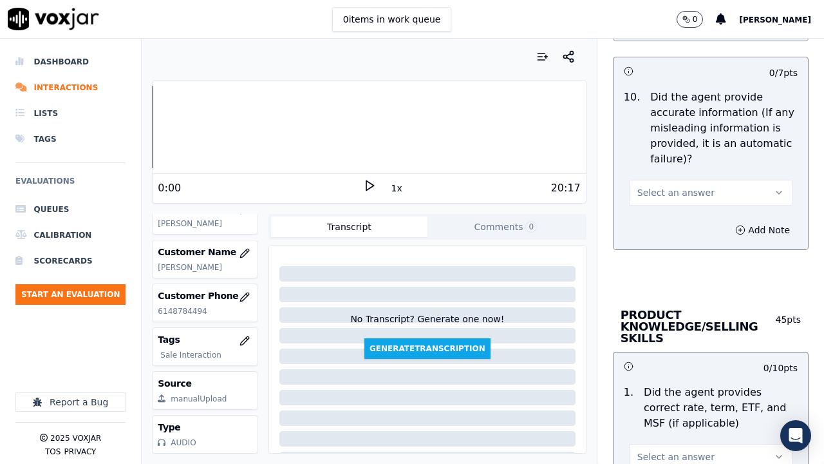
click at [663, 195] on span "Select an answer" at bounding box center [676, 192] width 77 height 13
click at [669, 222] on div "Yes" at bounding box center [687, 221] width 139 height 21
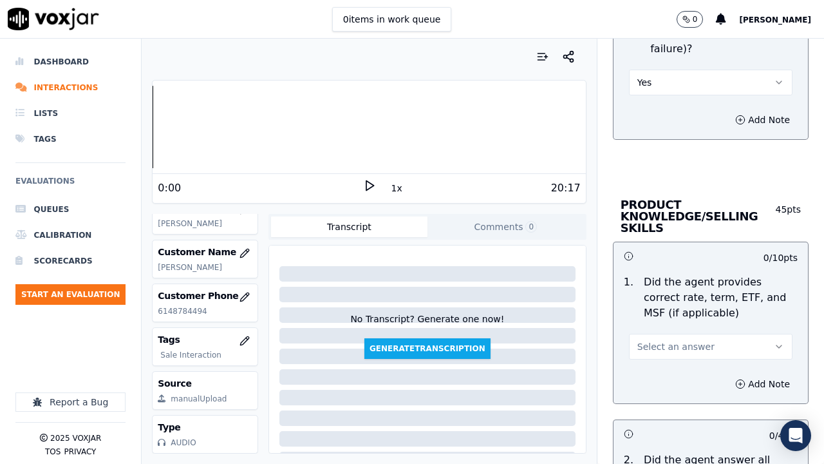
scroll to position [2061, 0]
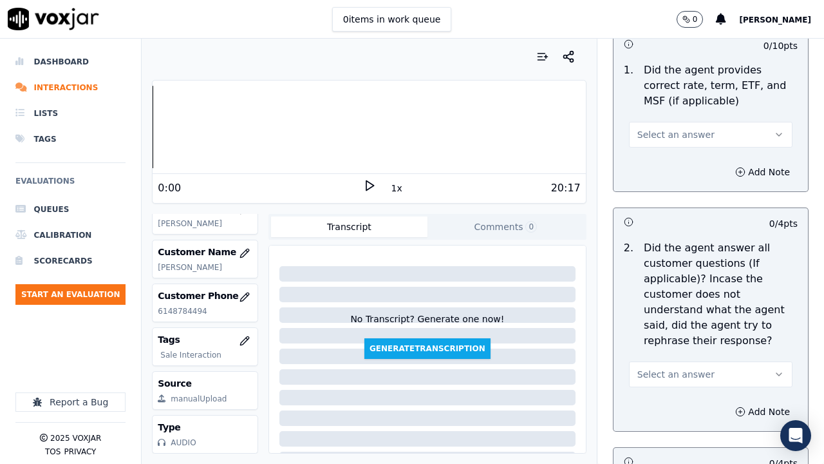
click at [659, 141] on button "Select an answer" at bounding box center [711, 135] width 164 height 26
click at [663, 164] on div "Yes" at bounding box center [687, 163] width 139 height 21
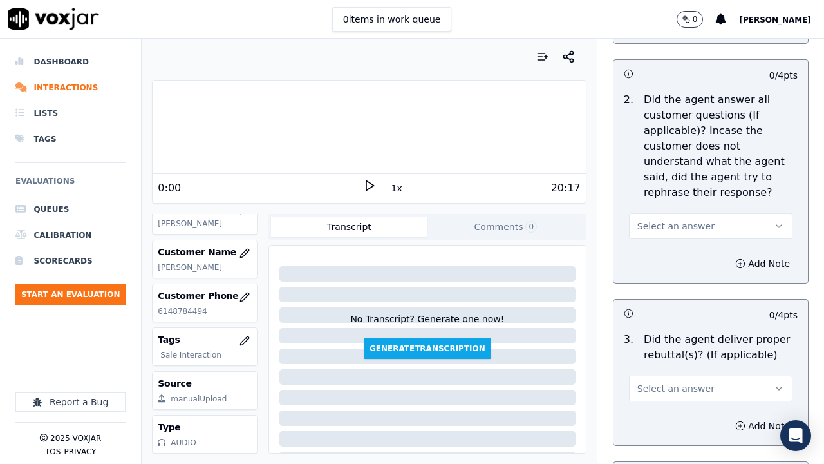
scroll to position [2319, 0]
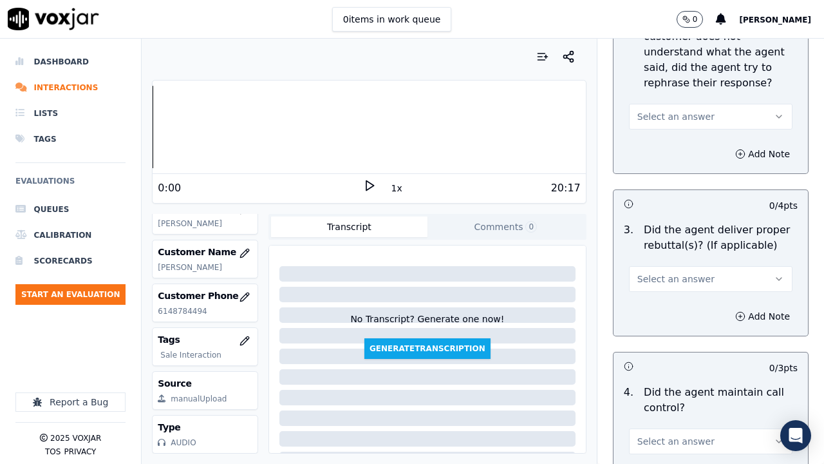
click at [642, 124] on button "Select an answer" at bounding box center [711, 117] width 164 height 26
click at [658, 153] on div "Yes" at bounding box center [687, 145] width 139 height 21
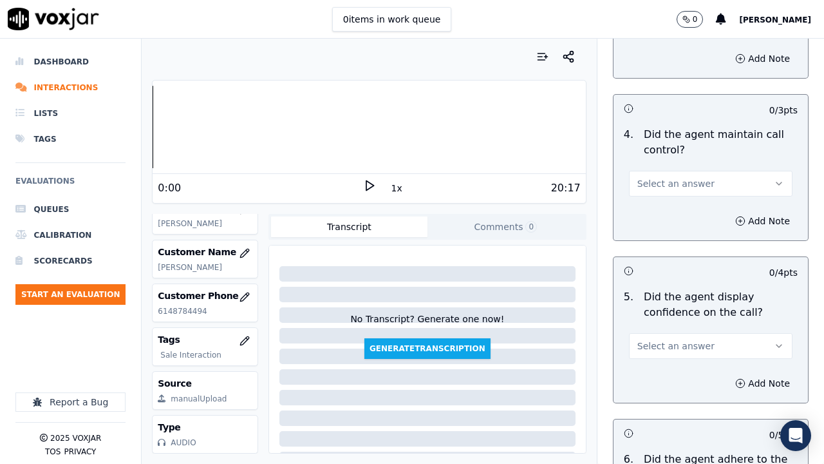
scroll to position [2512, 0]
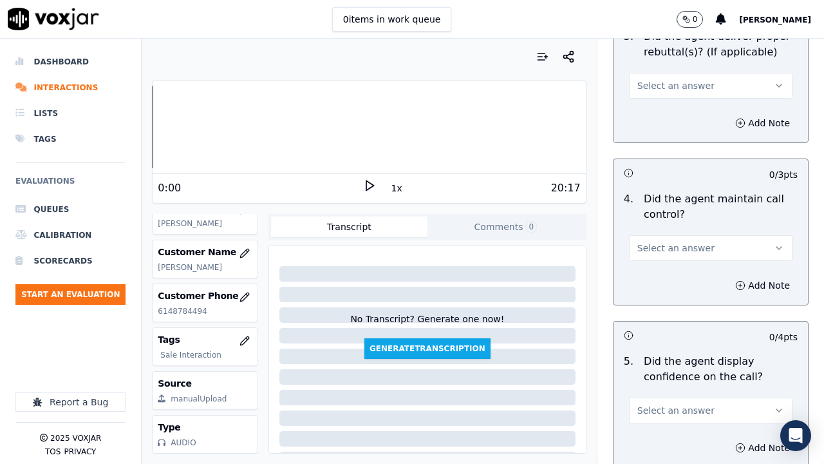
click at [656, 88] on span "Select an answer" at bounding box center [676, 85] width 77 height 13
click at [663, 115] on div "Yes" at bounding box center [687, 114] width 139 height 21
click at [671, 250] on span "Select an answer" at bounding box center [676, 248] width 77 height 13
click at [660, 276] on div "Yes" at bounding box center [687, 277] width 139 height 21
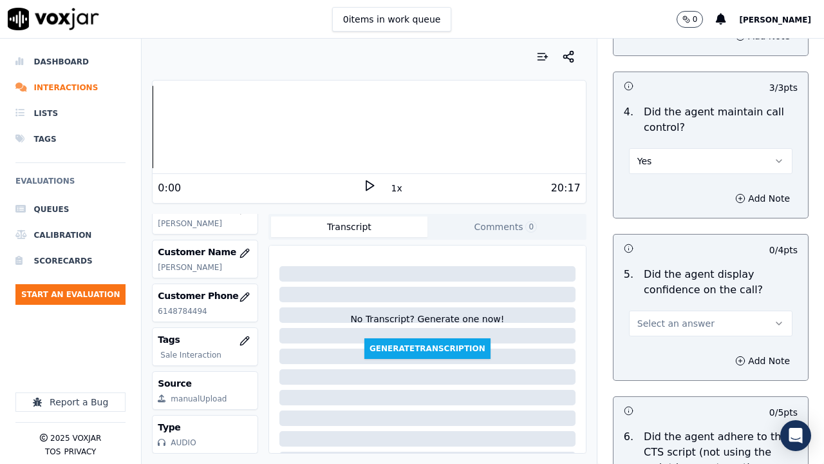
scroll to position [2770, 0]
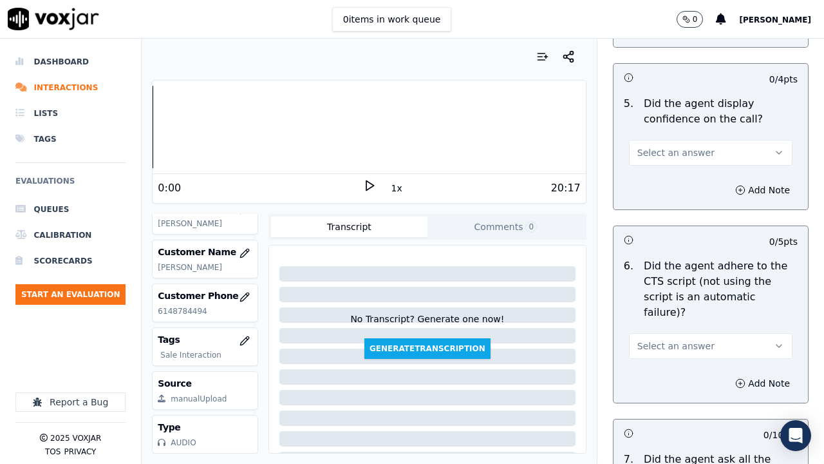
click at [659, 159] on button "Select an answer" at bounding box center [711, 153] width 164 height 26
click at [664, 184] on div "Yes" at bounding box center [687, 181] width 139 height 21
click at [662, 339] on span "Select an answer" at bounding box center [676, 345] width 77 height 13
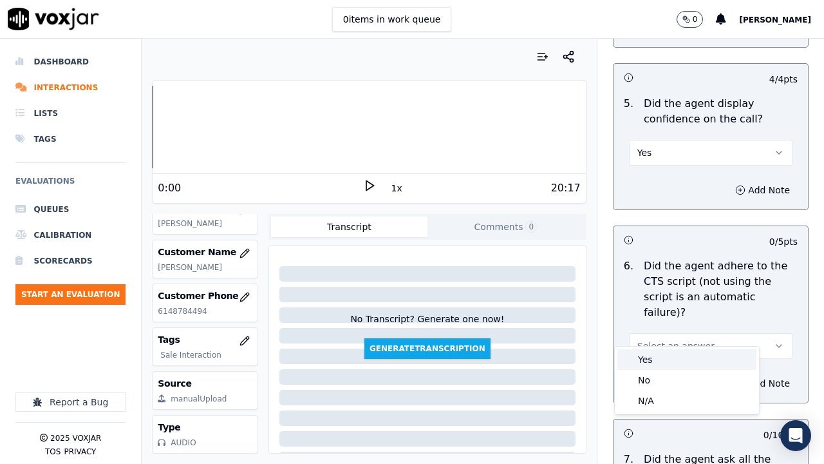
click at [657, 356] on div "Yes" at bounding box center [687, 359] width 139 height 21
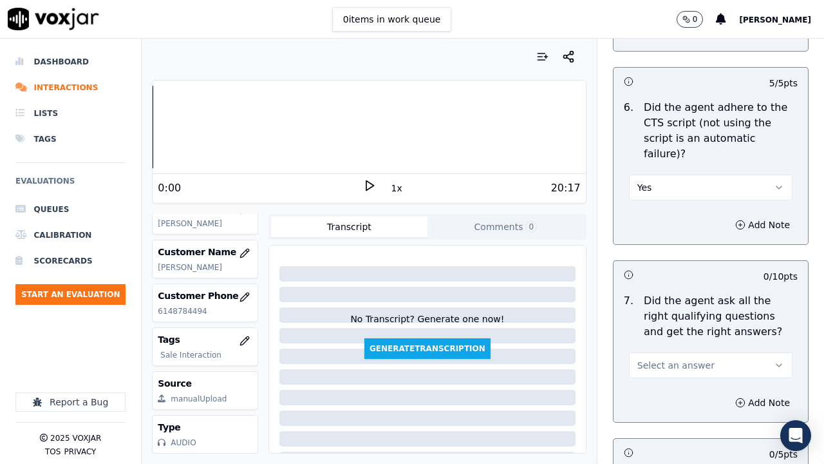
scroll to position [3156, 0]
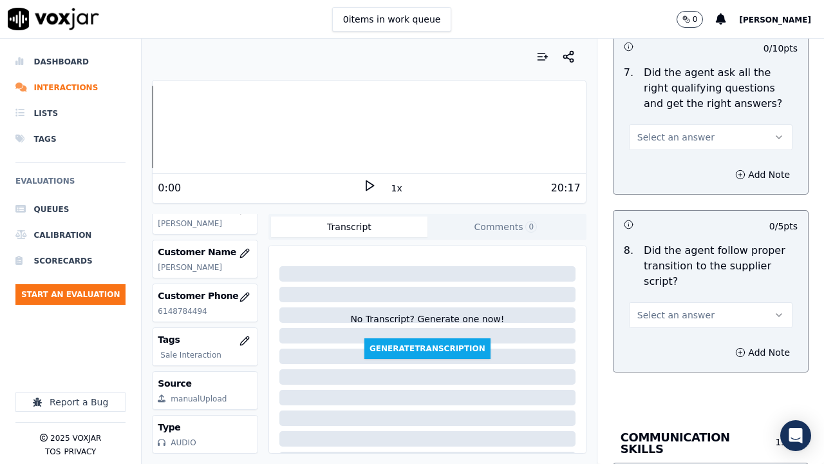
click at [654, 131] on span "Select an answer" at bounding box center [676, 137] width 77 height 13
drag, startPoint x: 671, startPoint y: 152, endPoint x: 676, endPoint y: 184, distance: 32.6
click at [671, 153] on div "Yes" at bounding box center [687, 150] width 139 height 21
click at [667, 309] on span "Select an answer" at bounding box center [676, 315] width 77 height 13
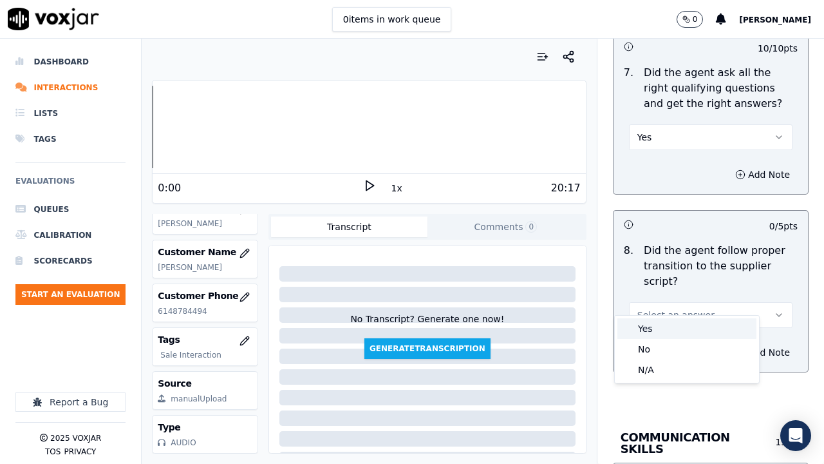
click at [660, 328] on div "Yes" at bounding box center [687, 328] width 139 height 21
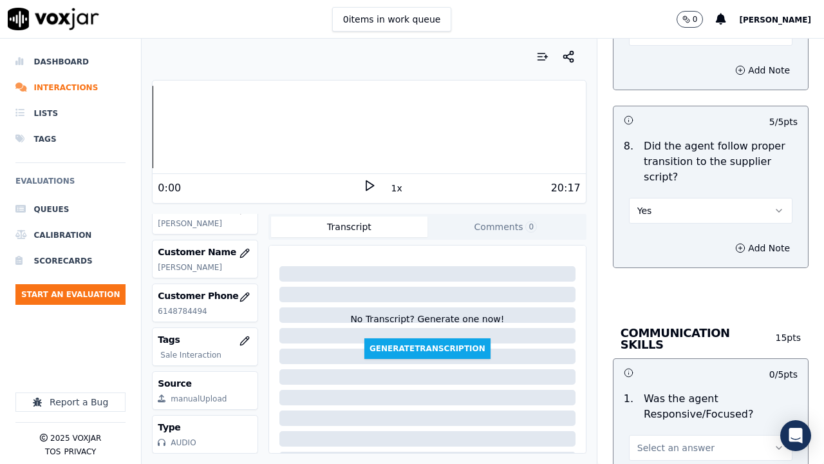
scroll to position [3414, 0]
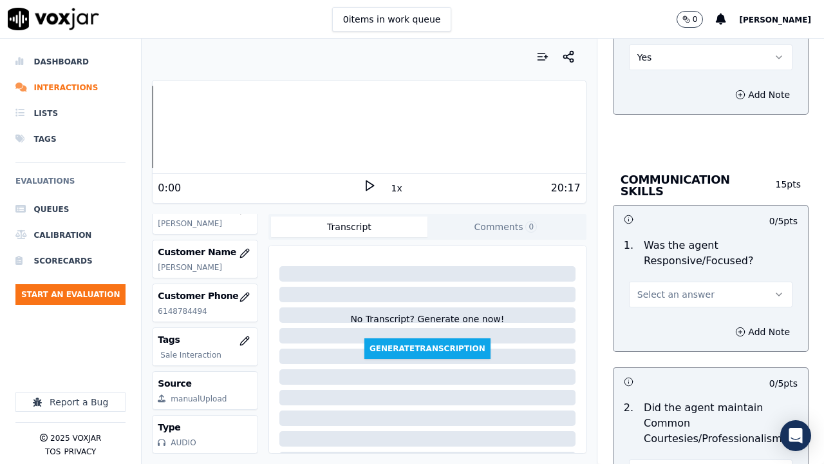
click at [665, 288] on span "Select an answer" at bounding box center [676, 294] width 77 height 13
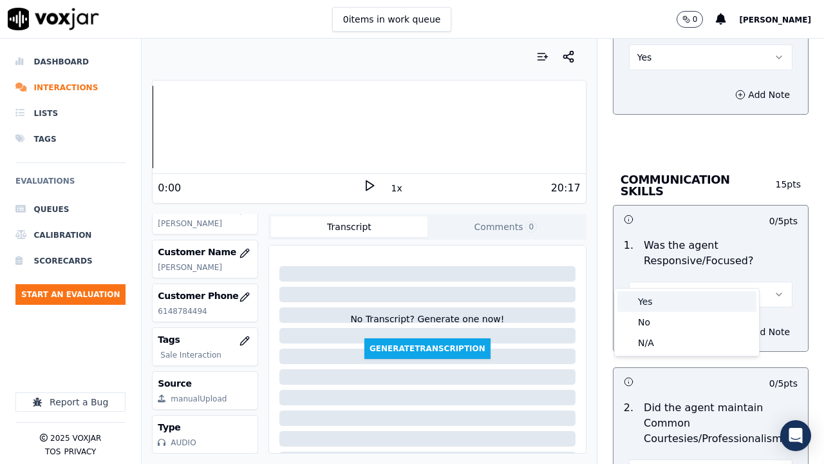
click at [666, 297] on div "Yes" at bounding box center [687, 301] width 139 height 21
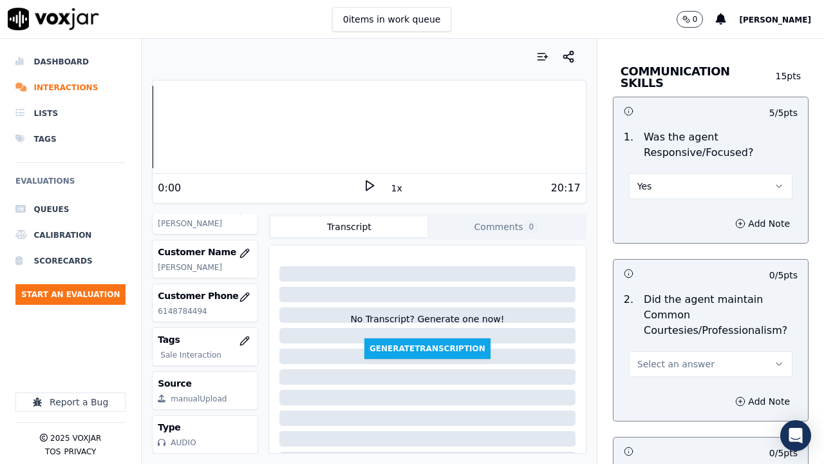
scroll to position [3672, 0]
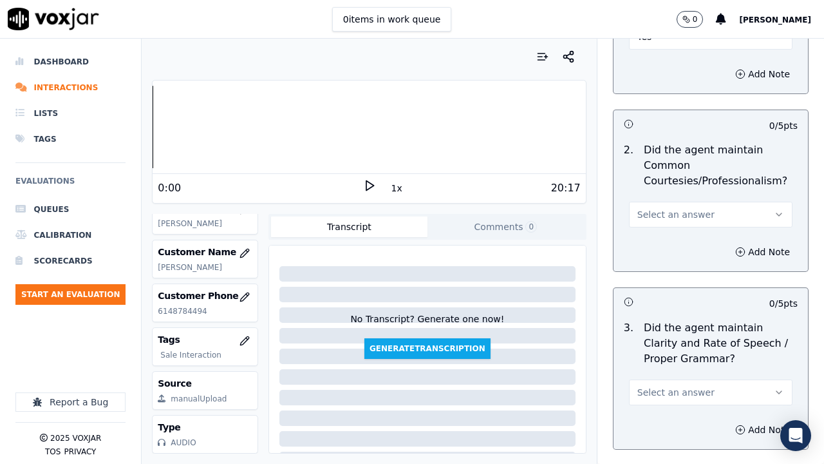
click at [664, 208] on span "Select an answer" at bounding box center [676, 214] width 77 height 13
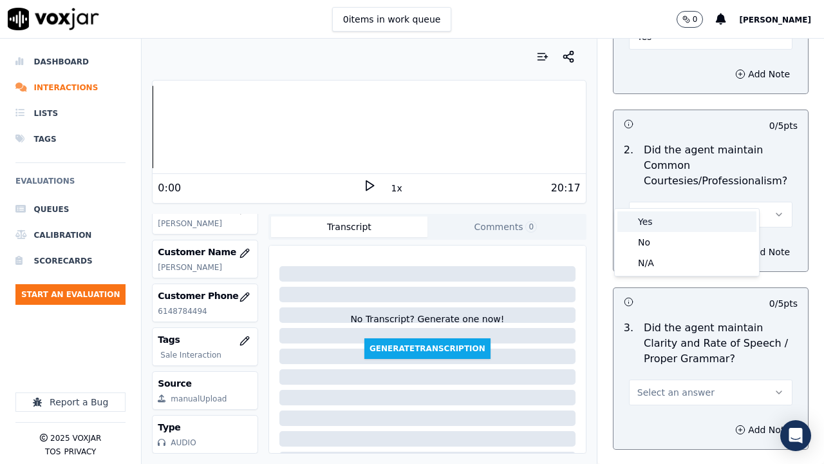
drag, startPoint x: 658, startPoint y: 218, endPoint x: 669, endPoint y: 260, distance: 43.9
click at [658, 220] on div "Yes" at bounding box center [687, 221] width 139 height 21
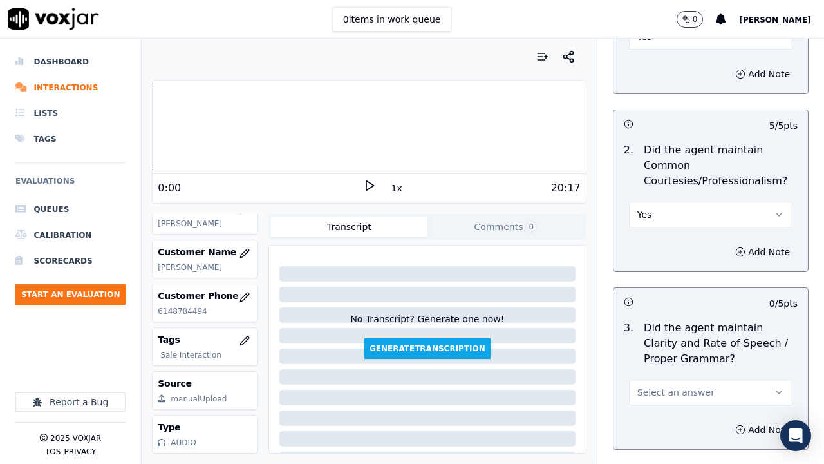
drag, startPoint x: 664, startPoint y: 373, endPoint x: 662, endPoint y: 380, distance: 7.3
click at [662, 359] on button "Select an answer" at bounding box center [711, 392] width 164 height 26
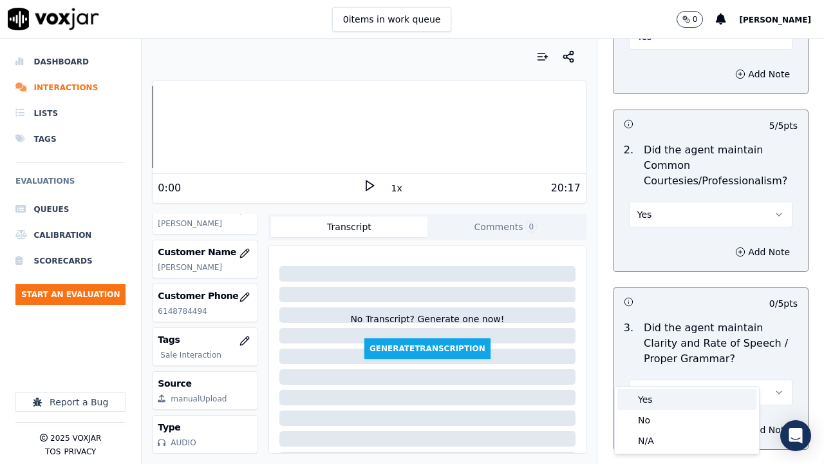
click at [645, 359] on div "Yes" at bounding box center [687, 399] width 139 height 21
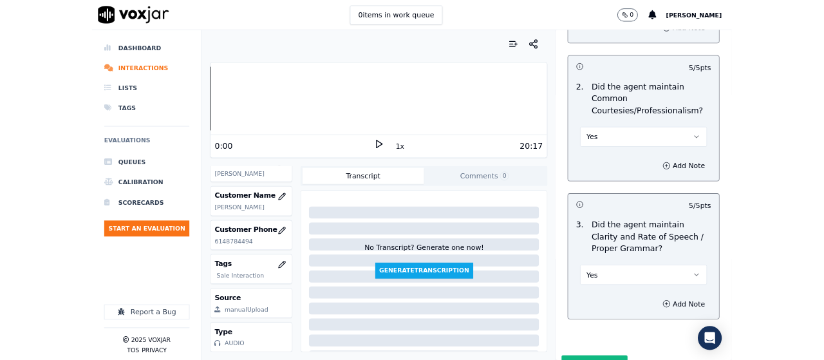
scroll to position [3746, 0]
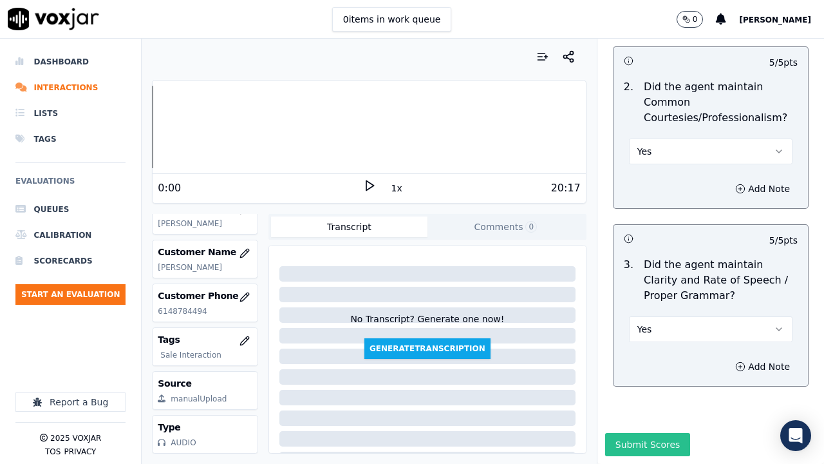
click at [643, 359] on button "Submit Scores" at bounding box center [648, 444] width 86 height 23
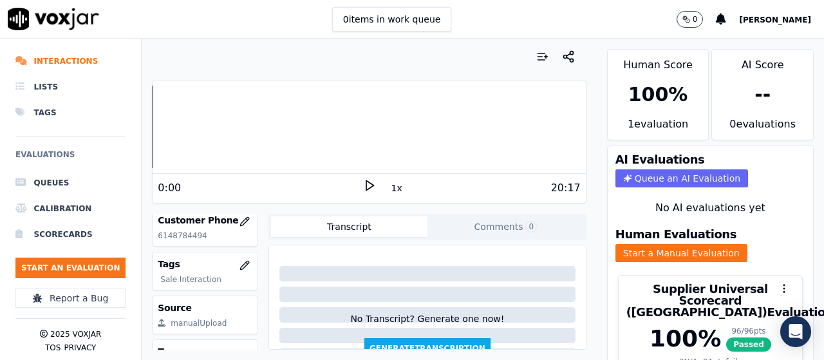
scroll to position [258, 0]
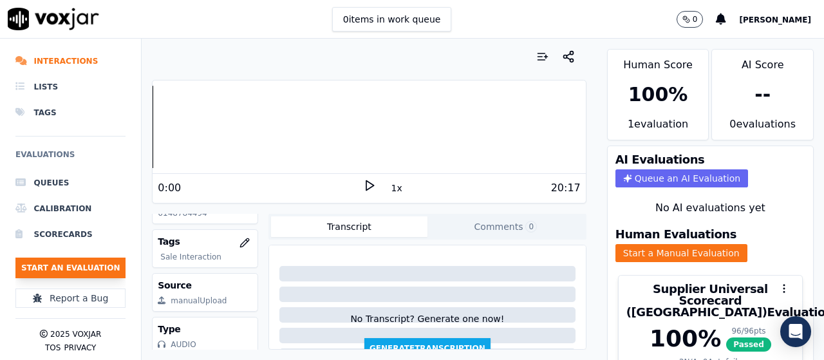
click at [82, 258] on button "Start an Evaluation" at bounding box center [70, 268] width 110 height 21
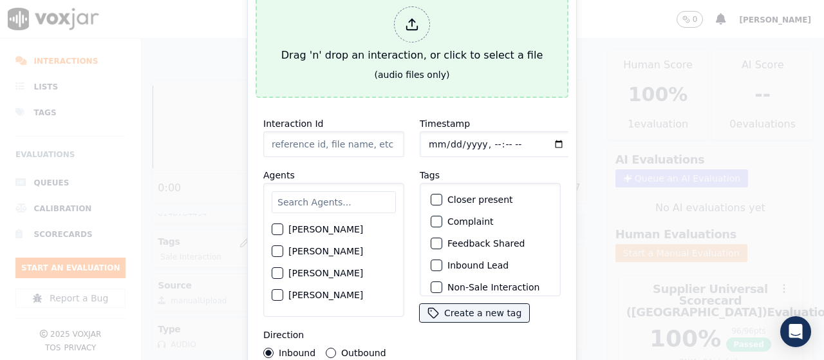
click at [357, 37] on div "Drag 'n' drop an interaction, or click to select a file" at bounding box center [412, 34] width 272 height 67
type input "20250812-133914_7402257262-all.mp3"
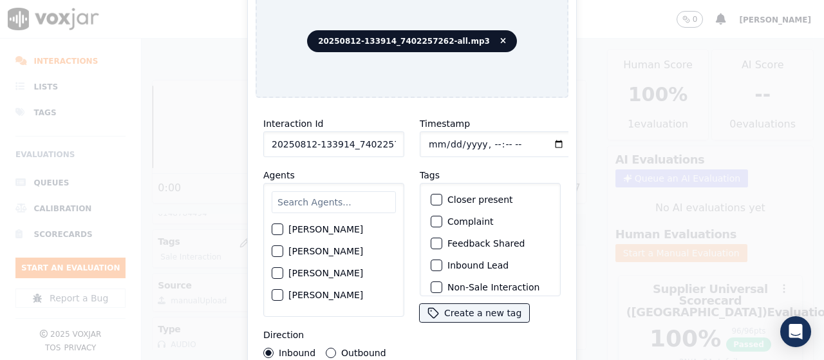
click at [329, 204] on input "text" at bounding box center [334, 202] width 124 height 22
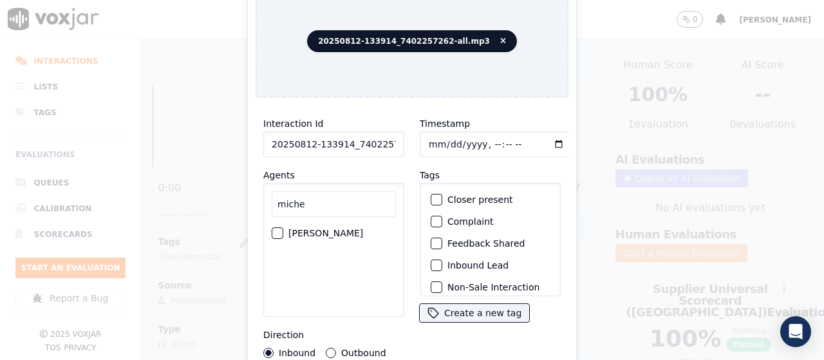
type input "miche"
click at [350, 229] on label "[PERSON_NAME]" at bounding box center [326, 233] width 75 height 9
click at [283, 227] on button "[PERSON_NAME]" at bounding box center [278, 233] width 12 height 12
click at [349, 348] on label "Outbound" at bounding box center [363, 352] width 44 height 9
click at [336, 348] on button "Outbound" at bounding box center [331, 353] width 10 height 10
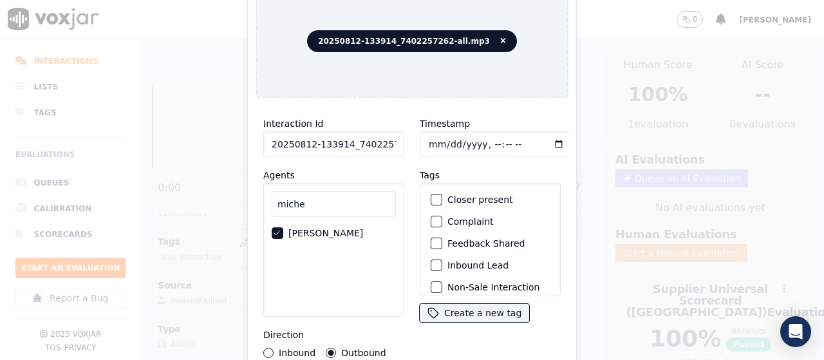
click at [278, 348] on div "Inbound" at bounding box center [289, 353] width 52 height 10
click at [270, 348] on button "Inbound" at bounding box center [268, 353] width 10 height 10
click at [432, 134] on input "Timestamp" at bounding box center [496, 144] width 153 height 26
type input "[DATE]T15:07"
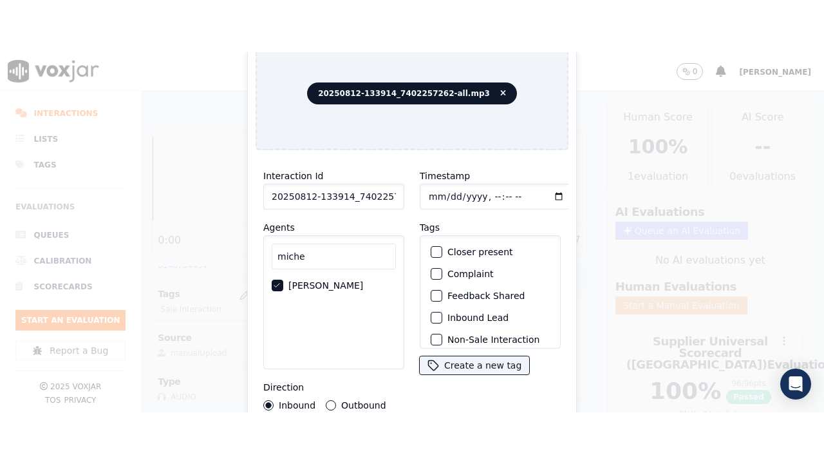
scroll to position [122, 0]
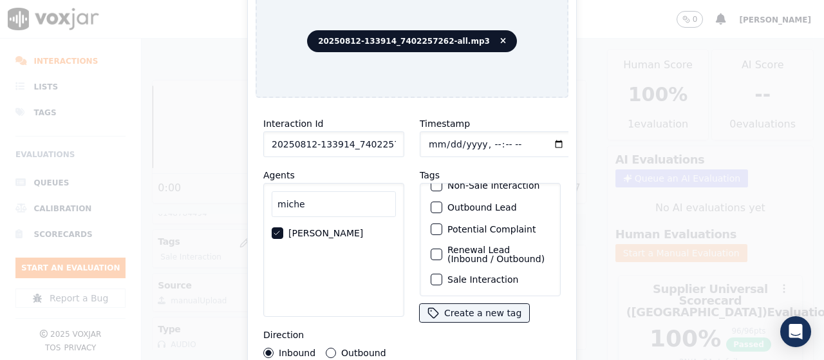
click at [487, 275] on label "Sale Interaction" at bounding box center [483, 279] width 71 height 9
click at [443, 274] on button "Sale Interaction" at bounding box center [437, 280] width 12 height 12
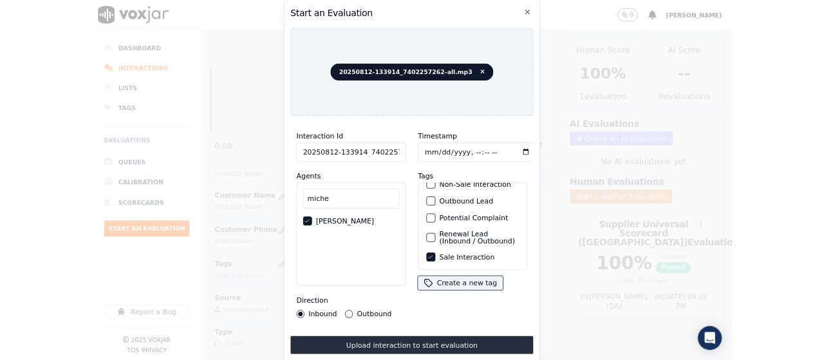
scroll to position [193, 0]
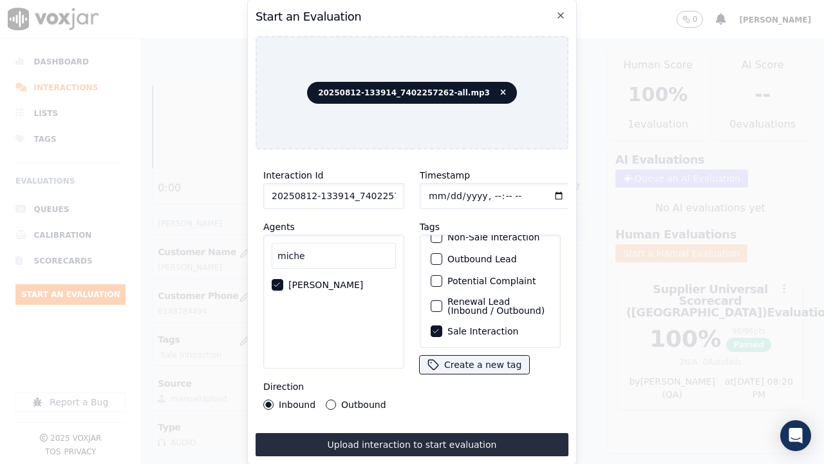
drag, startPoint x: 455, startPoint y: 446, endPoint x: 441, endPoint y: 446, distance: 14.2
click at [455, 359] on button "Upload interaction to start evaluation" at bounding box center [412, 444] width 313 height 23
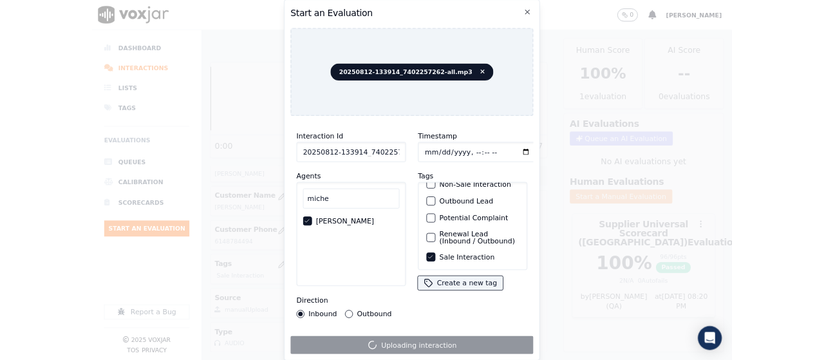
scroll to position [258, 0]
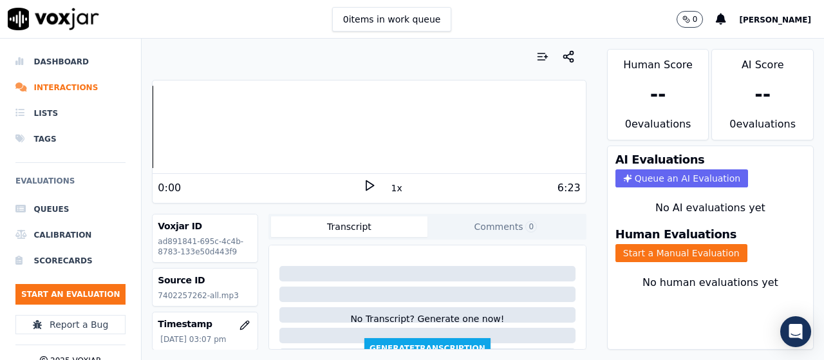
scroll to position [129, 0]
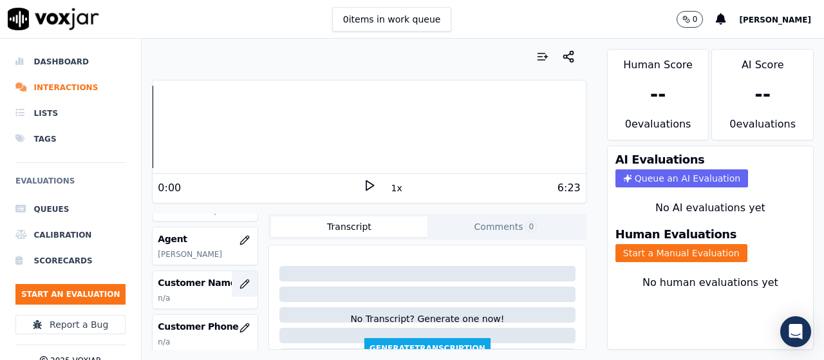
click at [240, 281] on icon "button" at bounding box center [245, 284] width 10 height 10
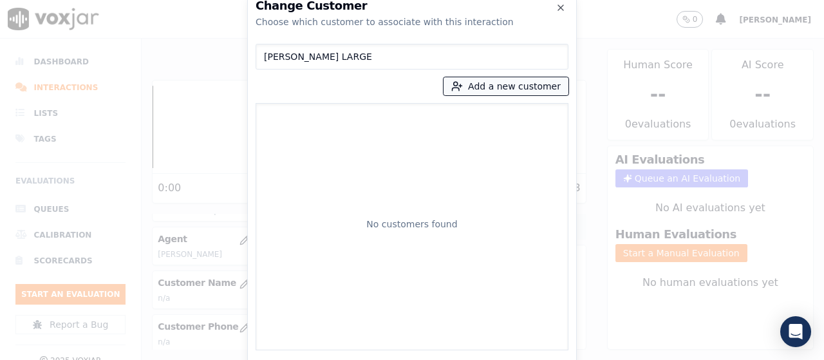
type input "[PERSON_NAME] LARGE"
click at [493, 86] on button "Add a new customer" at bounding box center [506, 86] width 125 height 18
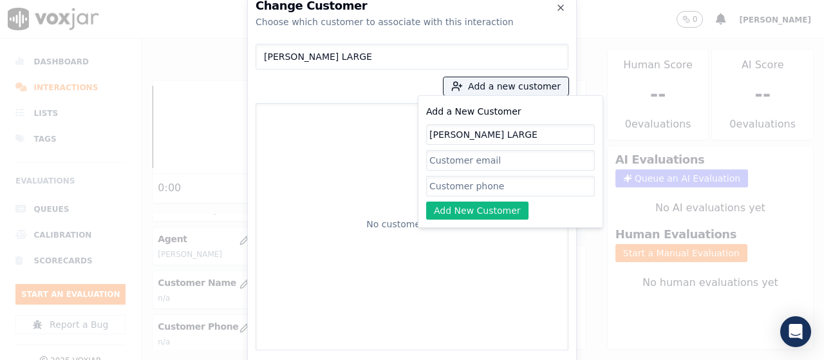
type input "[PERSON_NAME] LARGE"
click at [459, 181] on input "Add a New Customer" at bounding box center [510, 186] width 169 height 21
paste input "[PERSON_NAME] LARGE"
type input "[PERSON_NAME] LARGE"
click at [457, 207] on button "Add New Customer" at bounding box center [477, 211] width 102 height 18
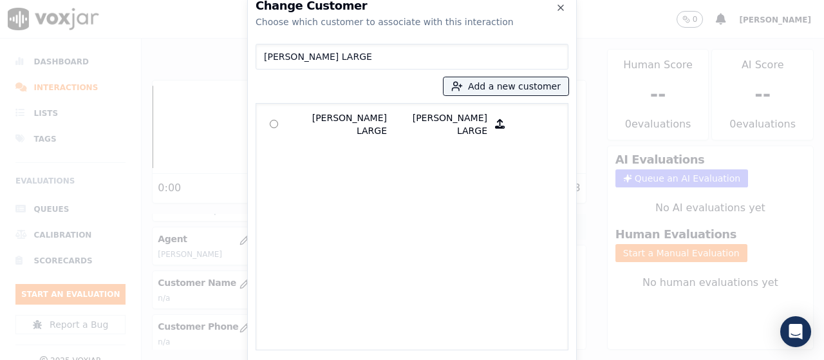
click at [320, 119] on p "[PERSON_NAME] LARGE" at bounding box center [337, 124] width 100 height 26
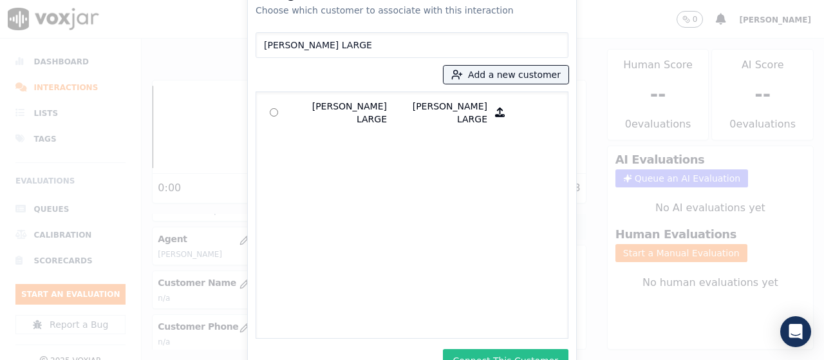
click at [540, 353] on button "Connect This Customer" at bounding box center [506, 360] width 126 height 23
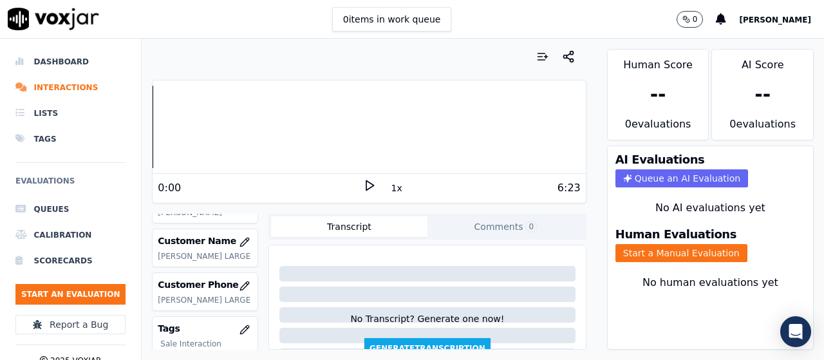
scroll to position [193, 0]
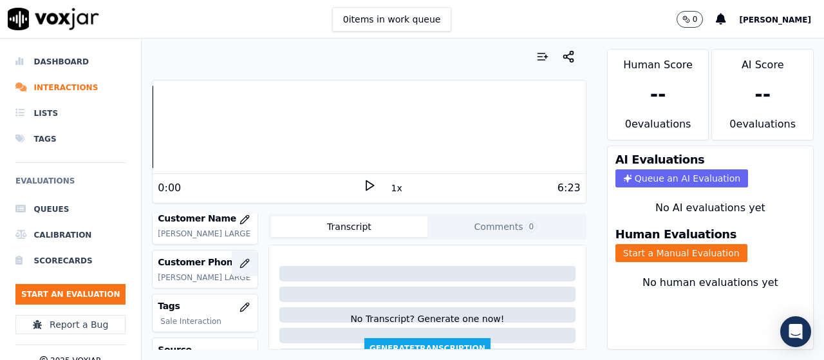
click at [240, 265] on icon "button" at bounding box center [245, 263] width 10 height 10
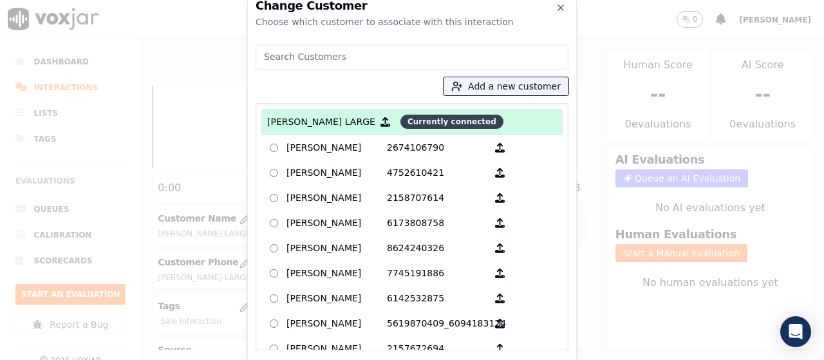
click at [401, 122] on span "Currently connected" at bounding box center [452, 122] width 103 height 14
click at [401, 121] on span "Currently connected" at bounding box center [452, 122] width 103 height 14
click at [381, 123] on icon "button" at bounding box center [386, 122] width 10 height 10
click at [381, 119] on icon "button" at bounding box center [386, 122] width 10 height 10
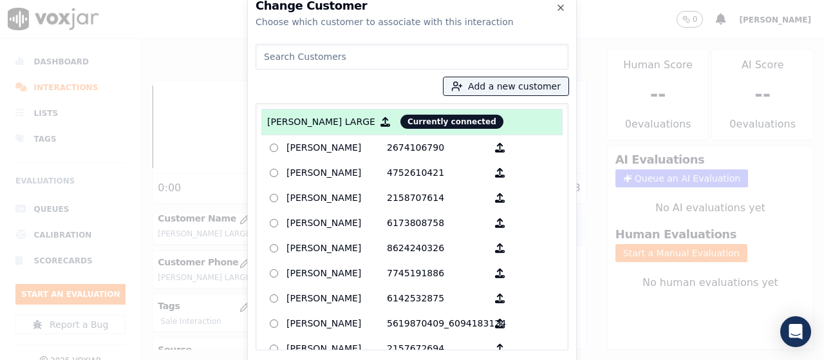
click at [310, 122] on p "[PERSON_NAME] LARGE" at bounding box center [321, 121] width 108 height 13
click at [313, 57] on input at bounding box center [412, 57] width 313 height 26
drag, startPoint x: 509, startPoint y: 85, endPoint x: 497, endPoint y: 93, distance: 13.9
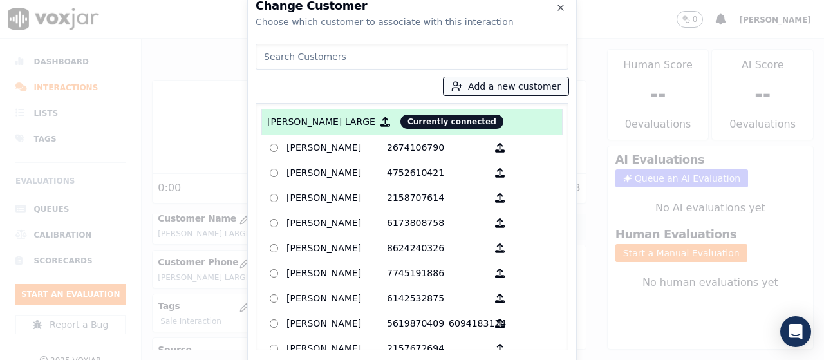
click at [508, 86] on button "Add a new customer" at bounding box center [506, 86] width 125 height 18
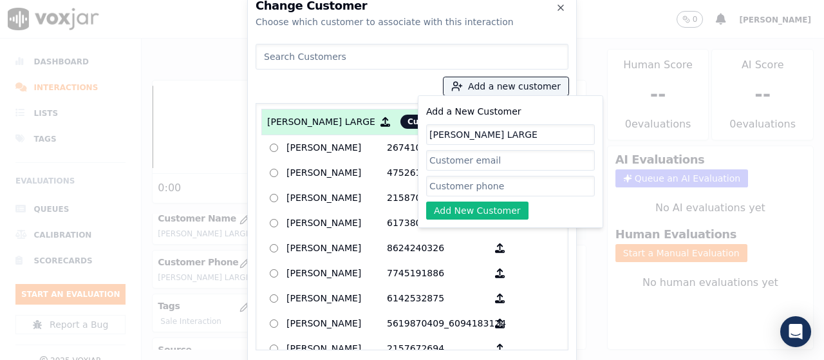
type input "[PERSON_NAME] LARGE"
drag, startPoint x: 464, startPoint y: 189, endPoint x: 388, endPoint y: 225, distance: 83.8
click at [464, 189] on input "Add a New Customer" at bounding box center [510, 186] width 169 height 21
paste input "7402257262"
type input "7402257262"
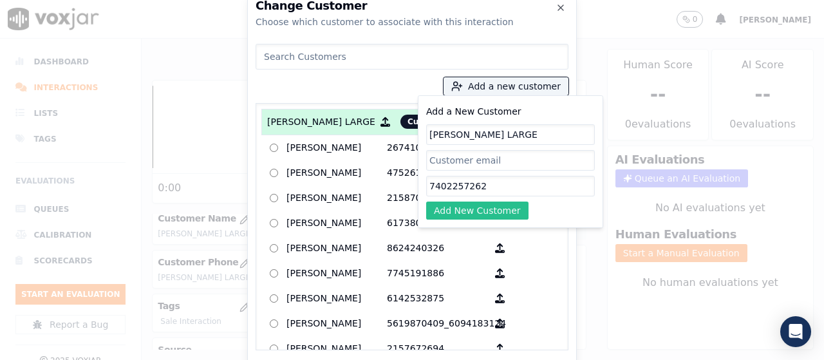
click at [477, 209] on button "Add New Customer" at bounding box center [477, 211] width 102 height 18
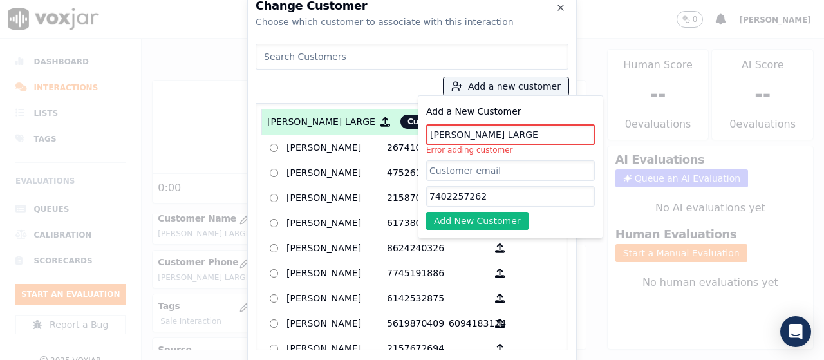
drag, startPoint x: 510, startPoint y: 132, endPoint x: 245, endPoint y: 113, distance: 264.8
click at [256, 110] on div "Add a new customer Add a New Customer [PERSON_NAME] LARGE Error adding customer…" at bounding box center [412, 195] width 313 height 312
paste input "ouglas K Large"
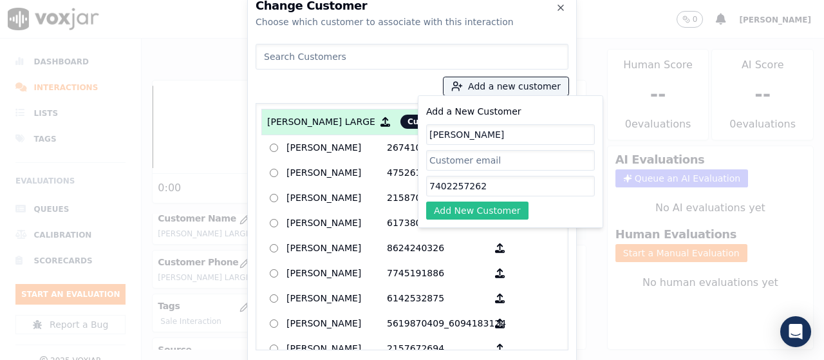
type input "[PERSON_NAME]"
click at [488, 216] on button "Add New Customer" at bounding box center [477, 211] width 102 height 18
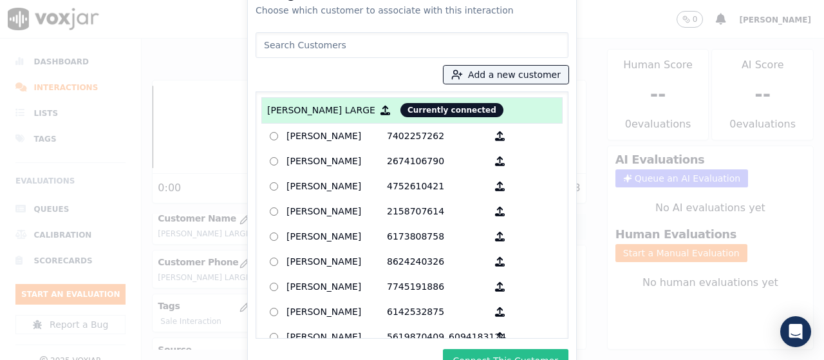
click at [532, 354] on button "Connect This Customer" at bounding box center [506, 360] width 126 height 23
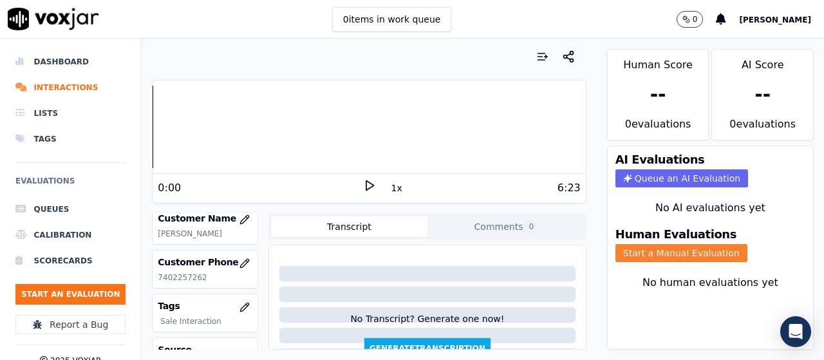
click at [676, 251] on button "Start a Manual Evaluation" at bounding box center [682, 253] width 132 height 18
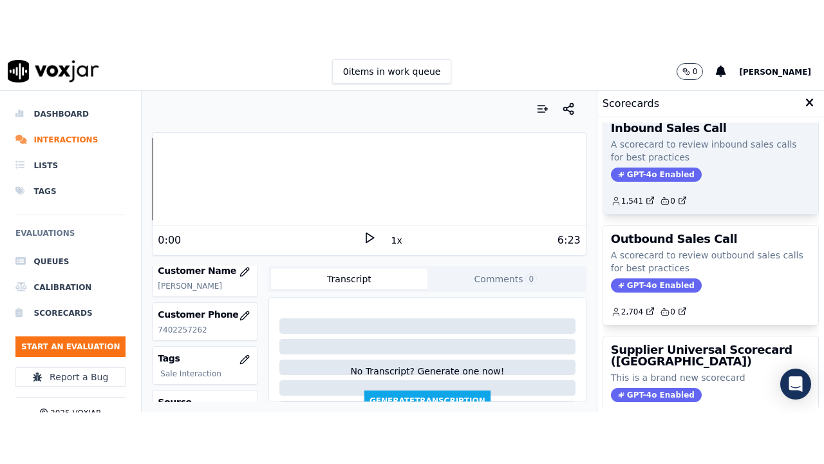
scroll to position [258, 0]
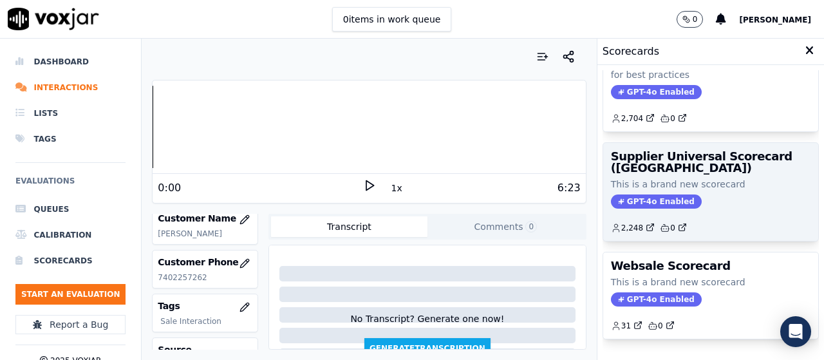
click at [696, 191] on div "Supplier Universal Scorecard ([GEOGRAPHIC_DATA]) This is a brand new scorecard …" at bounding box center [711, 192] width 215 height 98
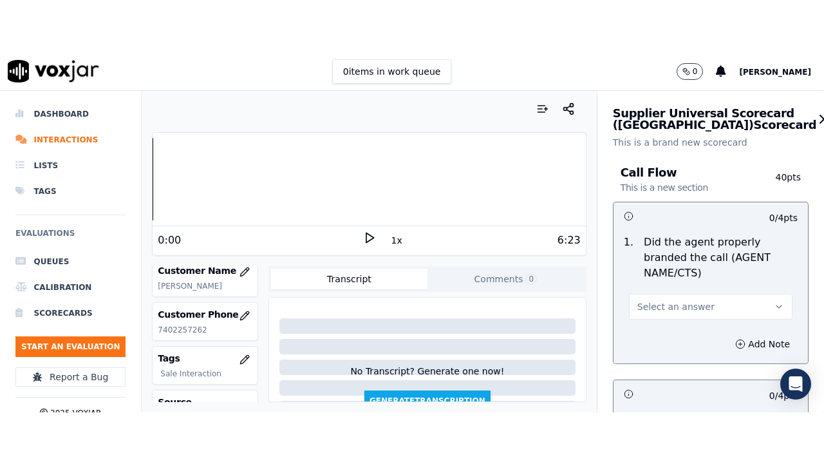
scroll to position [193, 0]
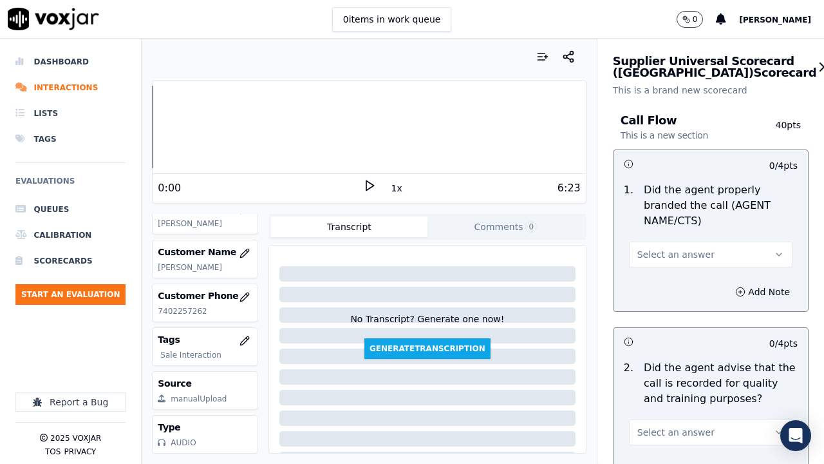
drag, startPoint x: 684, startPoint y: 253, endPoint x: 678, endPoint y: 263, distance: 12.7
click at [684, 253] on span "Select an answer" at bounding box center [676, 254] width 77 height 13
click at [672, 278] on div "Yes" at bounding box center [687, 283] width 139 height 21
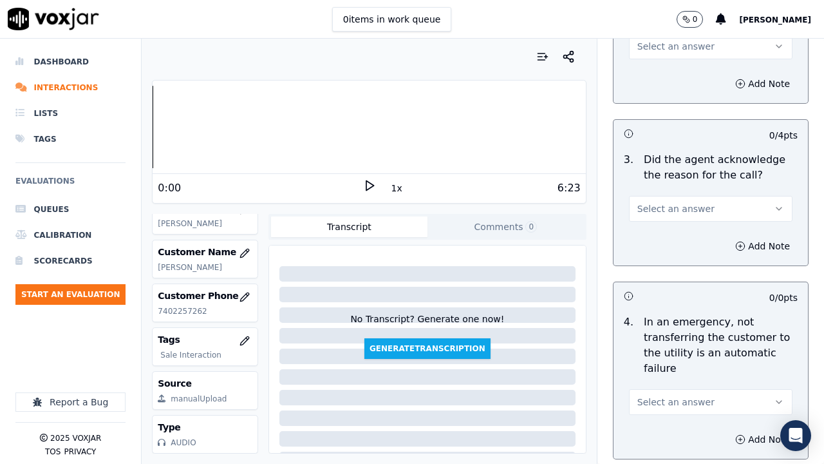
scroll to position [386, 0]
click at [669, 50] on span "Select an answer" at bounding box center [676, 45] width 77 height 13
click at [673, 76] on div "Yes" at bounding box center [687, 74] width 139 height 21
click at [667, 205] on span "Select an answer" at bounding box center [676, 208] width 77 height 13
drag, startPoint x: 671, startPoint y: 236, endPoint x: 669, endPoint y: 254, distance: 18.1
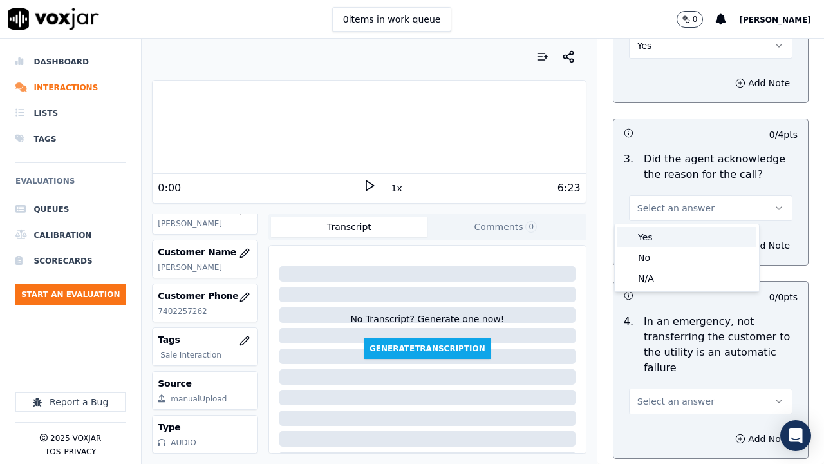
click at [671, 237] on div "Yes" at bounding box center [687, 237] width 139 height 21
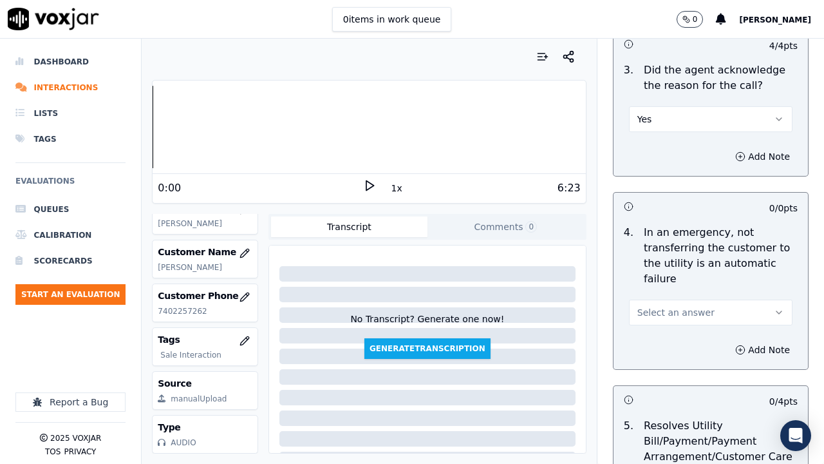
scroll to position [644, 0]
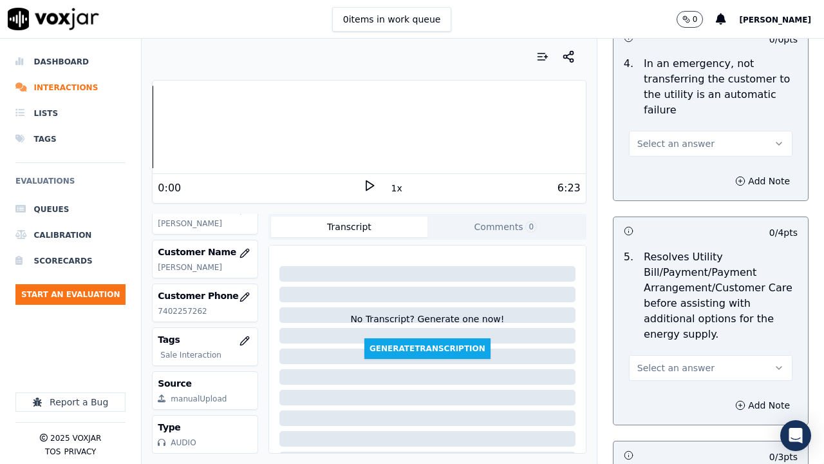
click at [683, 148] on span "Select an answer" at bounding box center [676, 143] width 77 height 13
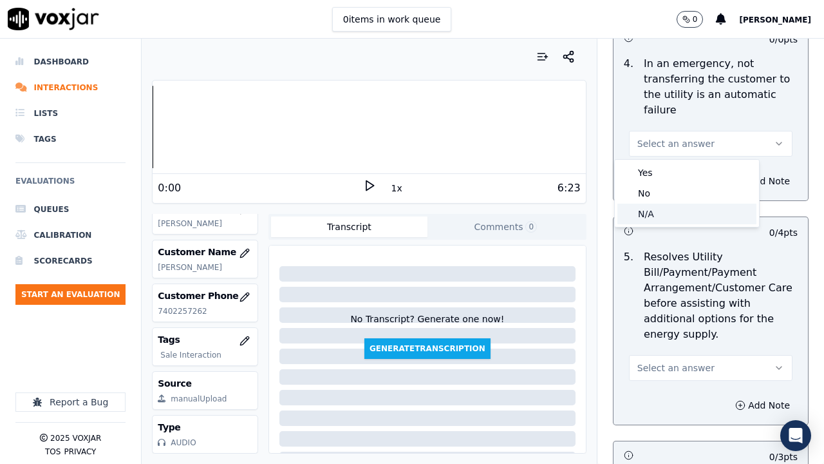
drag, startPoint x: 678, startPoint y: 214, endPoint x: 685, endPoint y: 283, distance: 69.2
click at [678, 216] on div "N/A" at bounding box center [687, 214] width 139 height 21
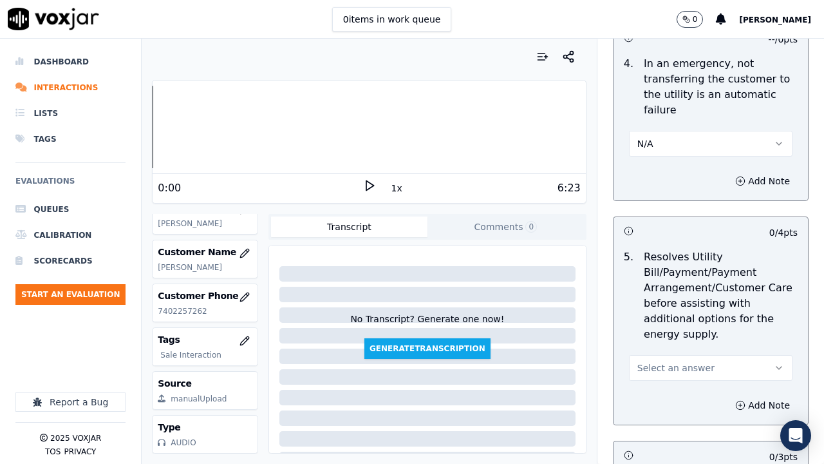
click at [691, 359] on button "Select an answer" at bounding box center [711, 368] width 164 height 26
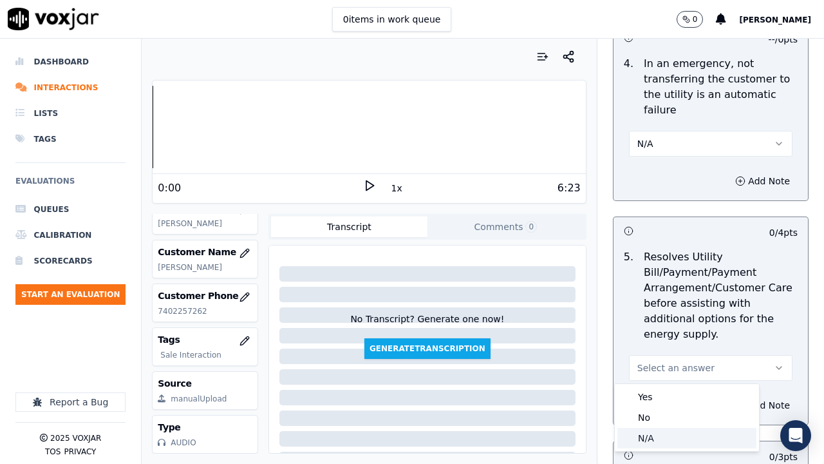
click at [678, 359] on div "N/A" at bounding box center [687, 438] width 139 height 21
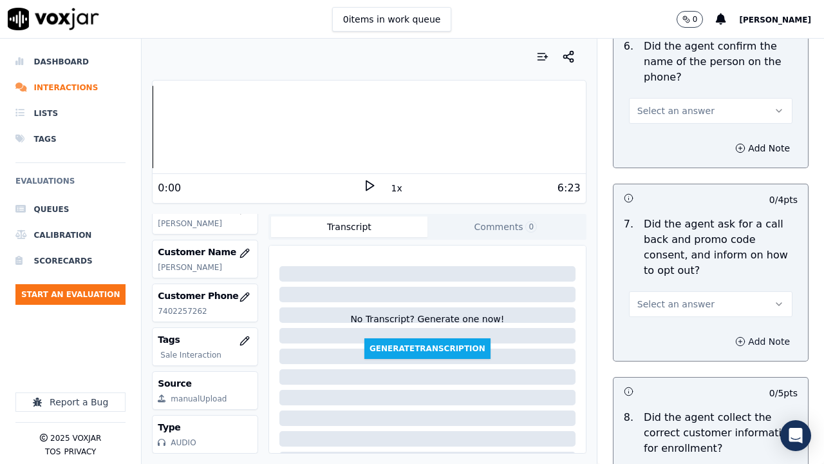
scroll to position [1095, 0]
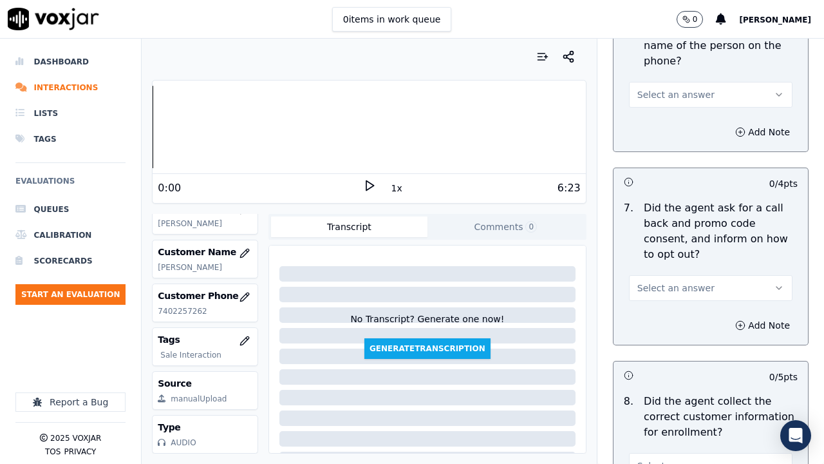
click at [668, 97] on span "Select an answer" at bounding box center [676, 94] width 77 height 13
click at [663, 123] on div "Yes" at bounding box center [687, 123] width 139 height 21
click at [689, 294] on button "Select an answer" at bounding box center [711, 288] width 164 height 26
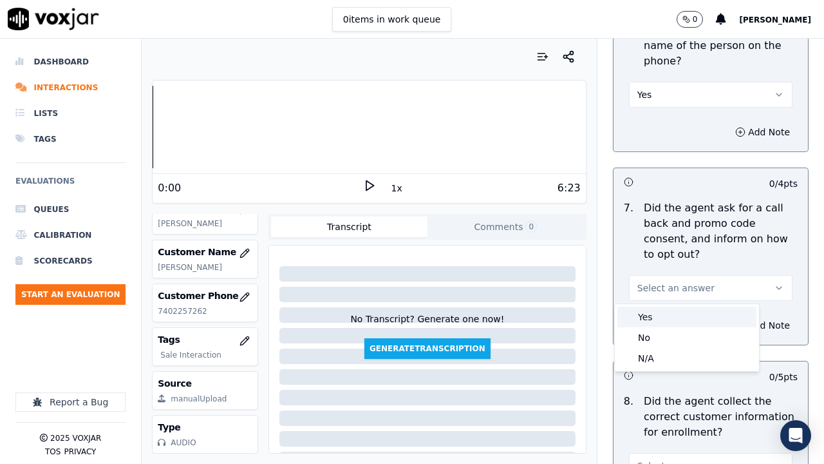
click at [683, 315] on div "Yes" at bounding box center [687, 317] width 139 height 21
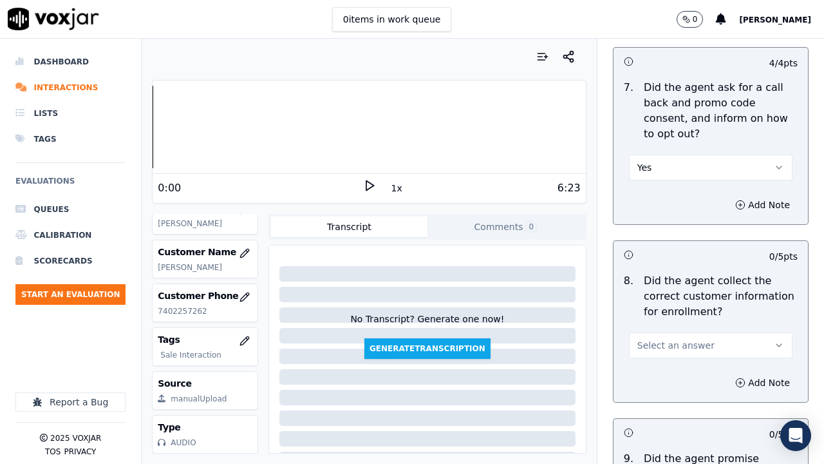
scroll to position [1353, 0]
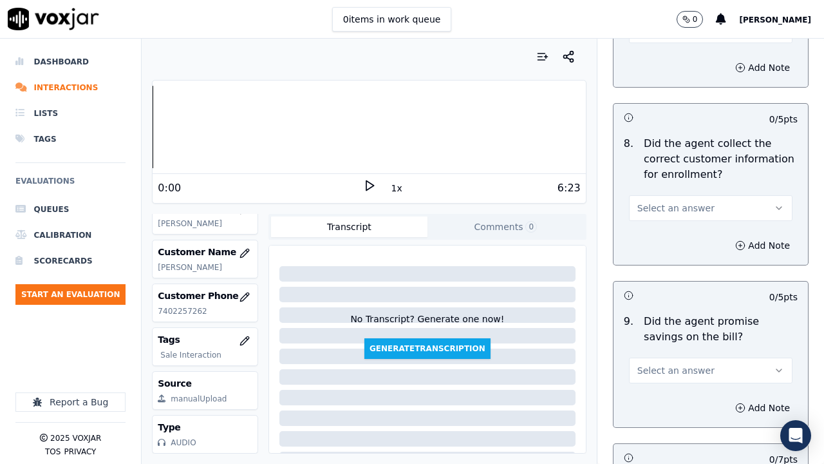
drag, startPoint x: 668, startPoint y: 208, endPoint x: 669, endPoint y: 217, distance: 9.0
click at [668, 212] on span "Select an answer" at bounding box center [676, 208] width 77 height 13
drag, startPoint x: 672, startPoint y: 236, endPoint x: 677, endPoint y: 361, distance: 125.1
click at [672, 242] on div "Yes" at bounding box center [687, 237] width 139 height 21
click at [677, 359] on span "Select an answer" at bounding box center [676, 370] width 77 height 13
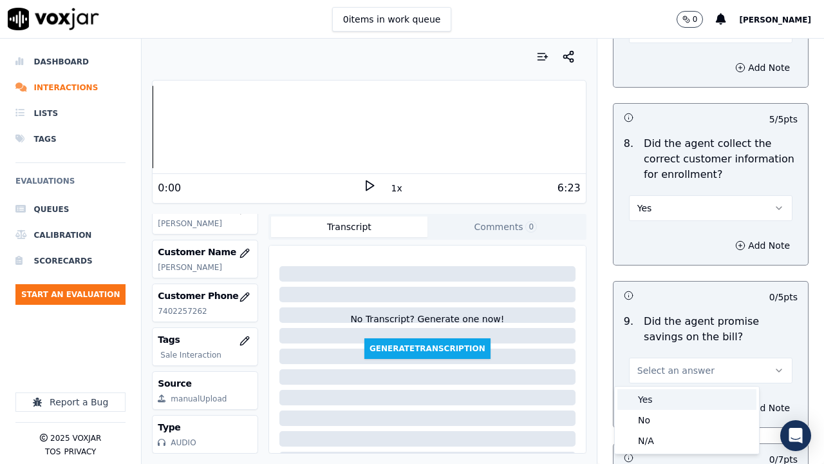
click at [679, 359] on div "Yes" at bounding box center [687, 399] width 139 height 21
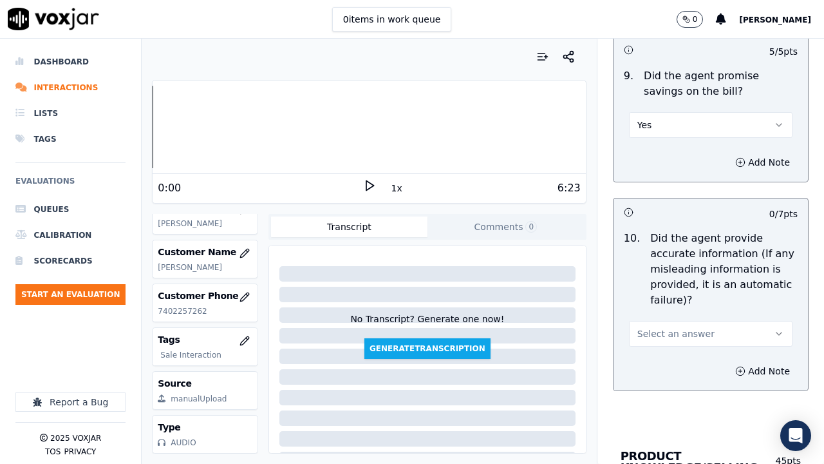
scroll to position [1804, 0]
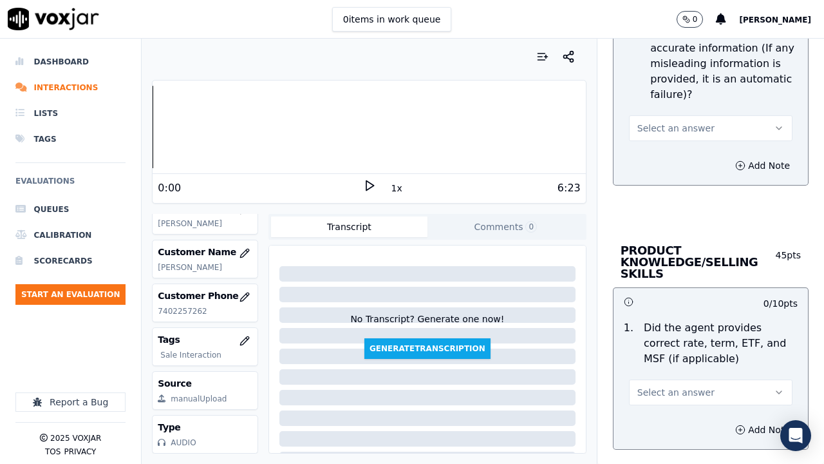
click at [661, 124] on span "Select an answer" at bounding box center [676, 128] width 77 height 13
drag, startPoint x: 673, startPoint y: 159, endPoint x: 692, endPoint y: 224, distance: 67.9
click at [673, 163] on div "Yes" at bounding box center [687, 157] width 139 height 21
drag, startPoint x: 696, startPoint y: 395, endPoint x: 654, endPoint y: 403, distance: 42.5
click at [696, 359] on button "Select an answer" at bounding box center [711, 392] width 164 height 26
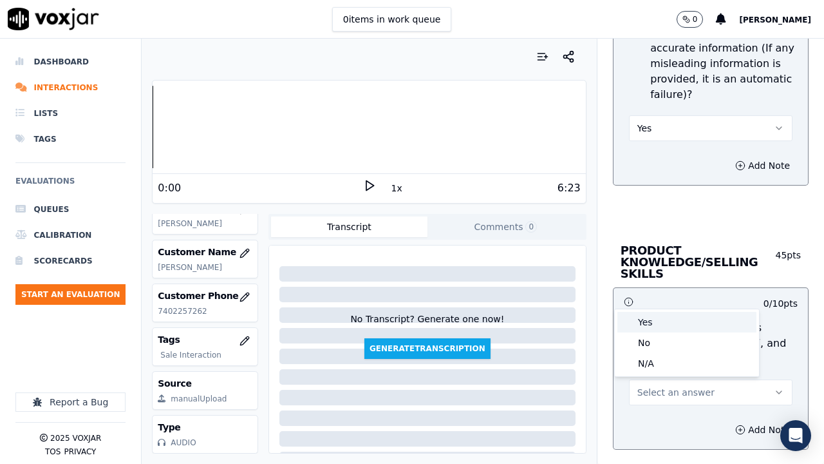
click at [652, 322] on div "Yes" at bounding box center [687, 322] width 139 height 21
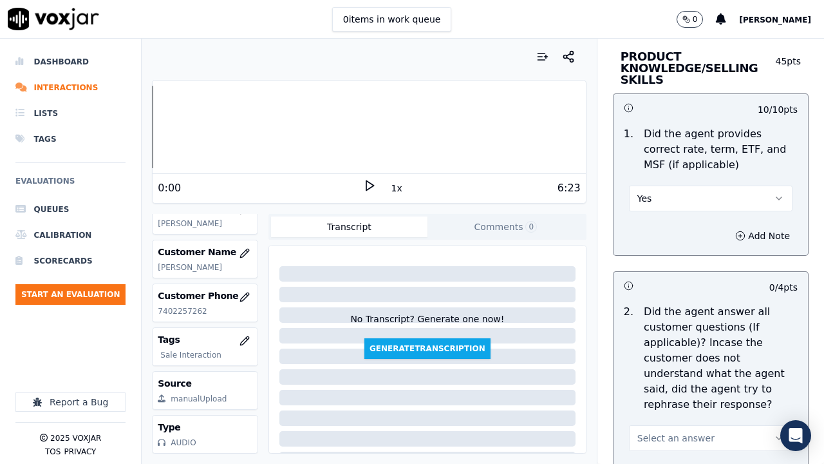
scroll to position [2190, 0]
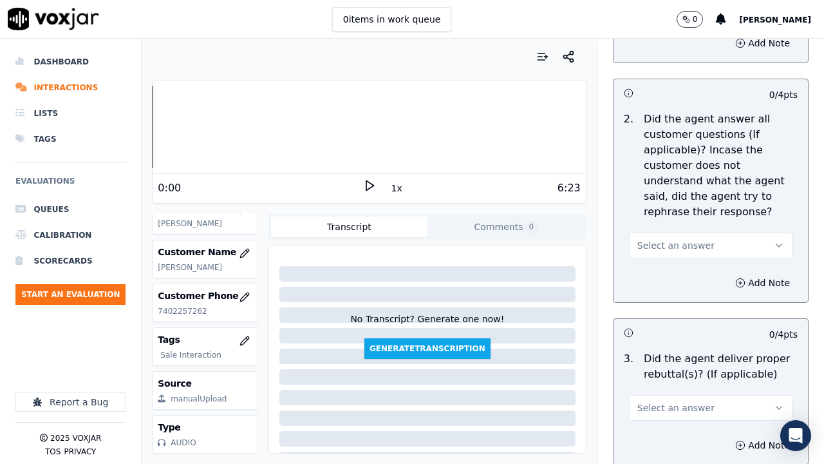
drag, startPoint x: 695, startPoint y: 244, endPoint x: 693, endPoint y: 254, distance: 9.9
click at [694, 245] on button "Select an answer" at bounding box center [711, 246] width 164 height 26
click at [682, 278] on div "Yes" at bounding box center [687, 274] width 139 height 21
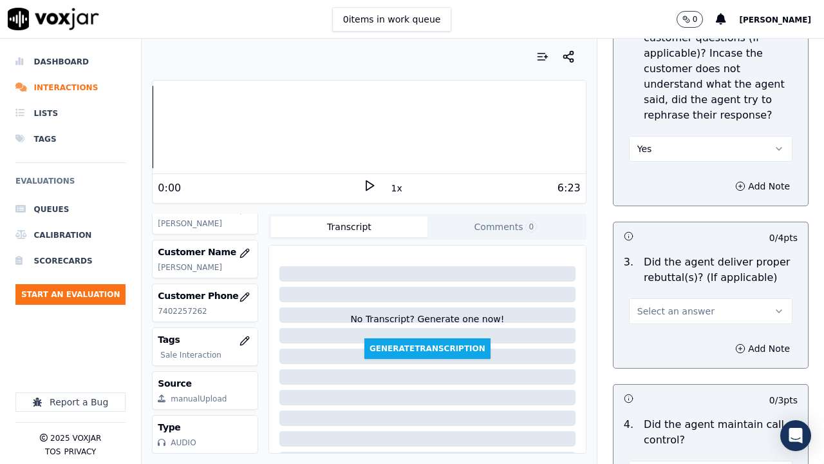
scroll to position [2448, 0]
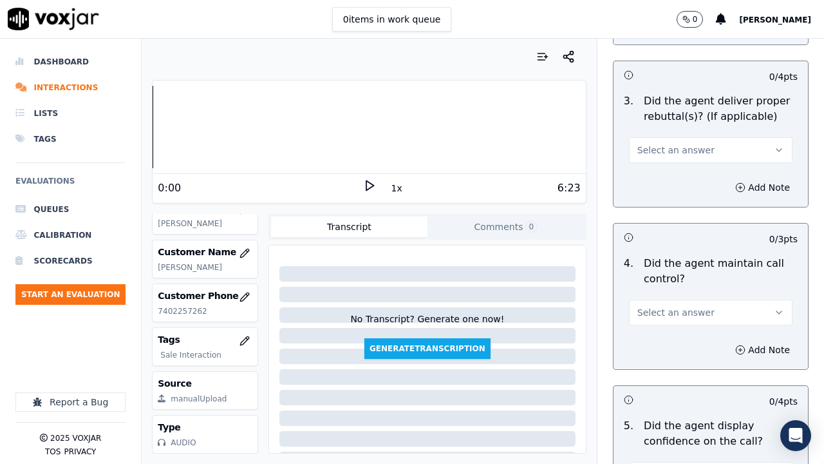
click at [661, 145] on span "Select an answer" at bounding box center [676, 150] width 77 height 13
drag, startPoint x: 667, startPoint y: 173, endPoint x: 674, endPoint y: 271, distance: 98.8
click at [669, 179] on div "Yes" at bounding box center [687, 179] width 139 height 21
drag, startPoint x: 659, startPoint y: 309, endPoint x: 656, endPoint y: 322, distance: 13.1
click at [659, 310] on span "Select an answer" at bounding box center [676, 312] width 77 height 13
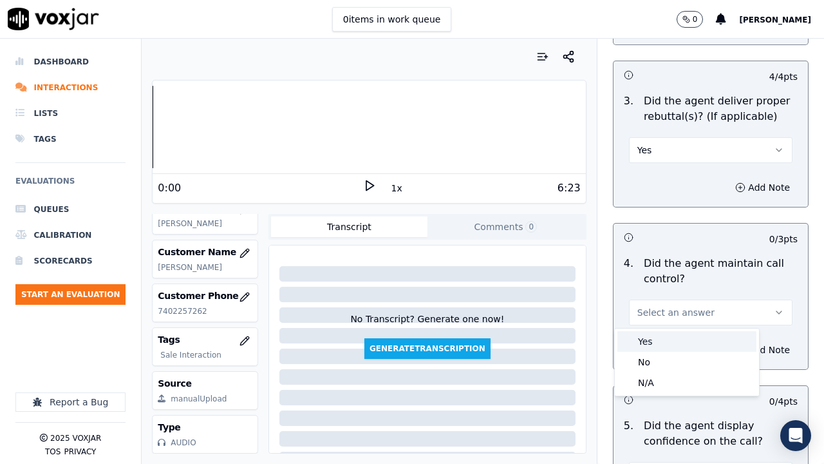
drag, startPoint x: 653, startPoint y: 338, endPoint x: 663, endPoint y: 359, distance: 23.6
click at [653, 345] on div "Yes" at bounding box center [687, 341] width 139 height 21
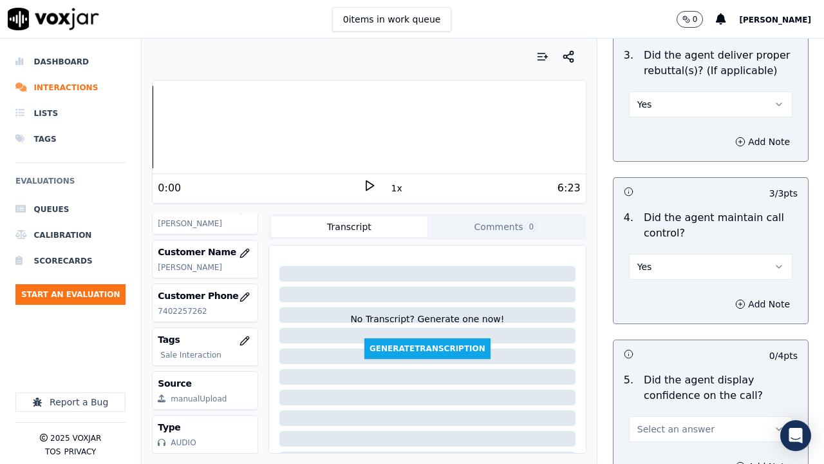
scroll to position [2834, 0]
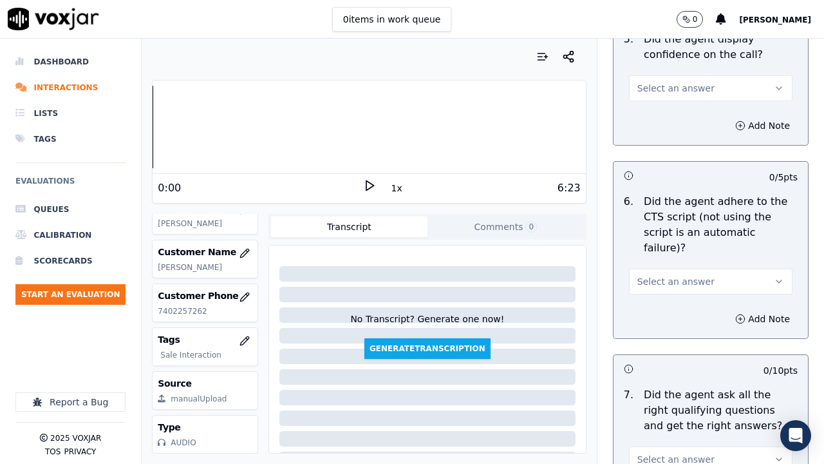
click at [649, 90] on span "Select an answer" at bounding box center [676, 88] width 77 height 13
click at [656, 112] on div "Yes" at bounding box center [687, 117] width 139 height 21
click at [680, 275] on span "Select an answer" at bounding box center [676, 281] width 77 height 13
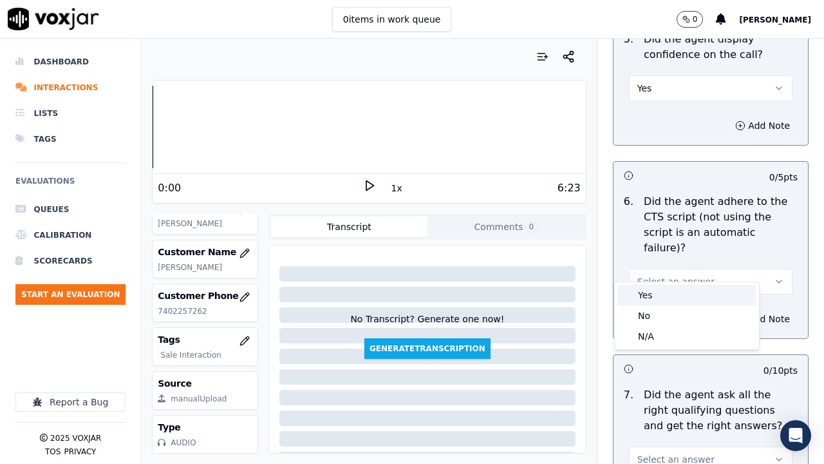
click at [666, 296] on div "Yes" at bounding box center [687, 295] width 139 height 21
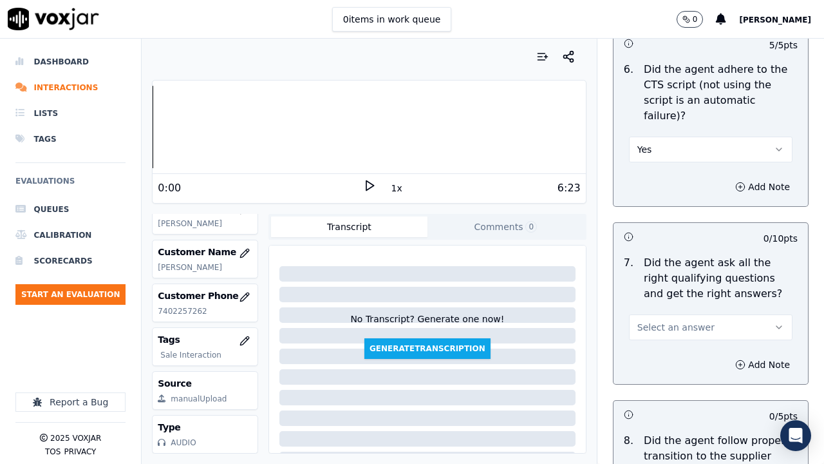
scroll to position [3156, 0]
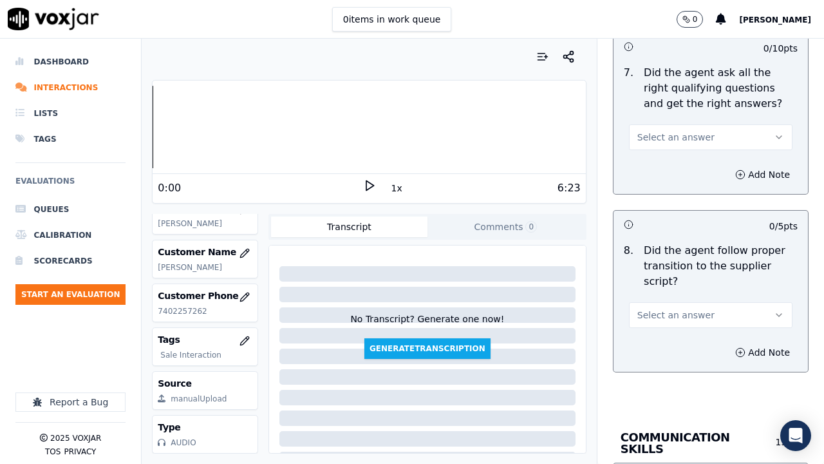
click at [649, 131] on span "Select an answer" at bounding box center [676, 137] width 77 height 13
click at [665, 149] on div "Yes" at bounding box center [687, 150] width 139 height 21
drag, startPoint x: 696, startPoint y: 294, endPoint x: 687, endPoint y: 310, distance: 19.3
click at [696, 302] on button "Select an answer" at bounding box center [711, 315] width 164 height 26
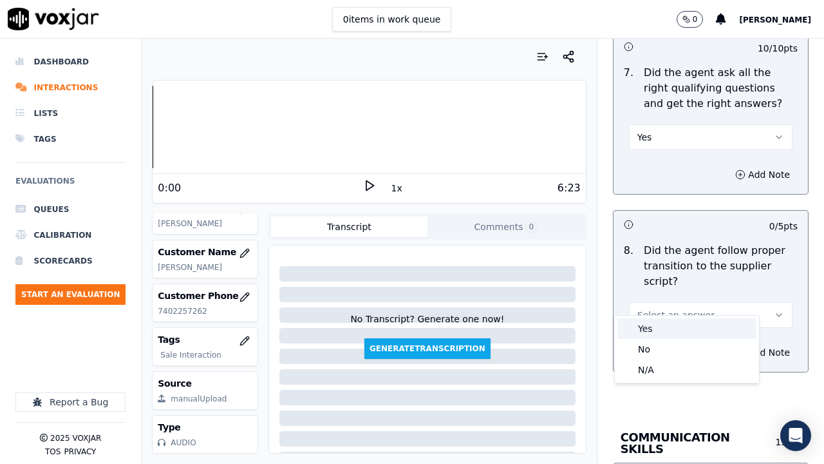
click at [671, 329] on div "Yes" at bounding box center [687, 328] width 139 height 21
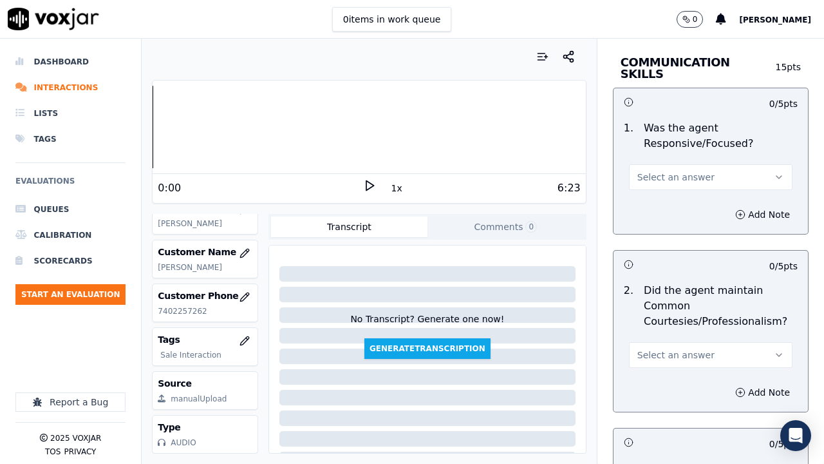
scroll to position [3543, 0]
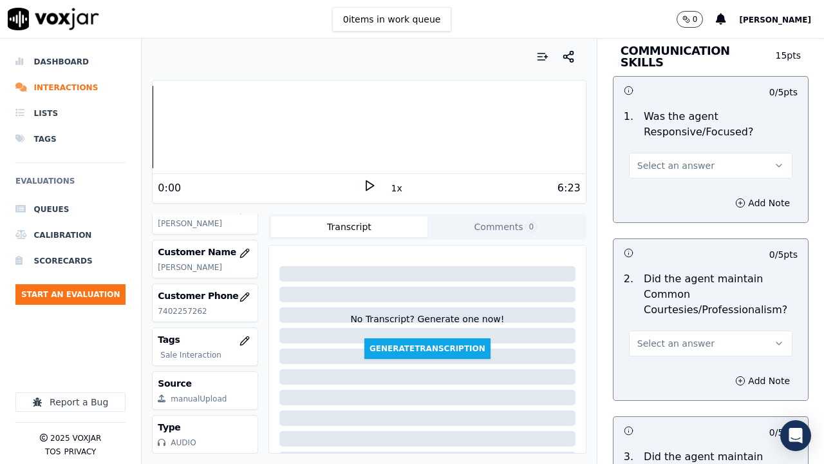
drag, startPoint x: 647, startPoint y: 140, endPoint x: 651, endPoint y: 155, distance: 15.3
click at [647, 159] on span "Select an answer" at bounding box center [676, 165] width 77 height 13
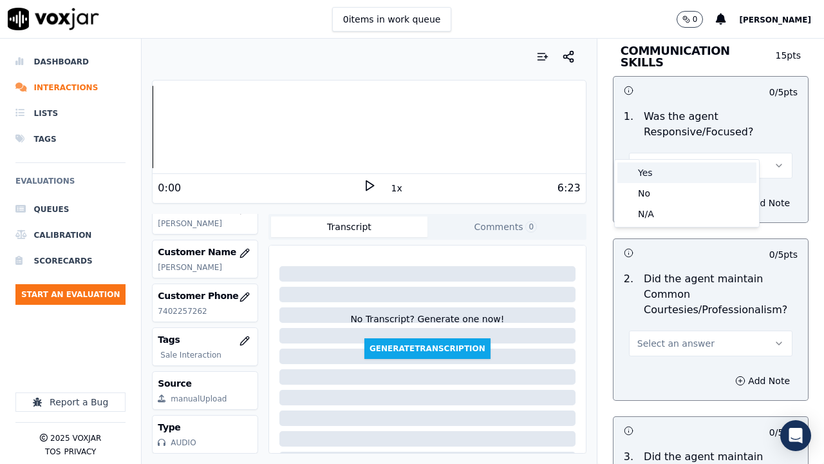
drag, startPoint x: 660, startPoint y: 165, endPoint x: 678, endPoint y: 234, distance: 71.1
click at [660, 166] on div "Yes" at bounding box center [687, 172] width 139 height 21
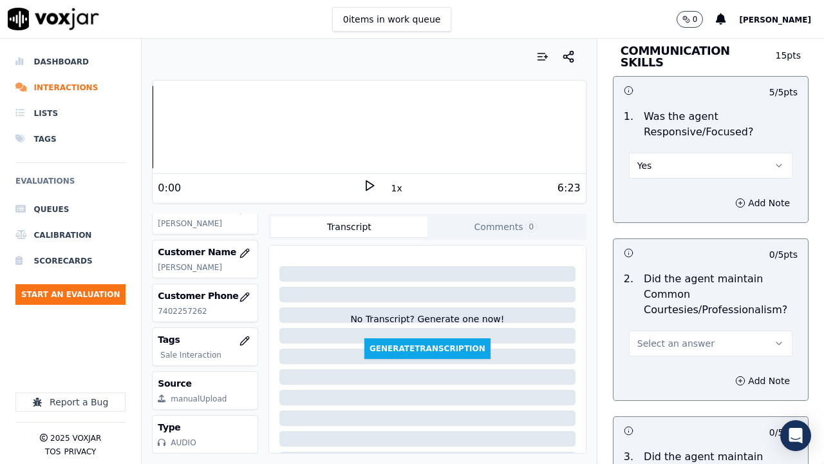
click at [671, 337] on span "Select an answer" at bounding box center [676, 343] width 77 height 13
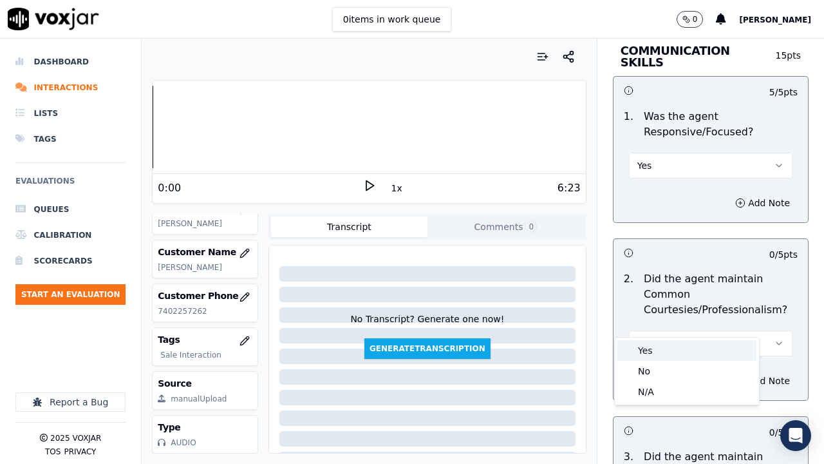
click at [668, 350] on div "Yes" at bounding box center [687, 350] width 139 height 21
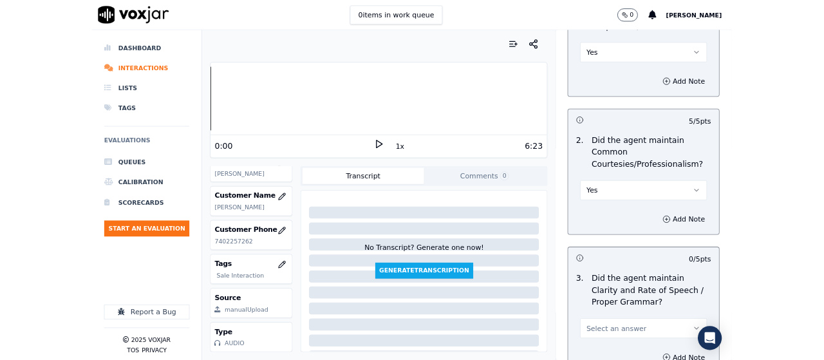
scroll to position [3746, 0]
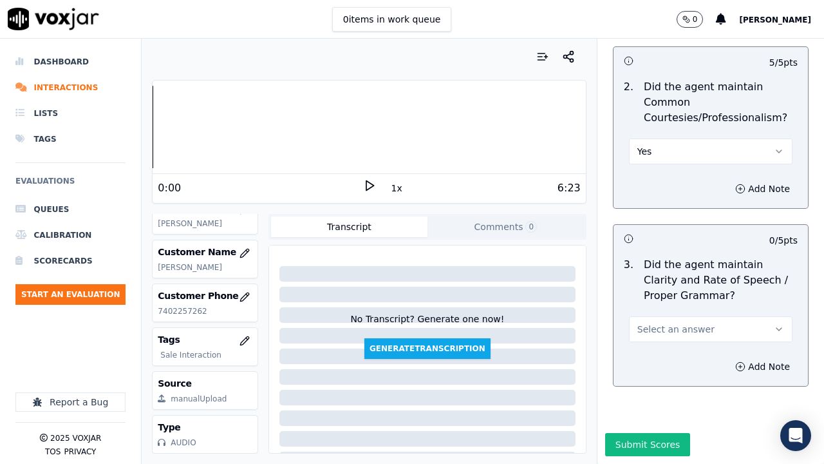
click at [666, 323] on span "Select an answer" at bounding box center [676, 329] width 77 height 13
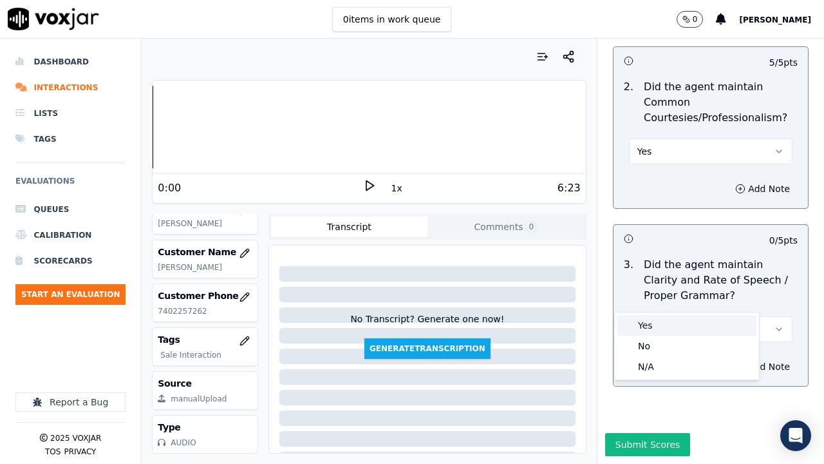
drag, startPoint x: 662, startPoint y: 323, endPoint x: 654, endPoint y: 401, distance: 78.3
click at [662, 329] on div "Yes" at bounding box center [687, 325] width 139 height 21
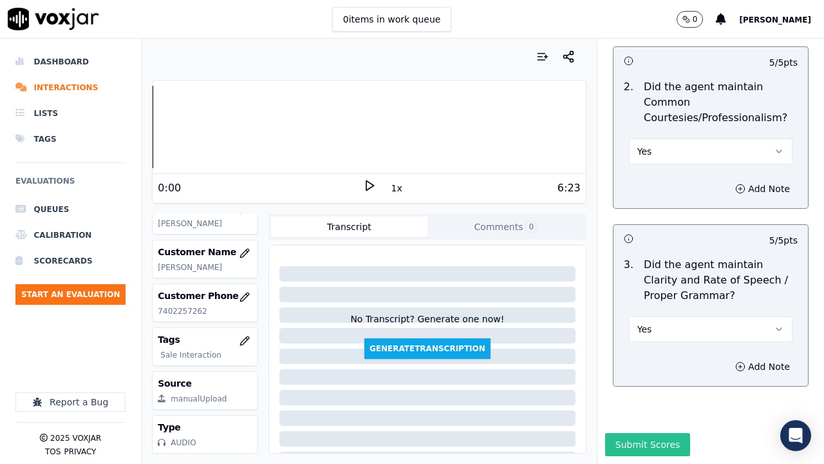
click at [645, 359] on button "Submit Scores" at bounding box center [648, 444] width 86 height 23
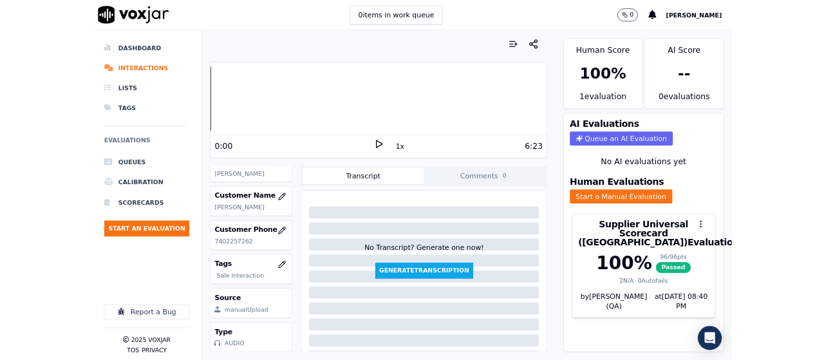
scroll to position [193, 0]
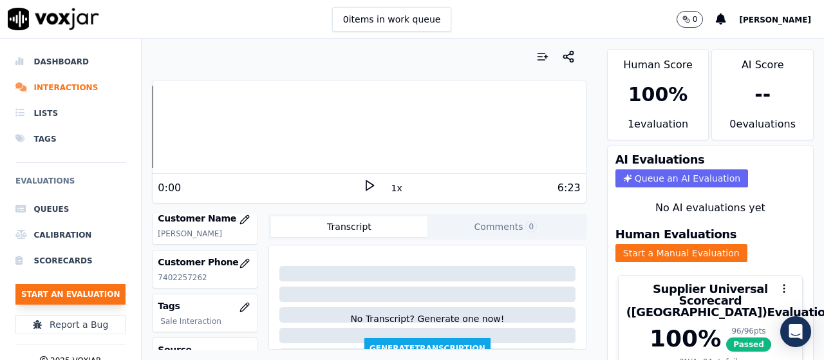
click at [98, 291] on button "Start an Evaluation" at bounding box center [70, 294] width 110 height 21
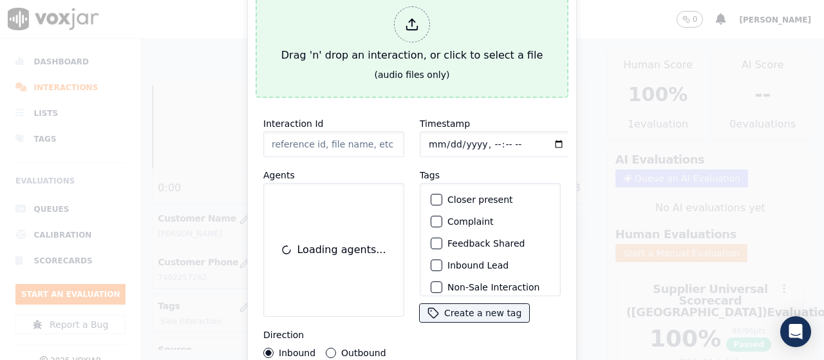
click at [393, 26] on div "Drag 'n' drop an interaction, or click to select a file" at bounding box center [412, 34] width 272 height 67
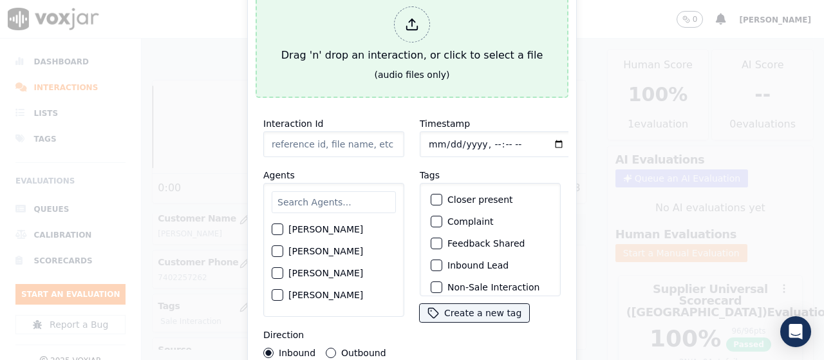
type input "20250812-174004_6143164383-all.mp3"
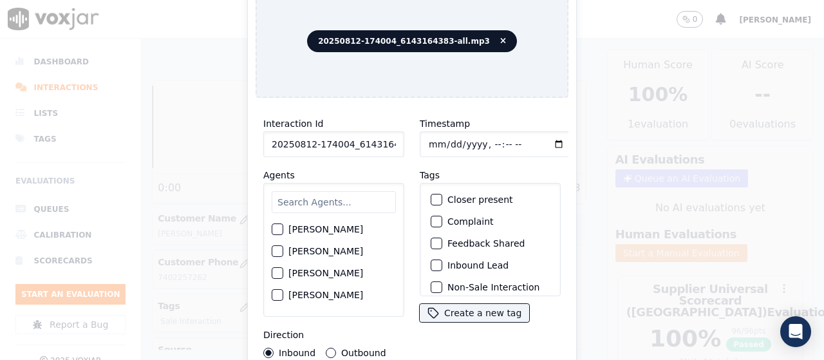
click at [324, 200] on input "text" at bounding box center [334, 202] width 124 height 22
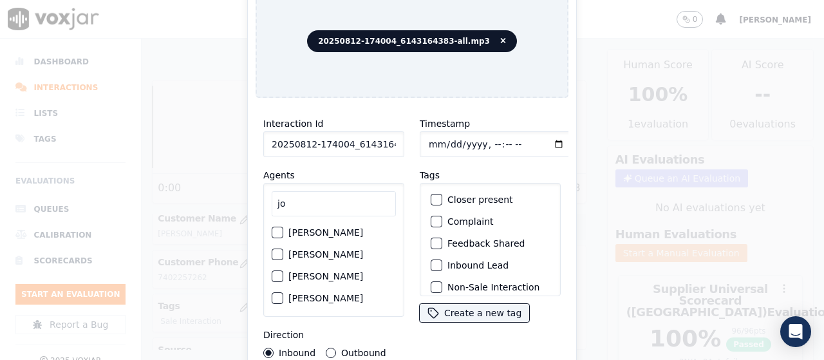
type input "jo"
click at [322, 228] on label "[PERSON_NAME]" at bounding box center [326, 232] width 75 height 9
click at [283, 227] on button "[PERSON_NAME]" at bounding box center [278, 233] width 12 height 12
click at [430, 137] on input "Timestamp" at bounding box center [496, 144] width 153 height 26
type input "[DATE]T15:37"
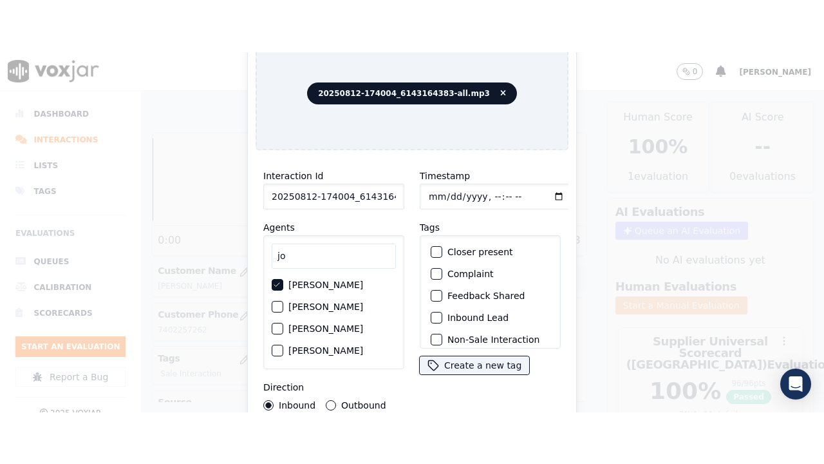
scroll to position [122, 0]
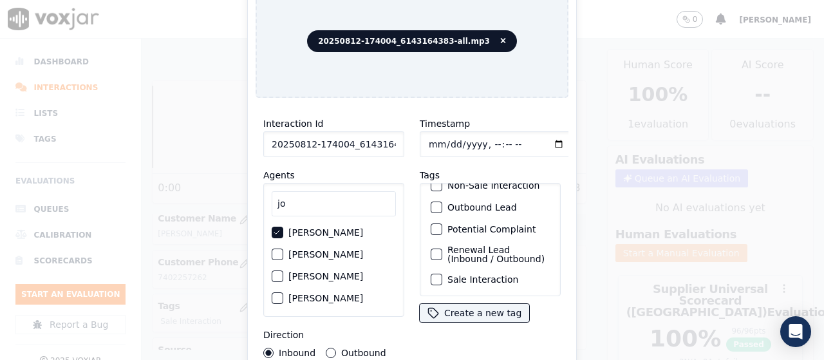
click at [478, 275] on label "Sale Interaction" at bounding box center [483, 279] width 71 height 9
click at [443, 274] on button "Sale Interaction" at bounding box center [437, 280] width 12 height 12
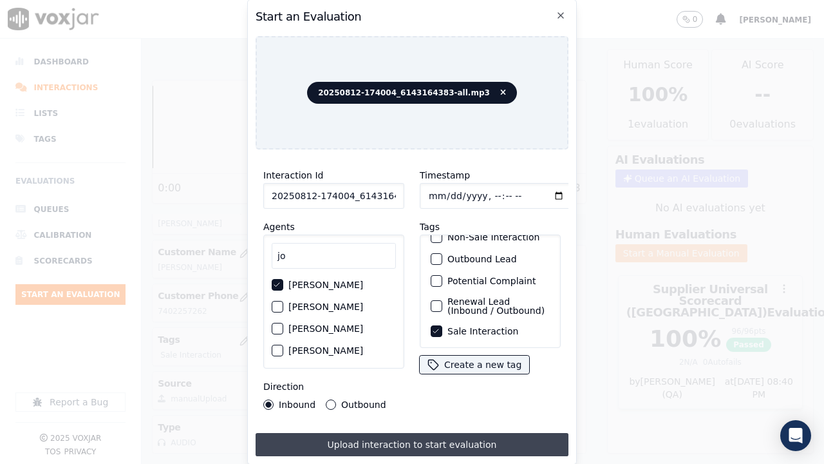
click at [453, 359] on button "Upload interaction to start evaluation" at bounding box center [412, 444] width 313 height 23
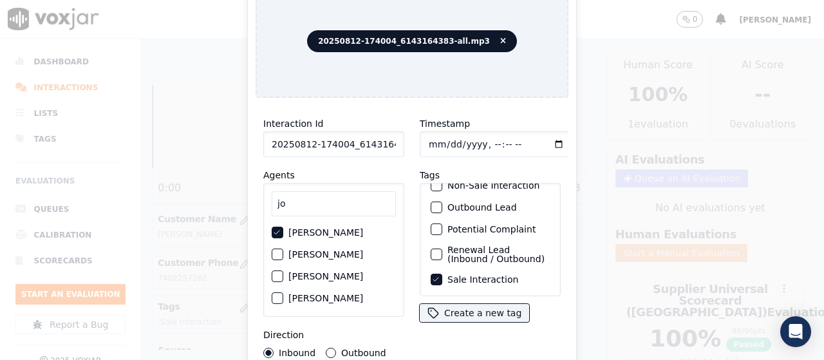
scroll to position [193, 0]
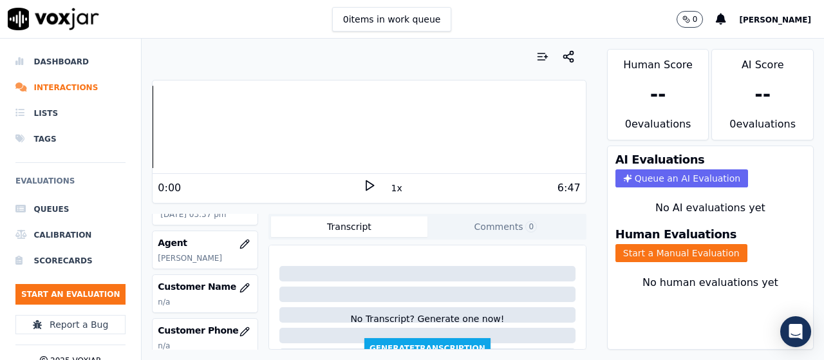
scroll to position [129, 0]
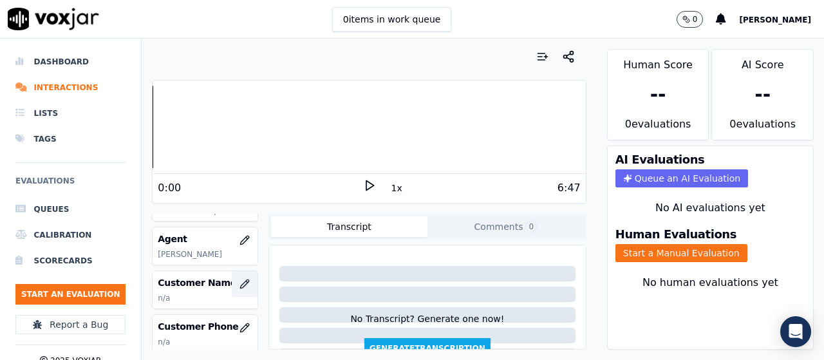
click at [240, 282] on icon "button" at bounding box center [245, 284] width 10 height 10
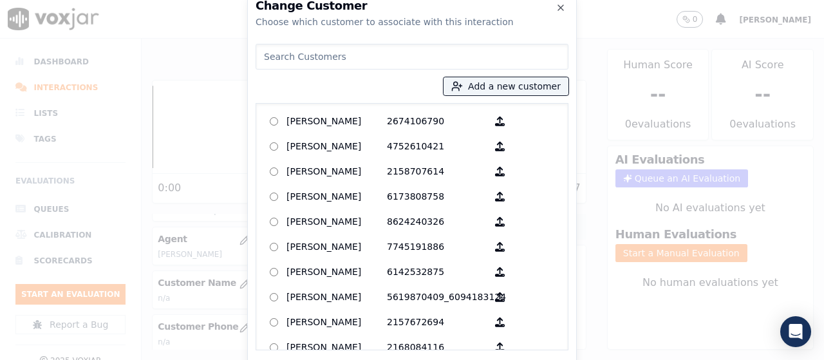
paste input "Abdirazak A Noor"
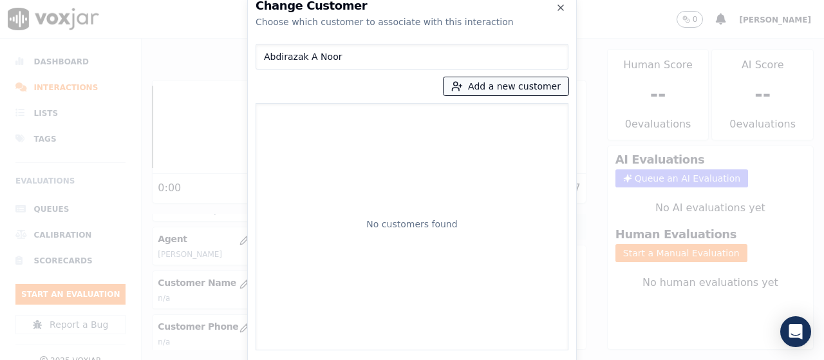
type input "Abdirazak A Noor"
click at [490, 85] on button "Add a new customer" at bounding box center [506, 86] width 125 height 18
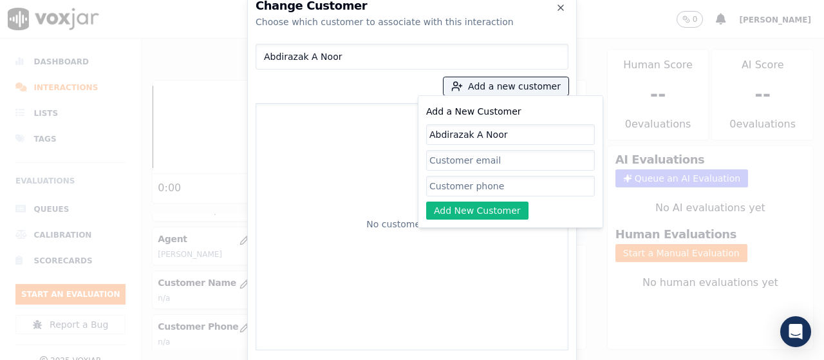
type input "Abdirazak A Noor"
drag, startPoint x: 468, startPoint y: 186, endPoint x: 363, endPoint y: 49, distance: 172.3
click at [468, 186] on input "Add a New Customer" at bounding box center [510, 186] width 169 height 21
paste input "6143164383"
paste input "6144838402"
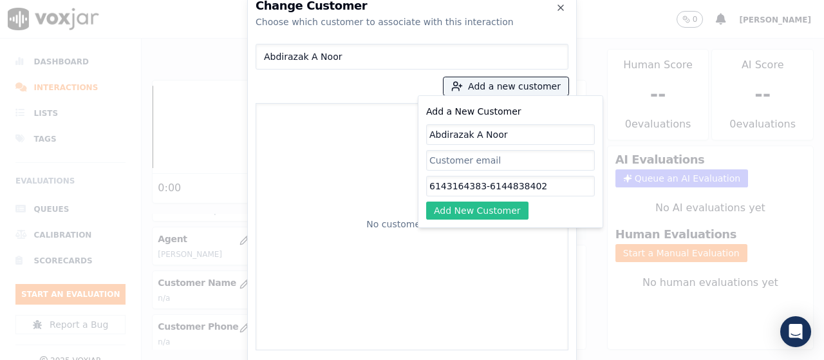
type input "6143164383-6144838402"
click at [514, 212] on button "Add New Customer" at bounding box center [477, 211] width 102 height 18
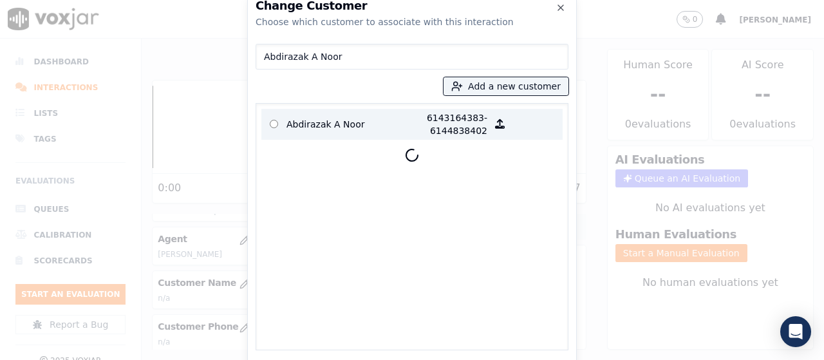
click at [299, 128] on p "Abdirazak A Noor" at bounding box center [337, 124] width 100 height 26
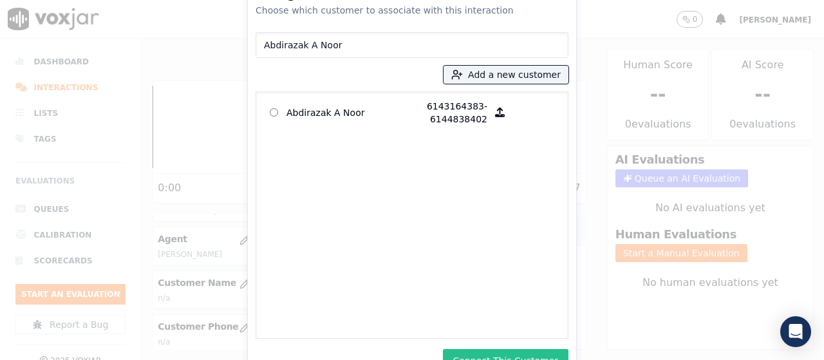
click at [484, 357] on button "Connect This Customer" at bounding box center [506, 360] width 126 height 23
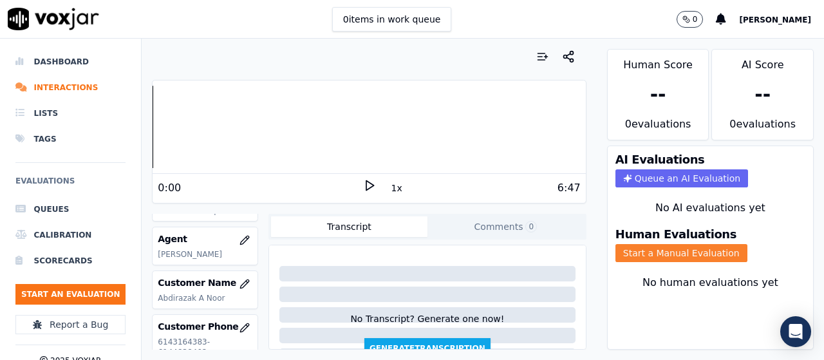
click at [675, 249] on button "Start a Manual Evaluation" at bounding box center [682, 253] width 132 height 18
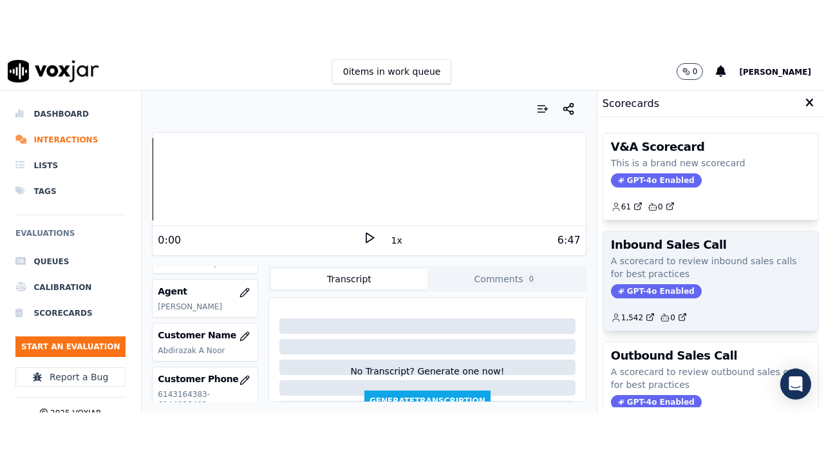
scroll to position [193, 0]
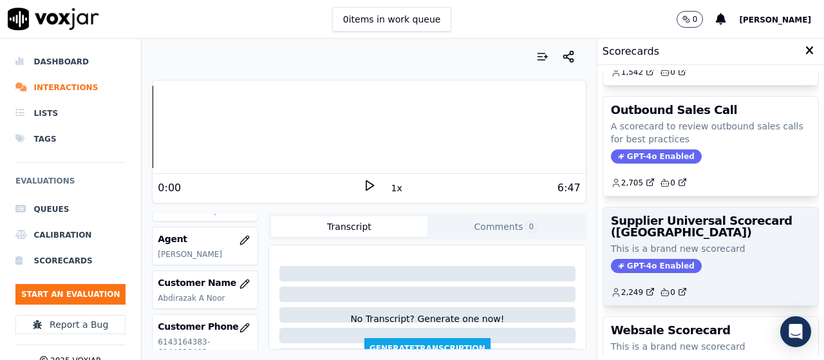
click at [680, 235] on h3 "Supplier Universal Scorecard ([GEOGRAPHIC_DATA])" at bounding box center [711, 226] width 200 height 23
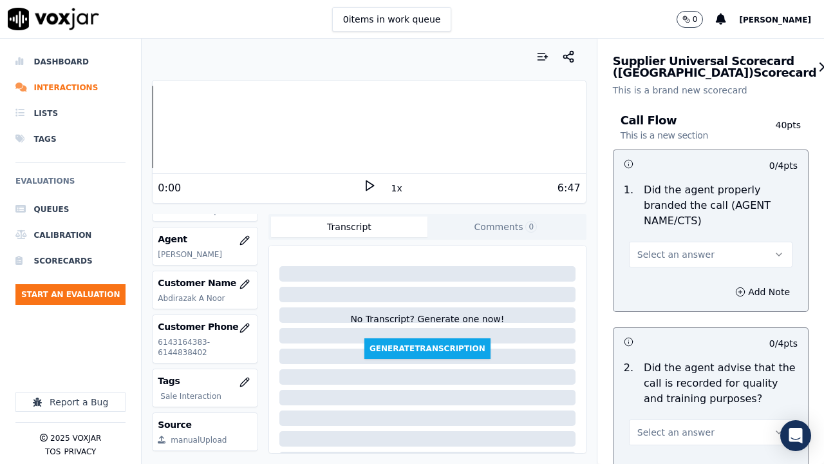
click at [686, 256] on span "Select an answer" at bounding box center [676, 254] width 77 height 13
click at [686, 290] on div "Yes" at bounding box center [687, 283] width 139 height 21
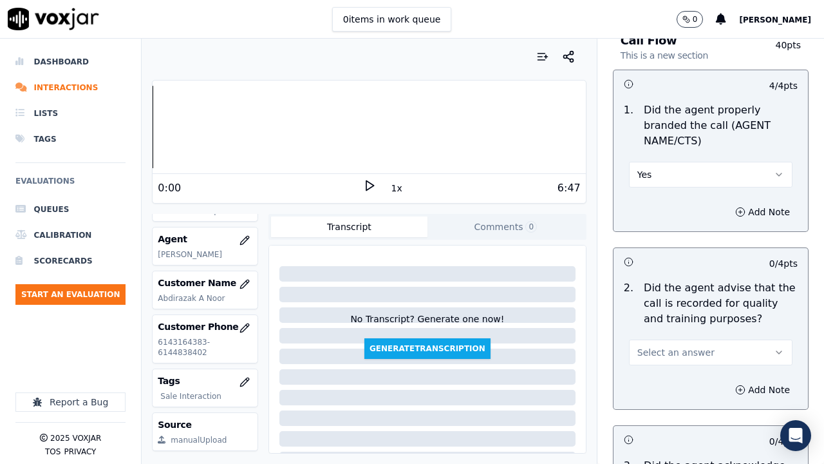
scroll to position [322, 0]
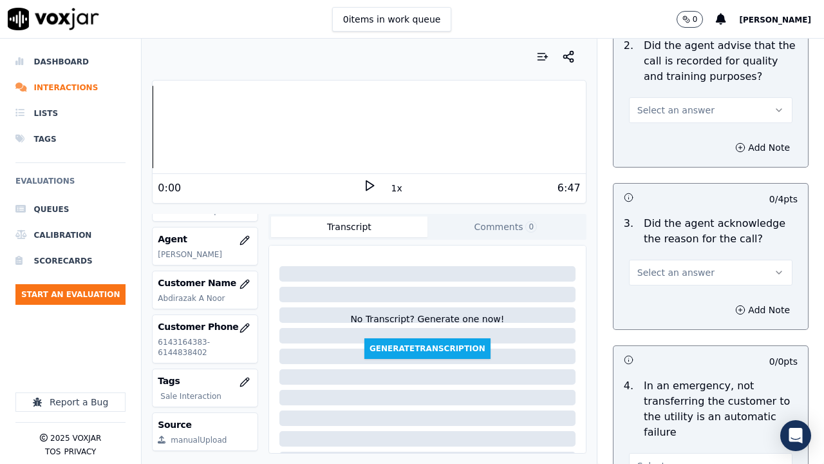
click at [656, 105] on span "Select an answer" at bounding box center [676, 110] width 77 height 13
click at [663, 132] on div "Yes" at bounding box center [687, 139] width 139 height 21
click at [685, 273] on span "Select an answer" at bounding box center [676, 272] width 77 height 13
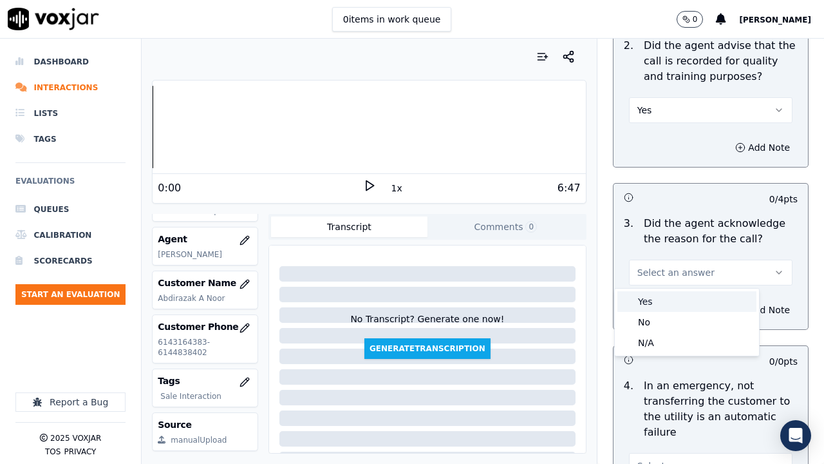
click at [677, 301] on div "Yes" at bounding box center [687, 301] width 139 height 21
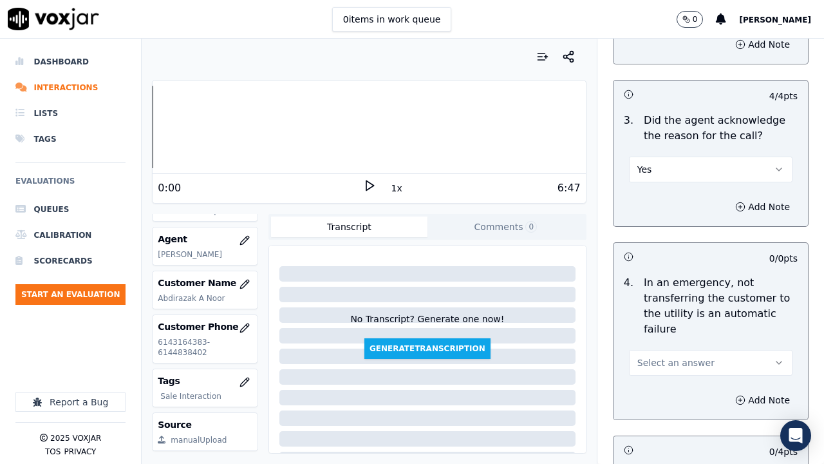
scroll to position [580, 0]
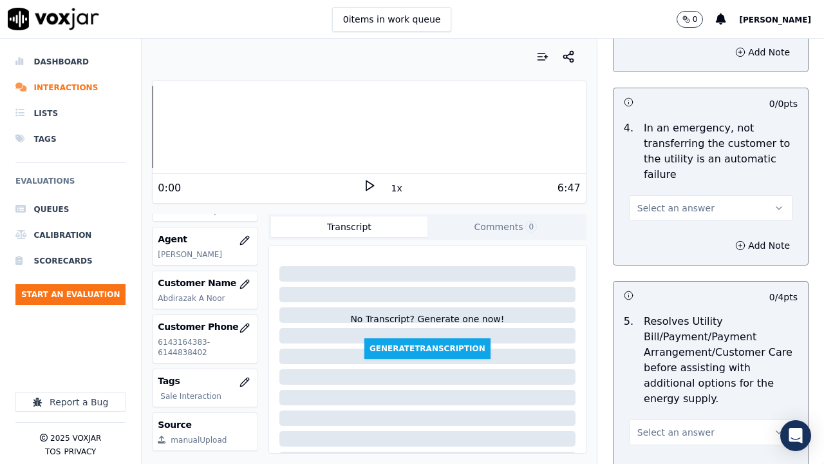
click at [669, 202] on span "Select an answer" at bounding box center [676, 208] width 77 height 13
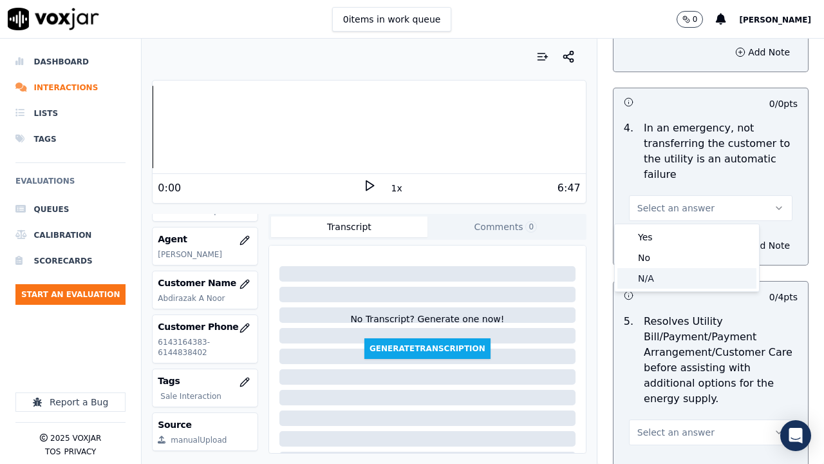
drag, startPoint x: 691, startPoint y: 279, endPoint x: 689, endPoint y: 301, distance: 22.6
click at [691, 281] on div "N/A" at bounding box center [687, 278] width 139 height 21
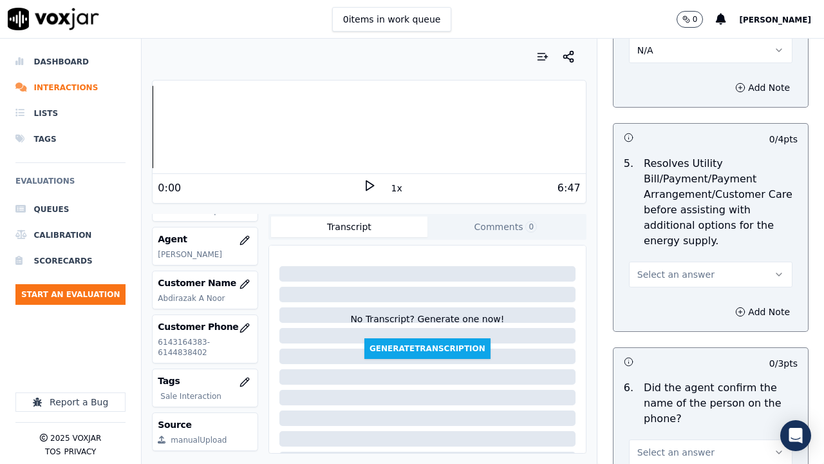
scroll to position [902, 0]
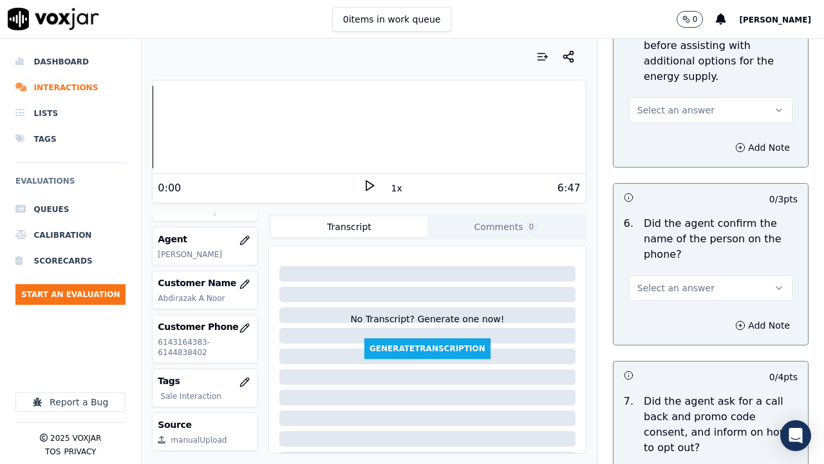
click at [671, 120] on button "Select an answer" at bounding box center [711, 110] width 164 height 26
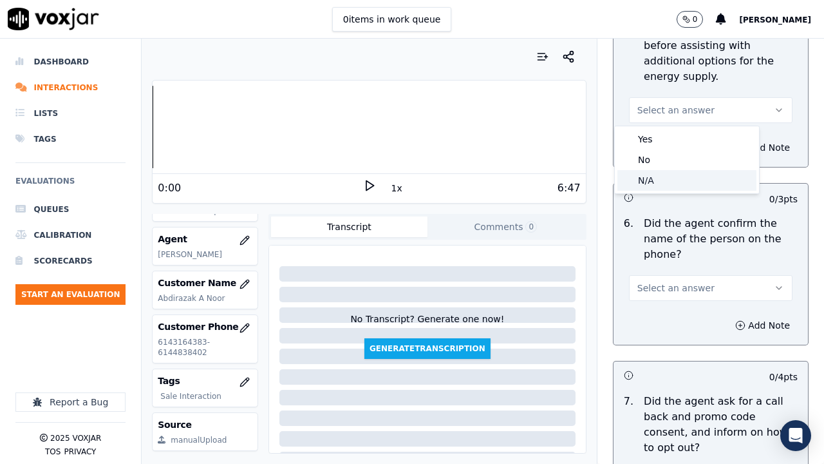
click at [669, 182] on div "N/A" at bounding box center [687, 180] width 139 height 21
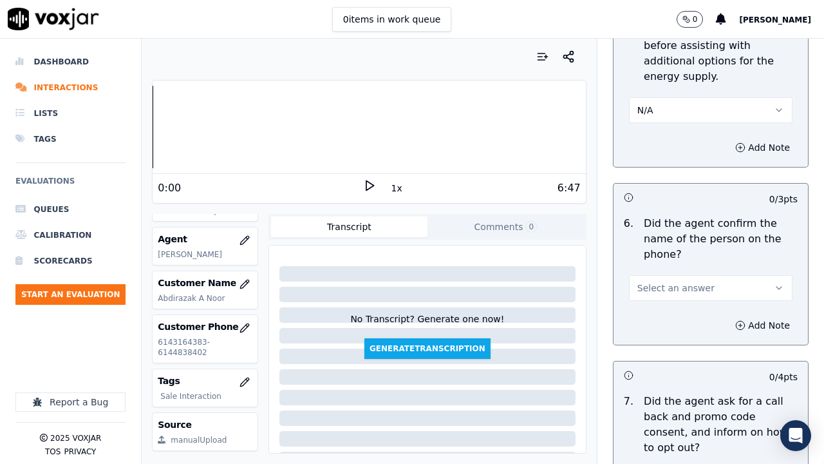
click at [681, 293] on span "Select an answer" at bounding box center [676, 287] width 77 height 13
click at [667, 319] on div "Yes" at bounding box center [687, 317] width 139 height 21
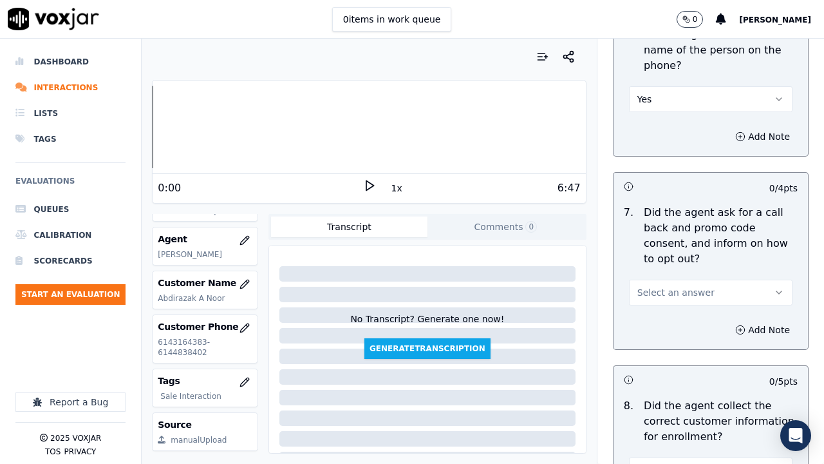
scroll to position [1288, 0]
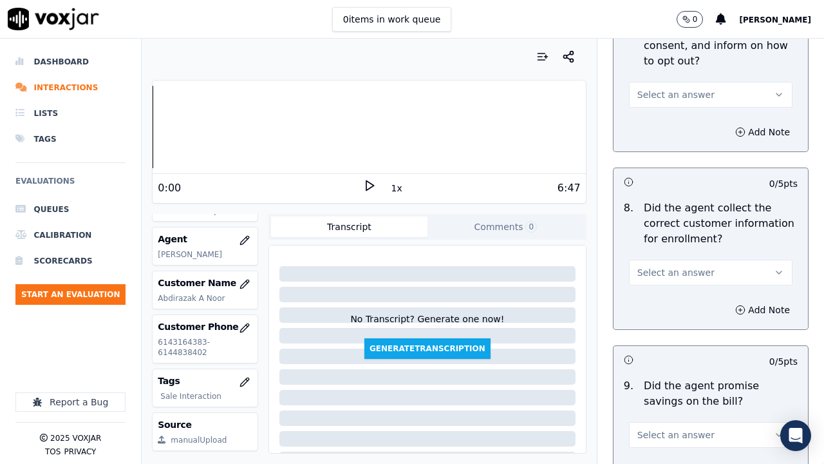
click at [665, 96] on span "Select an answer" at bounding box center [676, 94] width 77 height 13
drag, startPoint x: 667, startPoint y: 106, endPoint x: 685, endPoint y: 151, distance: 49.2
click at [672, 124] on div "Yes" at bounding box center [687, 123] width 139 height 21
click at [672, 275] on span "Select an answer" at bounding box center [676, 272] width 77 height 13
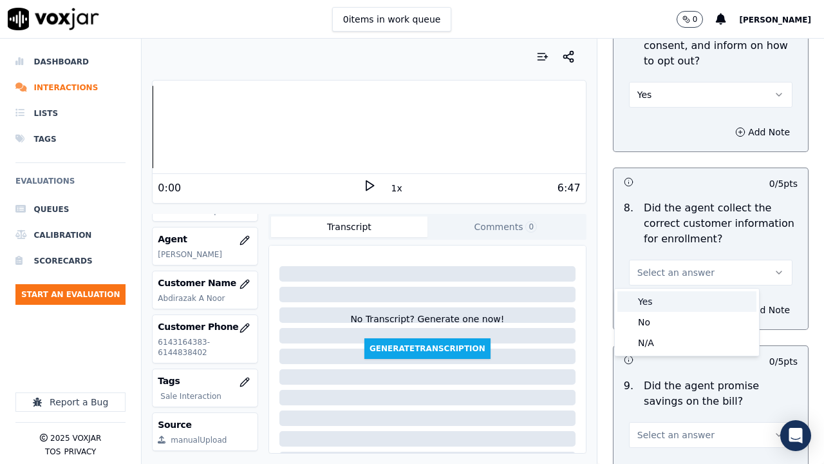
click at [668, 298] on div "Yes" at bounding box center [687, 301] width 139 height 21
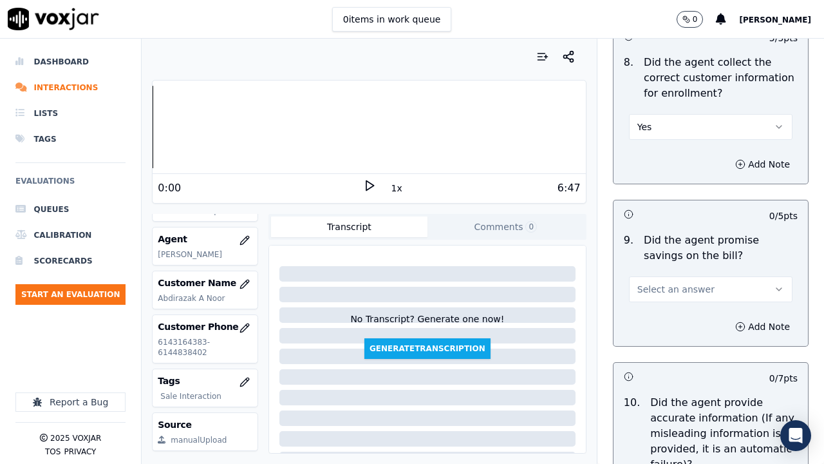
scroll to position [1610, 0]
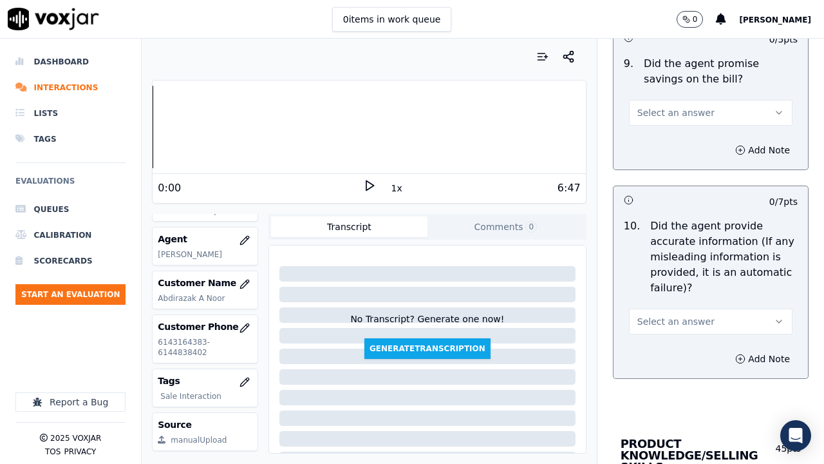
click at [674, 113] on span "Select an answer" at bounding box center [676, 112] width 77 height 13
click at [683, 150] on div "Yes" at bounding box center [687, 141] width 139 height 21
click at [663, 323] on span "Select an answer" at bounding box center [676, 321] width 77 height 13
click at [657, 355] on div "Yes" at bounding box center [687, 350] width 139 height 21
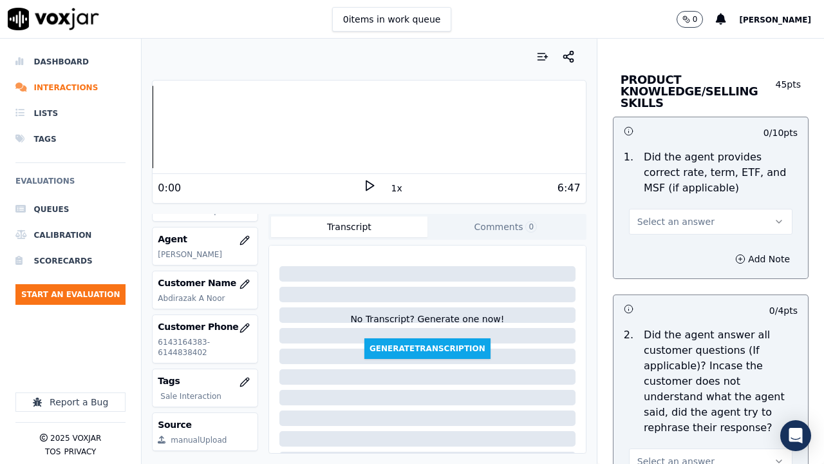
scroll to position [1997, 0]
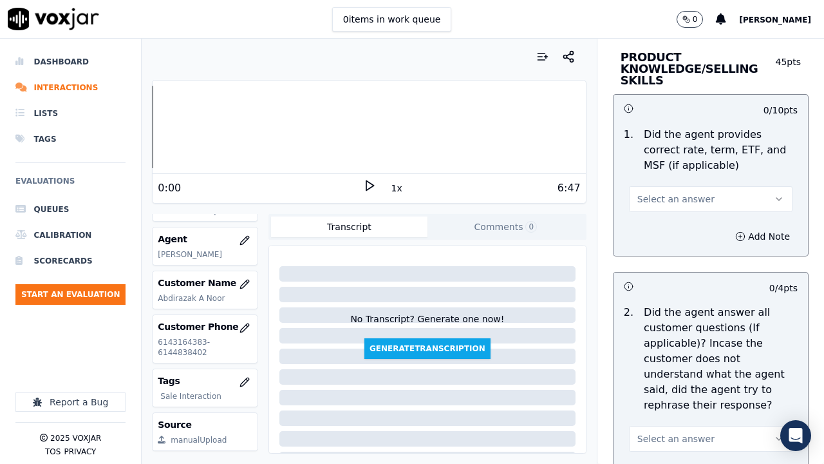
click at [657, 197] on span "Select an answer" at bounding box center [676, 199] width 77 height 13
click at [665, 224] on div "Yes" at bounding box center [687, 228] width 139 height 21
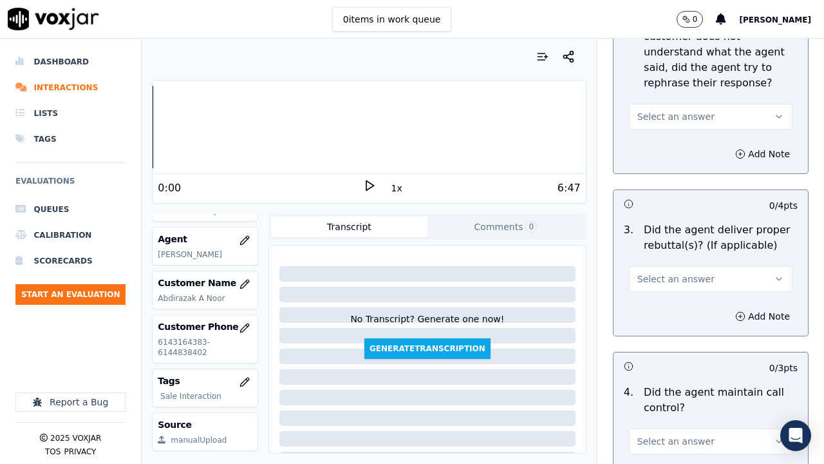
click at [663, 116] on span "Select an answer" at bounding box center [676, 116] width 77 height 13
click at [670, 142] on div "Yes" at bounding box center [687, 145] width 139 height 21
click at [678, 272] on span "Select an answer" at bounding box center [676, 278] width 77 height 13
drag, startPoint x: 663, startPoint y: 305, endPoint x: 659, endPoint y: 335, distance: 30.0
click at [663, 305] on div "Yes" at bounding box center [687, 308] width 139 height 21
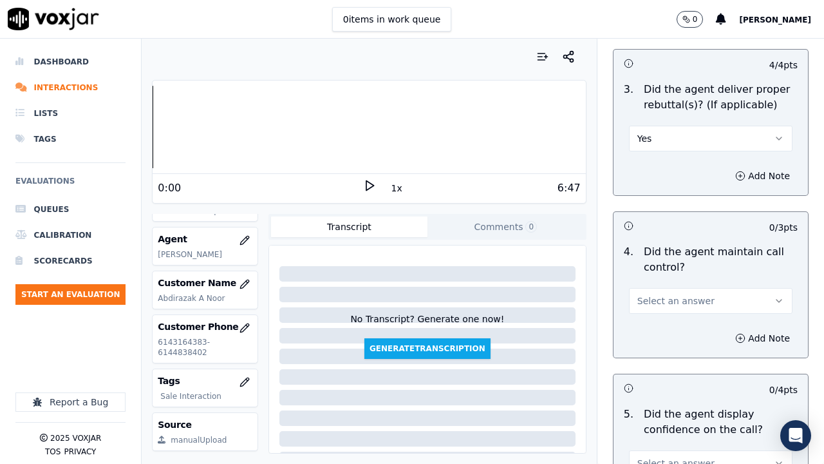
scroll to position [2641, 0]
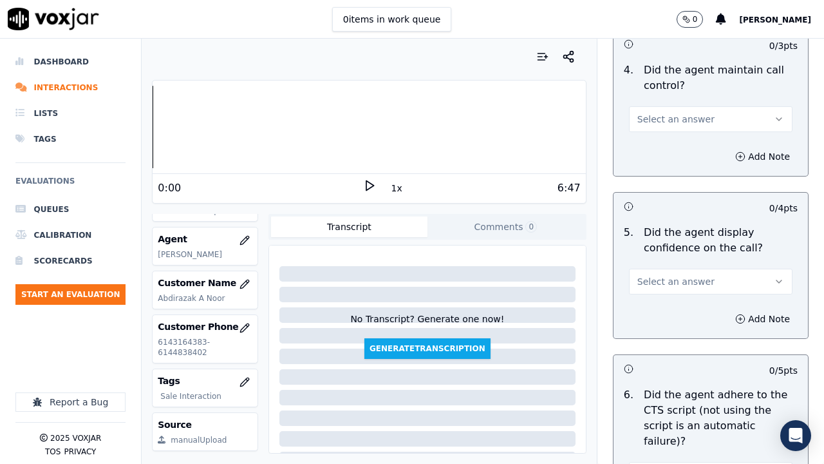
click at [651, 115] on span "Select an answer" at bounding box center [676, 119] width 77 height 13
drag, startPoint x: 670, startPoint y: 146, endPoint x: 695, endPoint y: 231, distance: 88.7
click at [670, 149] on div "Yes" at bounding box center [687, 148] width 139 height 21
click at [676, 290] on button "Select an answer" at bounding box center [711, 282] width 164 height 26
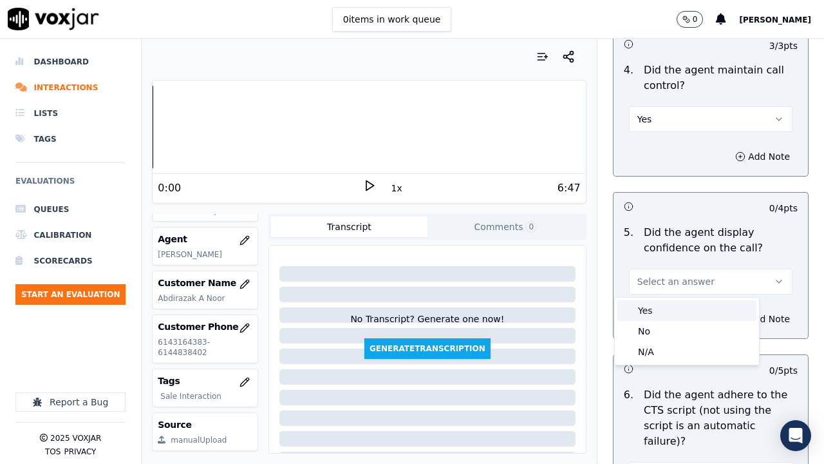
click at [664, 310] on div "Yes" at bounding box center [687, 310] width 139 height 21
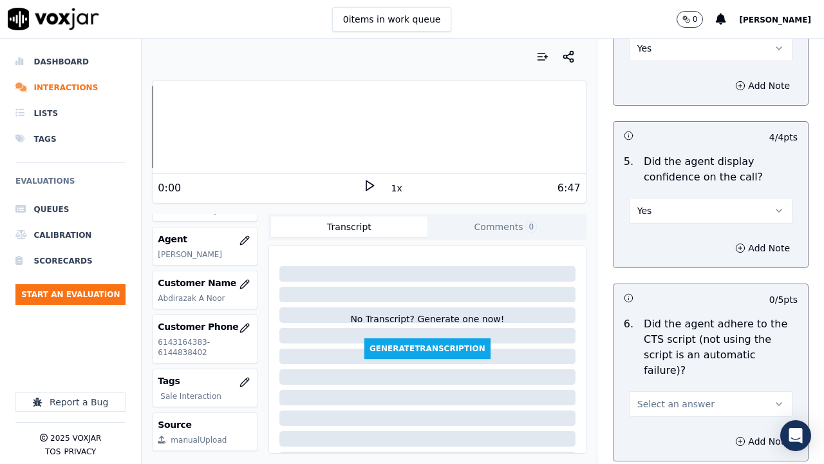
scroll to position [2963, 0]
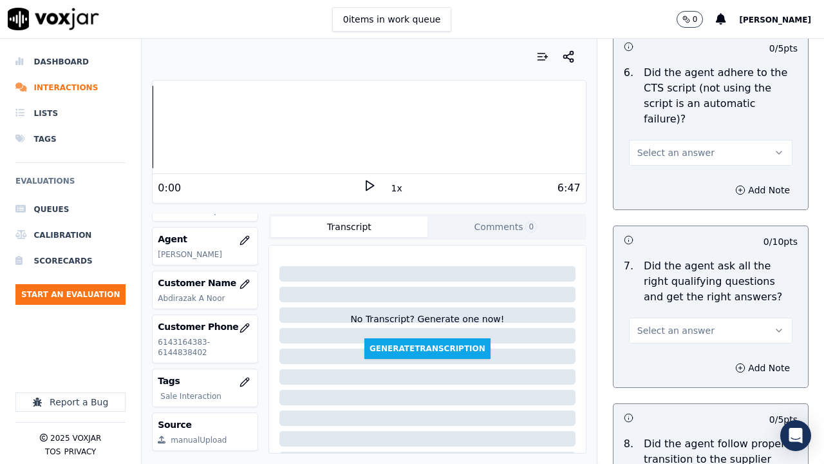
click at [663, 140] on button "Select an answer" at bounding box center [711, 153] width 164 height 26
click at [671, 161] on div "Yes" at bounding box center [687, 166] width 139 height 21
click at [678, 324] on span "Select an answer" at bounding box center [676, 330] width 77 height 13
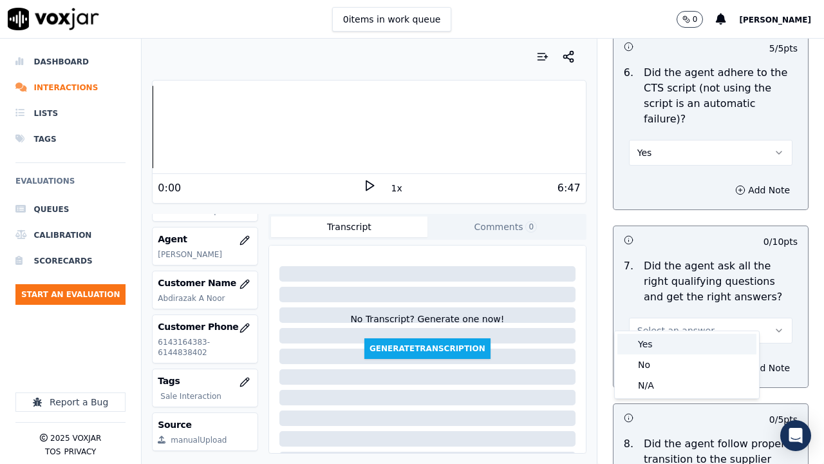
drag, startPoint x: 678, startPoint y: 340, endPoint x: 676, endPoint y: 350, distance: 10.4
click at [677, 340] on div "Yes" at bounding box center [687, 344] width 139 height 21
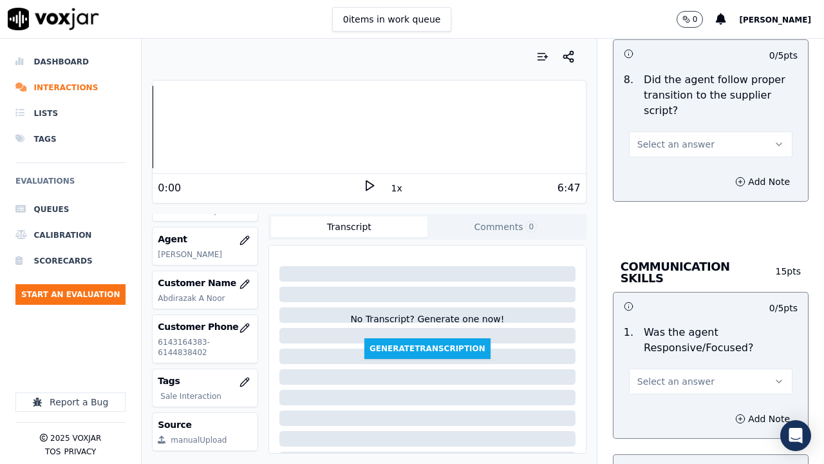
scroll to position [3350, 0]
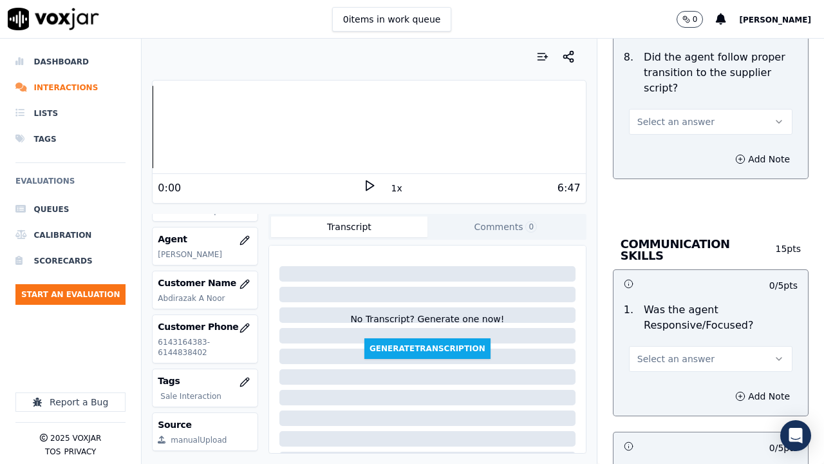
click at [656, 115] on span "Select an answer" at bounding box center [676, 121] width 77 height 13
click at [658, 133] on div "Yes" at bounding box center [687, 135] width 139 height 21
click at [662, 352] on span "Select an answer" at bounding box center [676, 358] width 77 height 13
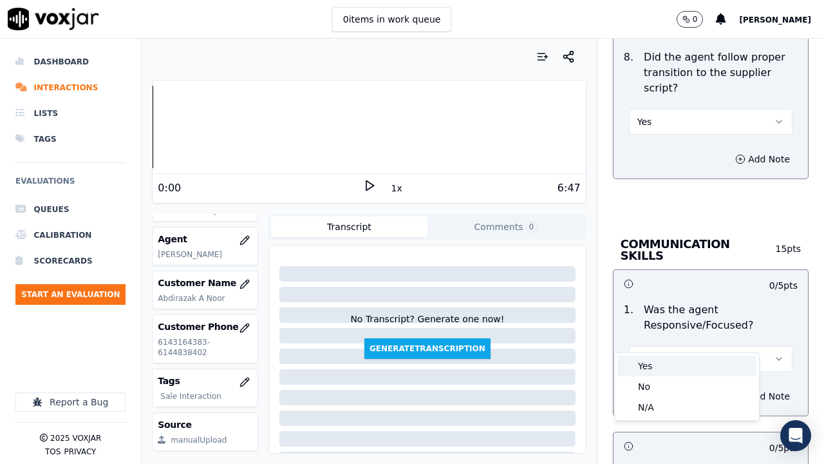
drag, startPoint x: 662, startPoint y: 367, endPoint x: 674, endPoint y: 386, distance: 22.7
click at [662, 359] on div "Yes" at bounding box center [687, 366] width 139 height 21
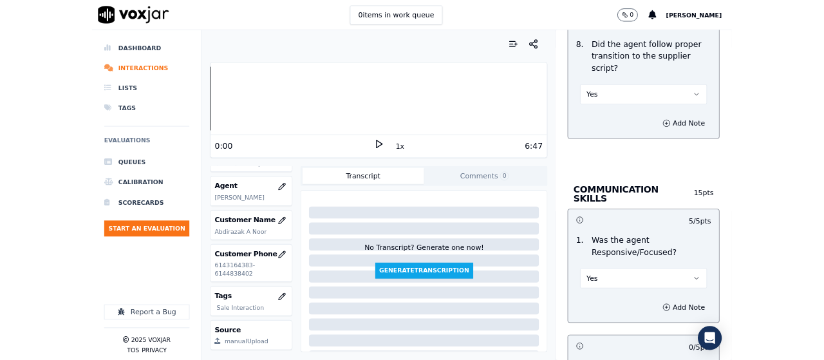
scroll to position [3736, 0]
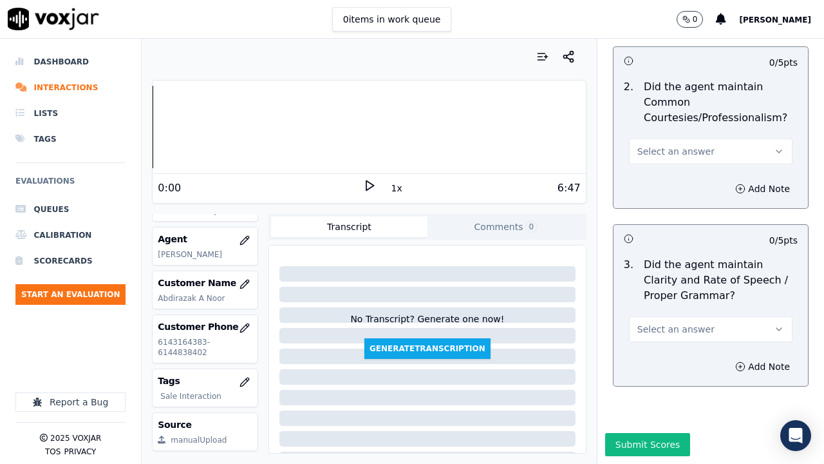
click at [662, 145] on span "Select an answer" at bounding box center [676, 151] width 77 height 13
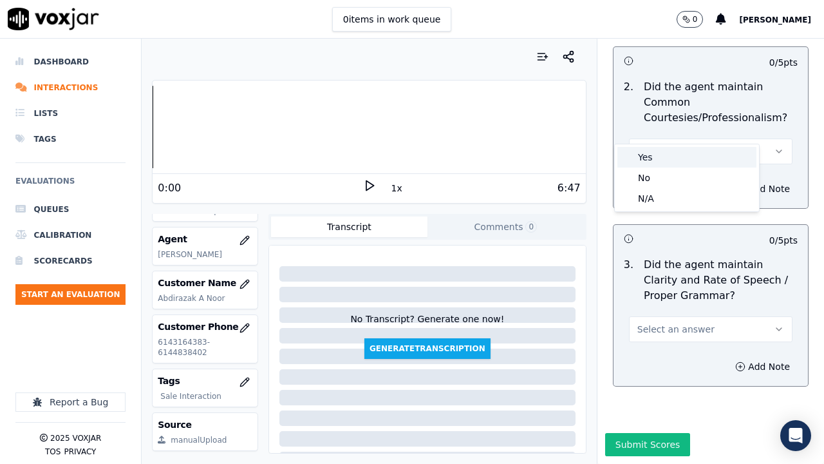
drag, startPoint x: 667, startPoint y: 151, endPoint x: 692, endPoint y: 210, distance: 64.0
click at [667, 153] on div "Yes" at bounding box center [687, 157] width 139 height 21
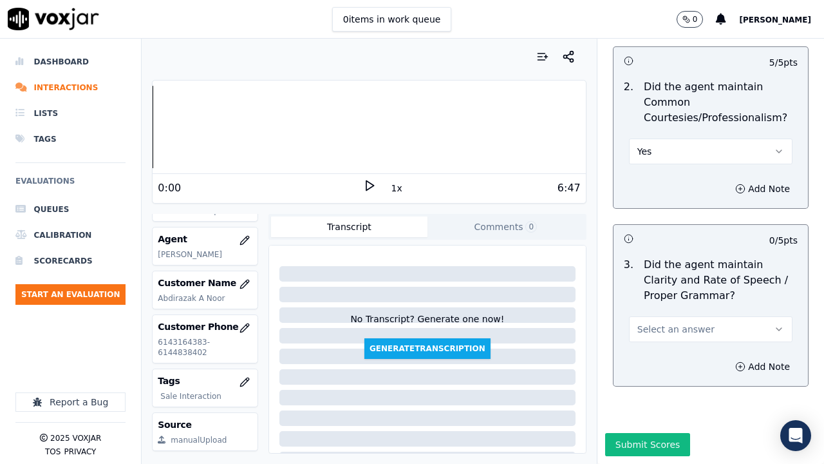
click at [669, 323] on span "Select an answer" at bounding box center [676, 329] width 77 height 13
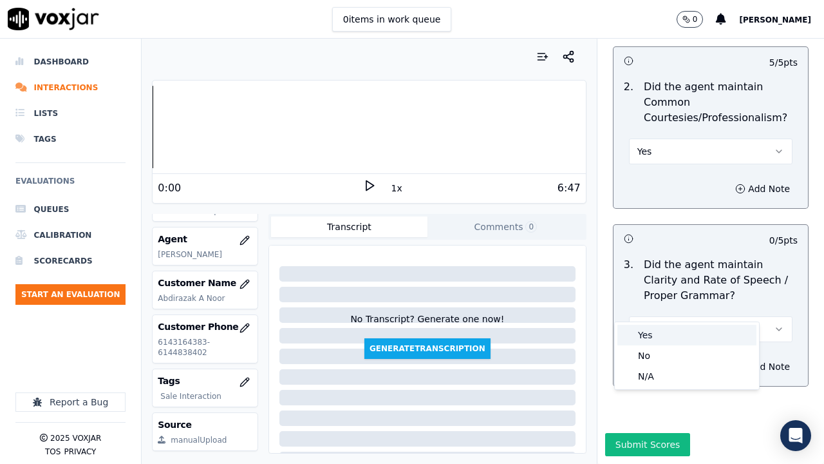
drag, startPoint x: 660, startPoint y: 338, endPoint x: 656, endPoint y: 365, distance: 27.3
click at [659, 343] on div "Yes" at bounding box center [687, 335] width 139 height 21
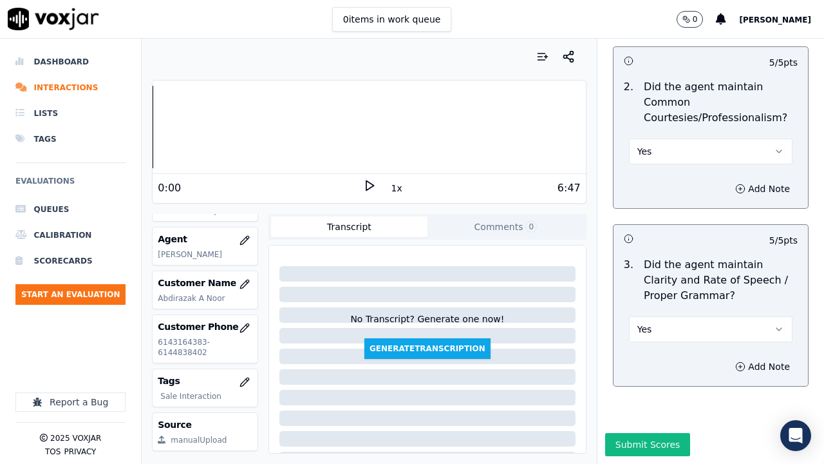
drag, startPoint x: 624, startPoint y: 419, endPoint x: 623, endPoint y: 426, distance: 7.8
click at [624, 359] on button "Submit Scores" at bounding box center [648, 444] width 86 height 23
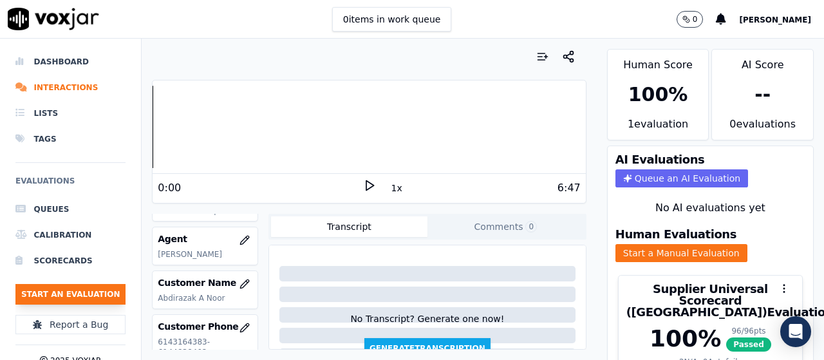
click at [90, 289] on button "Start an Evaluation" at bounding box center [70, 294] width 110 height 21
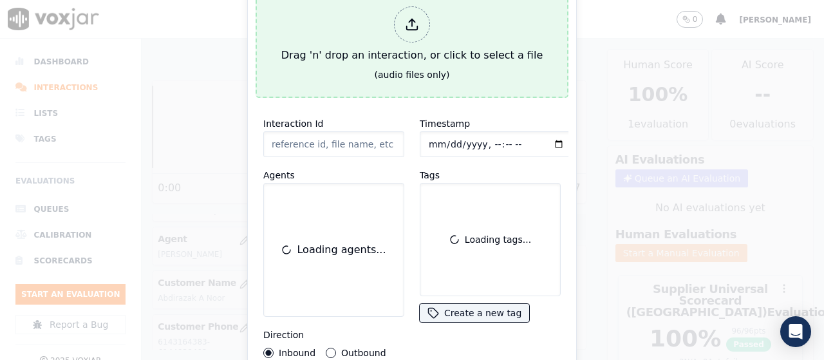
click at [340, 19] on div "Drag 'n' drop an interaction, or click to select a file" at bounding box center [412, 34] width 272 height 67
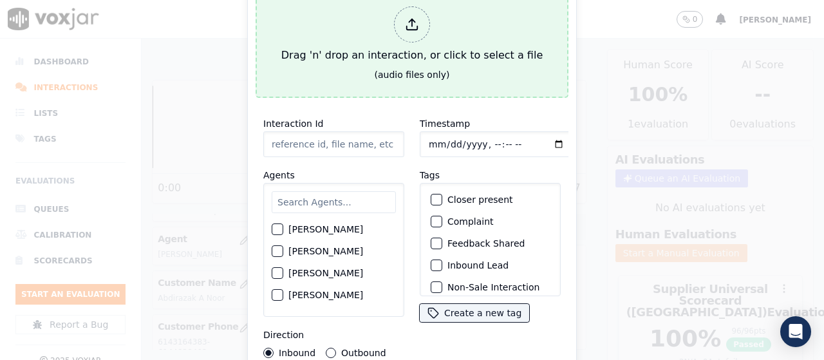
type input "20250812-142629_2166007321-all.mp3"
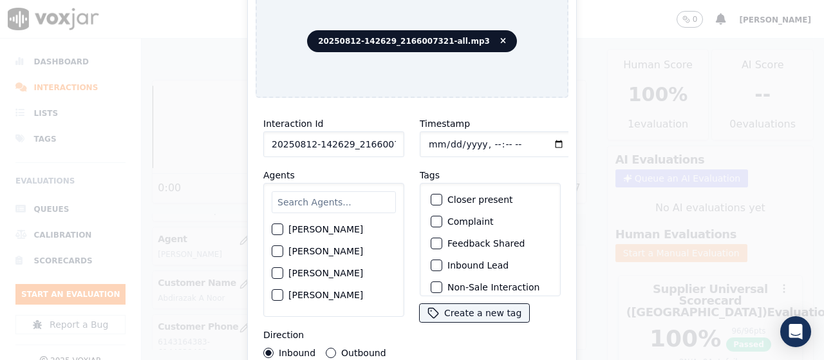
click at [334, 205] on input "text" at bounding box center [334, 202] width 124 height 22
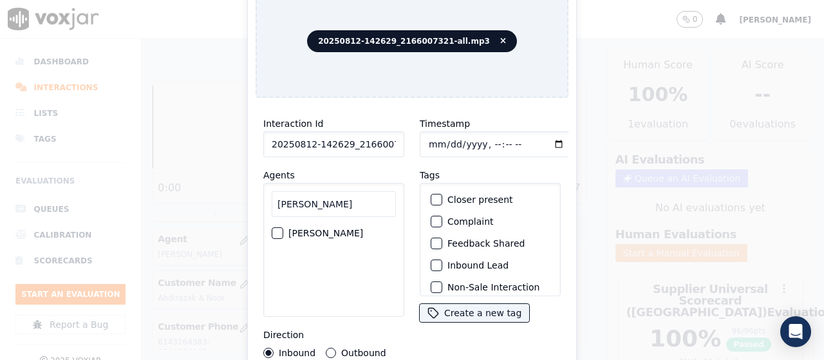
type input "[PERSON_NAME]"
click at [334, 229] on label "[PERSON_NAME]" at bounding box center [326, 233] width 75 height 9
click at [283, 227] on button "[PERSON_NAME]" at bounding box center [278, 233] width 12 height 12
click at [431, 135] on input "Timestamp" at bounding box center [496, 144] width 153 height 26
type input "[DATE]T15:56"
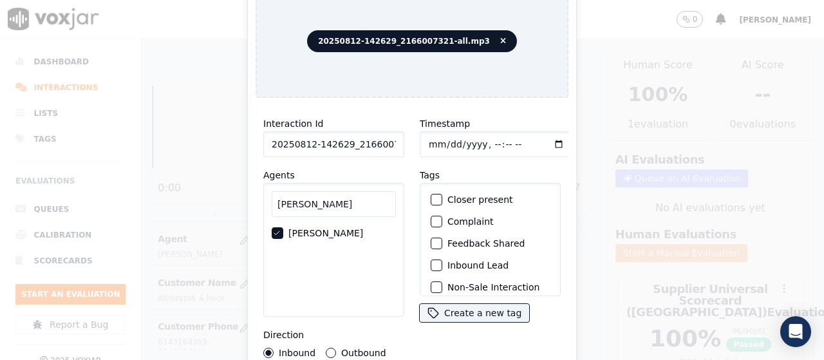
scroll to position [122, 0]
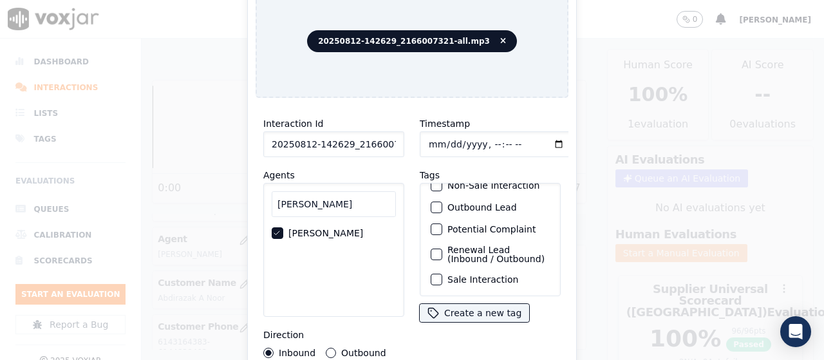
click at [490, 275] on label "Sale Interaction" at bounding box center [483, 279] width 71 height 9
click at [443, 274] on button "Sale Interaction" at bounding box center [437, 280] width 12 height 12
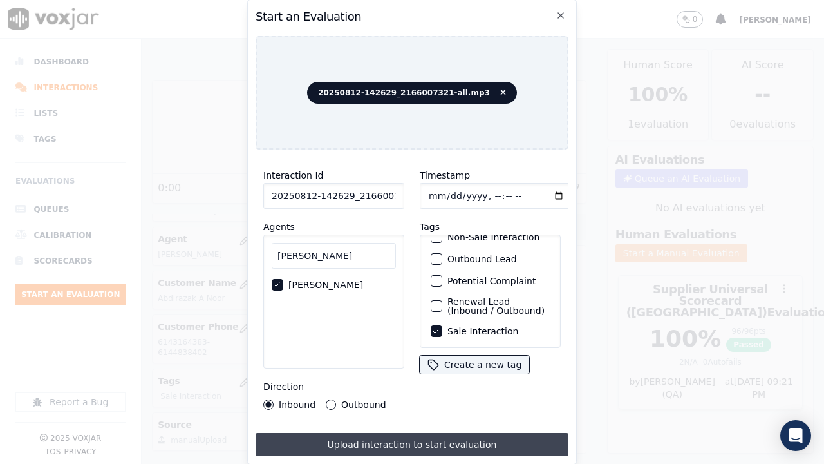
click at [466, 359] on button "Upload interaction to start evaluation" at bounding box center [412, 444] width 313 height 23
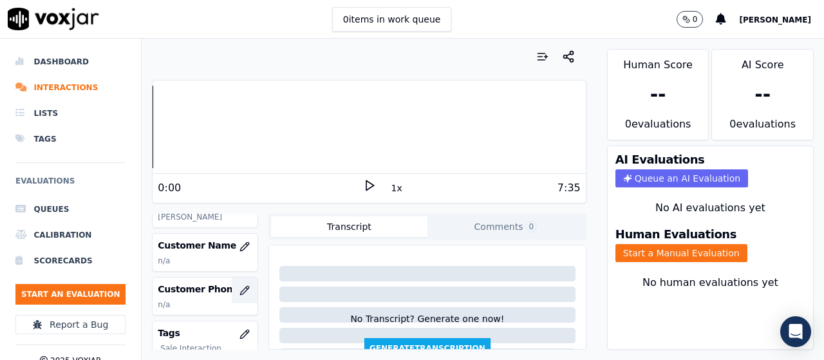
scroll to position [193, 0]
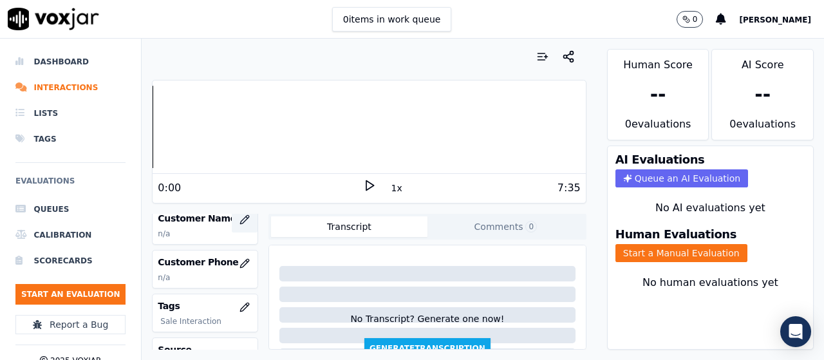
click at [240, 220] on icon "button" at bounding box center [245, 219] width 10 height 10
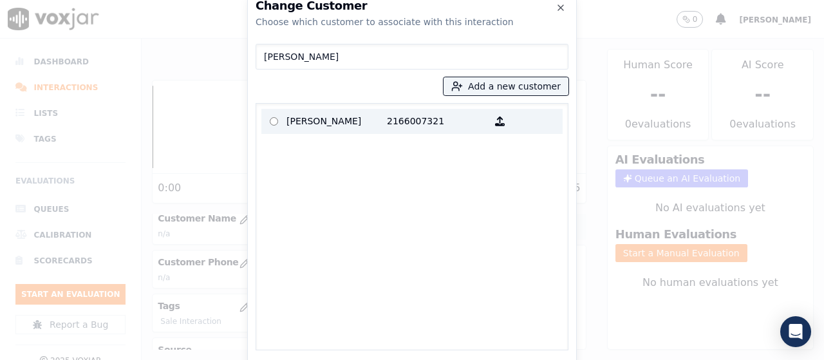
type input "[PERSON_NAME]"
click at [377, 120] on p "[PERSON_NAME]" at bounding box center [337, 121] width 100 height 20
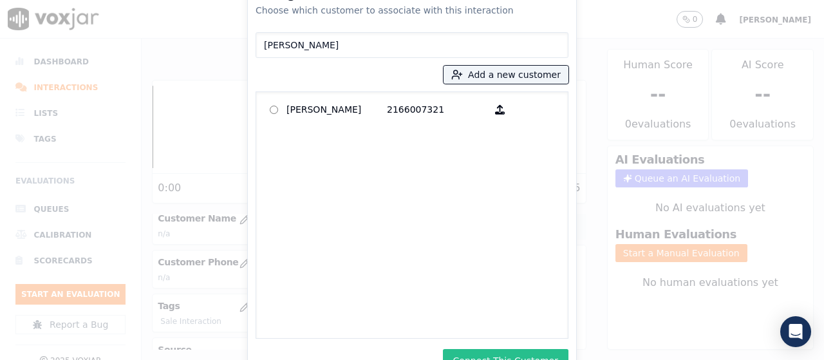
click at [527, 353] on button "Connect This Customer" at bounding box center [506, 360] width 126 height 23
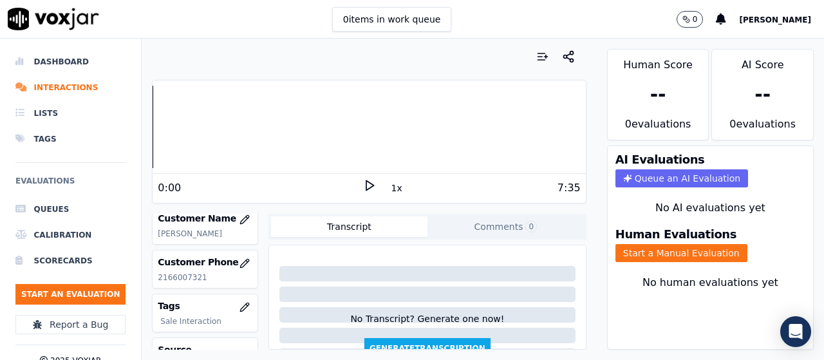
click at [680, 253] on button "Start a Manual Evaluation" at bounding box center [682, 253] width 132 height 18
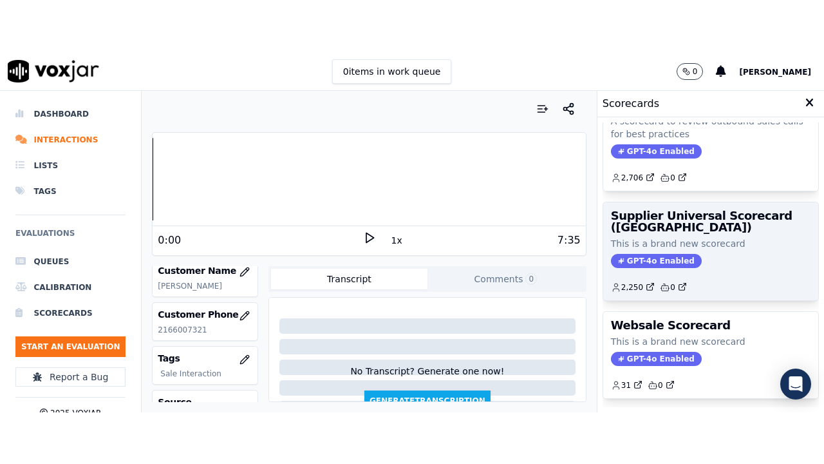
scroll to position [258, 0]
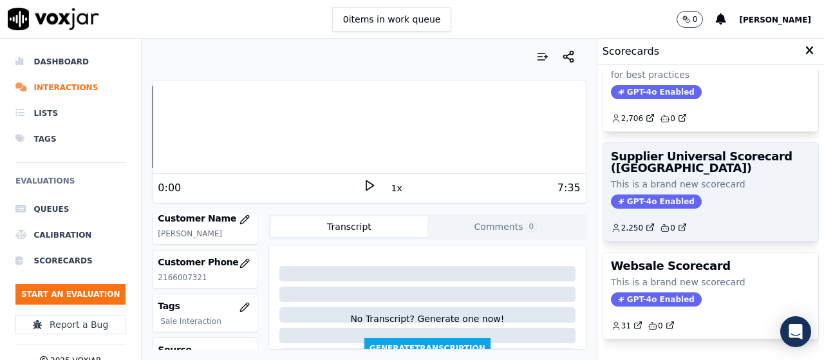
click at [689, 190] on p "This is a brand new scorecard" at bounding box center [711, 184] width 200 height 13
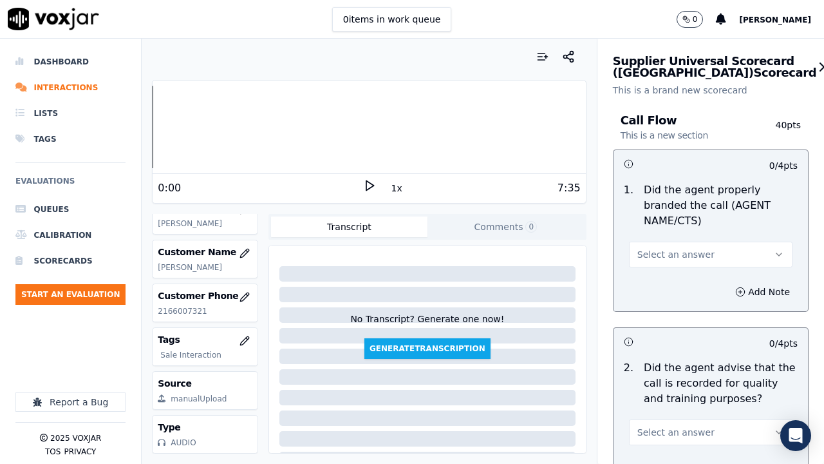
click at [683, 256] on span "Select an answer" at bounding box center [676, 254] width 77 height 13
click at [683, 273] on div "Yes" at bounding box center [687, 283] width 139 height 21
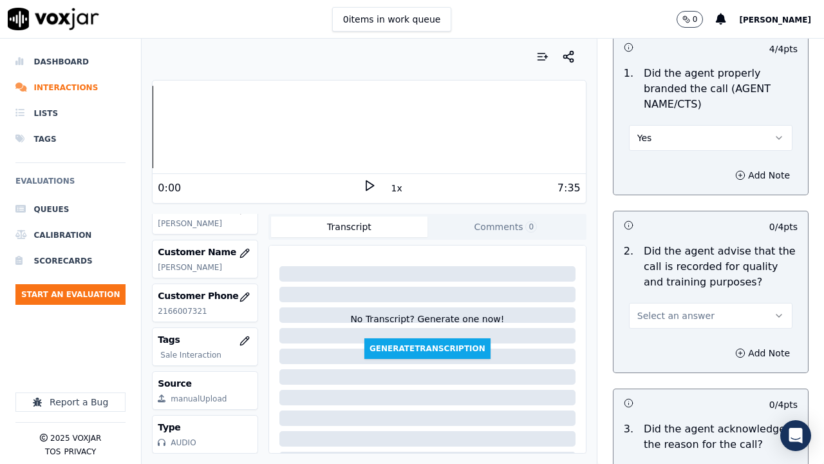
scroll to position [322, 0]
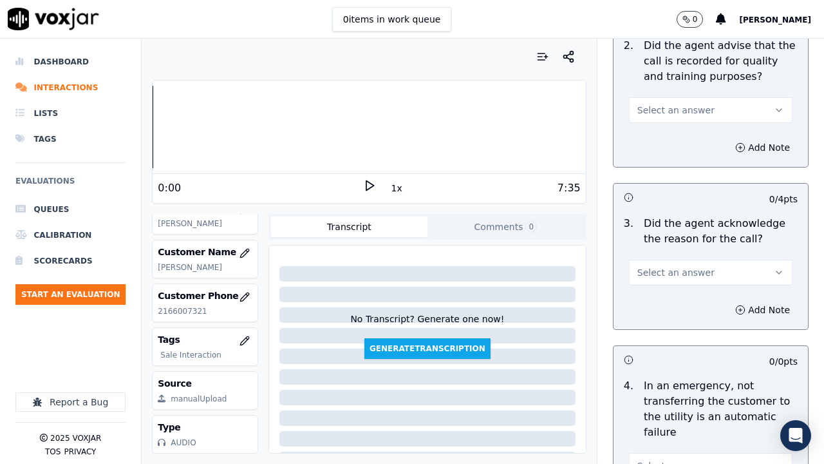
click at [672, 113] on span "Select an answer" at bounding box center [676, 110] width 77 height 13
click at [678, 135] on div "Yes" at bounding box center [687, 139] width 139 height 21
click at [678, 270] on span "Select an answer" at bounding box center [676, 272] width 77 height 13
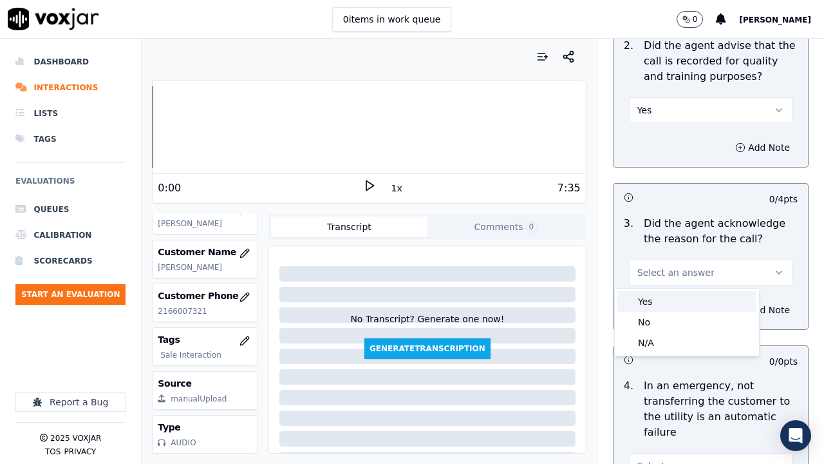
click at [669, 300] on div "Yes" at bounding box center [687, 301] width 139 height 21
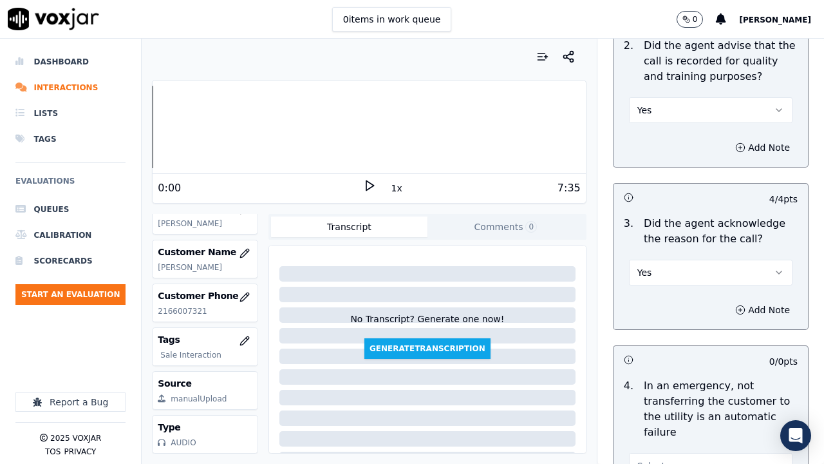
scroll to position [644, 0]
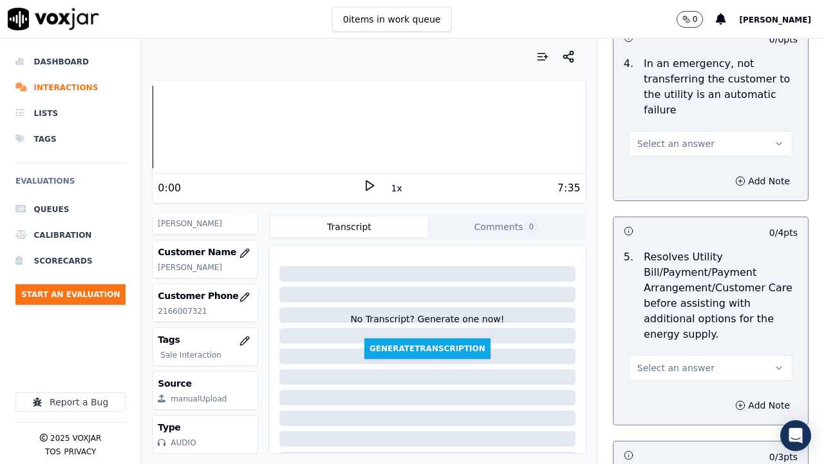
click at [672, 140] on span "Select an answer" at bounding box center [676, 143] width 77 height 13
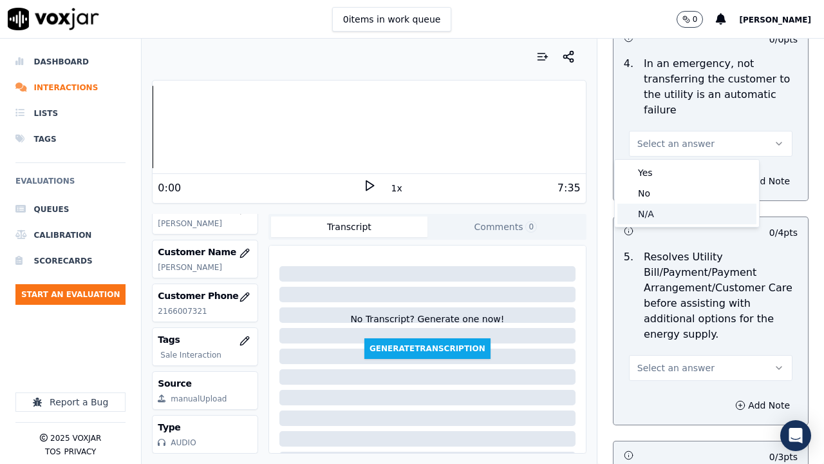
click at [696, 218] on div "N/A" at bounding box center [687, 214] width 139 height 21
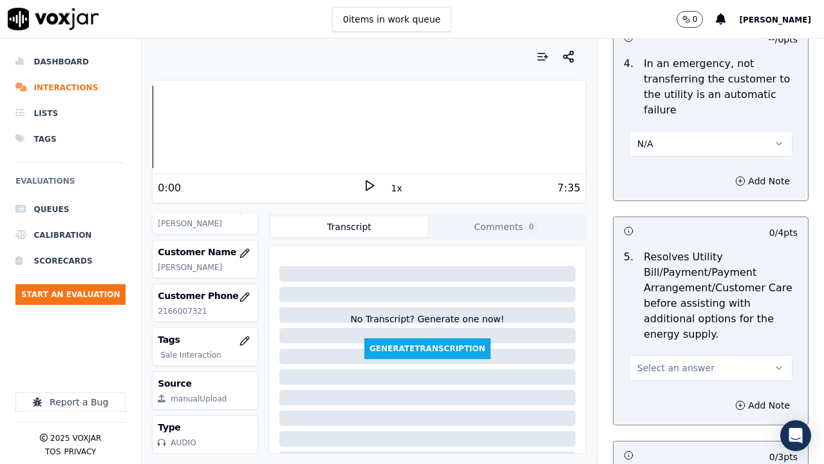
click at [681, 359] on span "Select an answer" at bounding box center [676, 367] width 77 height 13
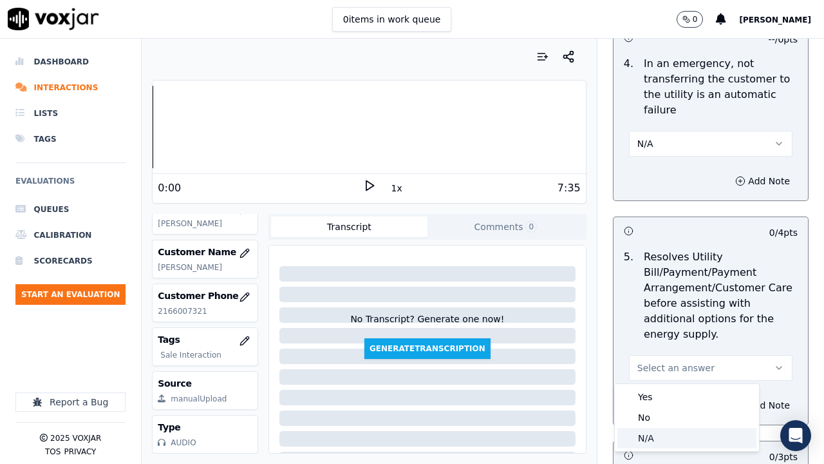
click at [664, 359] on div "N/A" at bounding box center [687, 438] width 139 height 21
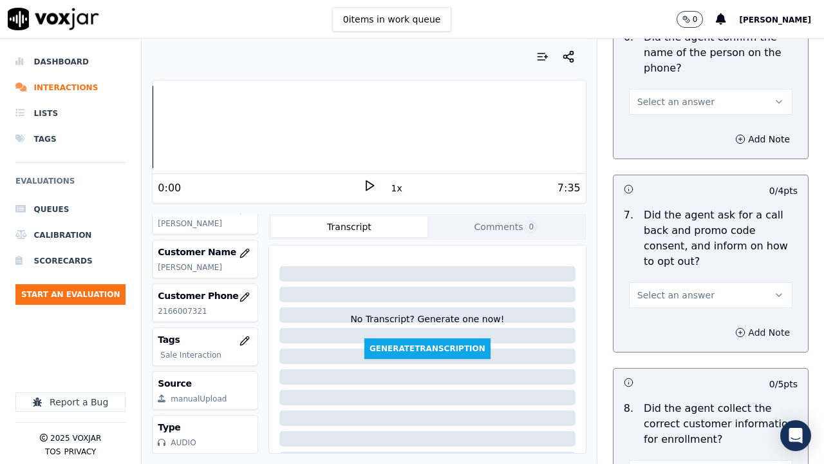
scroll to position [1095, 0]
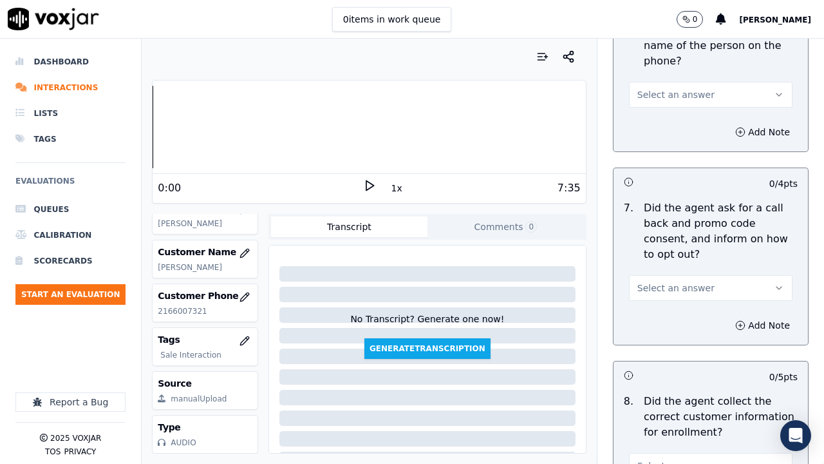
click at [663, 86] on button "Select an answer" at bounding box center [711, 95] width 164 height 26
click at [666, 117] on div "Yes" at bounding box center [687, 123] width 139 height 21
click at [688, 276] on button "Select an answer" at bounding box center [711, 288] width 164 height 26
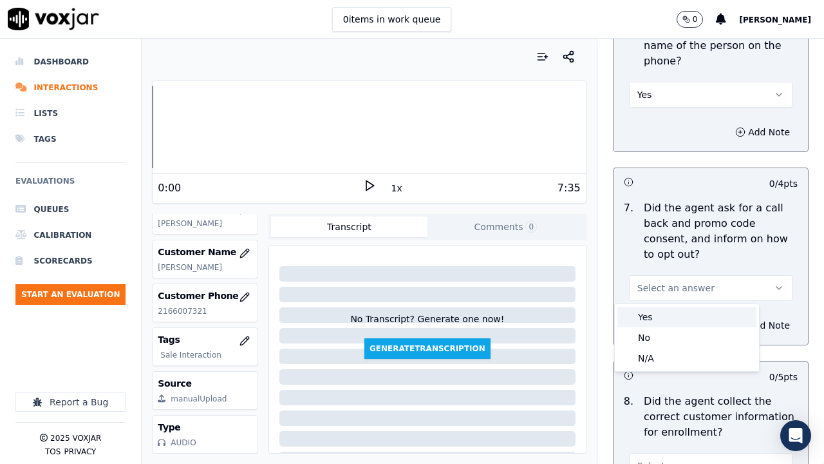
click at [679, 316] on div "Yes" at bounding box center [687, 317] width 139 height 21
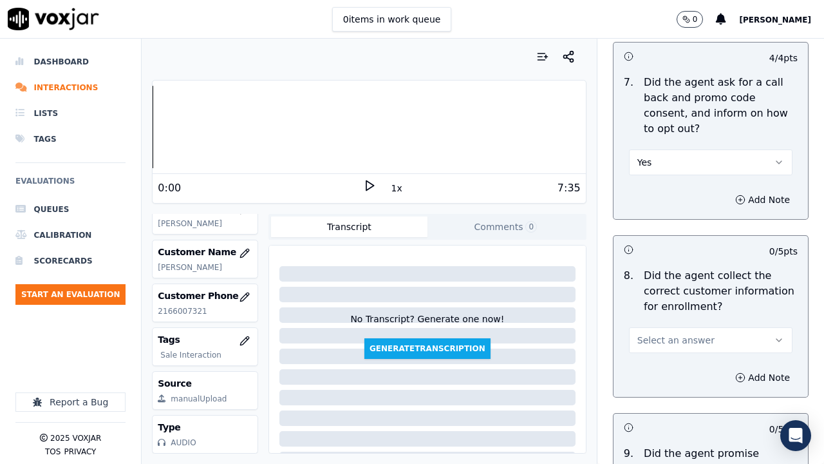
scroll to position [1417, 0]
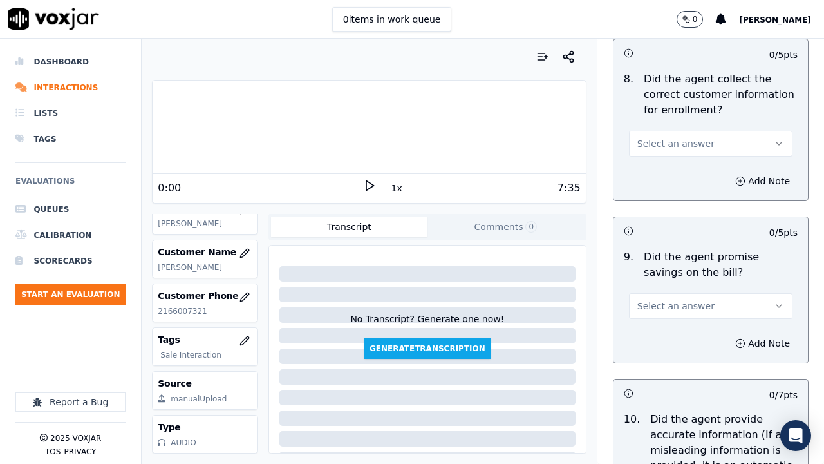
click at [673, 146] on span "Select an answer" at bounding box center [676, 143] width 77 height 13
click at [675, 179] on div "Yes" at bounding box center [687, 172] width 139 height 21
click at [673, 305] on span "Select an answer" at bounding box center [676, 306] width 77 height 13
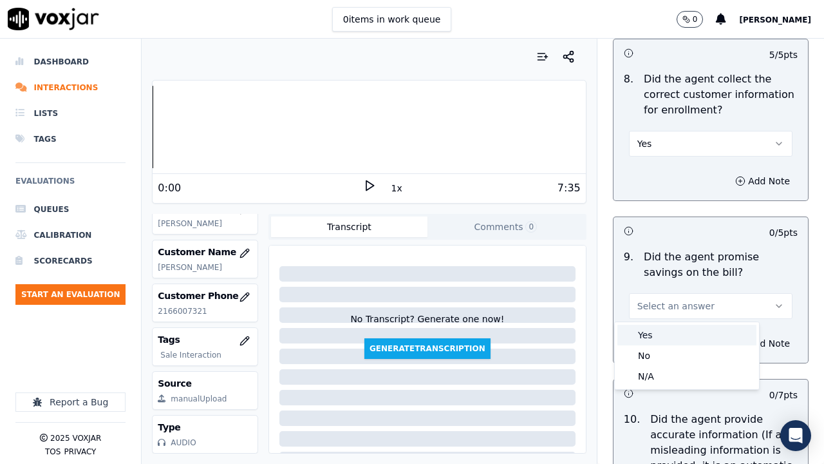
click at [667, 336] on div "Yes" at bounding box center [687, 335] width 139 height 21
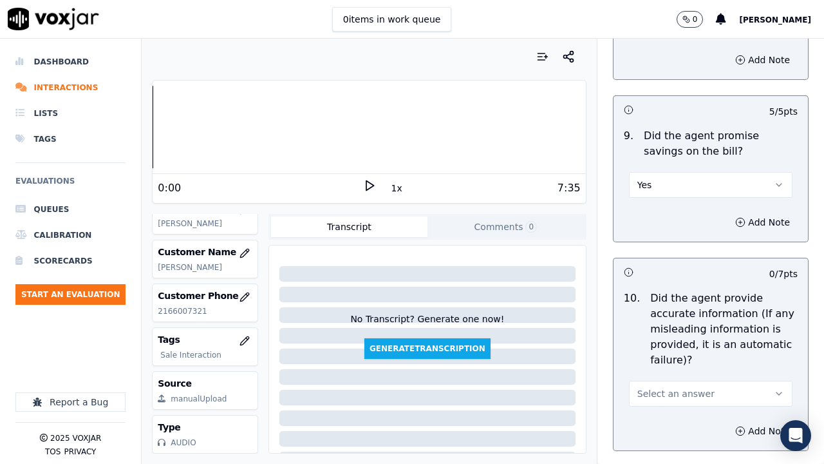
scroll to position [1739, 0]
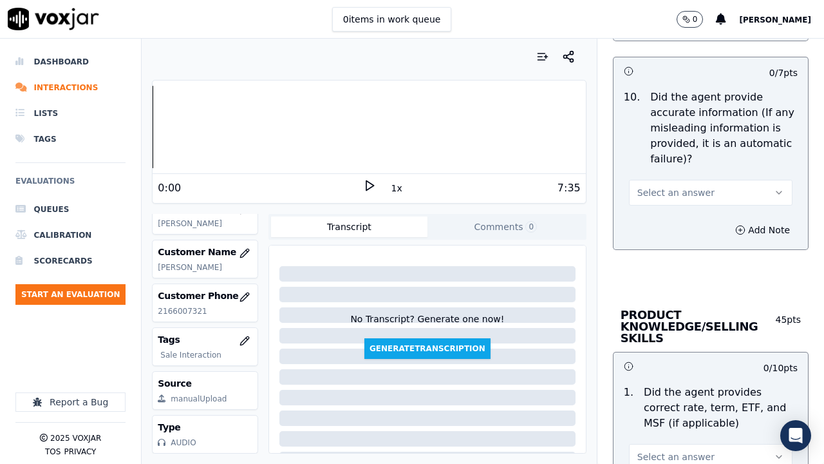
click at [691, 193] on button "Select an answer" at bounding box center [711, 193] width 164 height 26
click at [685, 221] on div "Yes" at bounding box center [687, 221] width 139 height 21
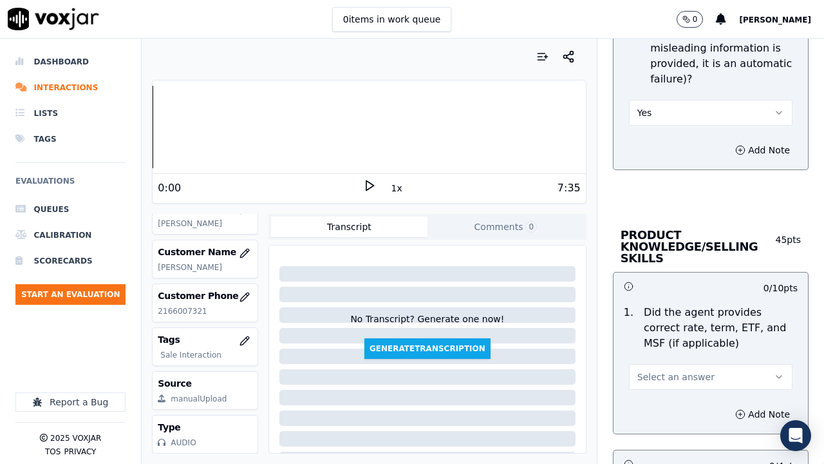
scroll to position [1997, 0]
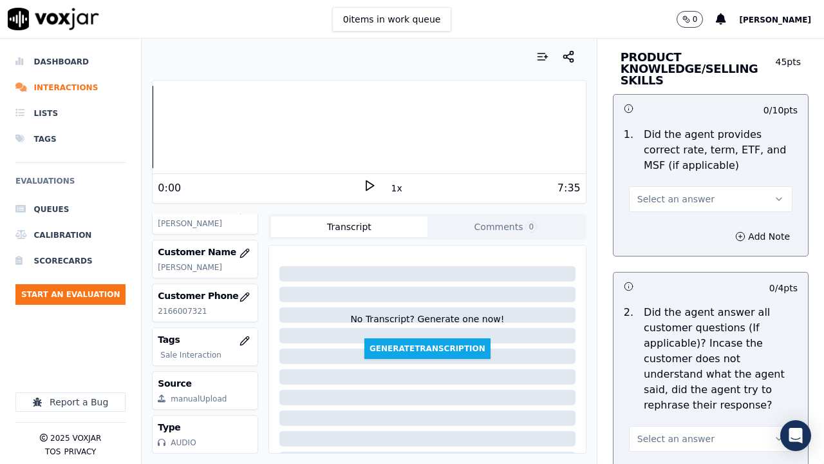
click at [678, 194] on span "Select an answer" at bounding box center [676, 199] width 77 height 13
click at [685, 225] on div "Yes" at bounding box center [687, 228] width 139 height 21
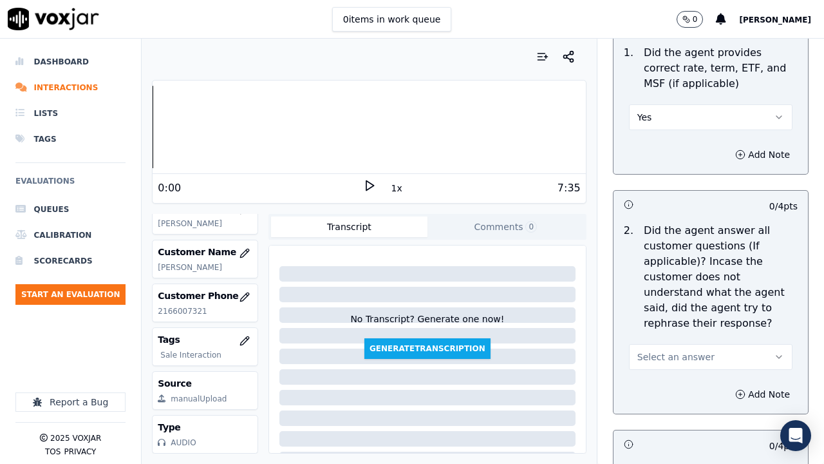
scroll to position [2254, 0]
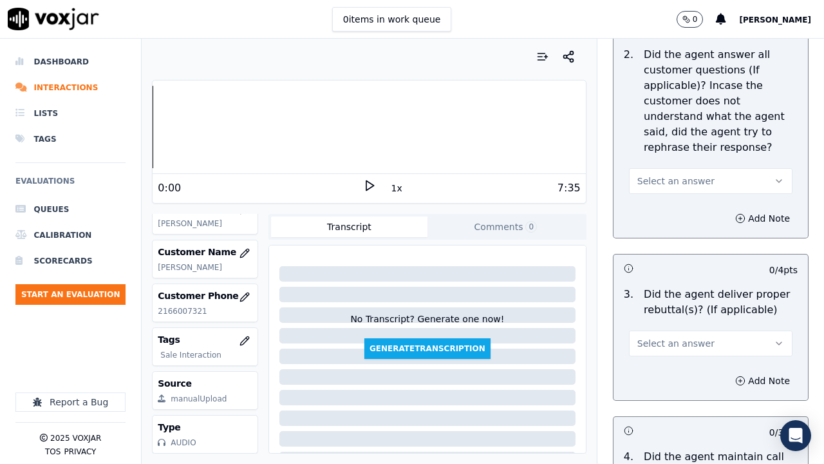
click at [674, 175] on span "Select an answer" at bounding box center [676, 181] width 77 height 13
click at [680, 209] on div "Yes" at bounding box center [687, 210] width 139 height 21
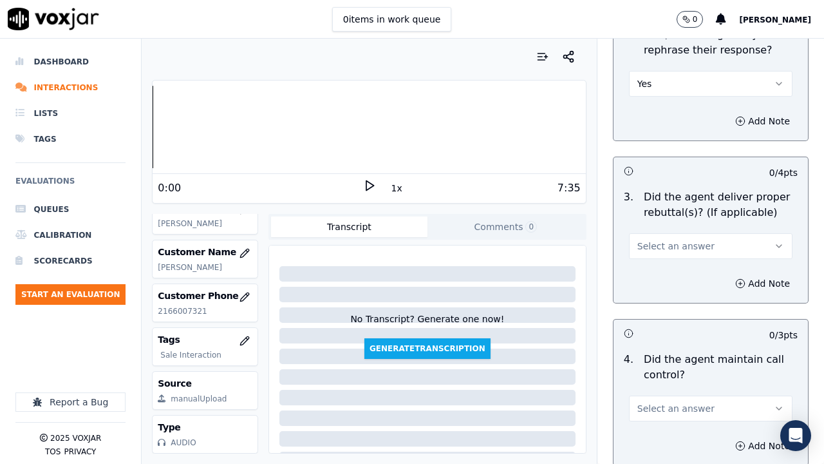
scroll to position [2512, 0]
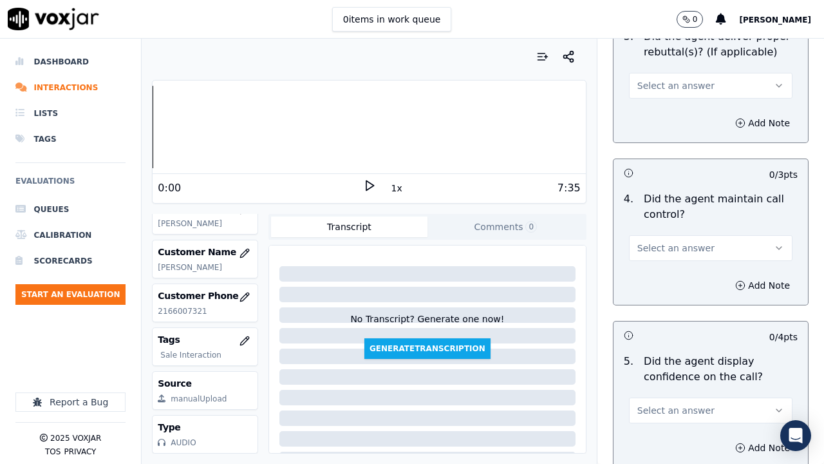
click at [673, 89] on span "Select an answer" at bounding box center [676, 85] width 77 height 13
click at [677, 115] on div "Yes" at bounding box center [687, 114] width 139 height 21
click at [673, 257] on button "Select an answer" at bounding box center [711, 248] width 164 height 26
click at [667, 280] on div "Yes" at bounding box center [687, 277] width 139 height 21
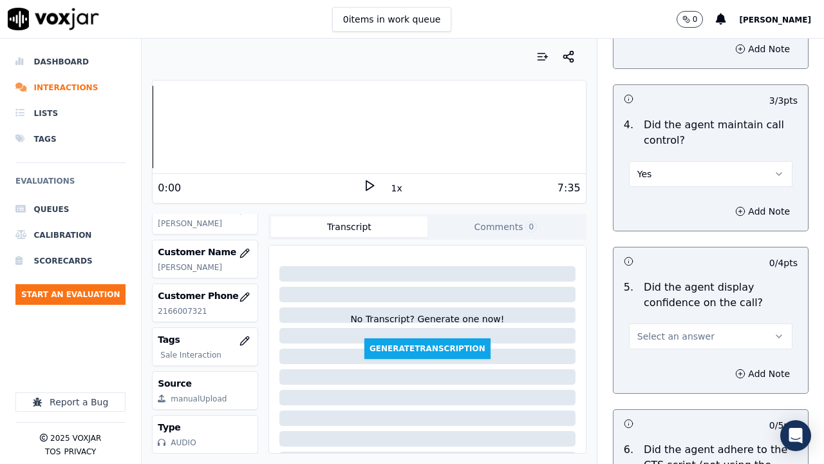
scroll to position [2770, 0]
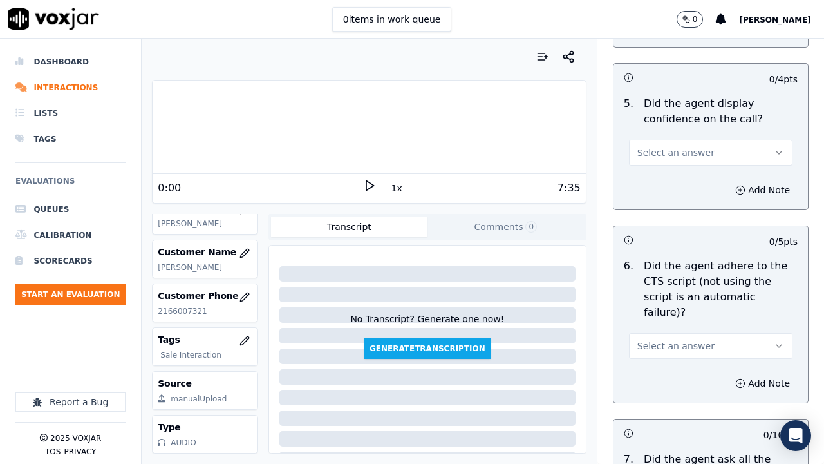
click at [666, 148] on span "Select an answer" at bounding box center [676, 152] width 77 height 13
drag, startPoint x: 685, startPoint y: 184, endPoint x: 687, endPoint y: 312, distance: 128.2
click at [685, 185] on div "Yes" at bounding box center [687, 181] width 139 height 21
drag, startPoint x: 690, startPoint y: 330, endPoint x: 685, endPoint y: 341, distance: 12.1
click at [690, 333] on button "Select an answer" at bounding box center [711, 346] width 164 height 26
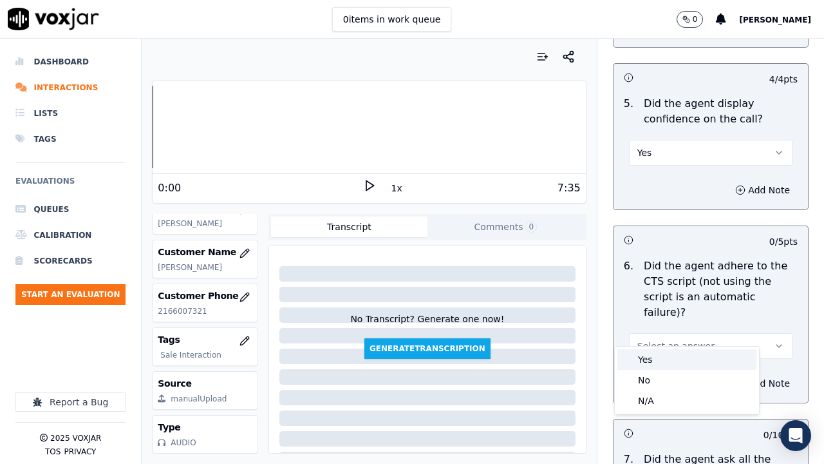
click at [670, 359] on div "Yes" at bounding box center [687, 359] width 139 height 21
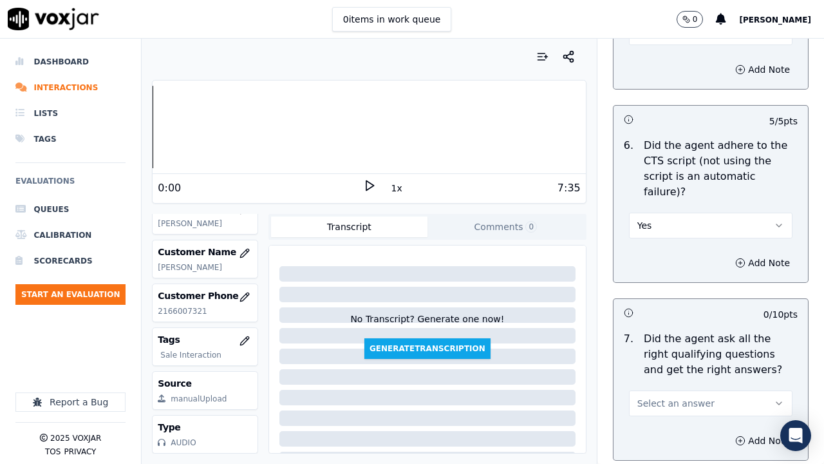
scroll to position [3156, 0]
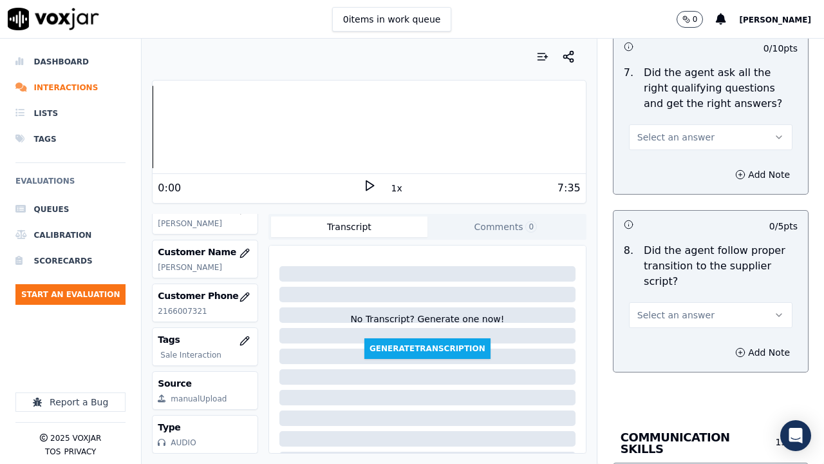
click at [667, 131] on span "Select an answer" at bounding box center [676, 137] width 77 height 13
drag, startPoint x: 681, startPoint y: 151, endPoint x: 689, endPoint y: 236, distance: 85.4
click at [681, 151] on div "Yes" at bounding box center [687, 150] width 139 height 21
click at [686, 302] on button "Select an answer" at bounding box center [711, 315] width 164 height 26
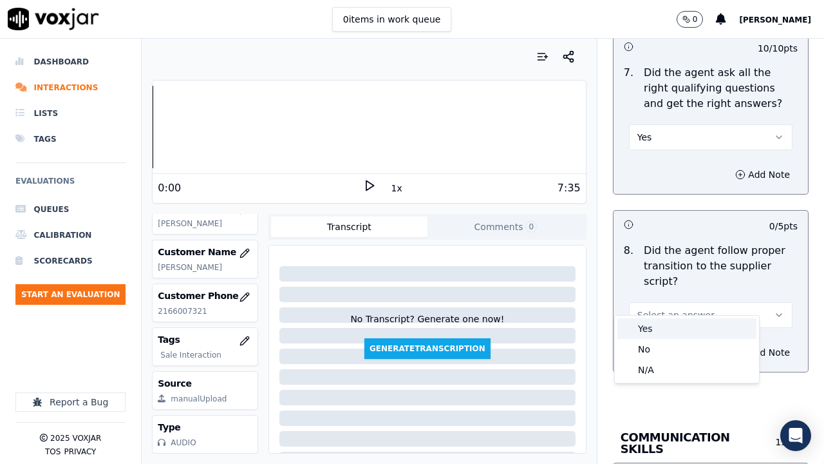
click at [679, 334] on div "Yes" at bounding box center [687, 328] width 139 height 21
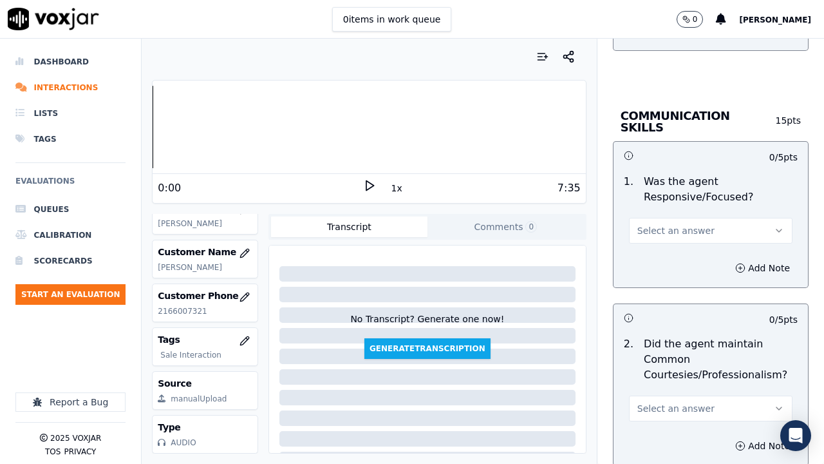
scroll to position [3478, 0]
click at [676, 224] on span "Select an answer" at bounding box center [676, 230] width 77 height 13
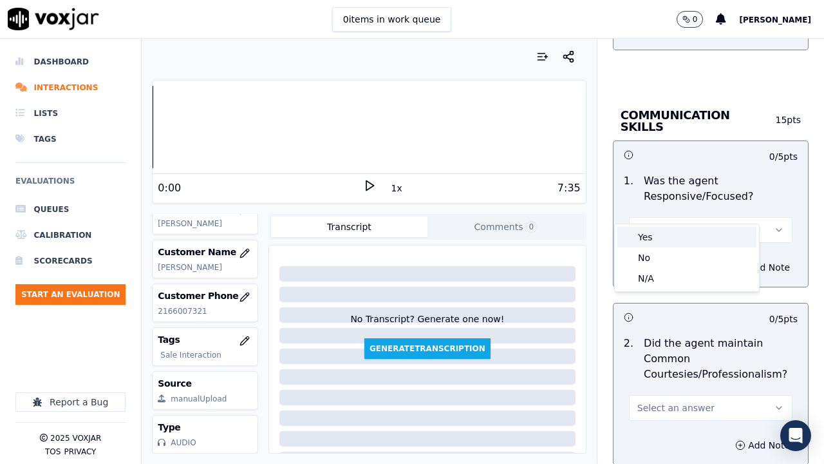
drag, startPoint x: 680, startPoint y: 235, endPoint x: 680, endPoint y: 325, distance: 90.2
click at [680, 240] on div "Yes" at bounding box center [687, 237] width 139 height 21
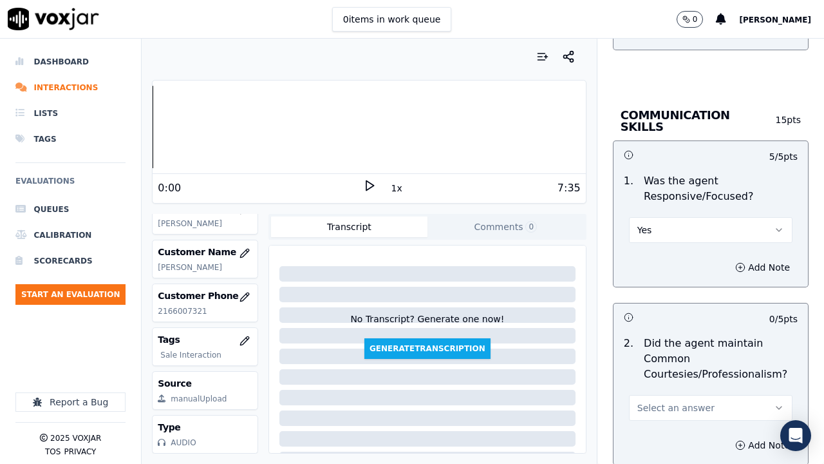
drag, startPoint x: 688, startPoint y: 383, endPoint x: 683, endPoint y: 416, distance: 33.8
click at [689, 359] on span "Select an answer" at bounding box center [676, 407] width 77 height 13
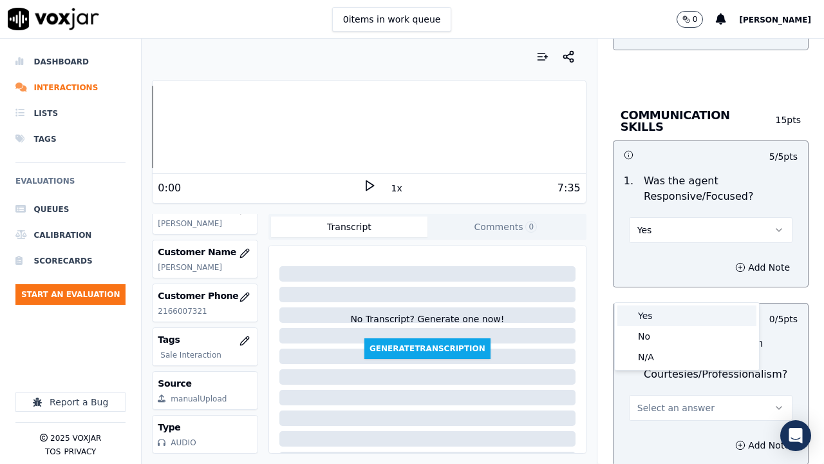
click at [658, 305] on div "Yes" at bounding box center [687, 315] width 139 height 21
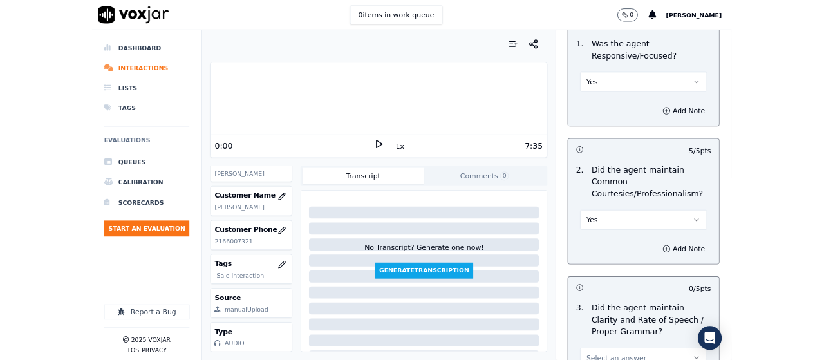
scroll to position [3746, 0]
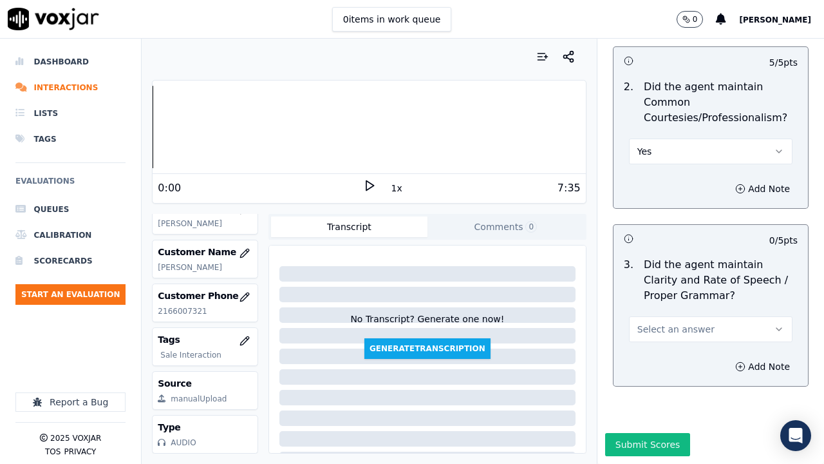
click at [662, 316] on button "Select an answer" at bounding box center [711, 329] width 164 height 26
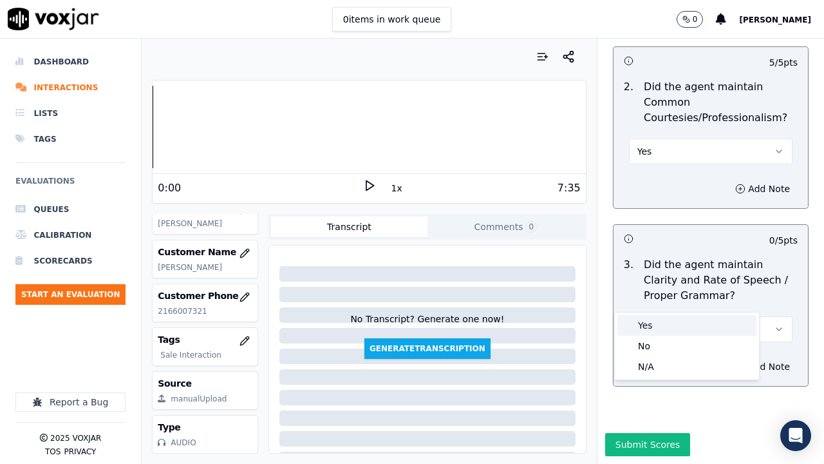
click at [665, 319] on div "Yes" at bounding box center [687, 325] width 139 height 21
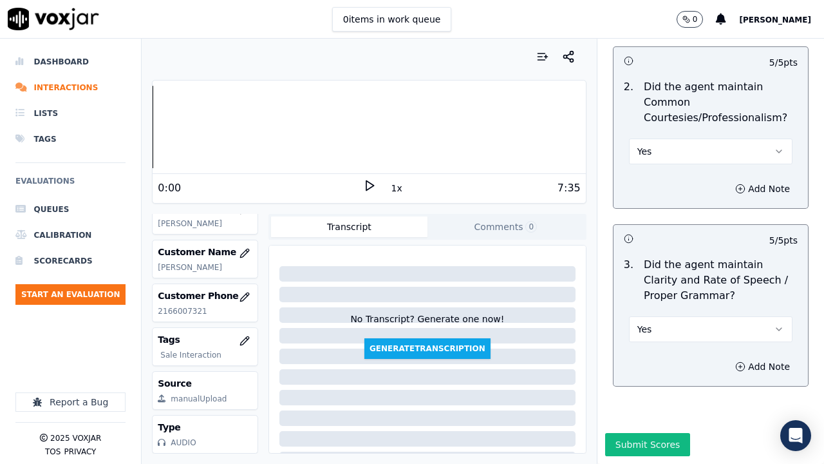
drag, startPoint x: 648, startPoint y: 406, endPoint x: 647, endPoint y: 419, distance: 12.9
click at [647, 359] on button "Submit Scores" at bounding box center [648, 444] width 86 height 23
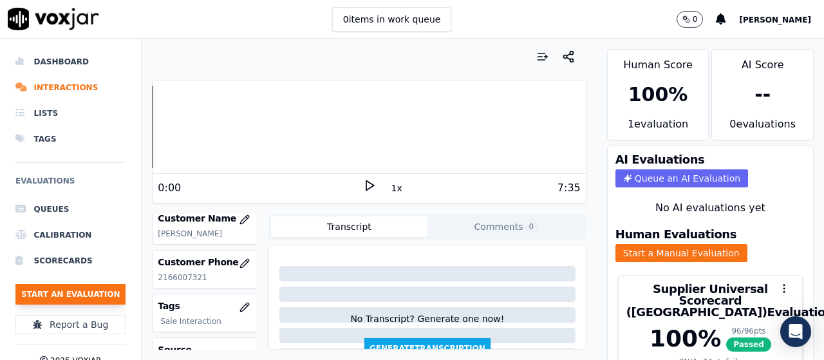
click at [99, 294] on button "Start an Evaluation" at bounding box center [70, 294] width 110 height 21
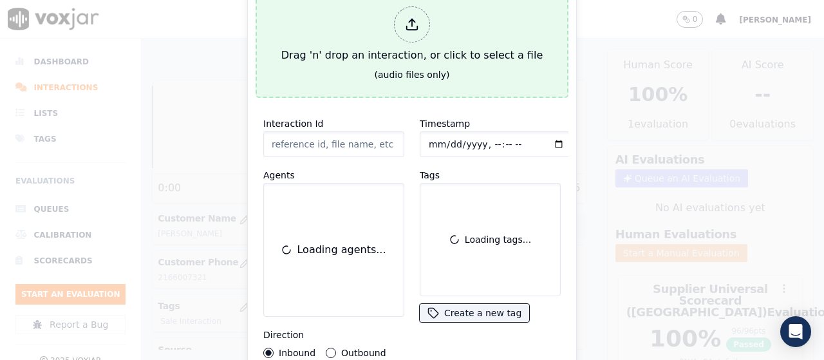
click at [352, 58] on div "Drag 'n' drop an interaction, or click to select a file" at bounding box center [412, 34] width 272 height 67
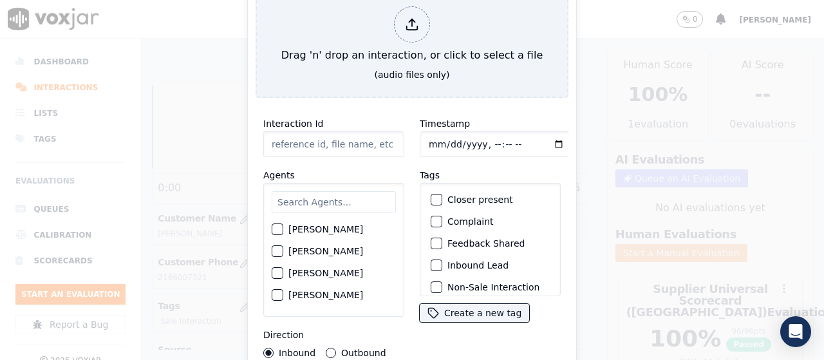
type input "20250812-144719_6144467059-all.mp3"
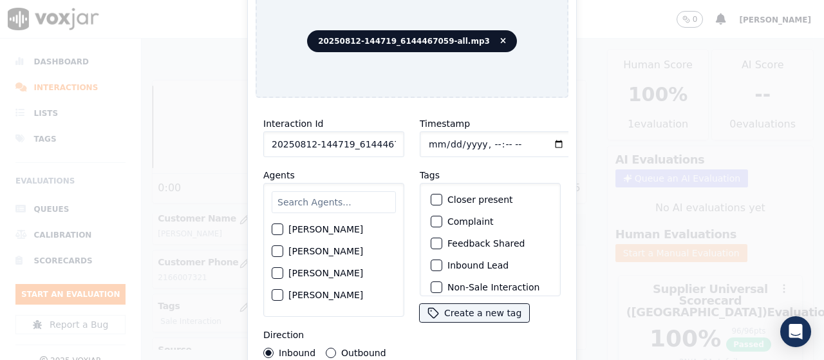
click at [334, 202] on input "text" at bounding box center [334, 202] width 124 height 22
type input "mi"
click at [322, 278] on label "[PERSON_NAME]" at bounding box center [326, 273] width 75 height 9
click at [283, 278] on button "[PERSON_NAME]" at bounding box center [278, 274] width 12 height 12
click at [426, 142] on input "Timestamp" at bounding box center [496, 144] width 153 height 26
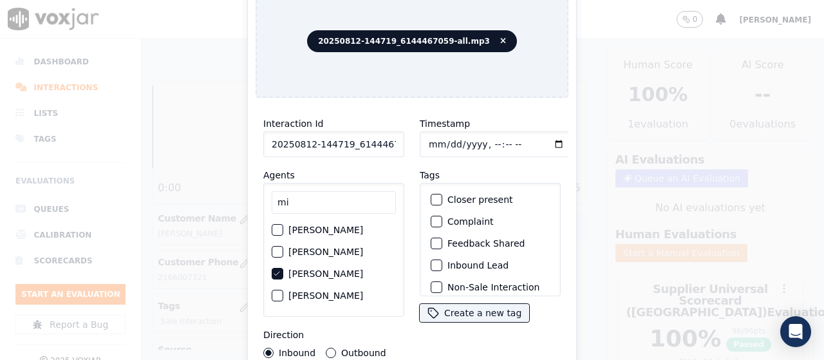
type input "[DATE]T16:03"
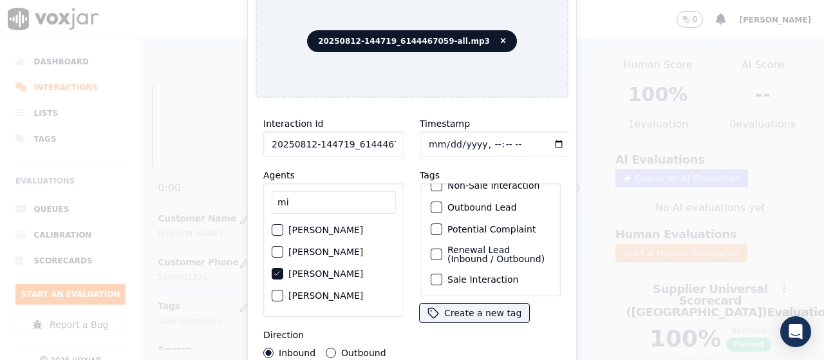
click at [493, 275] on label "Sale Interaction" at bounding box center [483, 279] width 71 height 9
click at [443, 274] on button "Sale Interaction" at bounding box center [437, 280] width 12 height 12
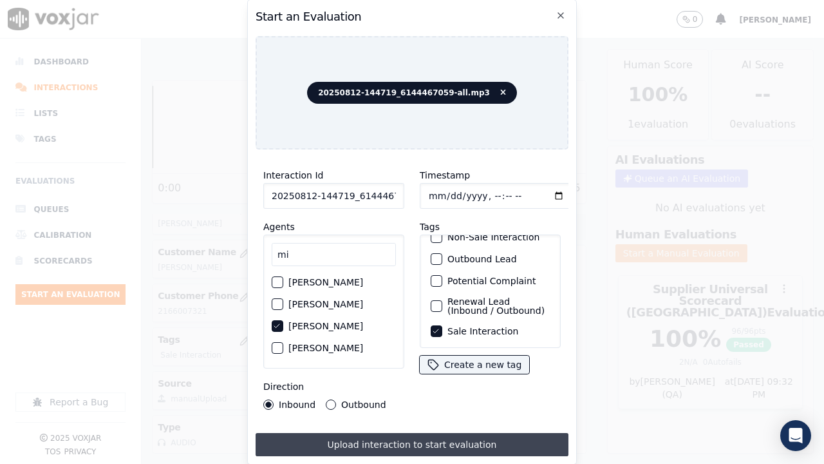
click at [483, 359] on button "Upload interaction to start evaluation" at bounding box center [412, 444] width 313 height 23
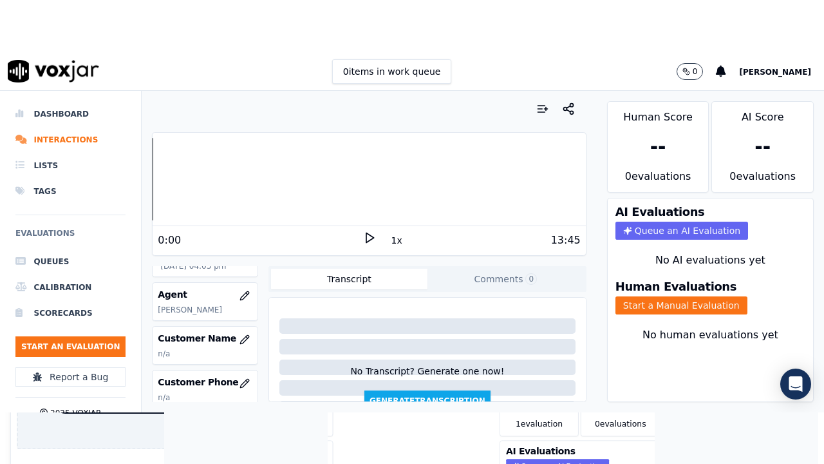
scroll to position [129, 0]
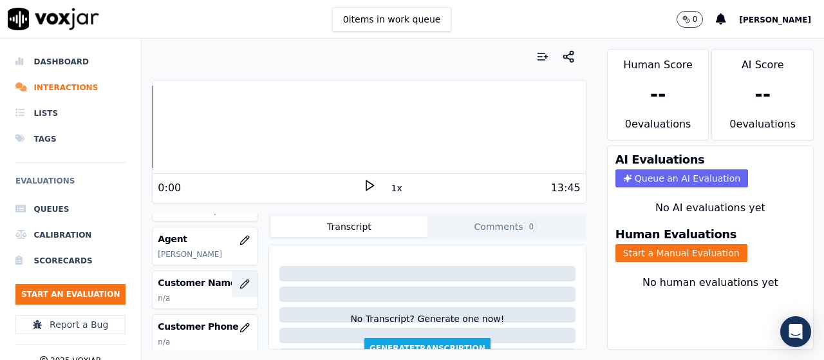
click at [240, 282] on icon "button" at bounding box center [245, 284] width 10 height 10
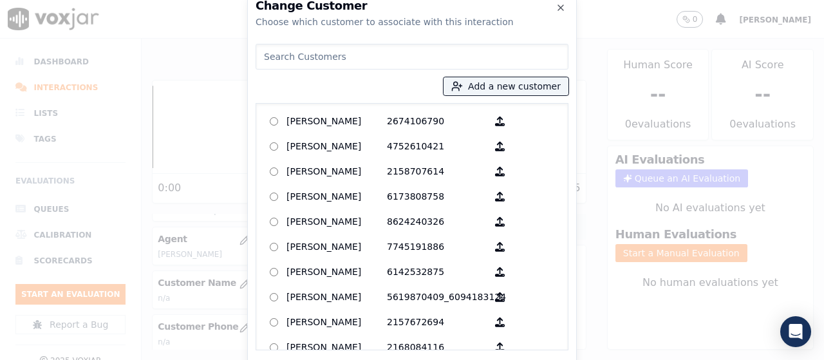
paste input "[PERSON_NAME]"
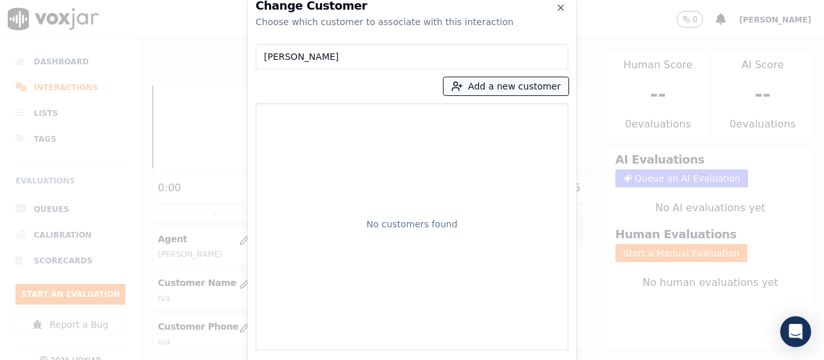
type input "[PERSON_NAME]"
click at [486, 86] on button "Add a new customer" at bounding box center [506, 86] width 125 height 18
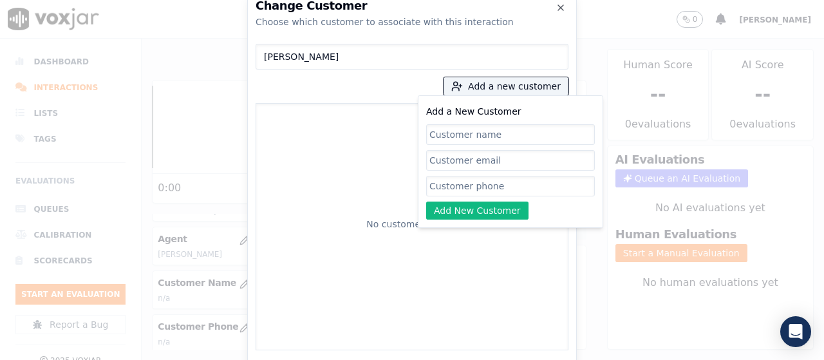
paste input "[PERSON_NAME]"
type input "[PERSON_NAME]"
click at [457, 182] on input "Add a New Customer" at bounding box center [510, 186] width 169 height 21
paste input "6144467059"
type input "6144467059"
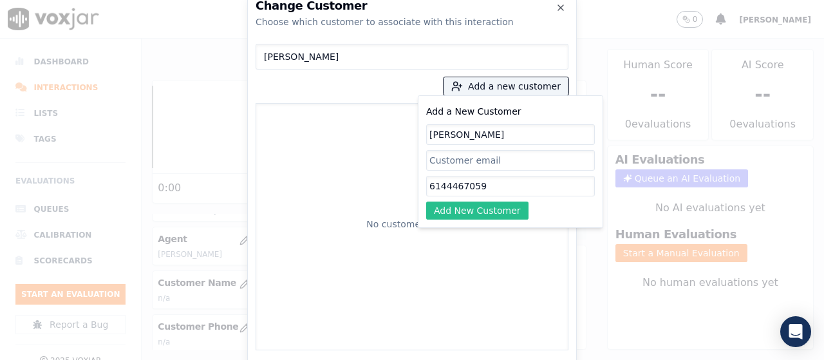
click at [455, 211] on button "Add New Customer" at bounding box center [477, 211] width 102 height 18
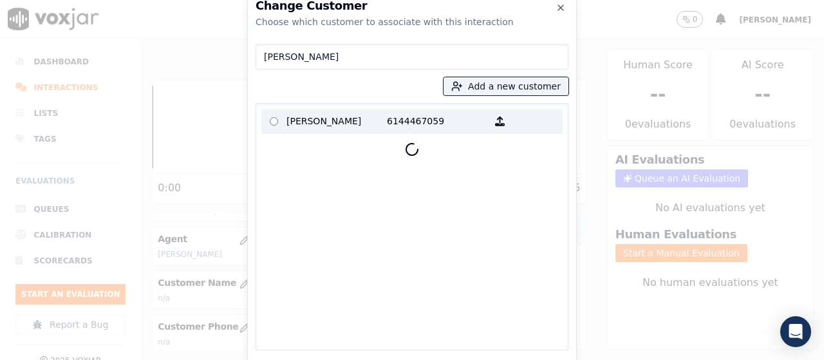
click at [314, 123] on p "[PERSON_NAME]" at bounding box center [337, 121] width 100 height 20
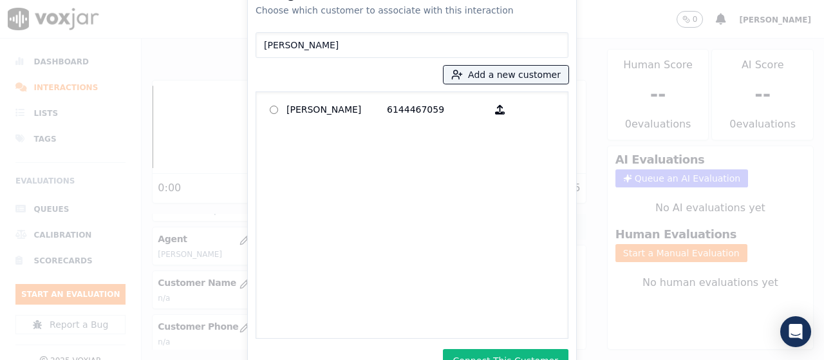
click at [545, 356] on button "Connect This Customer" at bounding box center [506, 360] width 126 height 23
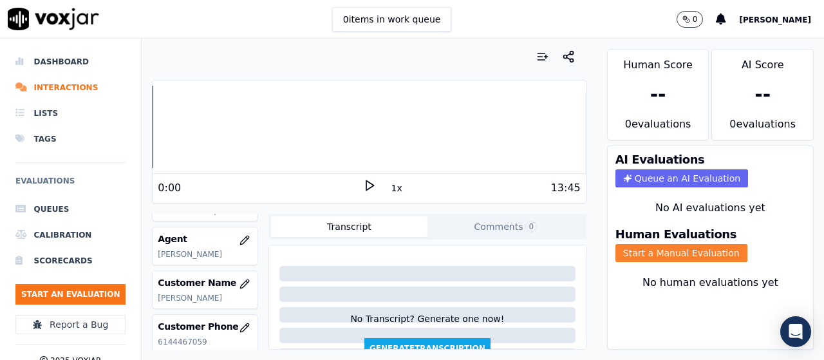
click at [651, 255] on button "Start a Manual Evaluation" at bounding box center [682, 253] width 132 height 18
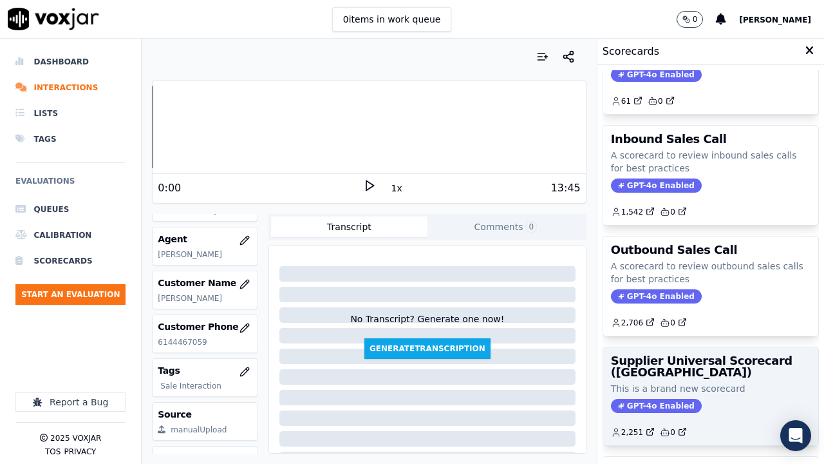
scroll to position [193, 0]
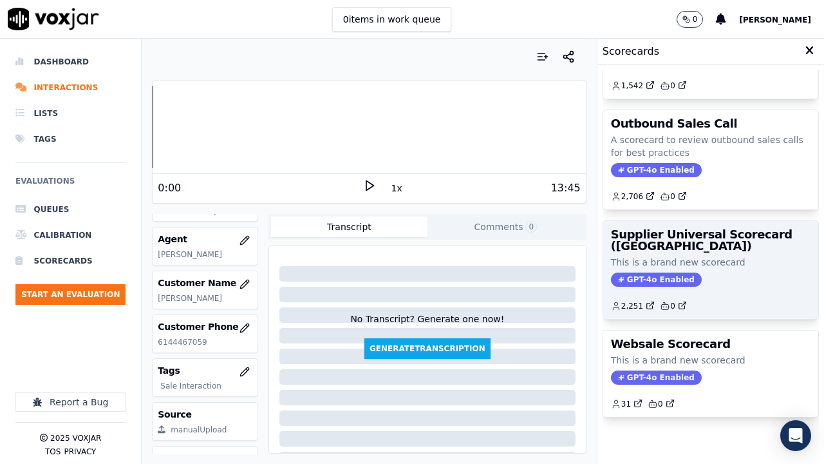
click at [683, 231] on h3 "Supplier Universal Scorecard ([GEOGRAPHIC_DATA])" at bounding box center [711, 240] width 200 height 23
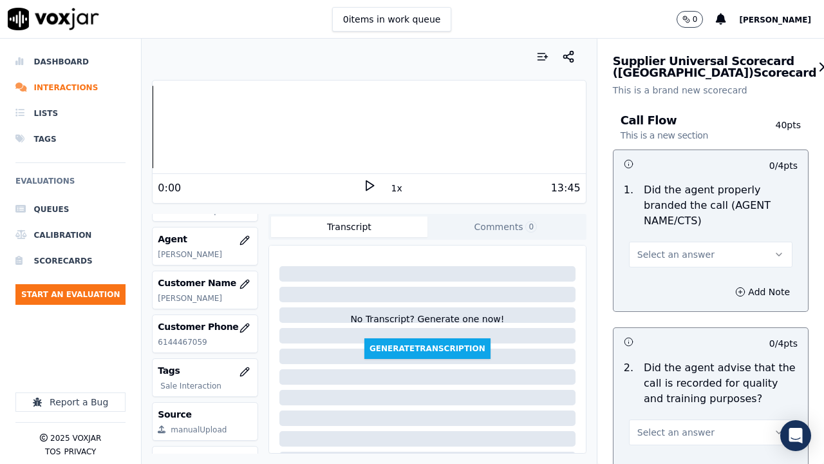
click at [685, 255] on span "Select an answer" at bounding box center [676, 254] width 77 height 13
click at [672, 283] on div "Yes" at bounding box center [687, 283] width 139 height 21
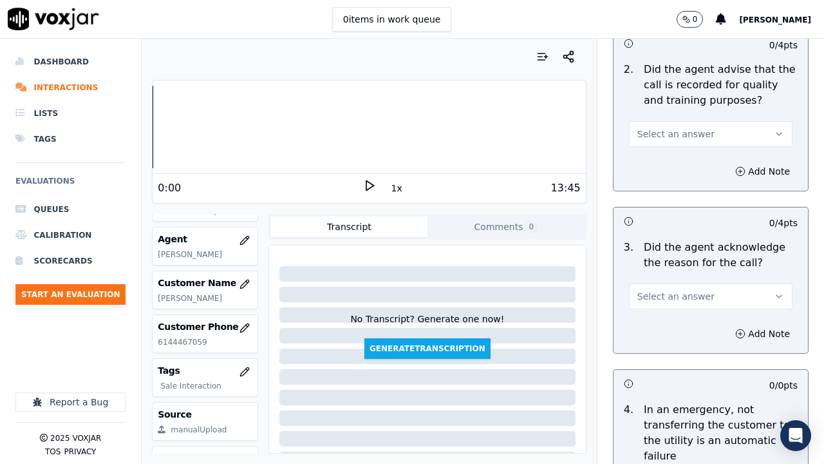
scroll to position [322, 0]
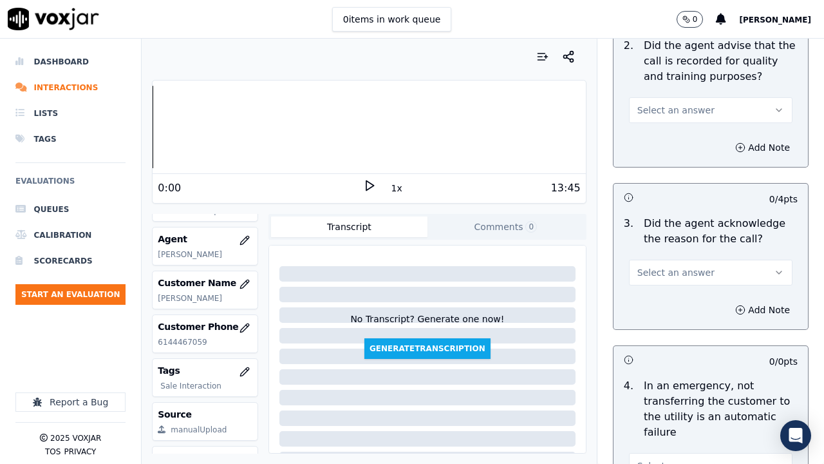
click at [663, 115] on span "Select an answer" at bounding box center [676, 110] width 77 height 13
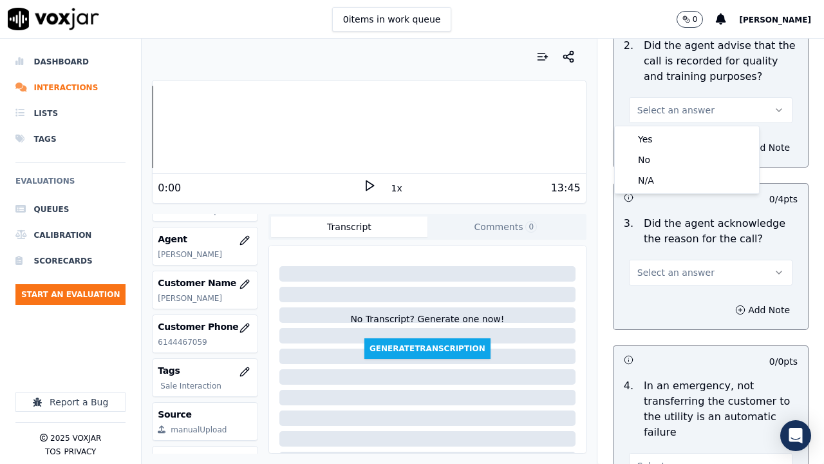
click at [663, 128] on div "Yes No N/A" at bounding box center [687, 159] width 144 height 67
click at [668, 142] on div "Yes" at bounding box center [687, 139] width 139 height 21
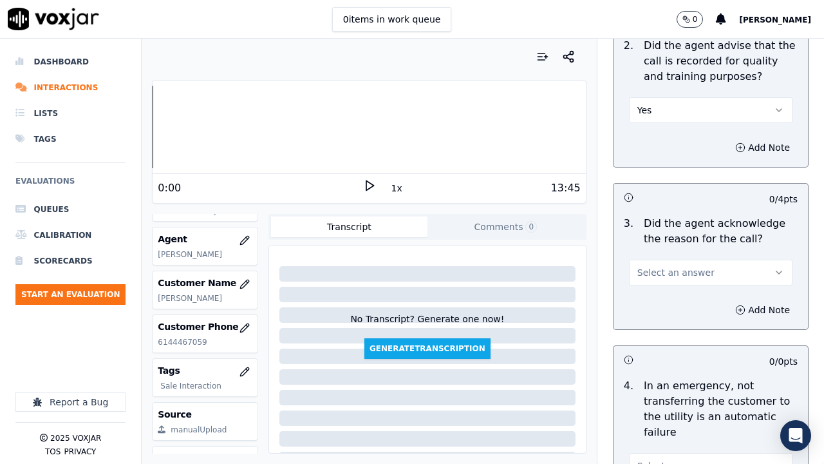
click at [678, 280] on button "Select an answer" at bounding box center [711, 273] width 164 height 26
click at [665, 301] on div "Yes" at bounding box center [687, 301] width 139 height 21
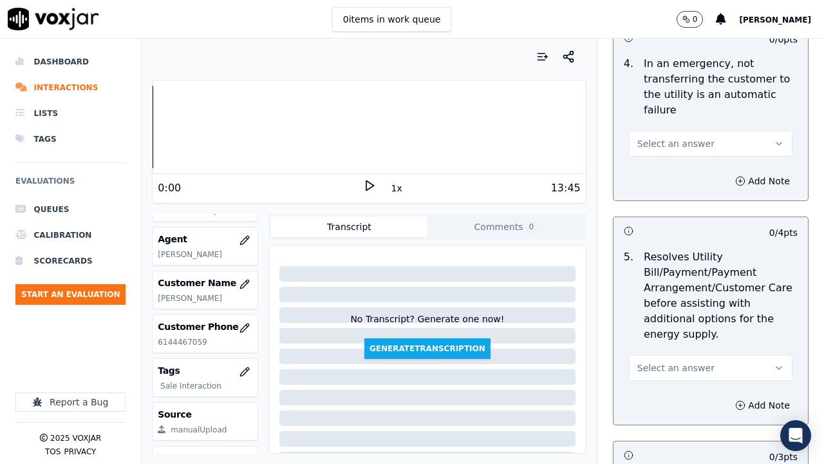
click at [667, 147] on span "Select an answer" at bounding box center [676, 143] width 77 height 13
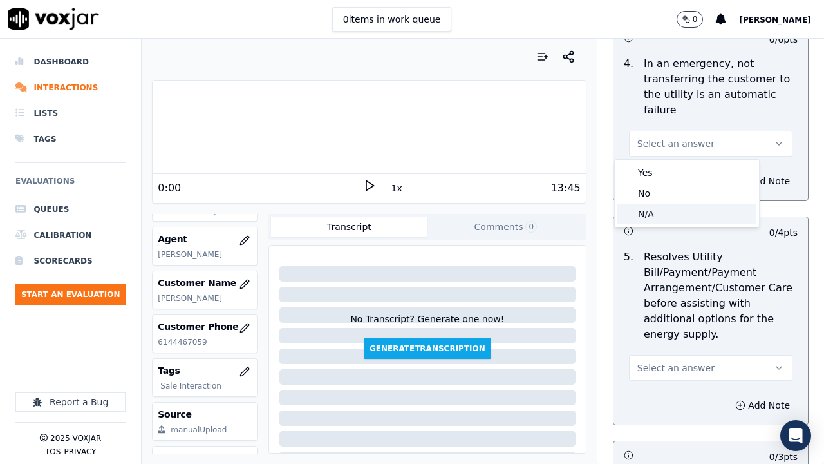
click at [676, 208] on div "N/A" at bounding box center [687, 214] width 139 height 21
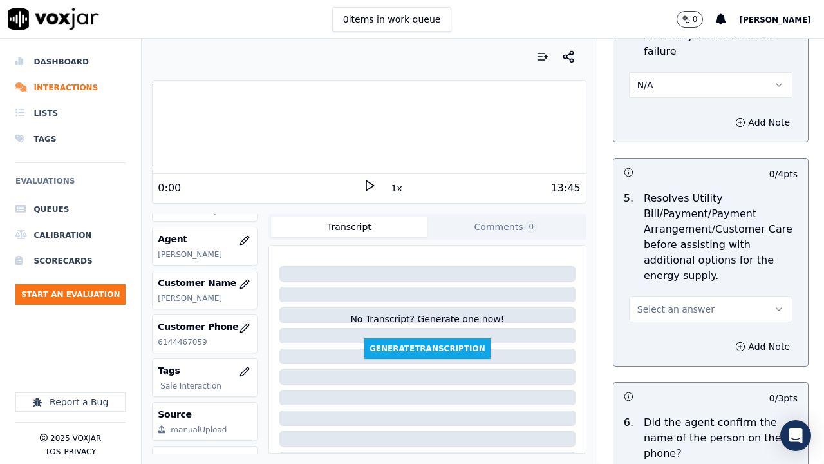
scroll to position [902, 0]
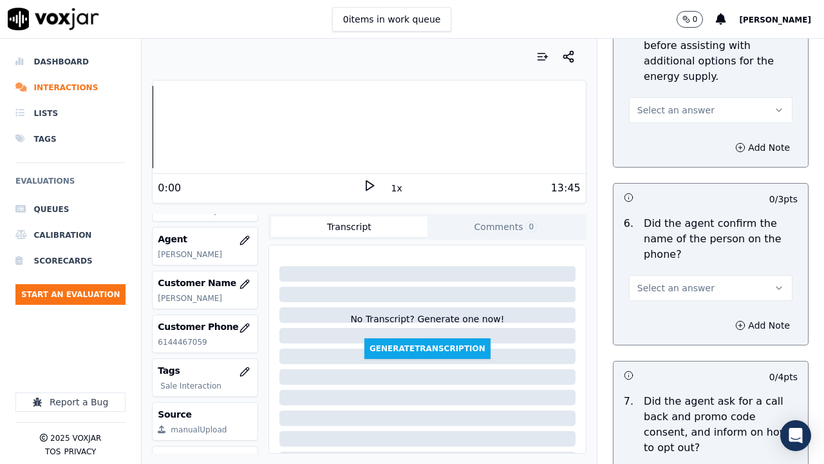
click at [669, 108] on span "Select an answer" at bounding box center [676, 110] width 77 height 13
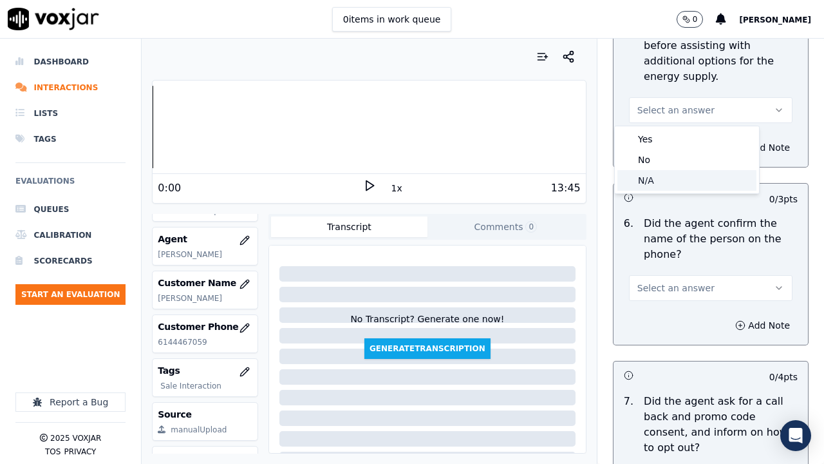
click at [665, 180] on div "N/A" at bounding box center [687, 180] width 139 height 21
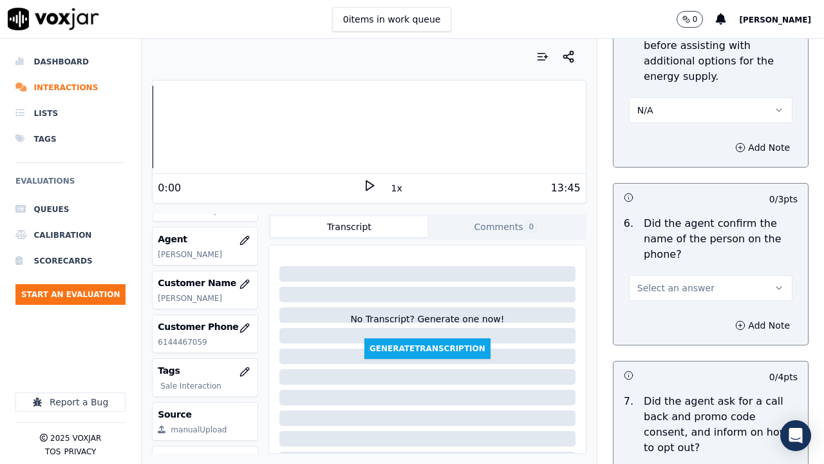
click at [674, 290] on span "Select an answer" at bounding box center [676, 287] width 77 height 13
click at [662, 318] on div "Yes" at bounding box center [687, 317] width 139 height 21
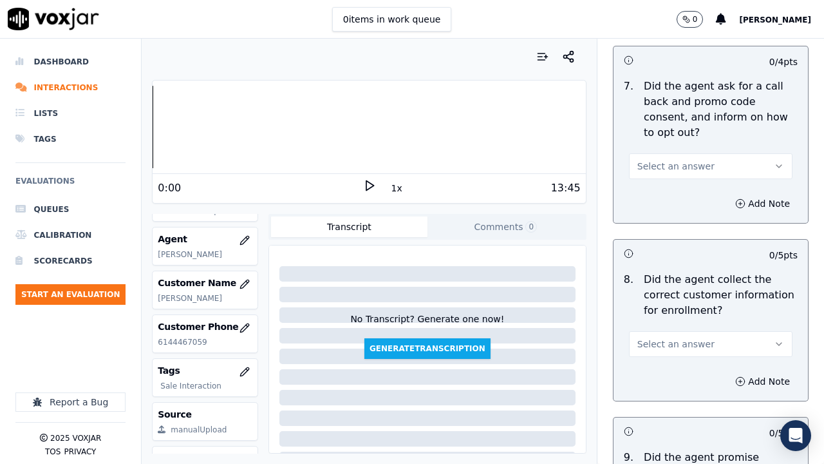
scroll to position [1224, 0]
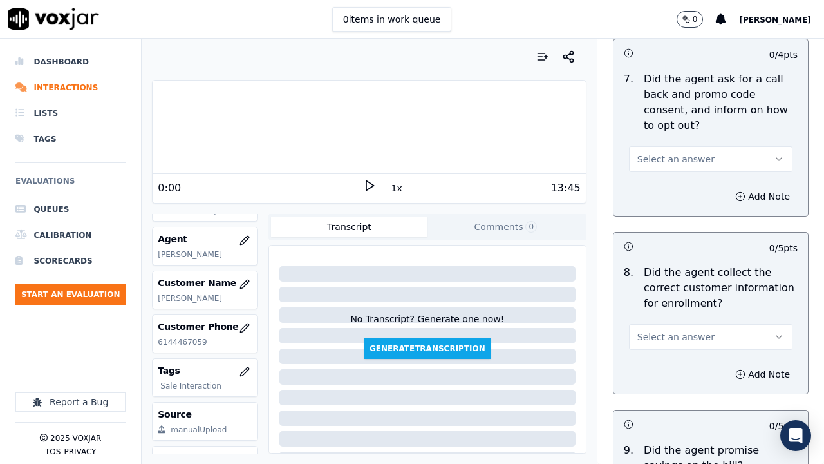
click at [665, 155] on span "Select an answer" at bounding box center [676, 159] width 77 height 13
click at [668, 179] on div "Yes" at bounding box center [687, 188] width 139 height 21
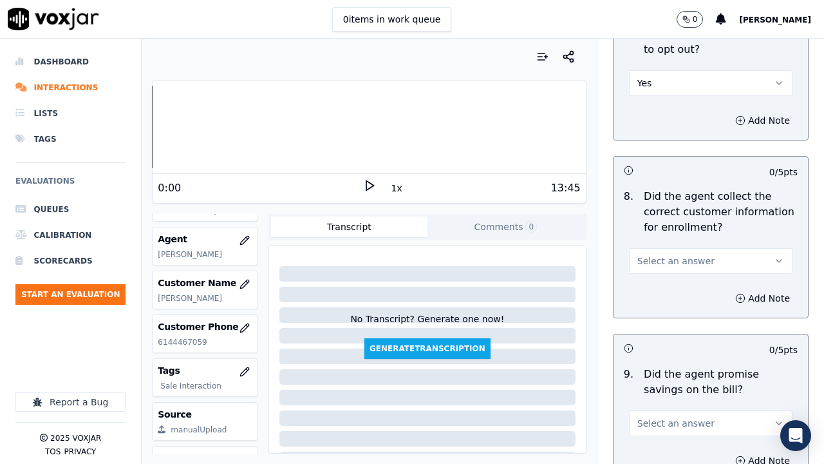
scroll to position [1417, 0]
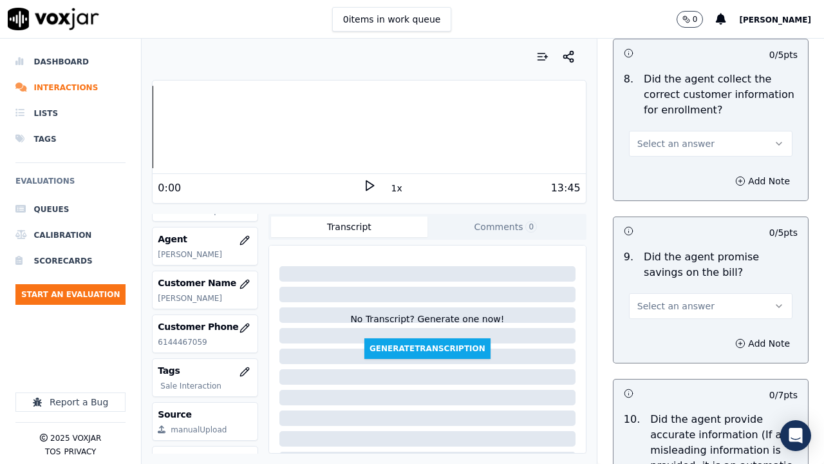
click at [669, 140] on span "Select an answer" at bounding box center [676, 143] width 77 height 13
click at [672, 177] on div "Yes" at bounding box center [687, 172] width 139 height 21
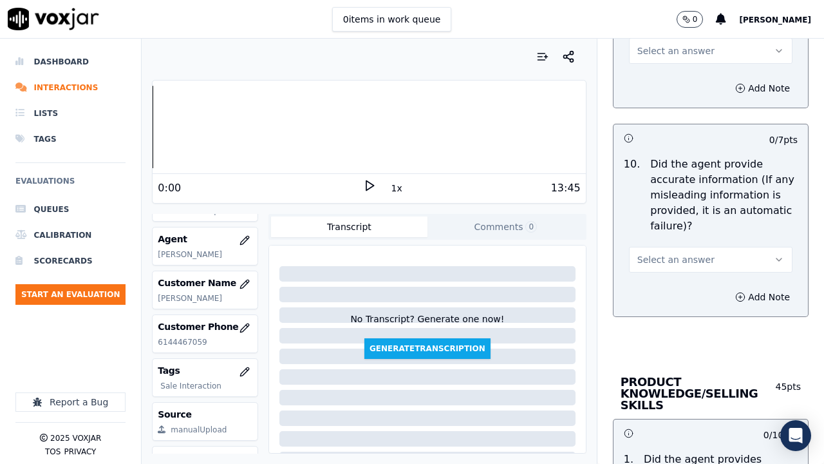
scroll to position [1675, 0]
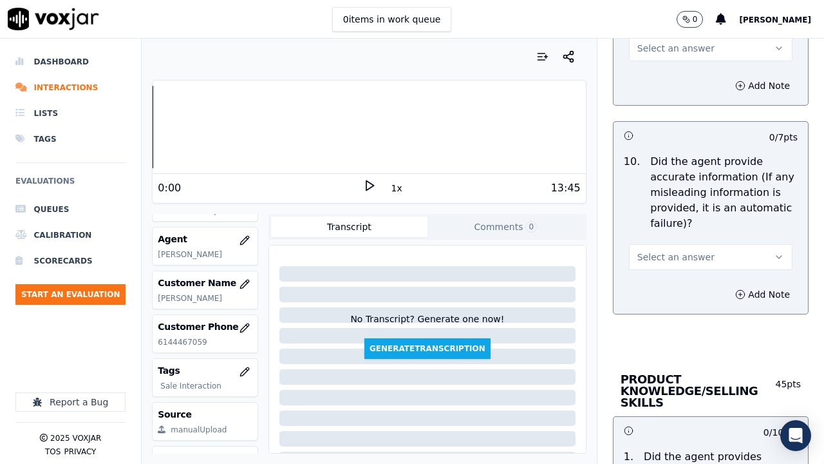
click at [654, 48] on span "Select an answer" at bounding box center [676, 48] width 77 height 13
click at [658, 78] on div "Yes" at bounding box center [687, 77] width 139 height 21
click at [683, 260] on span "Select an answer" at bounding box center [676, 257] width 77 height 13
drag, startPoint x: 672, startPoint y: 284, endPoint x: 671, endPoint y: 313, distance: 29.0
click at [672, 288] on div "Yes" at bounding box center [687, 286] width 139 height 21
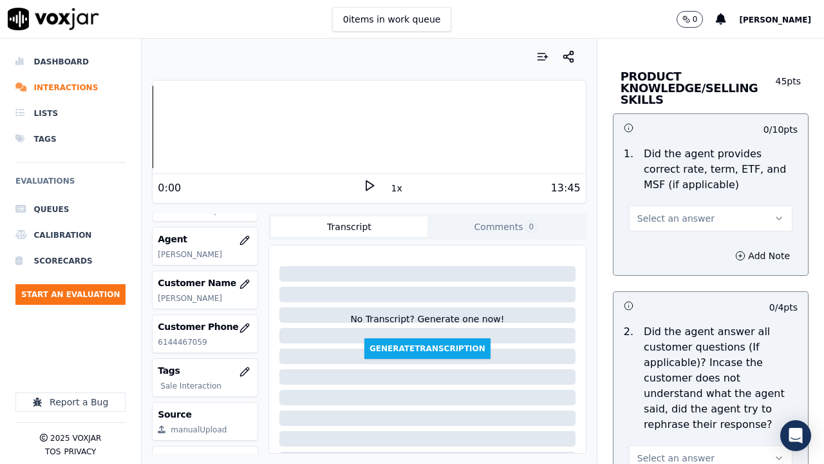
scroll to position [1997, 0]
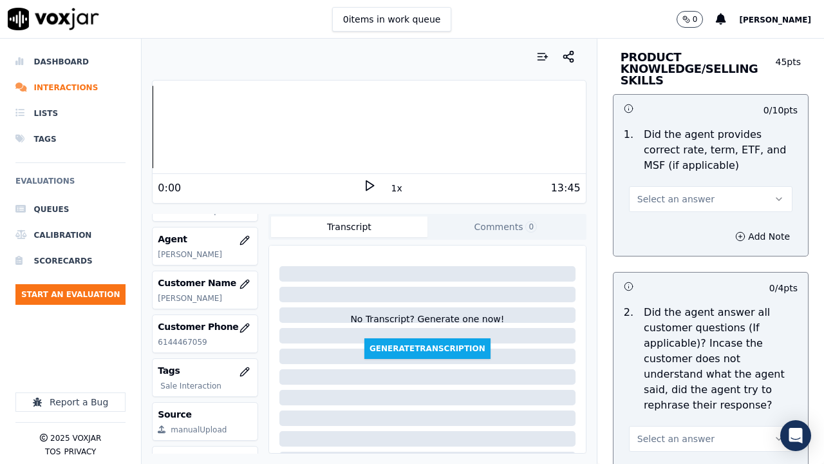
click at [666, 204] on span "Select an answer" at bounding box center [676, 199] width 77 height 13
click at [667, 230] on div "Yes" at bounding box center [687, 228] width 139 height 21
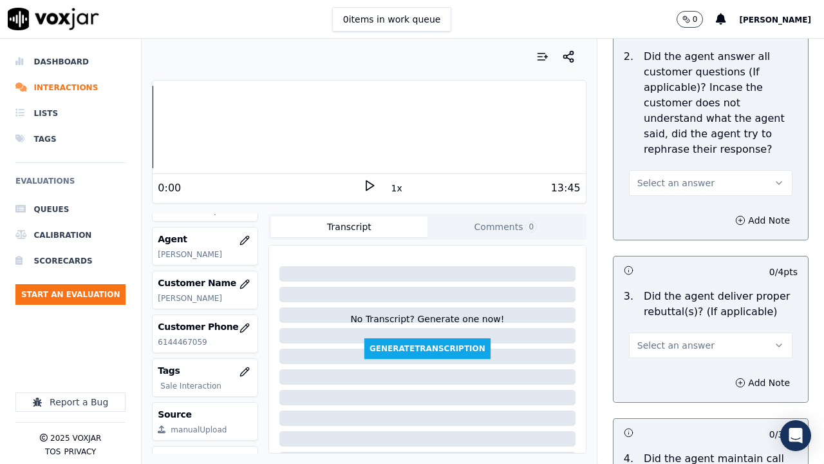
scroll to position [2254, 0]
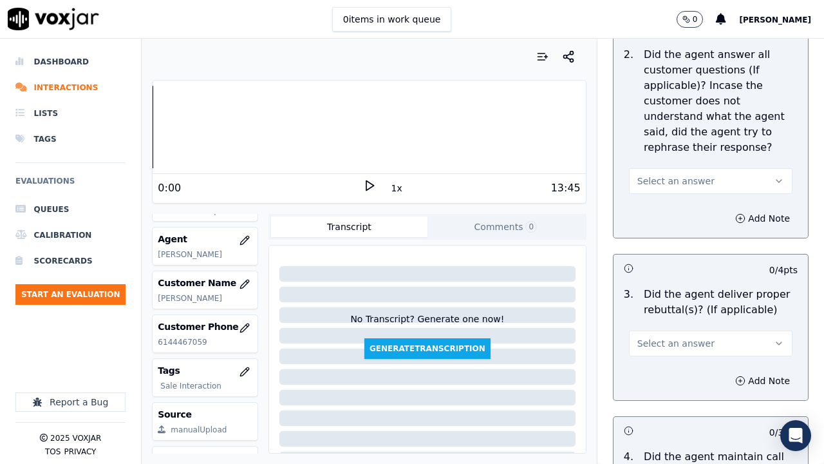
click at [673, 173] on button "Select an answer" at bounding box center [711, 181] width 164 height 26
click at [675, 210] on div "Yes" at bounding box center [687, 210] width 139 height 21
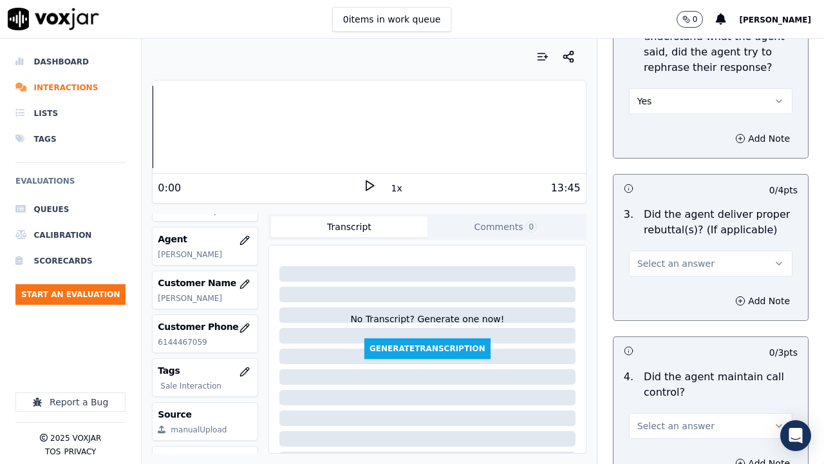
scroll to position [2512, 0]
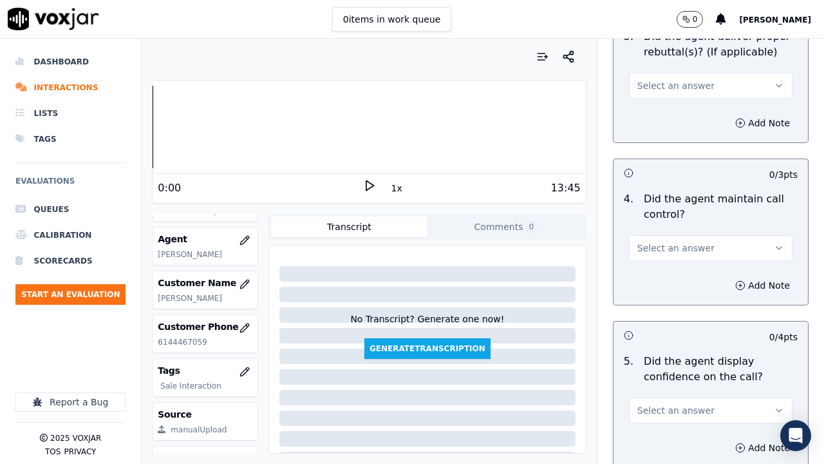
click at [664, 87] on span "Select an answer" at bounding box center [676, 85] width 77 height 13
click at [667, 110] on div "Yes" at bounding box center [687, 114] width 139 height 21
click at [685, 239] on button "Select an answer" at bounding box center [711, 248] width 164 height 26
click at [676, 283] on div "Yes" at bounding box center [687, 277] width 139 height 21
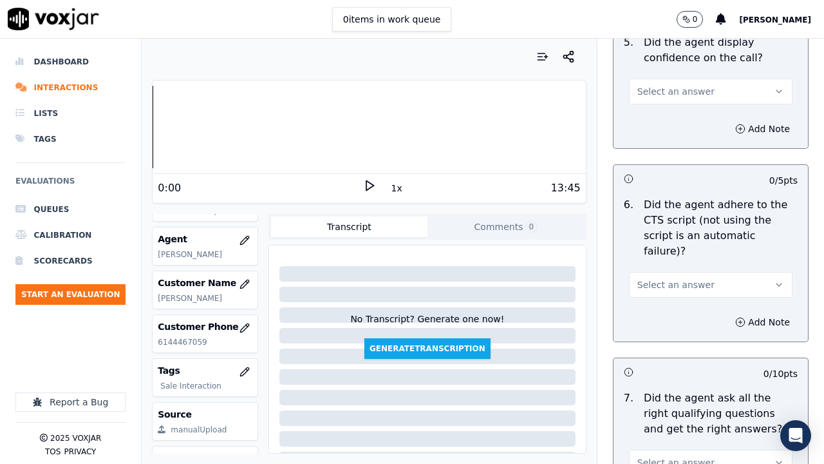
scroll to position [2834, 0]
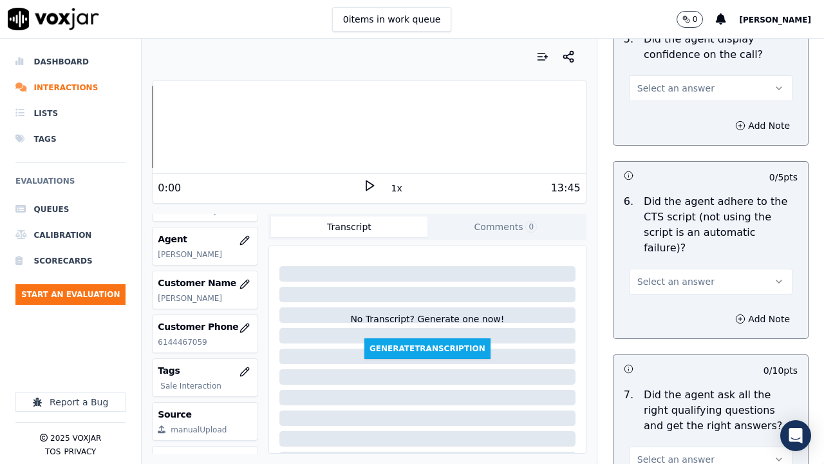
click at [662, 93] on span "Select an answer" at bounding box center [676, 88] width 77 height 13
click at [658, 113] on div "Yes" at bounding box center [687, 117] width 139 height 21
click at [658, 275] on span "Select an answer" at bounding box center [676, 281] width 77 height 13
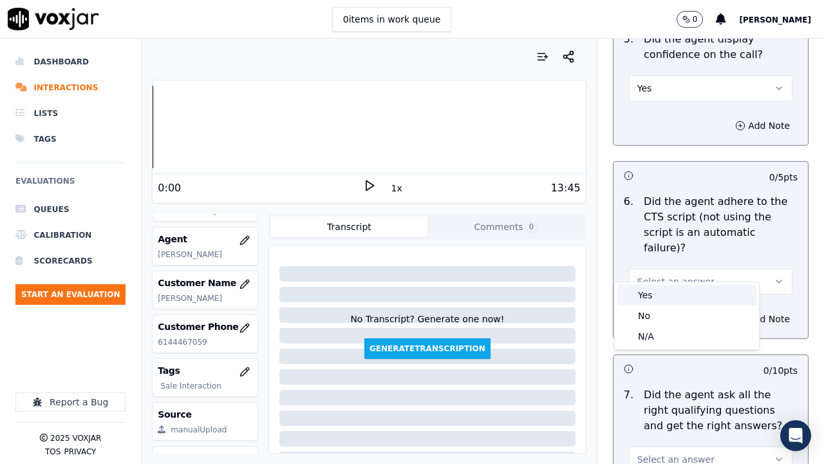
click at [656, 288] on div "Yes" at bounding box center [687, 295] width 139 height 21
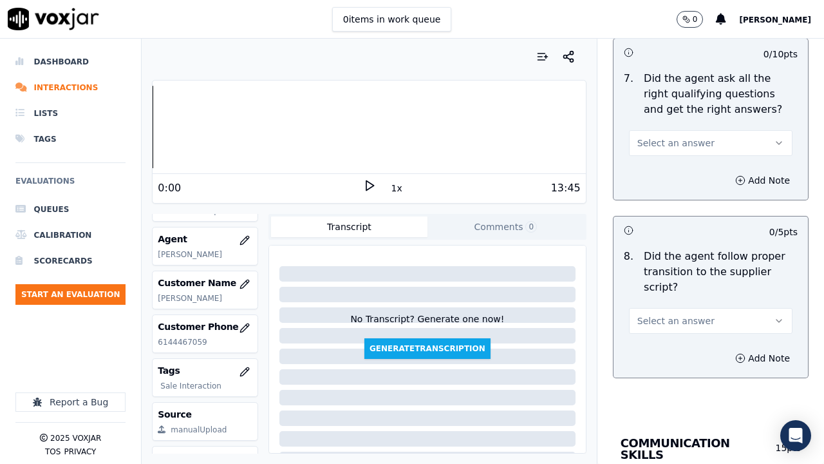
scroll to position [3156, 0]
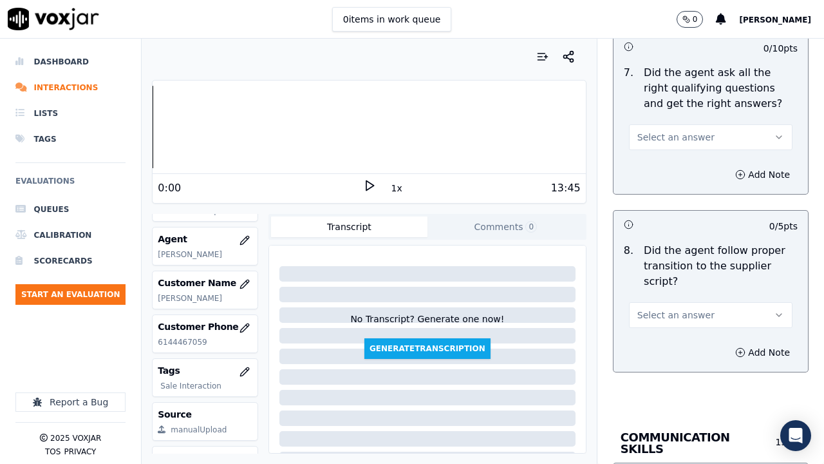
click at [666, 131] on span "Select an answer" at bounding box center [676, 137] width 77 height 13
click at [673, 149] on div "Yes" at bounding box center [687, 150] width 139 height 21
click at [670, 306] on button "Select an answer" at bounding box center [711, 315] width 164 height 26
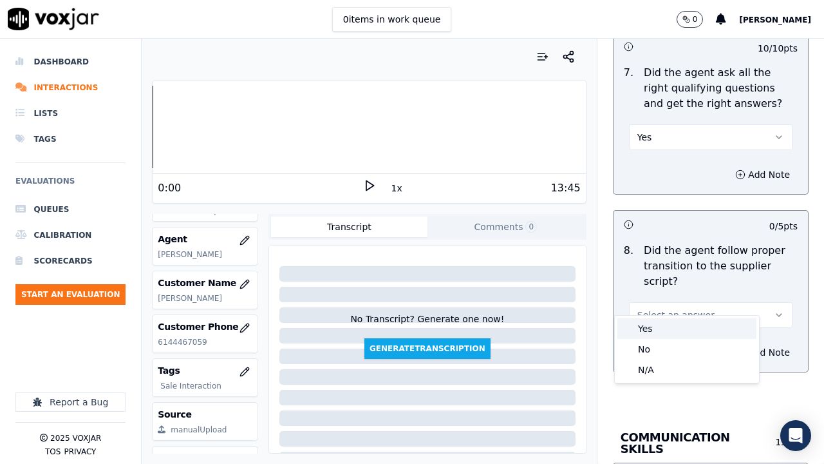
click at [667, 325] on div "Yes" at bounding box center [687, 328] width 139 height 21
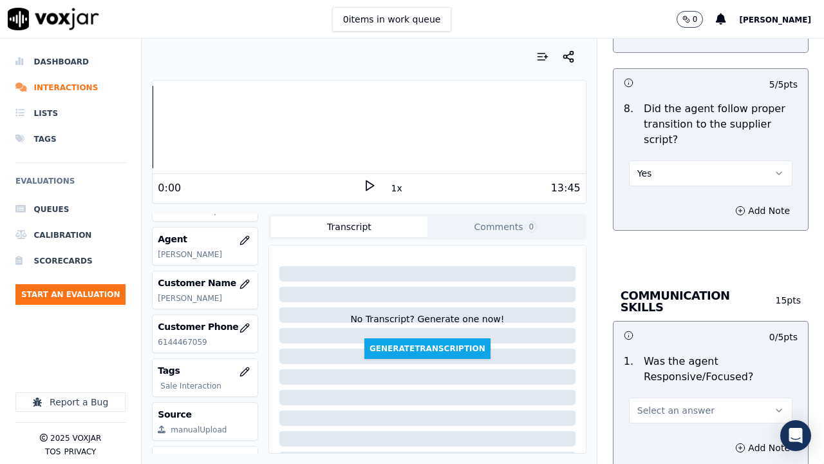
scroll to position [3478, 0]
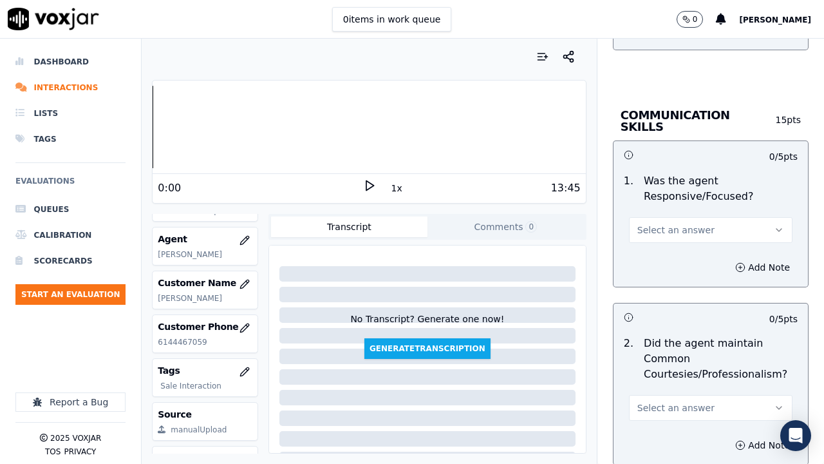
click at [668, 224] on span "Select an answer" at bounding box center [676, 230] width 77 height 13
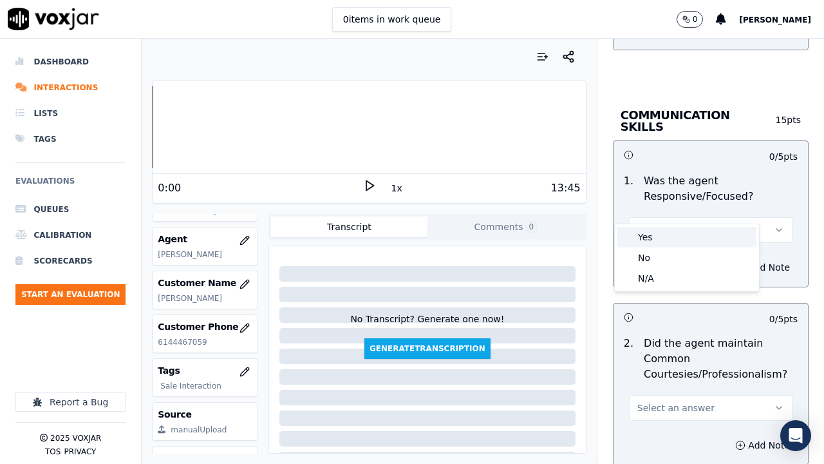
click at [669, 236] on div "Yes" at bounding box center [687, 237] width 139 height 21
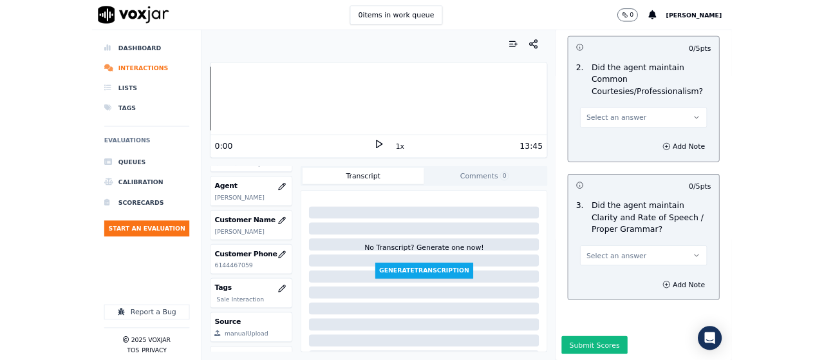
scroll to position [3746, 0]
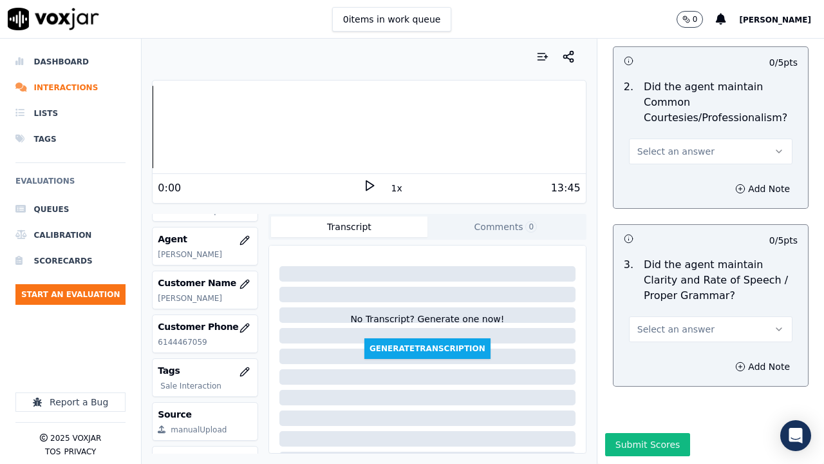
click at [662, 138] on button "Select an answer" at bounding box center [711, 151] width 164 height 26
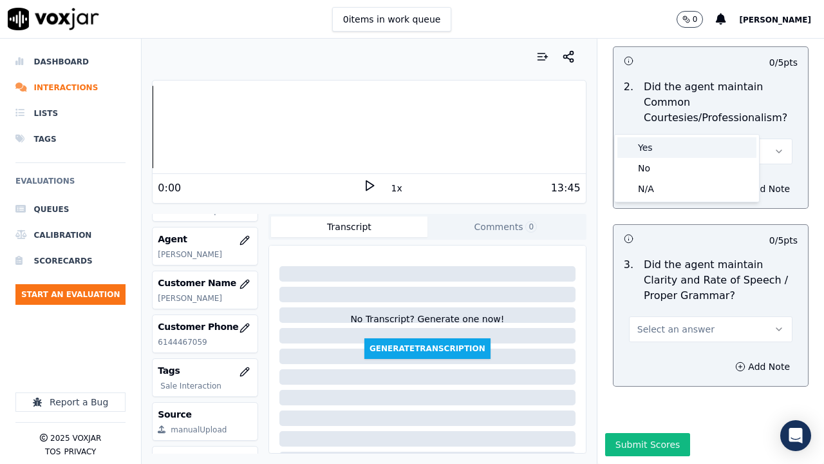
click at [665, 155] on div "Yes" at bounding box center [687, 147] width 139 height 21
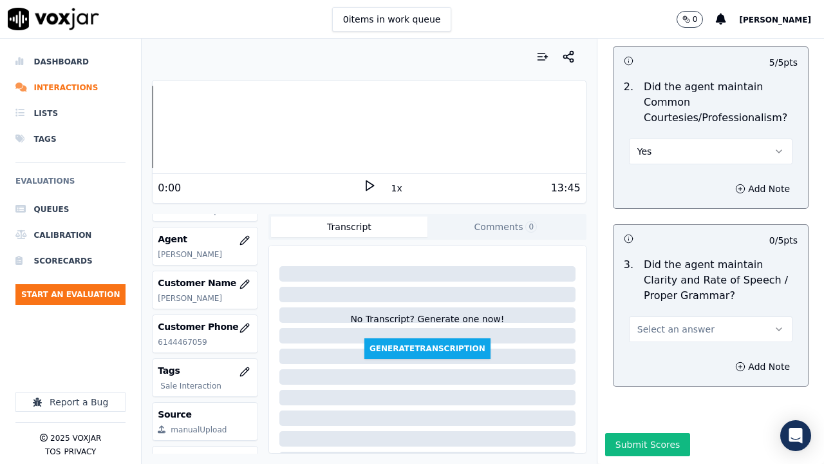
click at [672, 323] on span "Select an answer" at bounding box center [676, 329] width 77 height 13
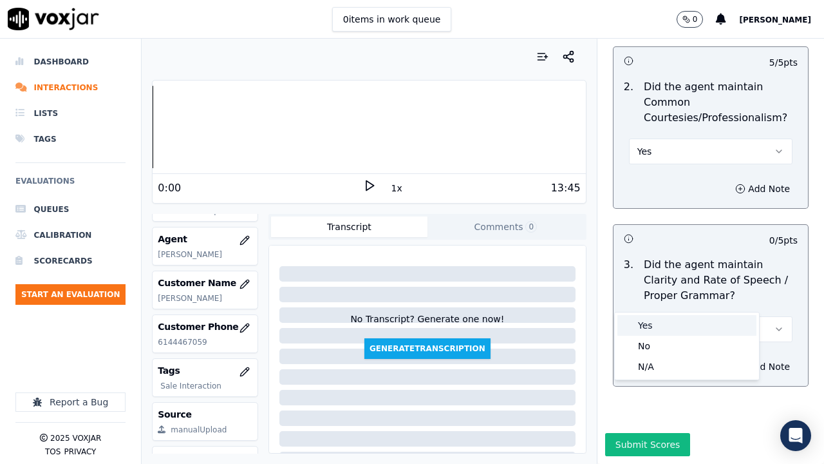
click at [660, 318] on div "Yes" at bounding box center [687, 325] width 139 height 21
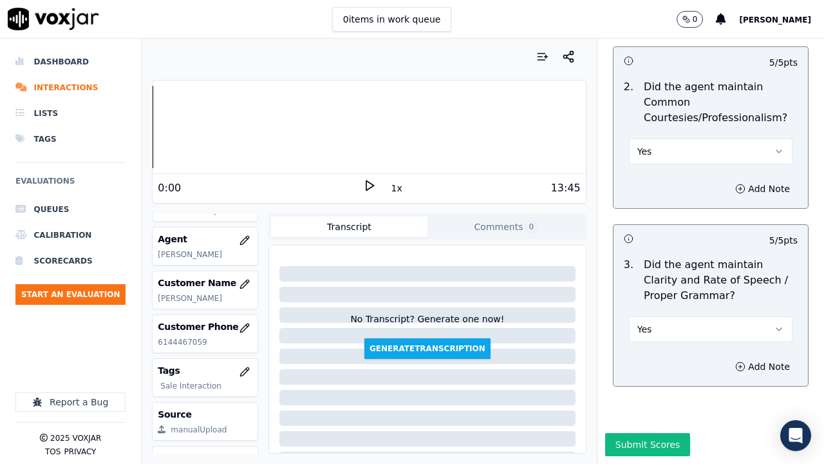
click at [651, 359] on button "Submit Scores" at bounding box center [648, 444] width 86 height 23
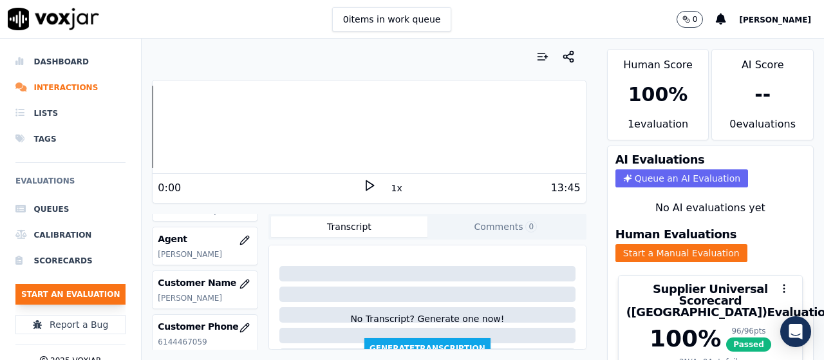
click at [102, 288] on button "Start an Evaluation" at bounding box center [70, 294] width 110 height 21
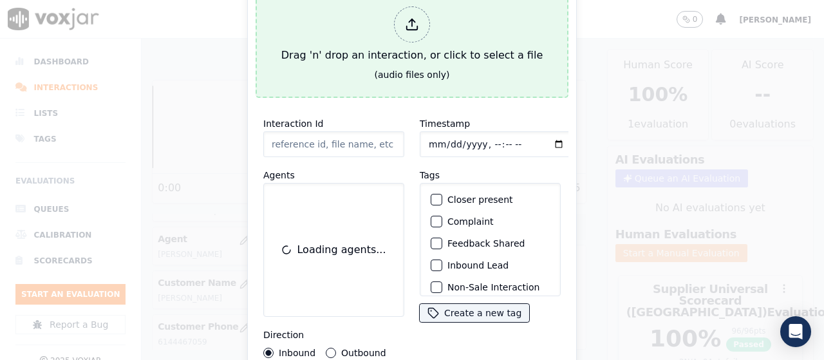
click at [362, 79] on button "Drag 'n' drop an interaction, or click to select a file (audio files only)" at bounding box center [412, 41] width 313 height 113
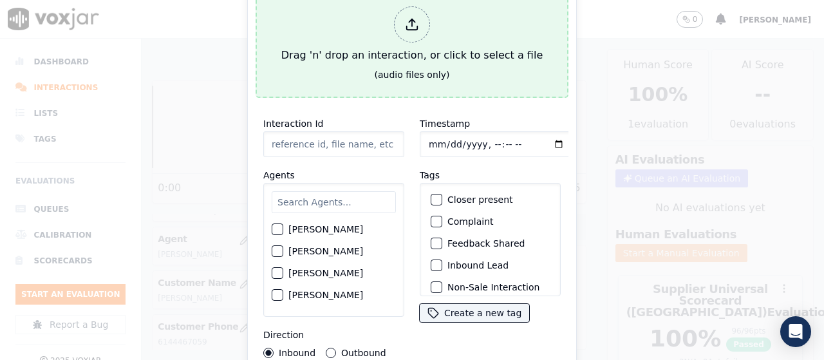
type input "20250812-132143_2164080160-all.mp3"
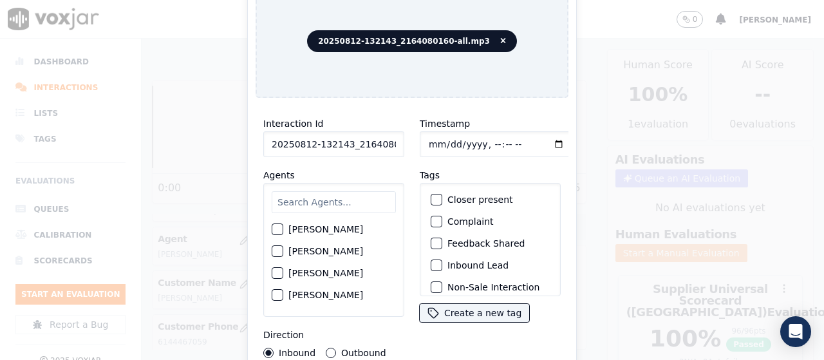
click at [321, 195] on input "text" at bounding box center [334, 202] width 124 height 22
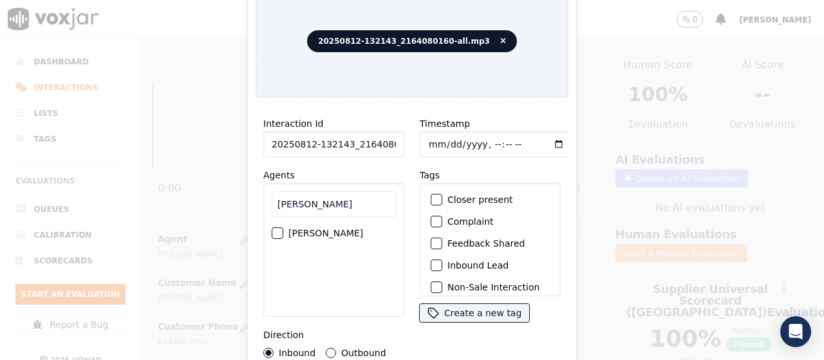
type input "[PERSON_NAME]"
click at [330, 229] on label "[PERSON_NAME]" at bounding box center [326, 233] width 75 height 9
click at [283, 227] on button "[PERSON_NAME]" at bounding box center [278, 233] width 12 height 12
click at [428, 137] on input "Timestamp" at bounding box center [496, 144] width 153 height 26
type input "[DATE]T16:26"
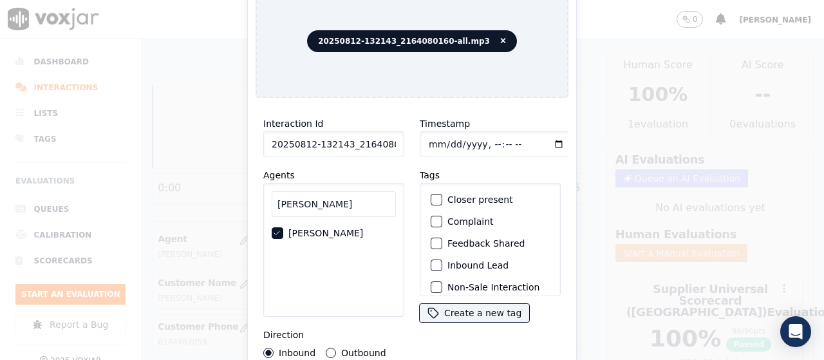
scroll to position [122, 0]
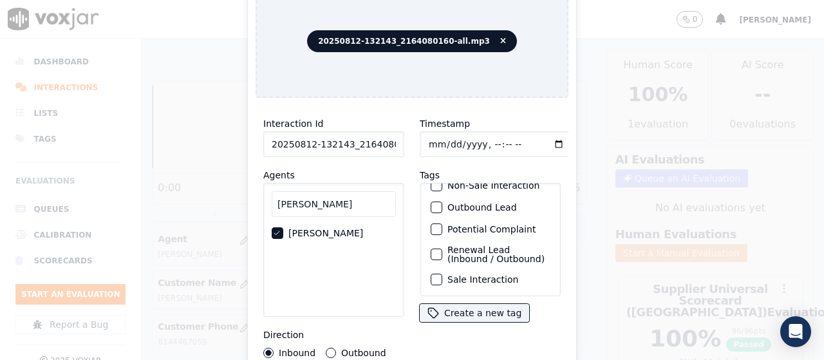
click at [477, 275] on label "Sale Interaction" at bounding box center [483, 279] width 71 height 9
click at [443, 274] on button "Sale Interaction" at bounding box center [437, 280] width 12 height 12
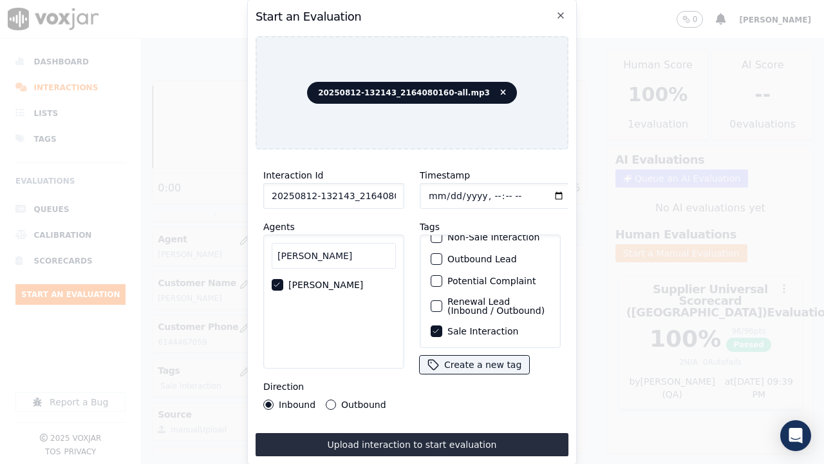
drag, startPoint x: 481, startPoint y: 442, endPoint x: 453, endPoint y: 437, distance: 28.1
click at [481, 359] on button "Upload interaction to start evaluation" at bounding box center [412, 444] width 313 height 23
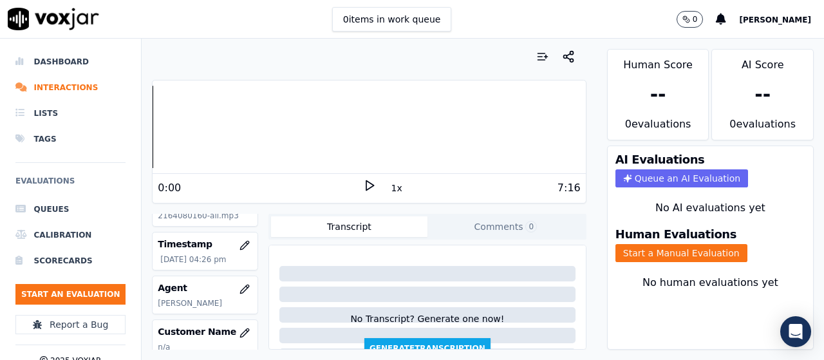
scroll to position [193, 0]
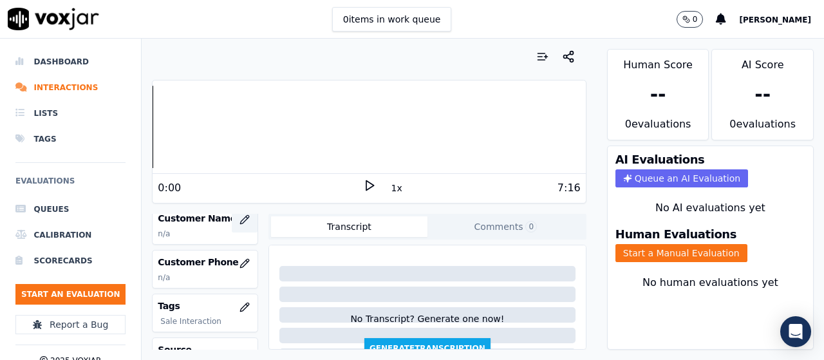
click at [240, 217] on icon "button" at bounding box center [245, 219] width 10 height 10
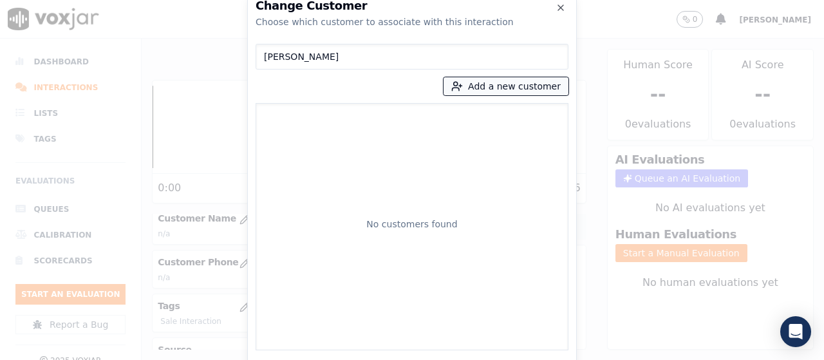
type input "[PERSON_NAME]"
click at [479, 82] on button "Add a new customer" at bounding box center [506, 86] width 125 height 18
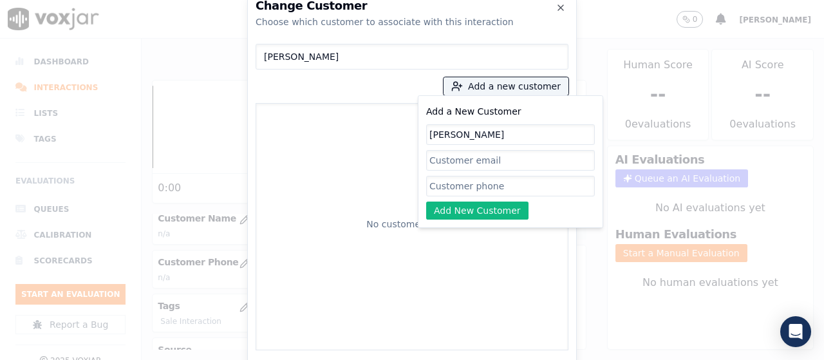
type input "[PERSON_NAME]"
drag, startPoint x: 486, startPoint y: 181, endPoint x: 489, endPoint y: 193, distance: 11.9
click at [486, 181] on input "Add a New Customer" at bounding box center [510, 186] width 169 height 21
paste input "2164080160"
type input "2164080160"
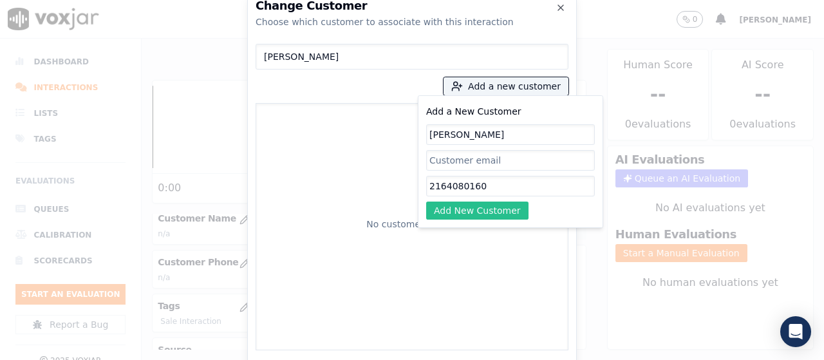
click at [464, 207] on button "Add New Customer" at bounding box center [477, 211] width 102 height 18
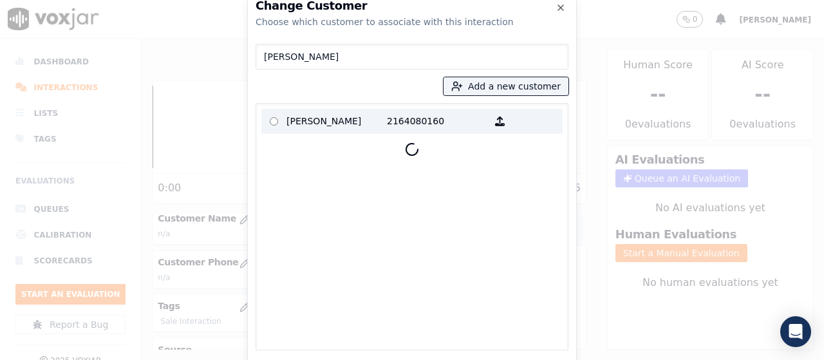
click at [310, 124] on p "[PERSON_NAME]" at bounding box center [337, 121] width 100 height 20
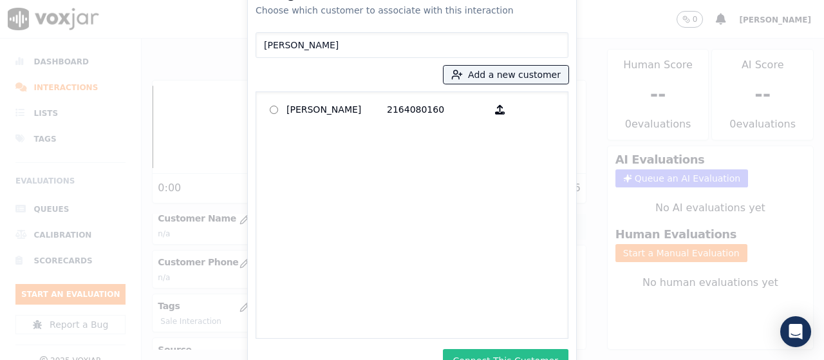
click at [555, 354] on button "Connect This Customer" at bounding box center [506, 360] width 126 height 23
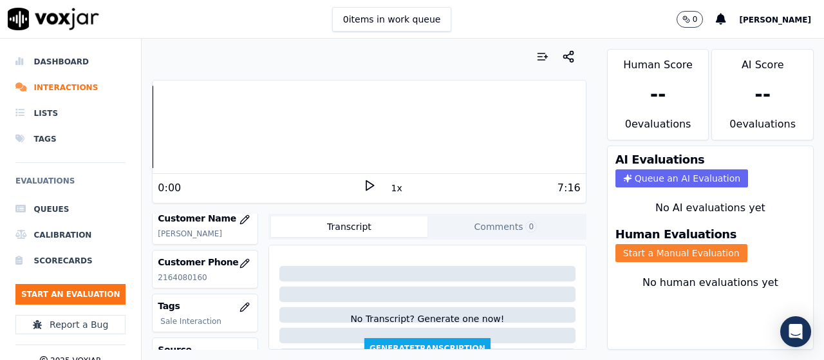
click at [690, 253] on button "Start a Manual Evaluation" at bounding box center [682, 253] width 132 height 18
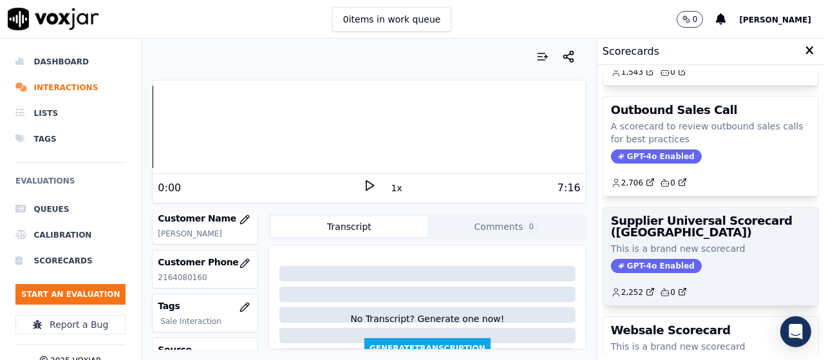
click at [668, 229] on h3 "Supplier Universal Scorecard ([GEOGRAPHIC_DATA])" at bounding box center [711, 226] width 200 height 23
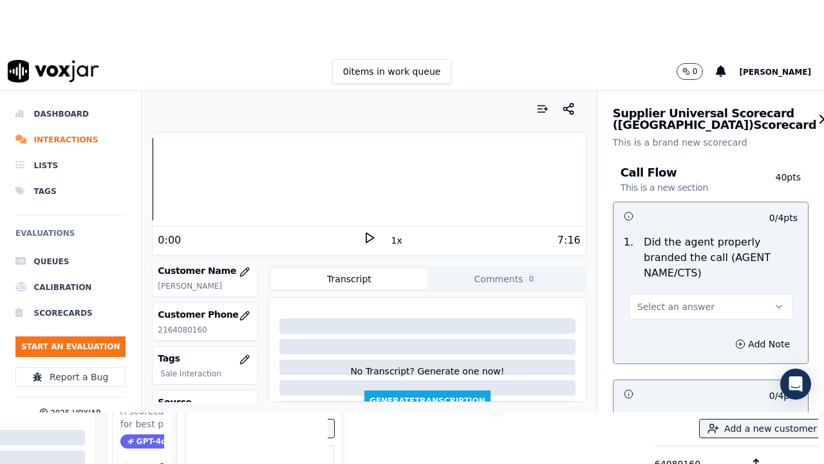
scroll to position [193, 0]
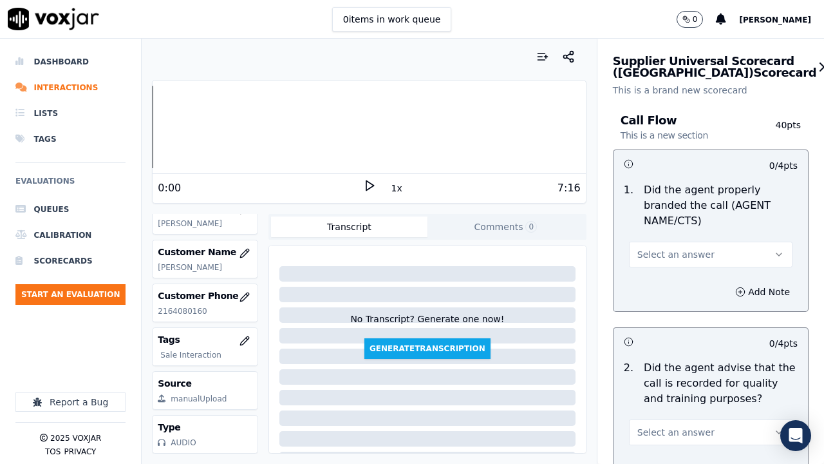
click at [665, 253] on span "Select an answer" at bounding box center [676, 254] width 77 height 13
drag, startPoint x: 666, startPoint y: 285, endPoint x: 665, endPoint y: 292, distance: 7.1
click at [665, 285] on div "Yes" at bounding box center [687, 283] width 139 height 21
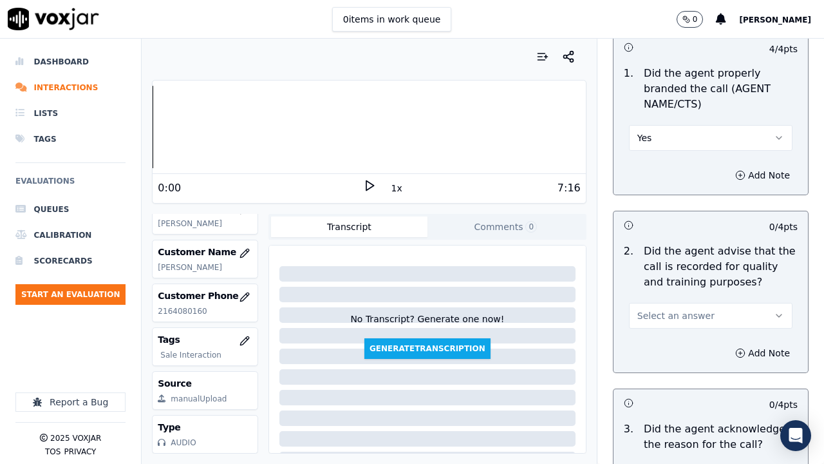
scroll to position [322, 0]
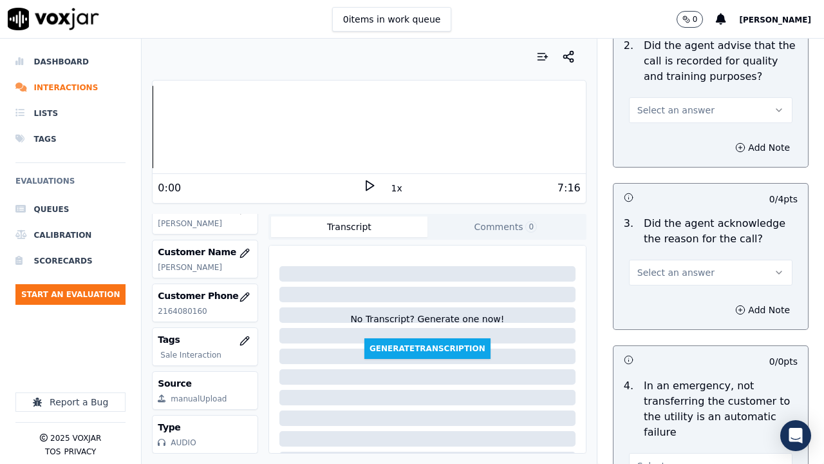
click at [658, 107] on span "Select an answer" at bounding box center [676, 110] width 77 height 13
click at [656, 142] on div "Yes" at bounding box center [687, 139] width 139 height 21
drag, startPoint x: 685, startPoint y: 271, endPoint x: 679, endPoint y: 280, distance: 10.7
click at [684, 271] on span "Select an answer" at bounding box center [676, 272] width 77 height 13
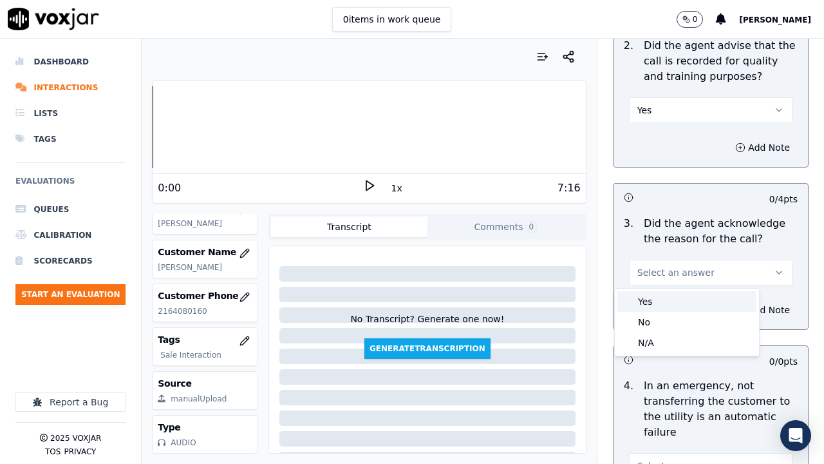
drag, startPoint x: 662, startPoint y: 302, endPoint x: 657, endPoint y: 311, distance: 10.4
click at [662, 302] on div "Yes" at bounding box center [687, 301] width 139 height 21
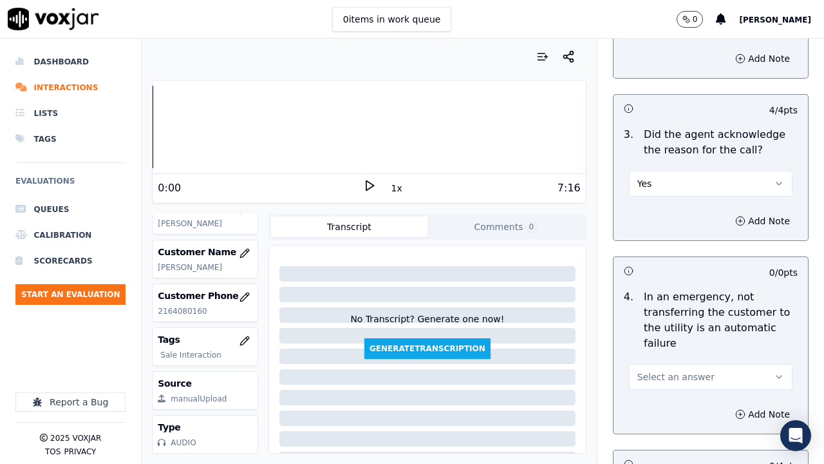
scroll to position [580, 0]
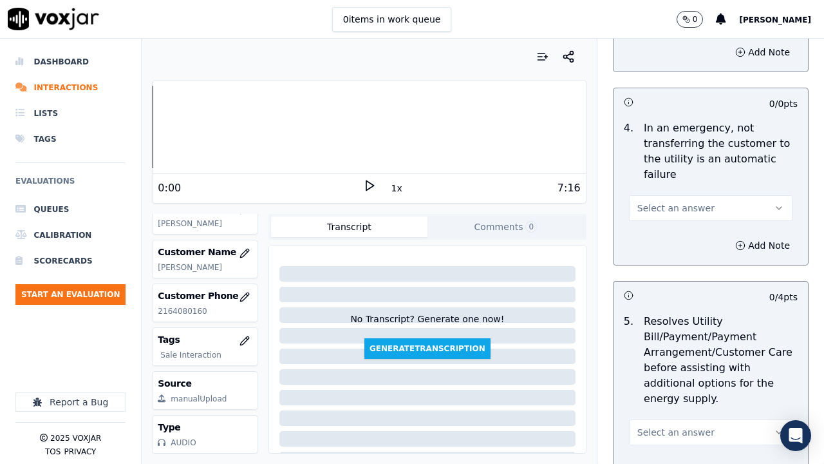
click at [672, 207] on span "Select an answer" at bounding box center [676, 208] width 77 height 13
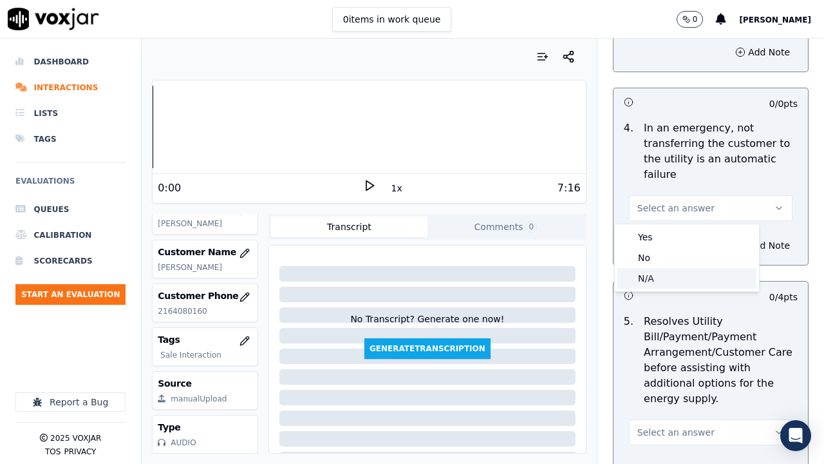
drag, startPoint x: 678, startPoint y: 281, endPoint x: 676, endPoint y: 288, distance: 6.7
click at [678, 281] on div "N/A" at bounding box center [687, 278] width 139 height 21
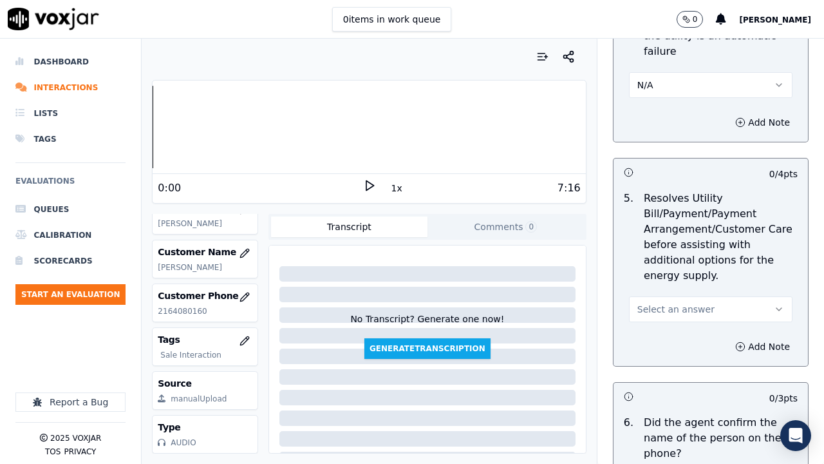
scroll to position [837, 0]
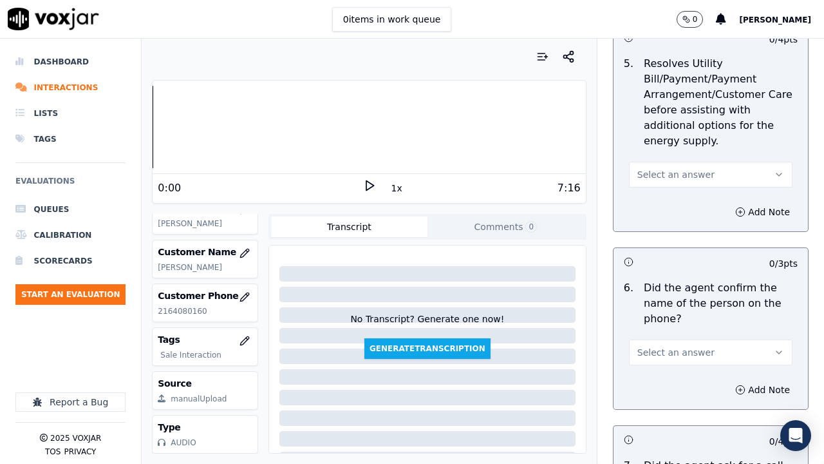
click at [656, 181] on button "Select an answer" at bounding box center [711, 175] width 164 height 26
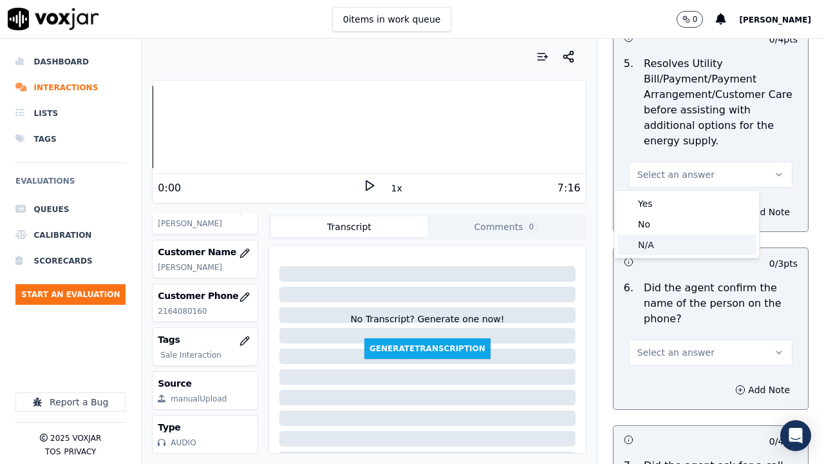
drag, startPoint x: 660, startPoint y: 238, endPoint x: 660, endPoint y: 251, distance: 12.2
click at [660, 240] on div "N/A" at bounding box center [687, 244] width 139 height 21
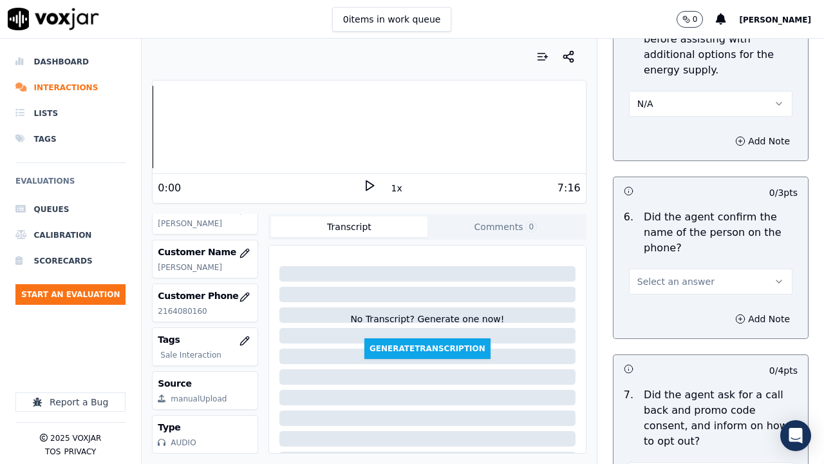
scroll to position [1095, 0]
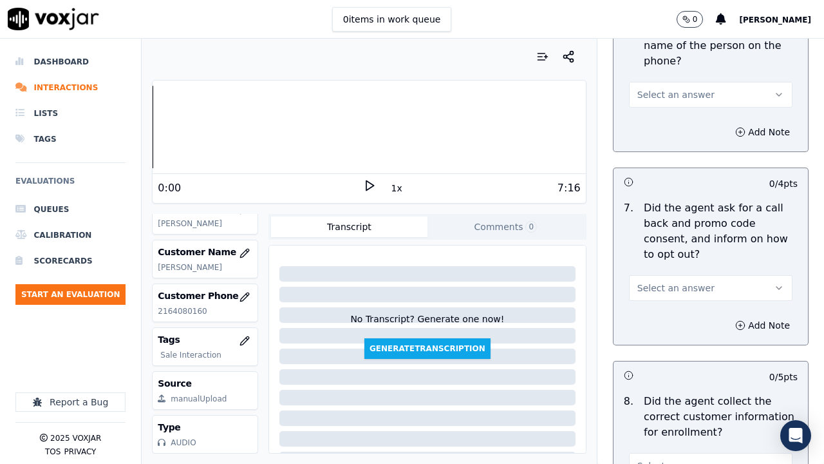
click at [656, 101] on button "Select an answer" at bounding box center [711, 95] width 164 height 26
click at [660, 118] on div "Yes" at bounding box center [687, 123] width 139 height 21
drag, startPoint x: 672, startPoint y: 274, endPoint x: 674, endPoint y: 319, distance: 45.8
click at [671, 285] on div "Select an answer" at bounding box center [711, 286] width 164 height 28
click at [667, 289] on span "Select an answer" at bounding box center [676, 287] width 77 height 13
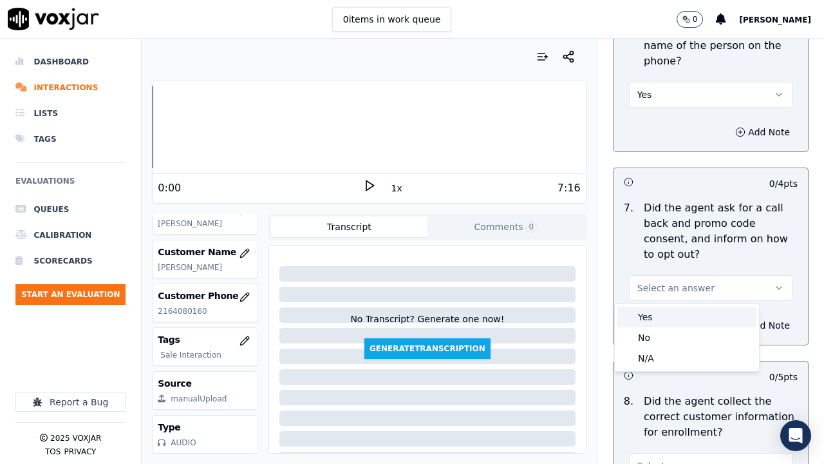
drag, startPoint x: 662, startPoint y: 318, endPoint x: 654, endPoint y: 348, distance: 31.1
click at [660, 323] on div "Yes" at bounding box center [687, 317] width 139 height 21
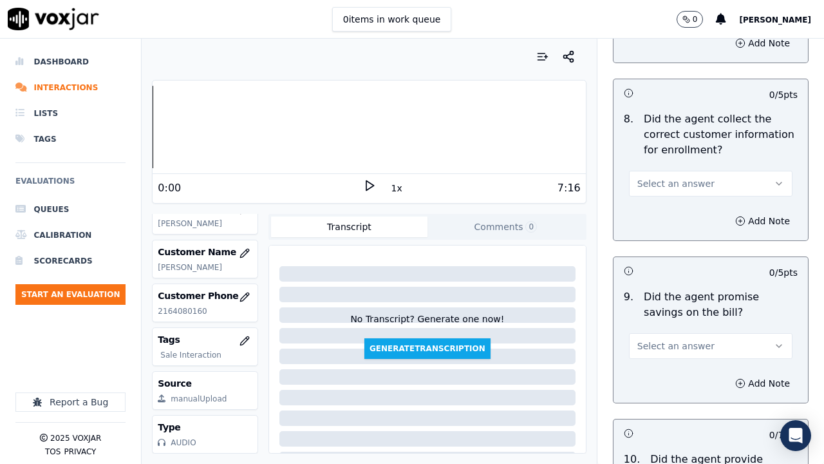
scroll to position [1417, 0]
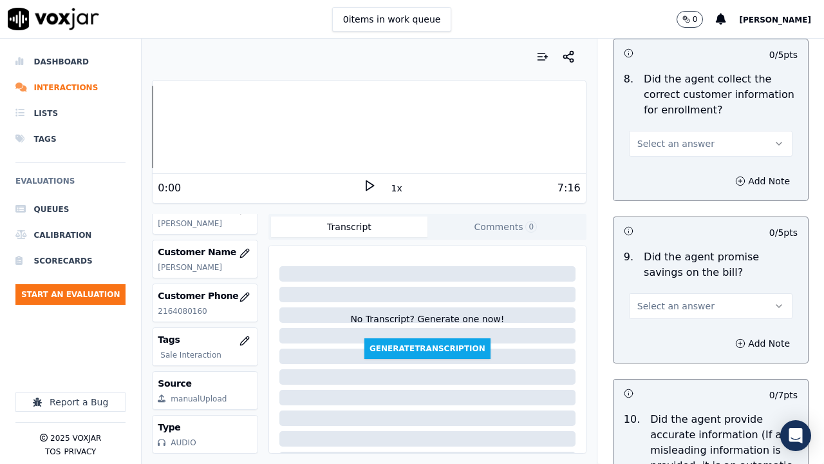
click at [651, 148] on span "Select an answer" at bounding box center [676, 143] width 77 height 13
click at [651, 175] on div "Yes" at bounding box center [687, 172] width 139 height 21
click at [664, 300] on button "Select an answer" at bounding box center [711, 306] width 164 height 26
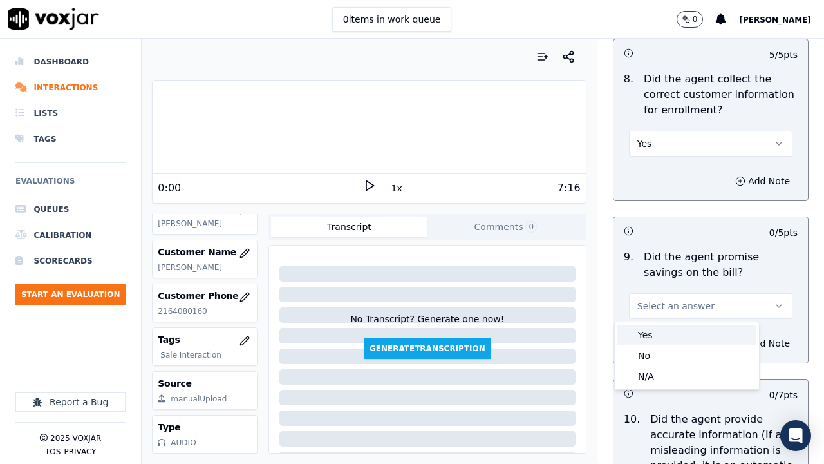
click at [652, 334] on div "Yes" at bounding box center [687, 335] width 139 height 21
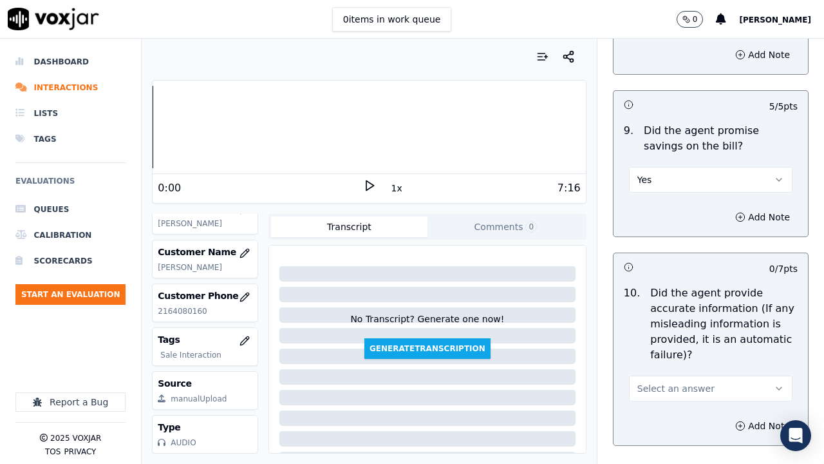
scroll to position [1675, 0]
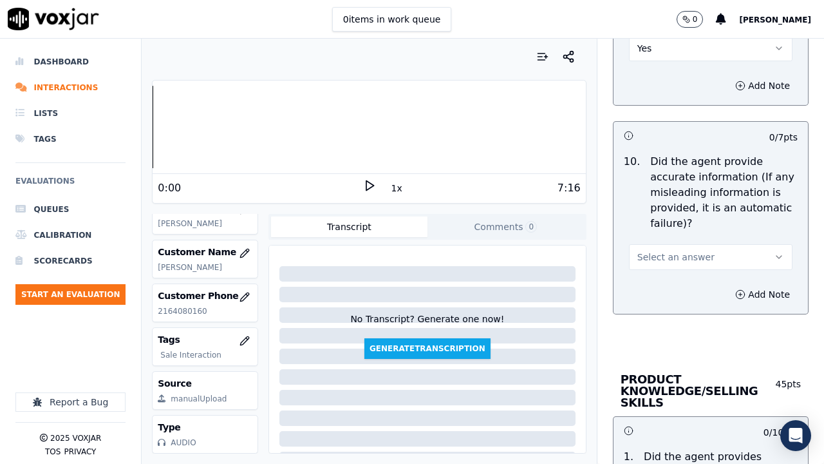
click at [680, 260] on span "Select an answer" at bounding box center [676, 257] width 77 height 13
click at [681, 285] on div "Yes" at bounding box center [687, 286] width 139 height 21
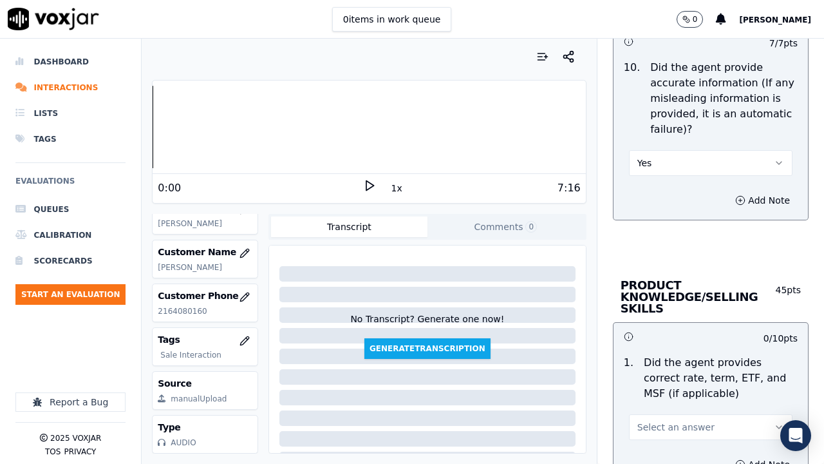
scroll to position [1932, 0]
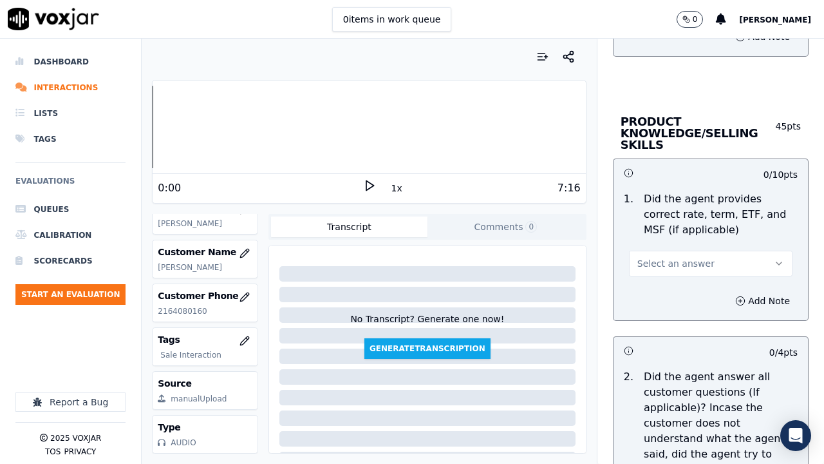
click at [653, 266] on span "Select an answer" at bounding box center [676, 263] width 77 height 13
click at [656, 295] on div "Yes" at bounding box center [687, 292] width 139 height 21
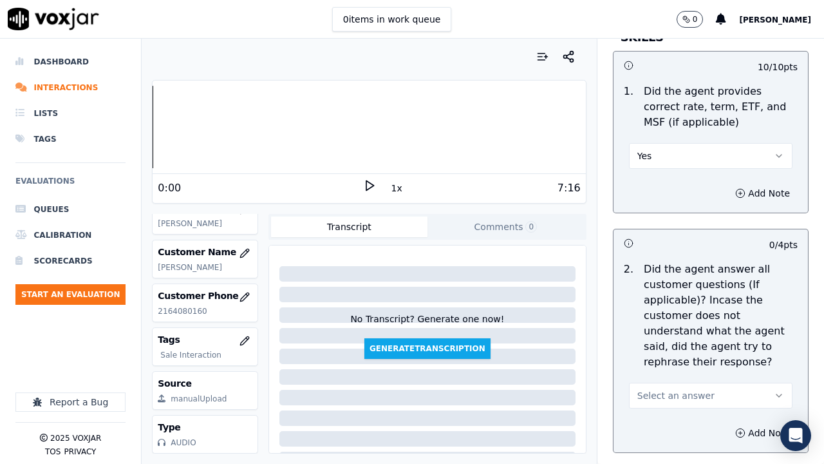
scroll to position [2190, 0]
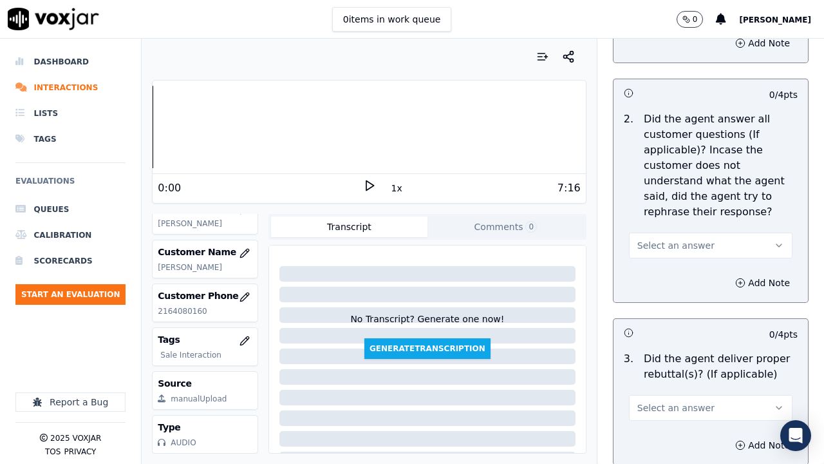
click at [669, 242] on span "Select an answer" at bounding box center [676, 245] width 77 height 13
drag, startPoint x: 666, startPoint y: 274, endPoint x: 668, endPoint y: 300, distance: 25.8
click at [666, 274] on div "Yes" at bounding box center [687, 274] width 139 height 21
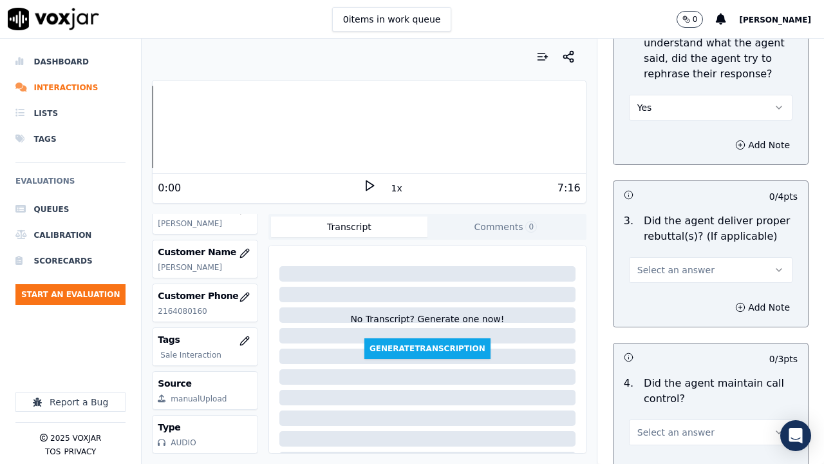
scroll to position [2512, 0]
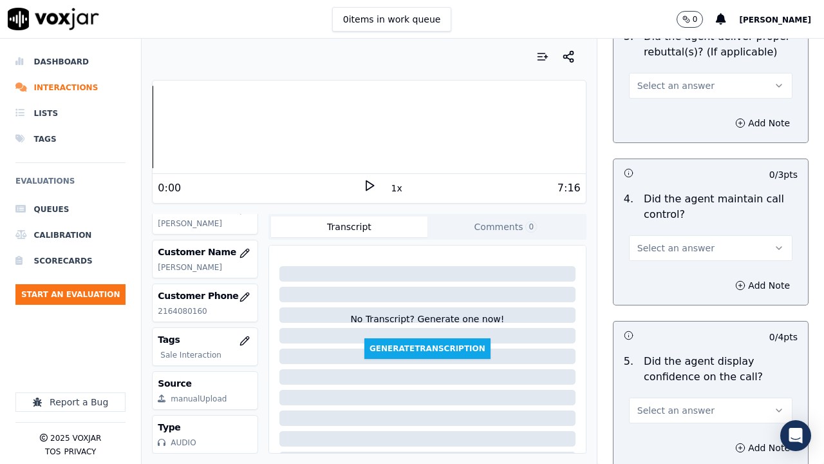
click at [640, 89] on span "Select an answer" at bounding box center [676, 85] width 77 height 13
click at [645, 113] on div "Yes" at bounding box center [687, 114] width 139 height 21
click at [666, 242] on span "Select an answer" at bounding box center [676, 248] width 77 height 13
drag, startPoint x: 653, startPoint y: 271, endPoint x: 654, endPoint y: 303, distance: 32.2
click at [653, 272] on div "Yes" at bounding box center [687, 277] width 139 height 21
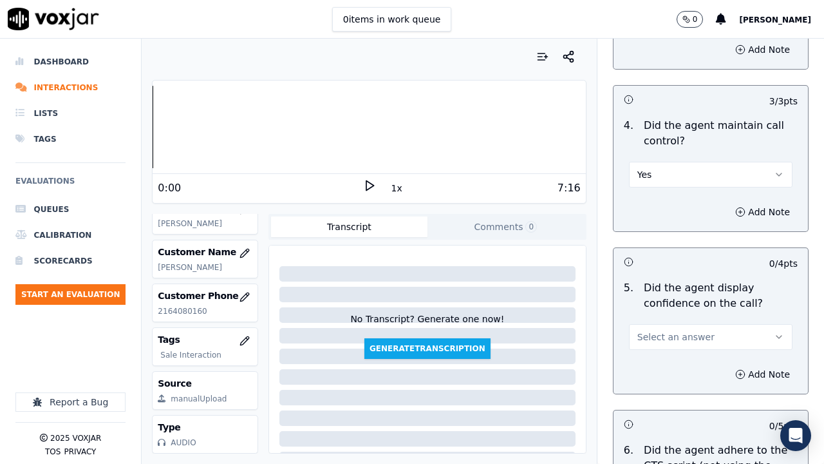
scroll to position [2834, 0]
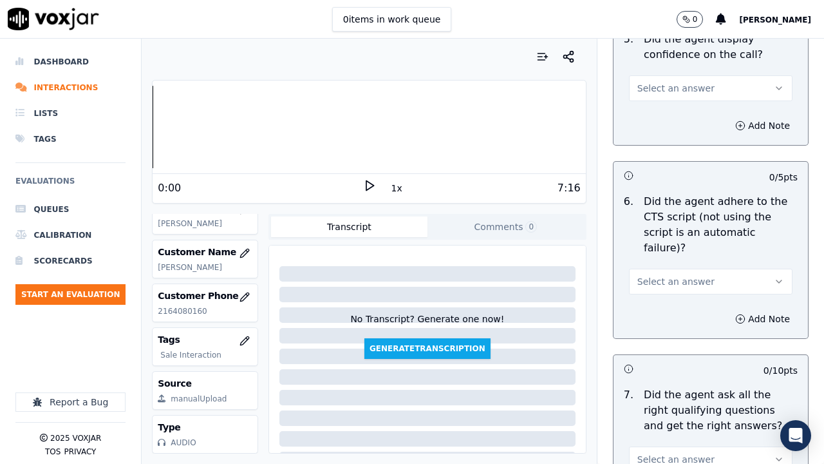
click at [653, 86] on span "Select an answer" at bounding box center [676, 88] width 77 height 13
drag, startPoint x: 654, startPoint y: 93, endPoint x: 671, endPoint y: 249, distance: 156.8
click at [665, 117] on div "Yes" at bounding box center [687, 117] width 139 height 21
click at [654, 272] on button "Select an answer" at bounding box center [711, 282] width 164 height 26
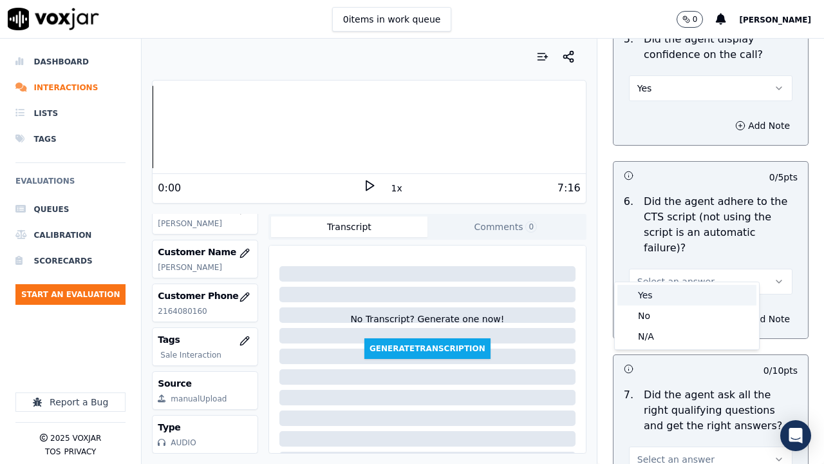
click at [647, 295] on div "Yes" at bounding box center [687, 295] width 139 height 21
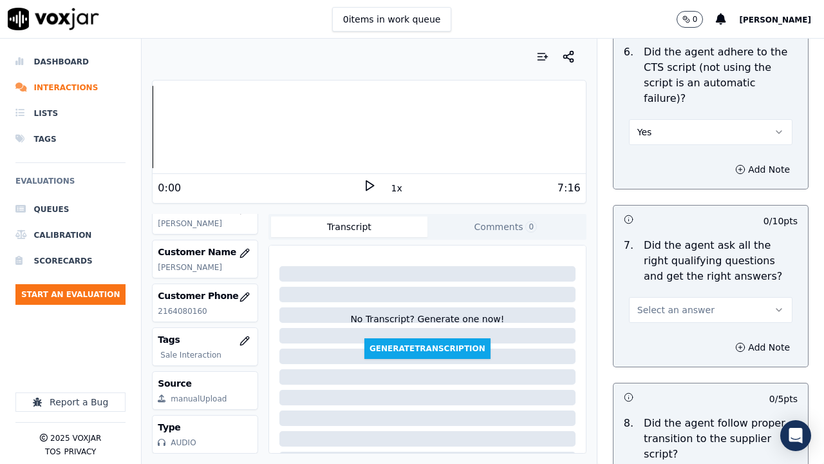
scroll to position [3092, 0]
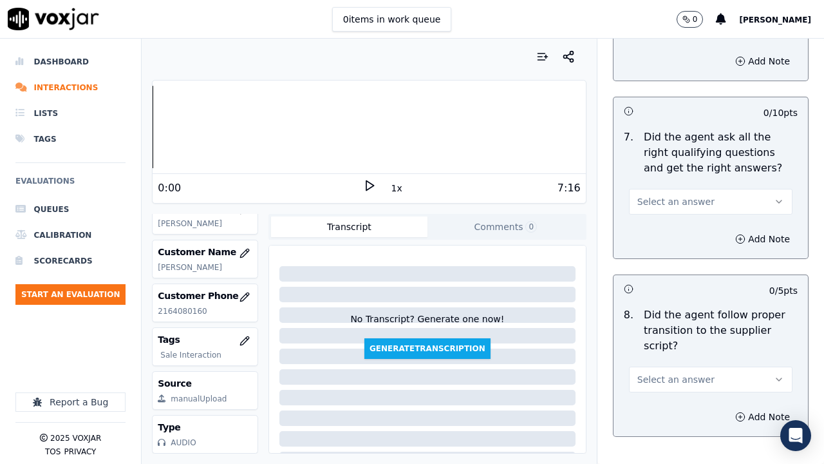
click at [669, 195] on span "Select an answer" at bounding box center [676, 201] width 77 height 13
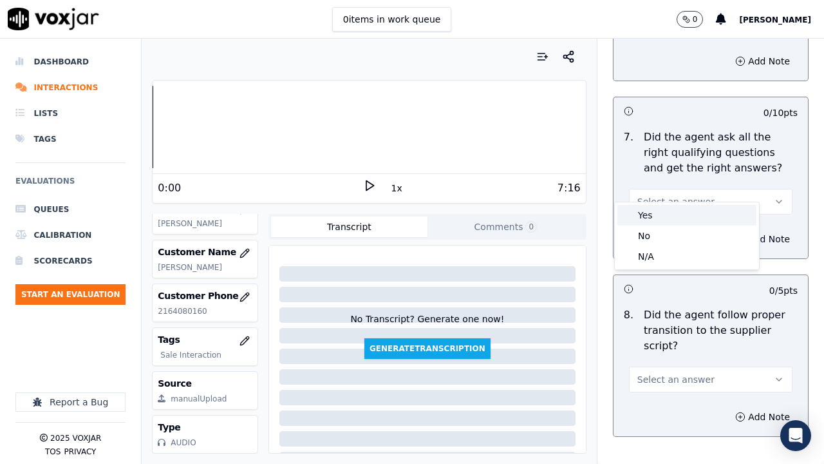
click at [666, 222] on div "Yes" at bounding box center [687, 215] width 139 height 21
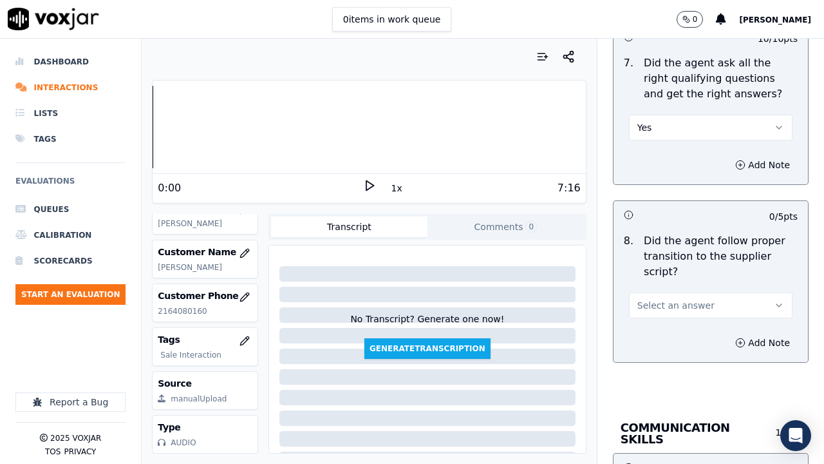
scroll to position [3414, 0]
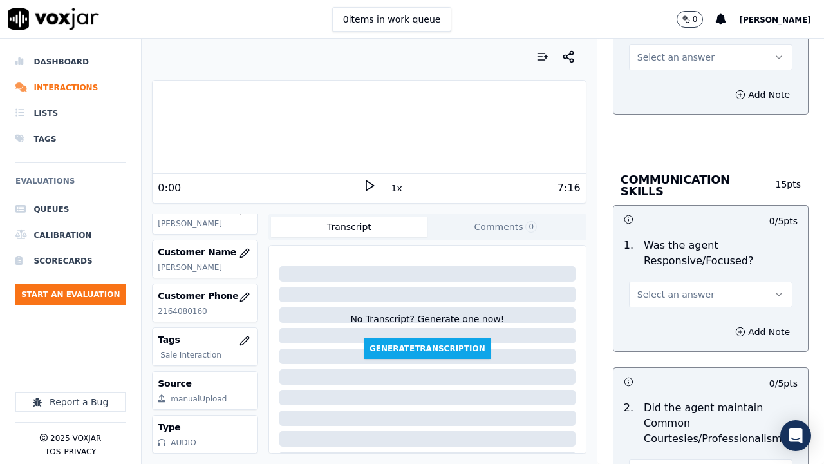
click at [658, 51] on span "Select an answer" at bounding box center [676, 57] width 77 height 13
click at [654, 65] on div "Yes" at bounding box center [687, 71] width 139 height 21
click at [650, 283] on button "Select an answer" at bounding box center [711, 294] width 164 height 26
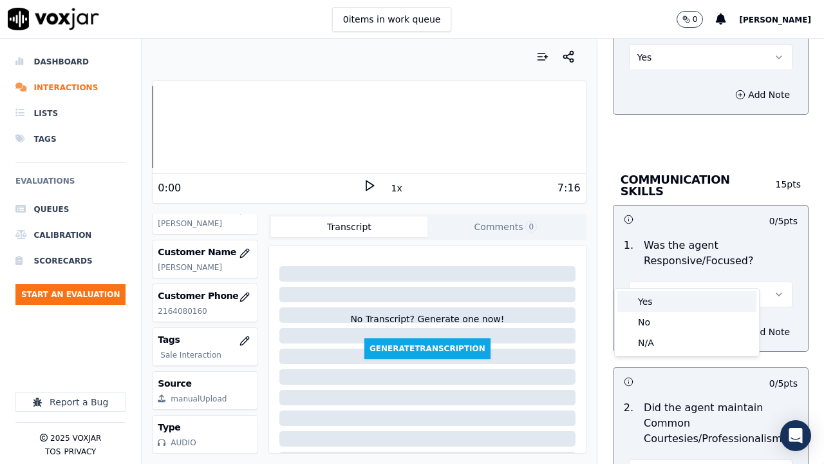
drag, startPoint x: 650, startPoint y: 296, endPoint x: 648, endPoint y: 333, distance: 37.4
click at [650, 297] on div "Yes" at bounding box center [687, 301] width 139 height 21
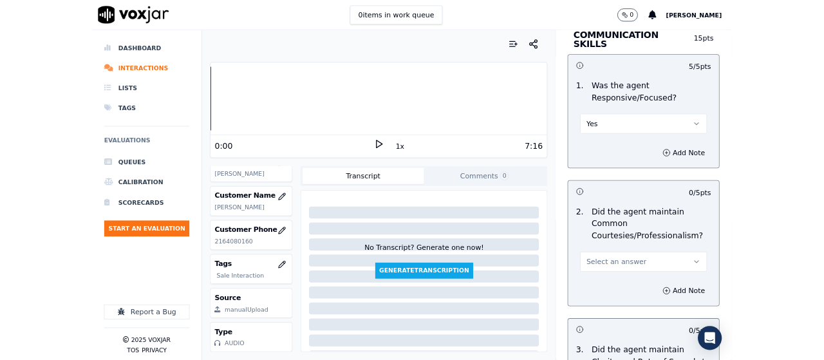
scroll to position [3736, 0]
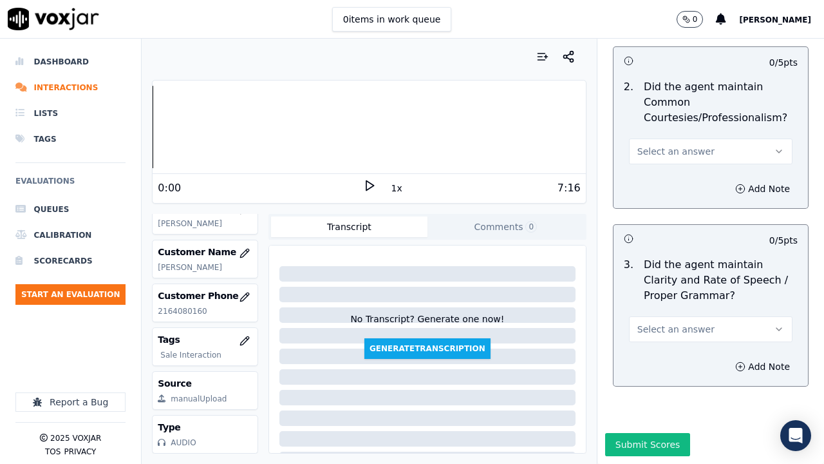
click at [662, 145] on span "Select an answer" at bounding box center [676, 151] width 77 height 13
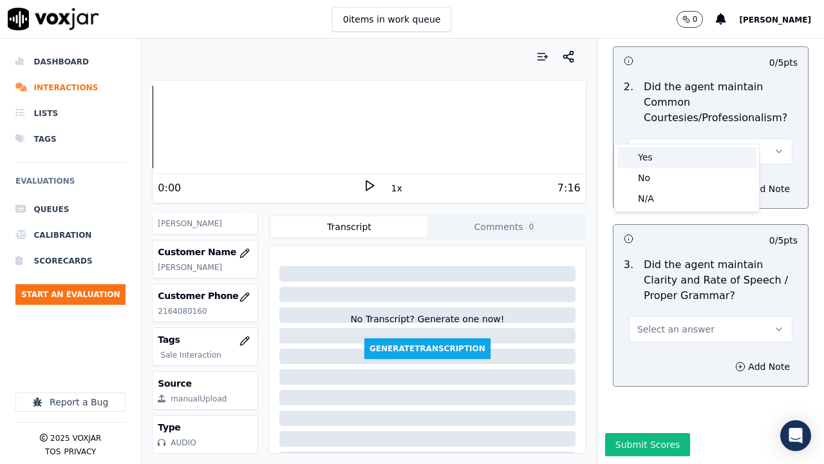
click at [661, 154] on div "Yes" at bounding box center [687, 157] width 139 height 21
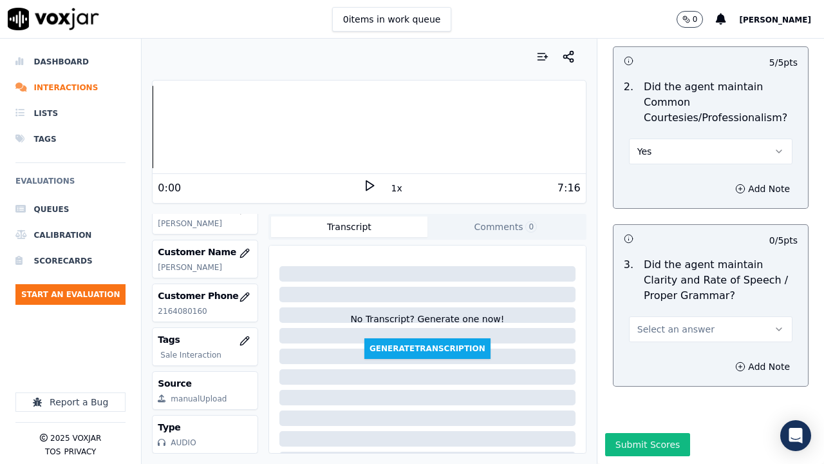
click at [644, 316] on button "Select an answer" at bounding box center [711, 329] width 164 height 26
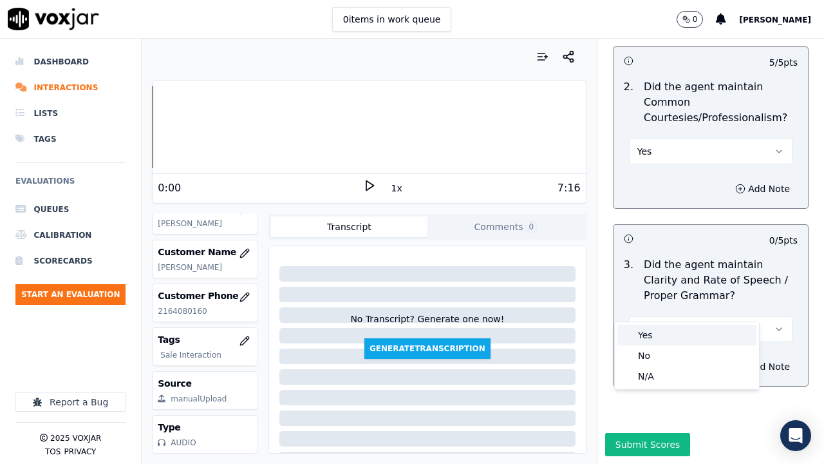
drag, startPoint x: 644, startPoint y: 329, endPoint x: 653, endPoint y: 370, distance: 41.4
click at [644, 330] on div "Yes" at bounding box center [687, 335] width 139 height 21
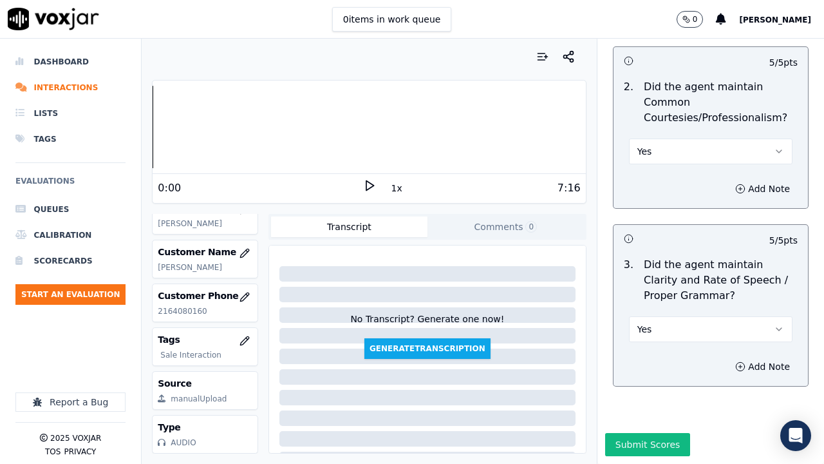
click at [627, 359] on button "Submit Scores" at bounding box center [648, 444] width 86 height 23
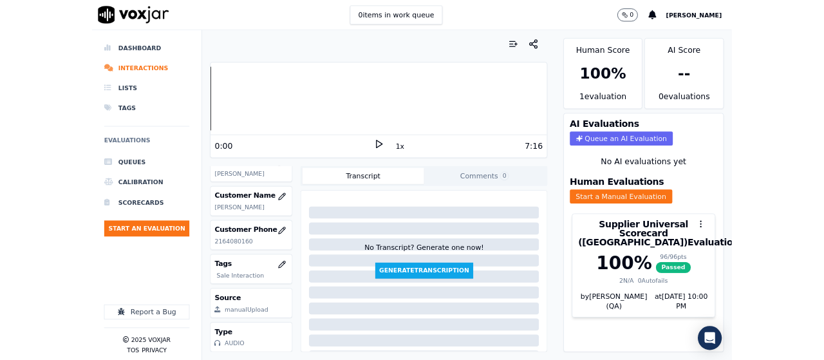
scroll to position [193, 0]
